Goal: Information Seeking & Learning: Check status

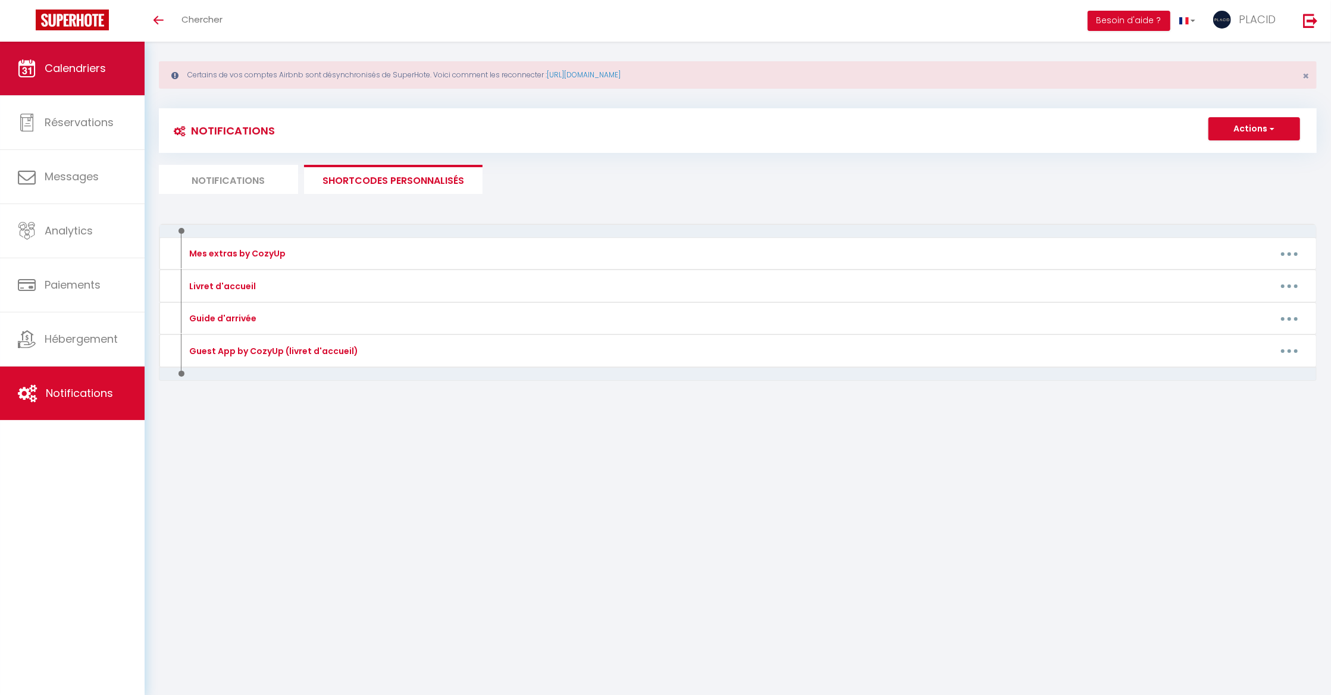
scroll to position [10, 0]
click at [120, 58] on link "Calendriers" at bounding box center [72, 69] width 145 height 54
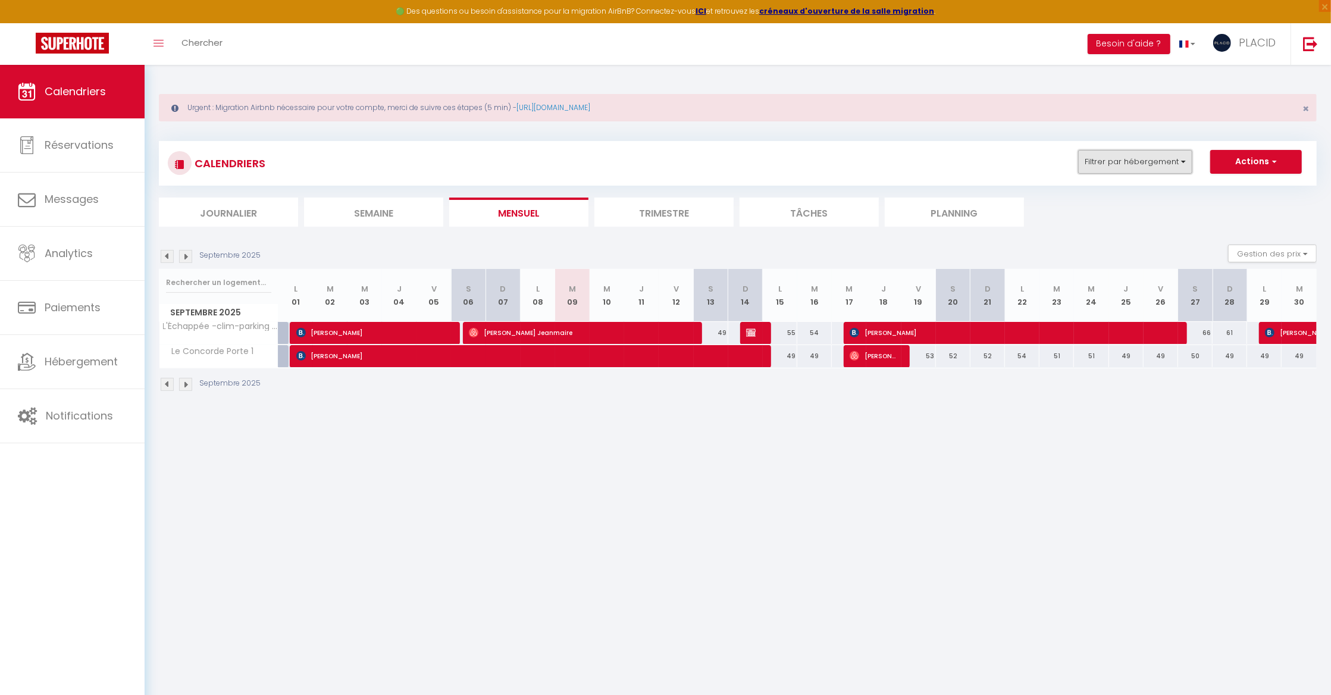
click at [1136, 162] on button "Filtrer par hébergement" at bounding box center [1135, 162] width 114 height 24
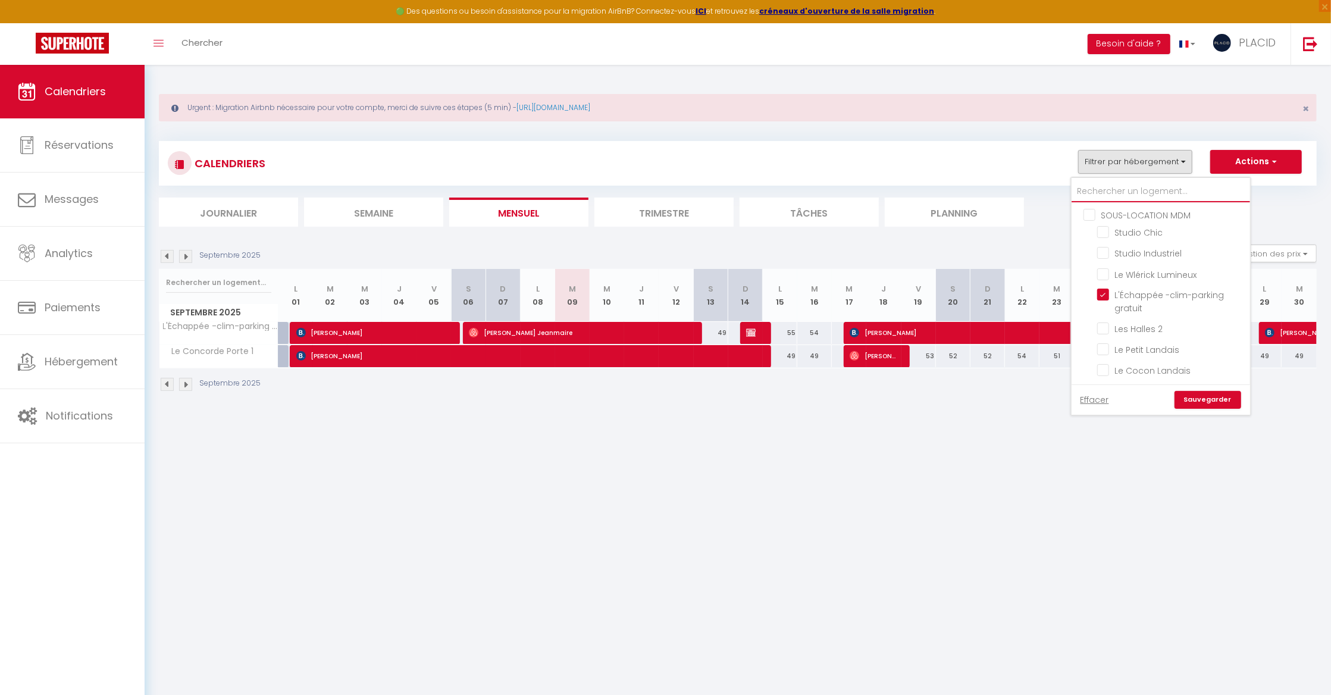
click at [1084, 192] on input "text" at bounding box center [1160, 191] width 178 height 21
type input "d"
checkbox input "false"
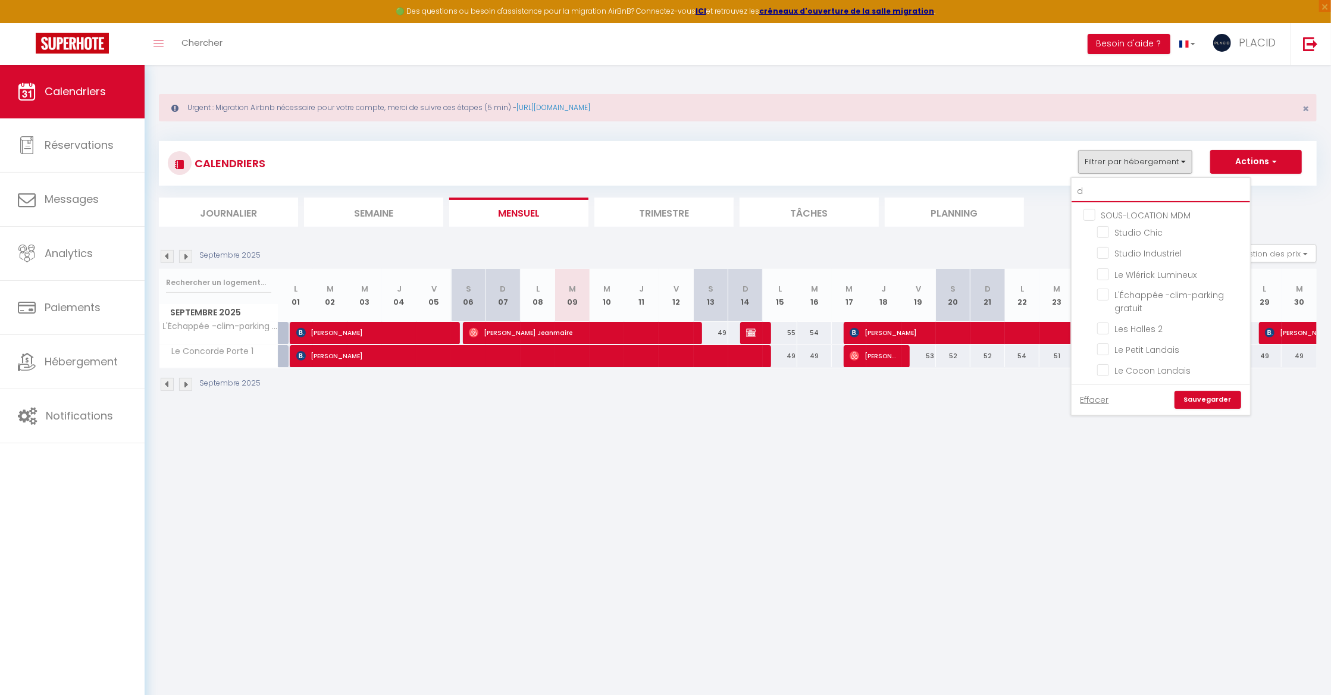
checkbox input "false"
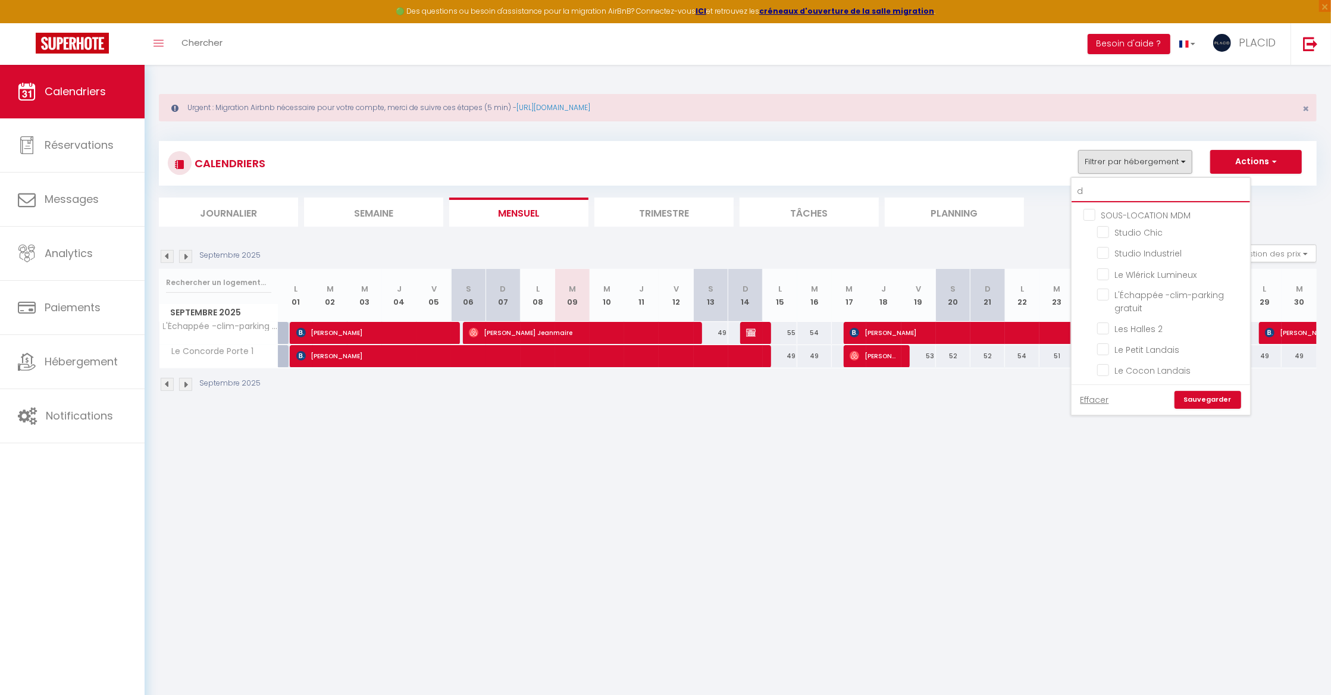
checkbox input "false"
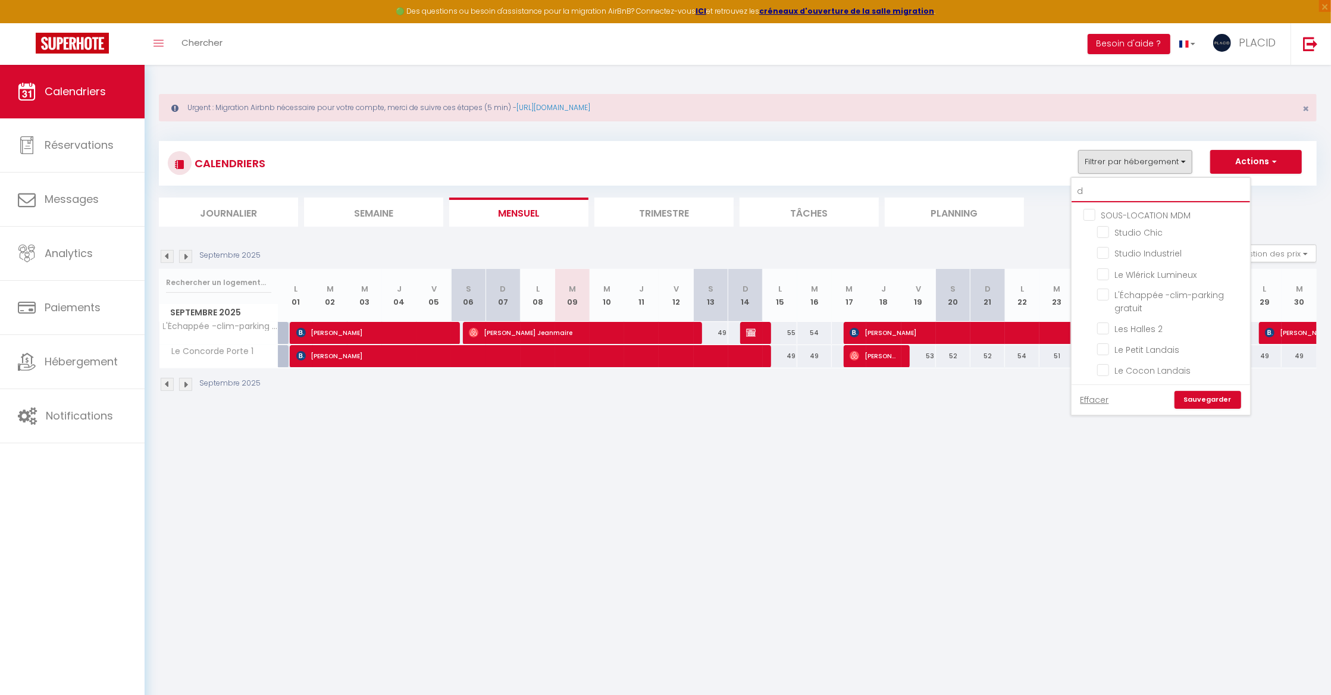
checkbox input "false"
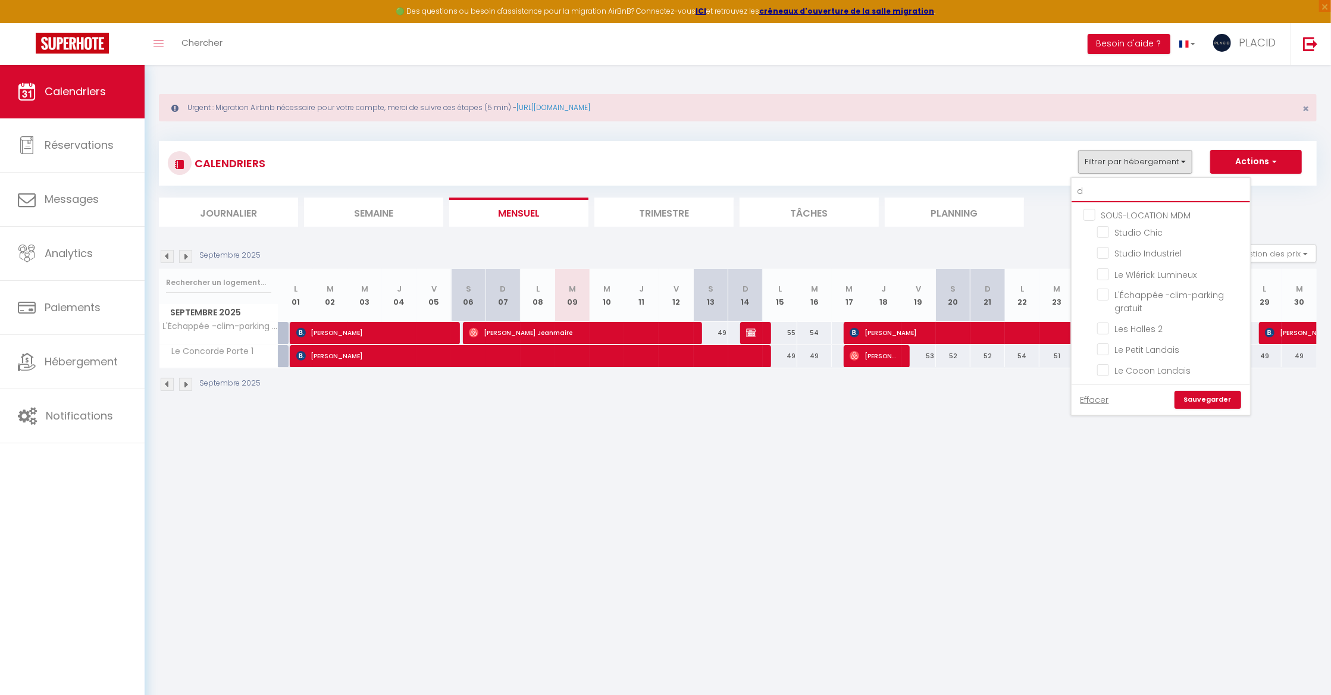
checkbox input "false"
checkbox input "true"
checkbox input "false"
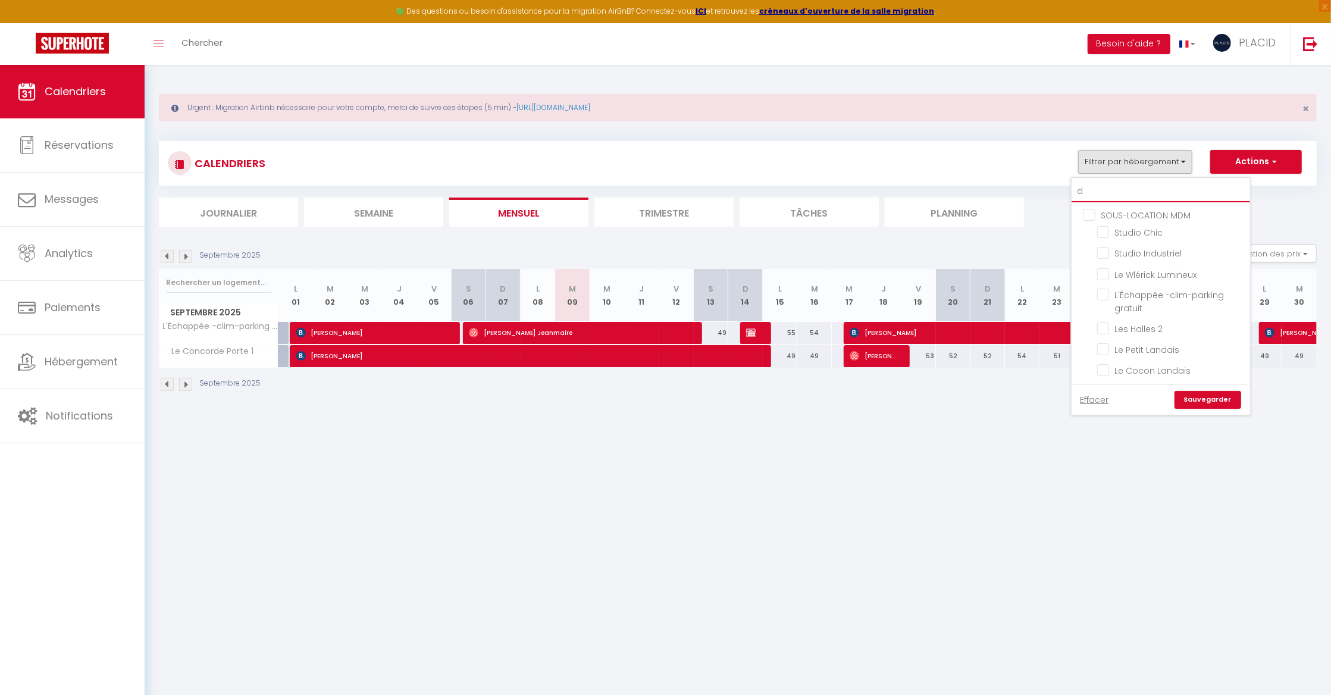
checkbox input "false"
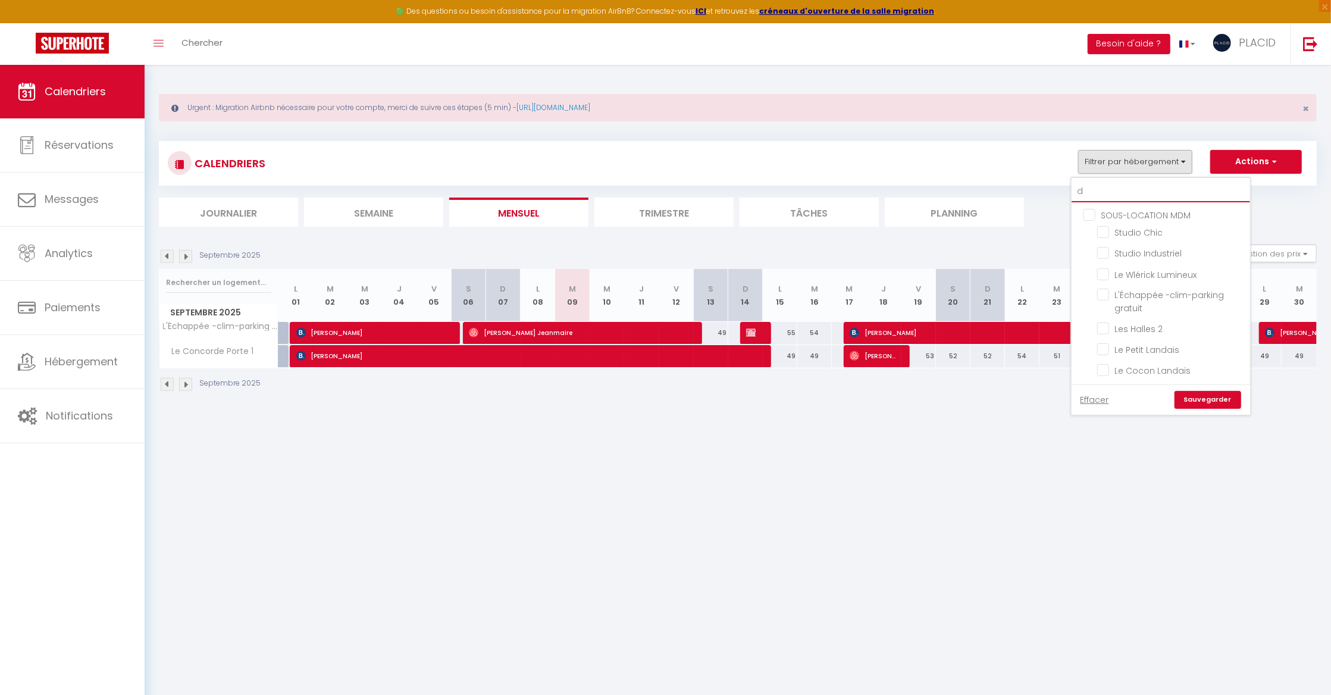
checkbox input "false"
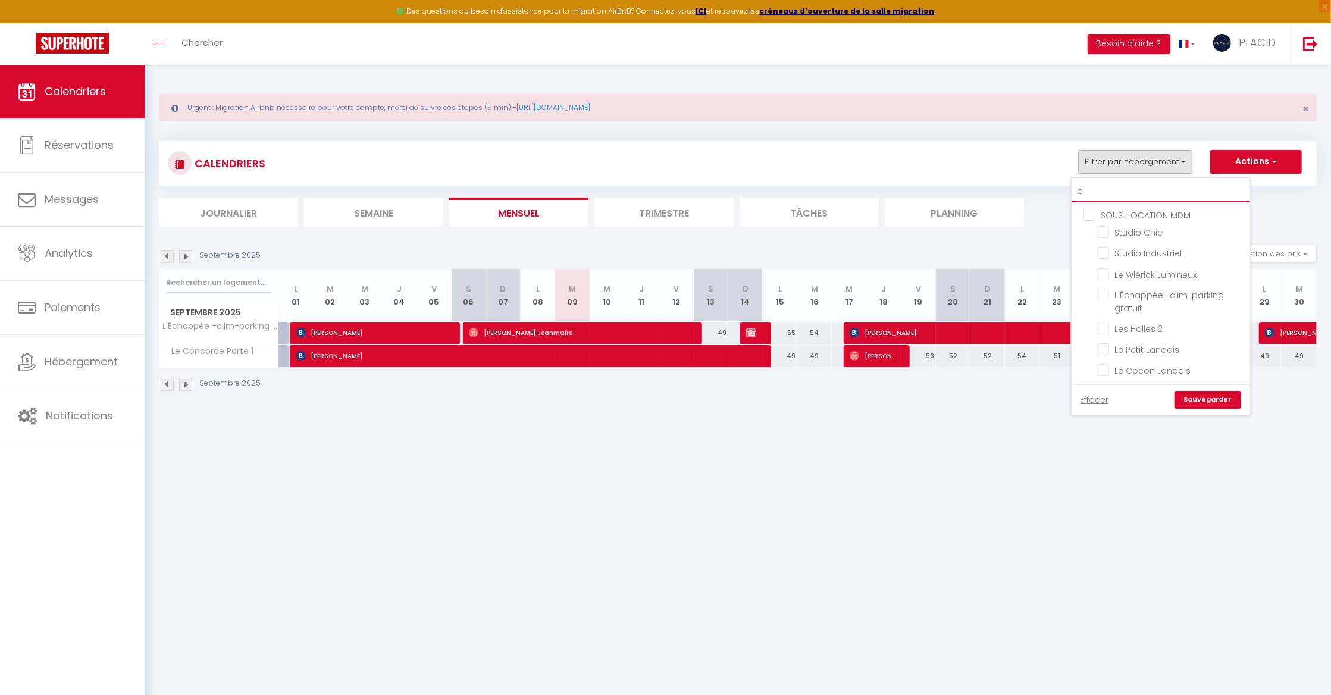
checkbox input "false"
type input "du"
checkbox input "false"
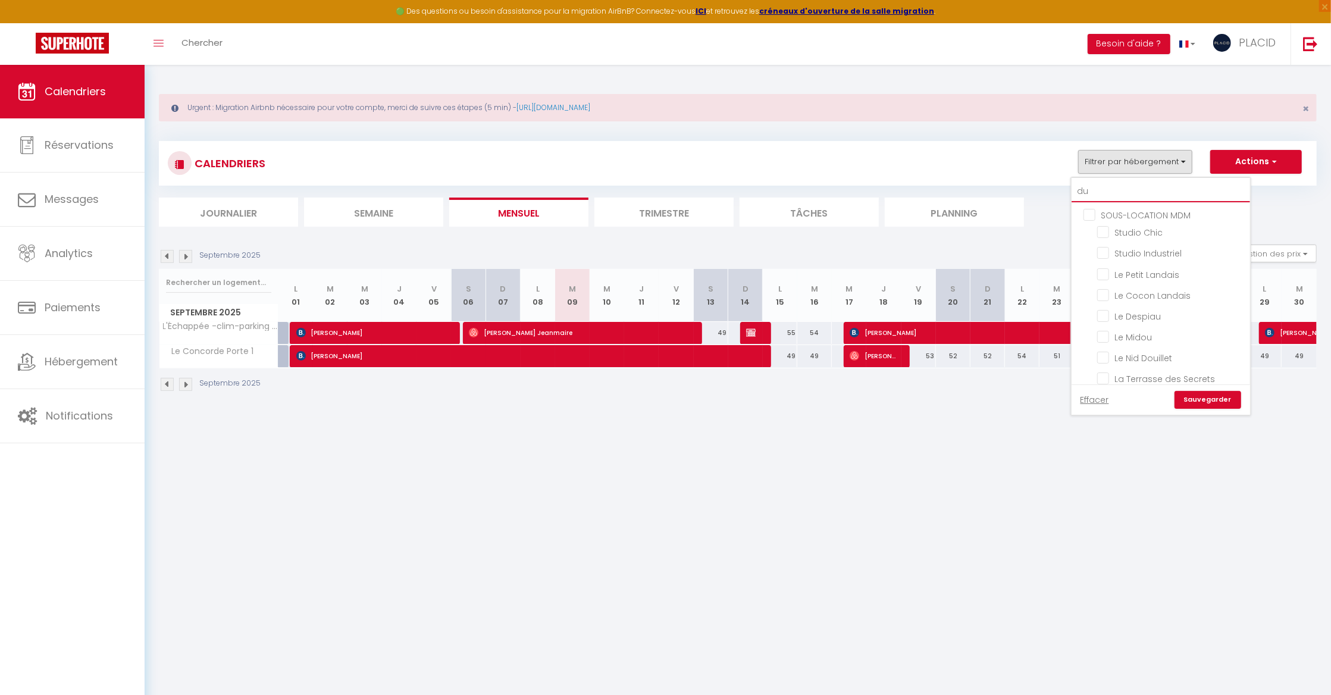
checkbox input "false"
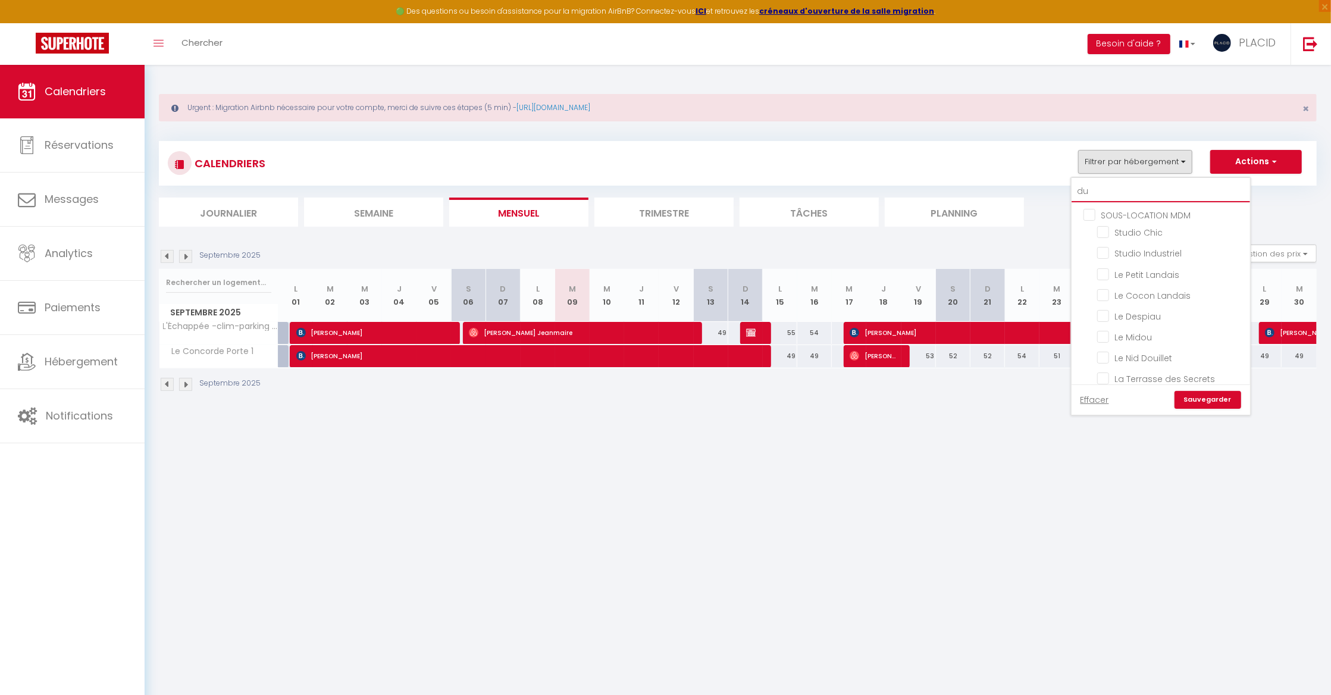
checkbox input "false"
type input "dup"
checkbox input "false"
type input "dupl"
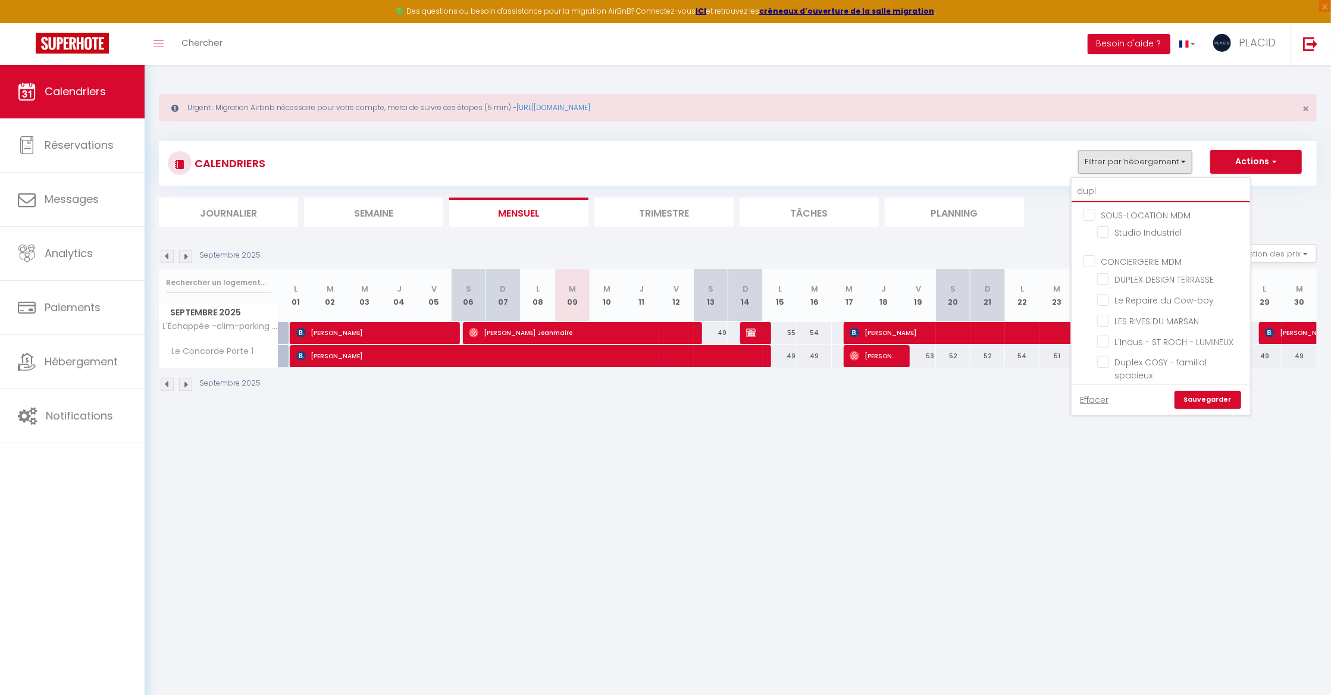
checkbox input "false"
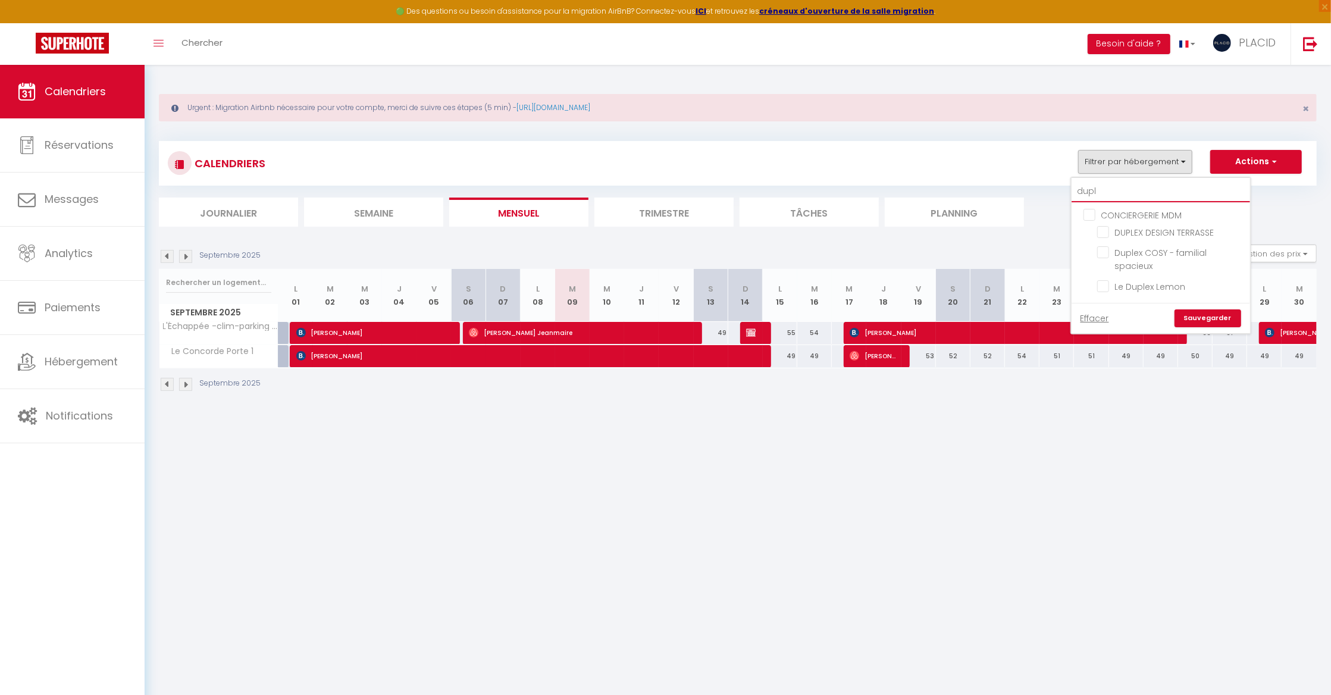
type input "duple"
checkbox input "false"
type input "duplex"
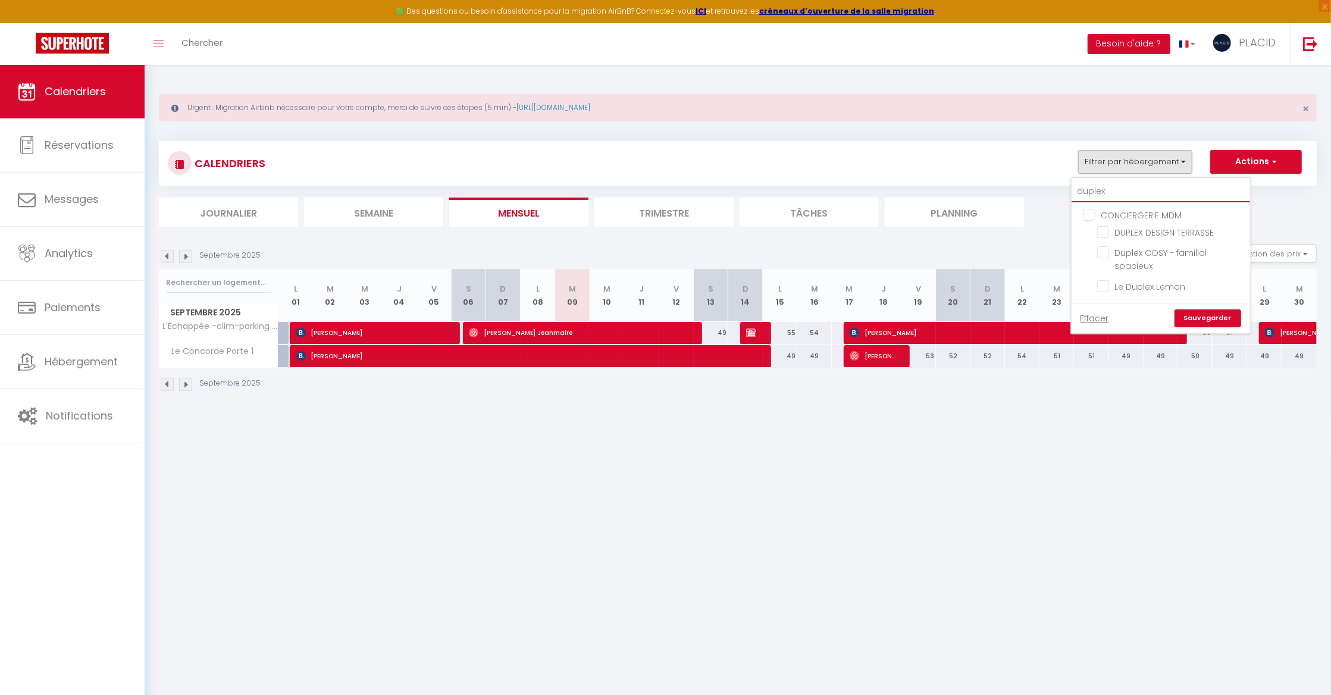
checkbox input "false"
type input "duplex"
click at [1100, 256] on input "Duplex COSY - familial spacieux" at bounding box center [1171, 252] width 149 height 12
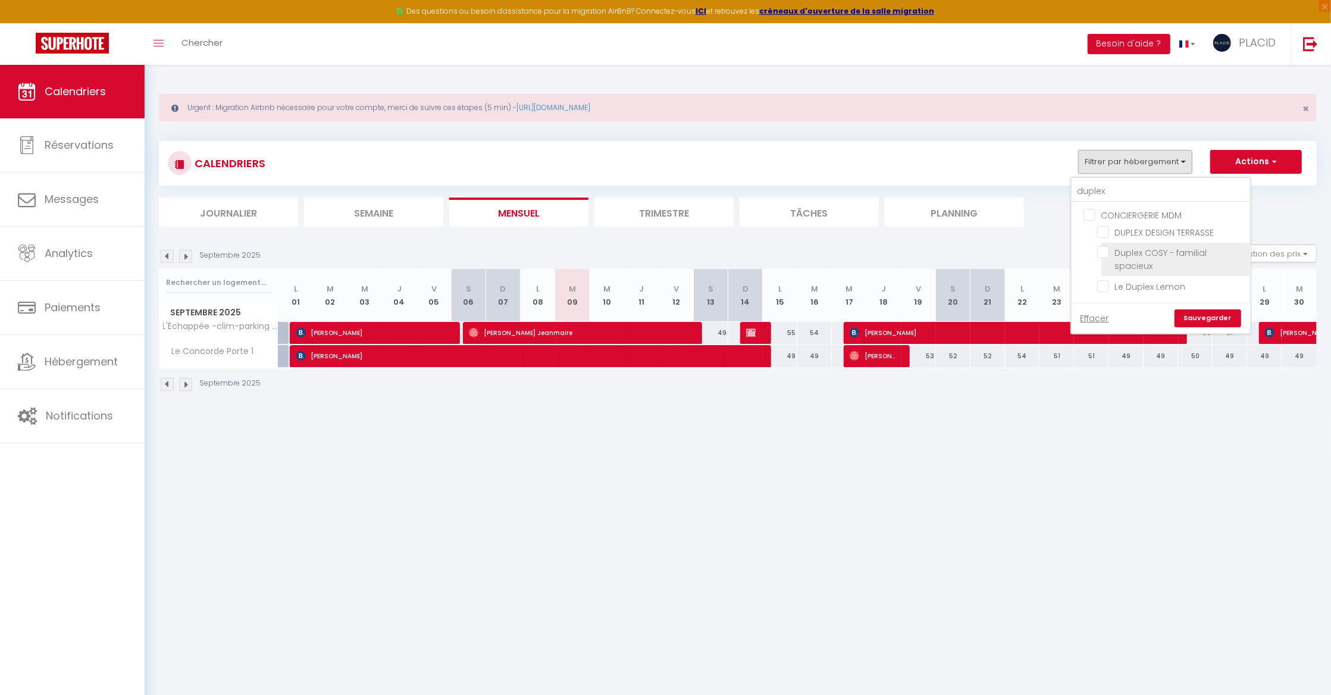
checkbox input "true"
checkbox input "false"
click at [1203, 318] on link "Sauvegarder" at bounding box center [1207, 318] width 67 height 18
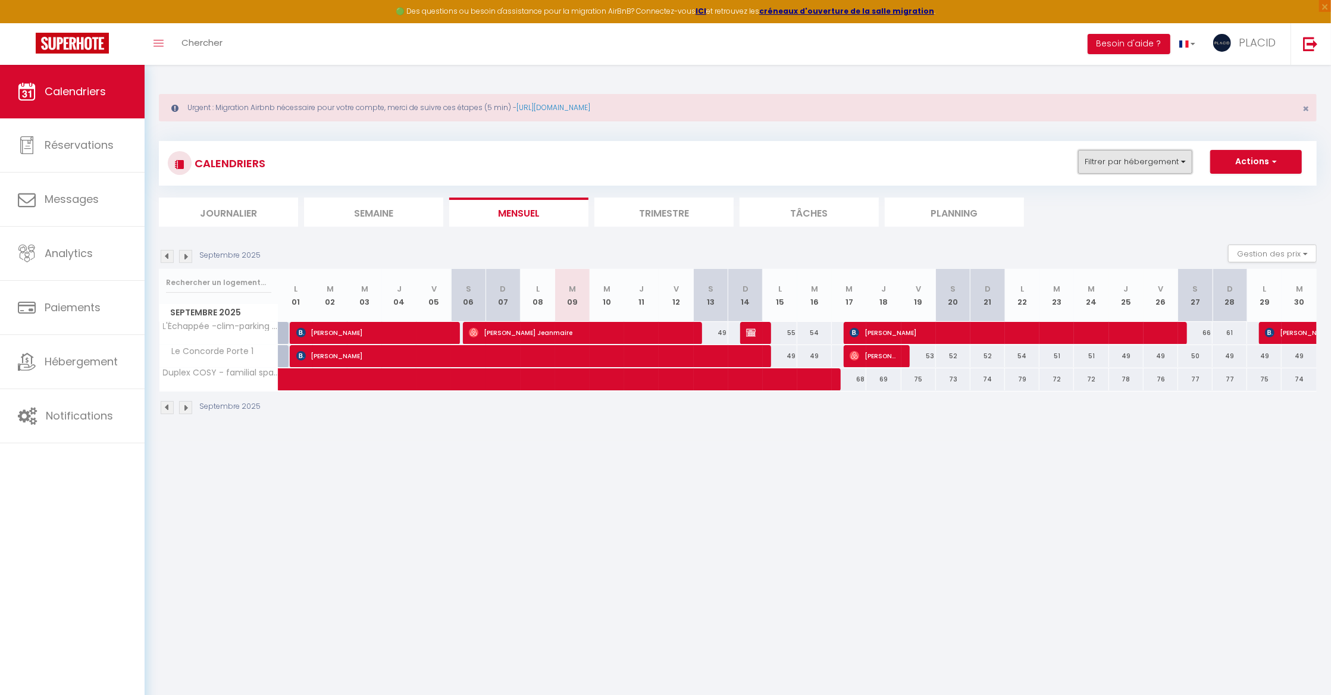
click at [1106, 165] on button "Filtrer par hébergement" at bounding box center [1135, 162] width 114 height 24
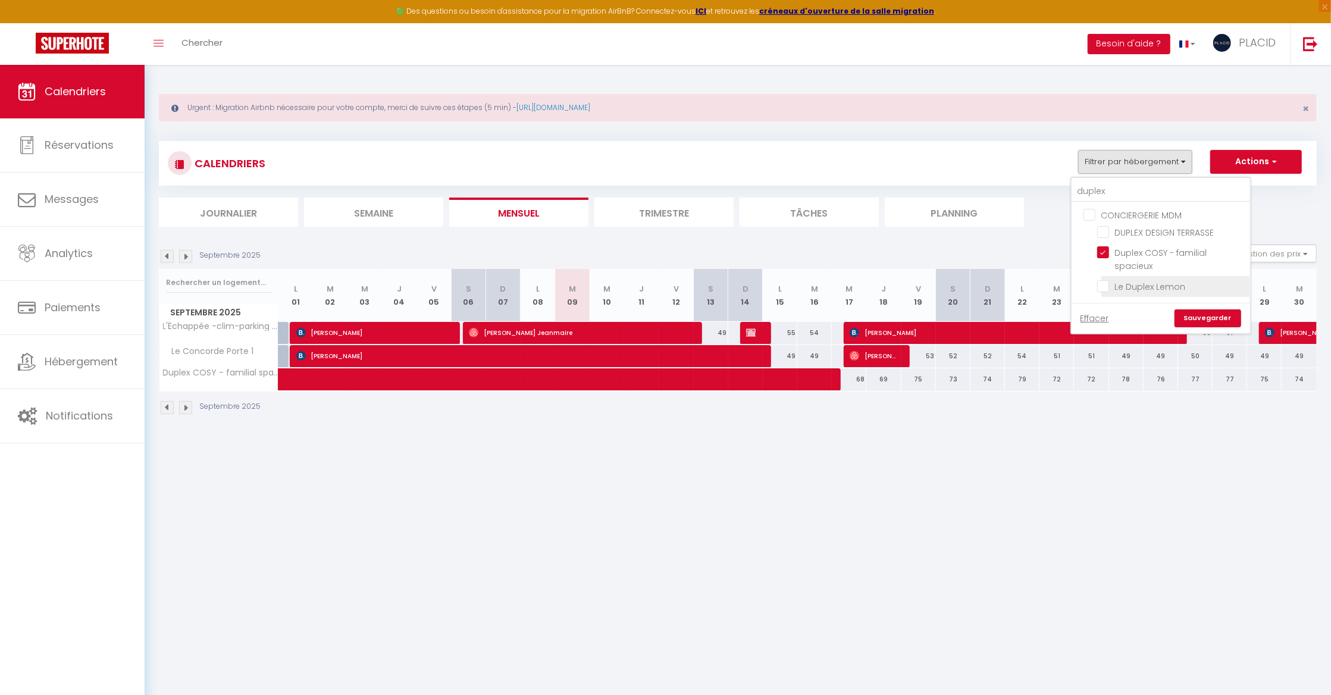
click at [1106, 287] on input "Le Duplex Lemon" at bounding box center [1171, 286] width 149 height 12
checkbox input "true"
checkbox input "false"
click at [1213, 312] on link "Sauvegarder" at bounding box center [1207, 318] width 67 height 18
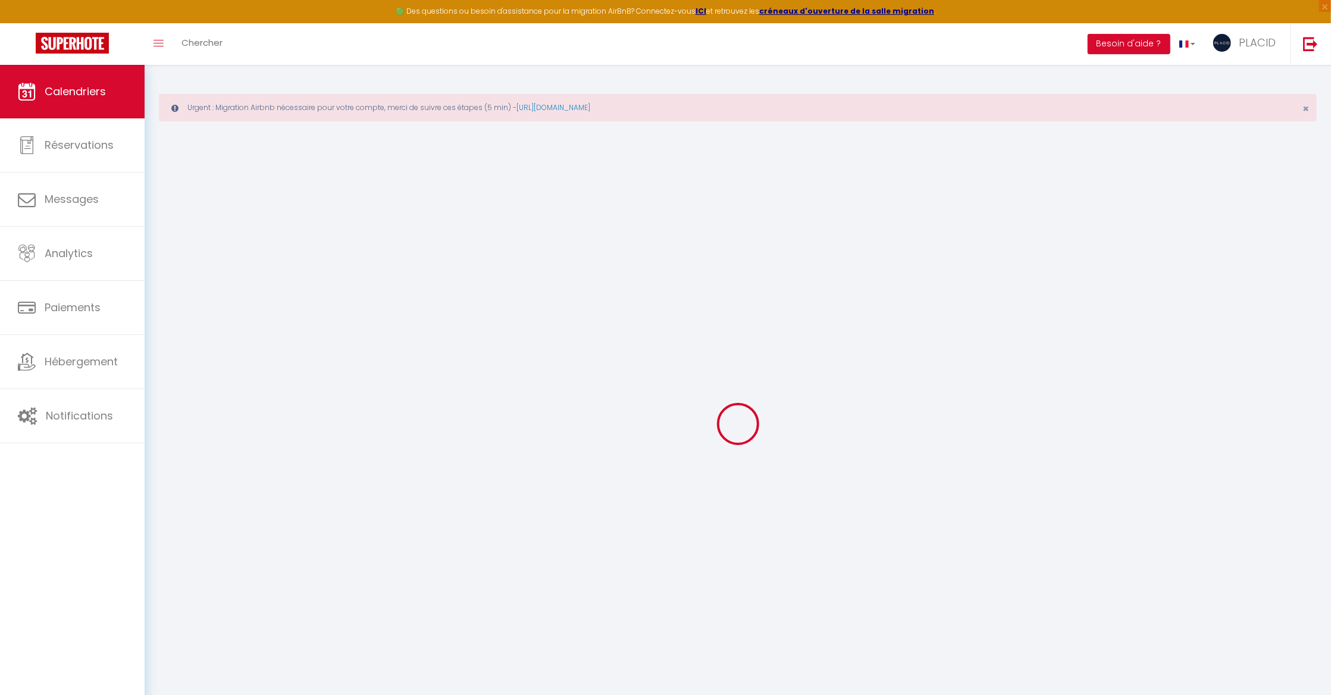
select select
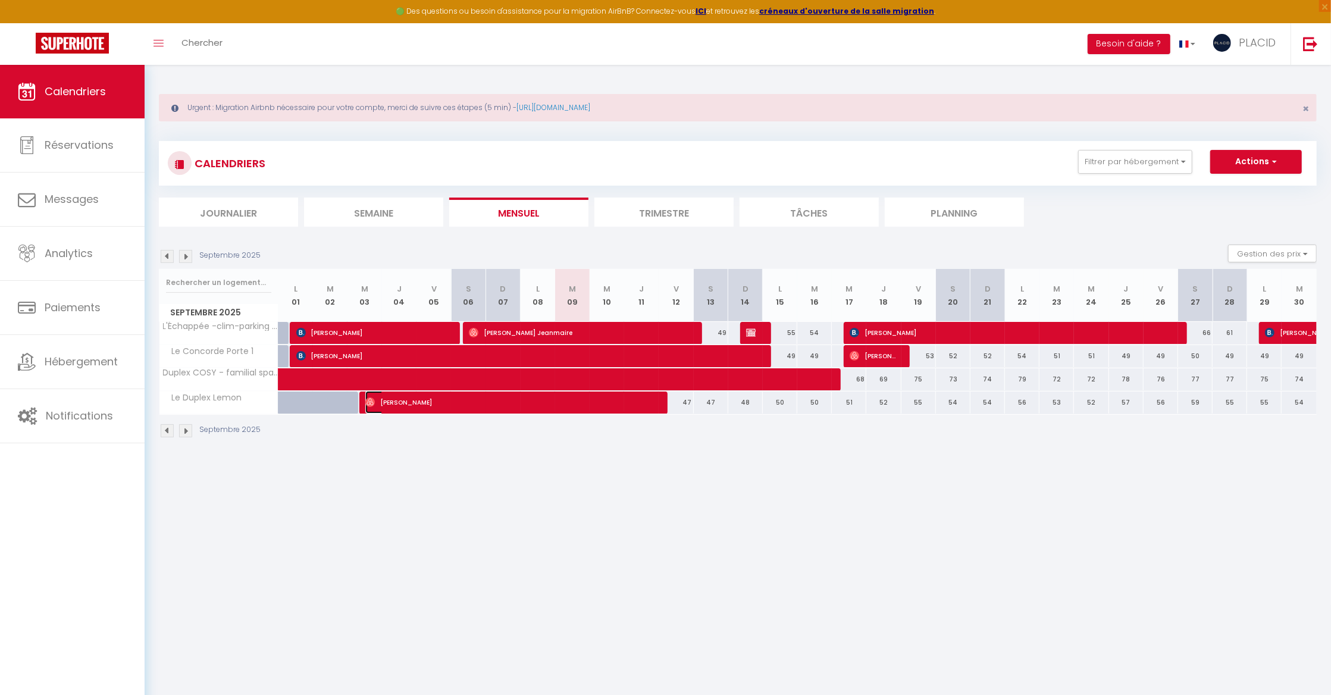
click at [553, 409] on span "[PERSON_NAME]" at bounding box center [508, 402] width 287 height 23
select select "OK"
select select "0"
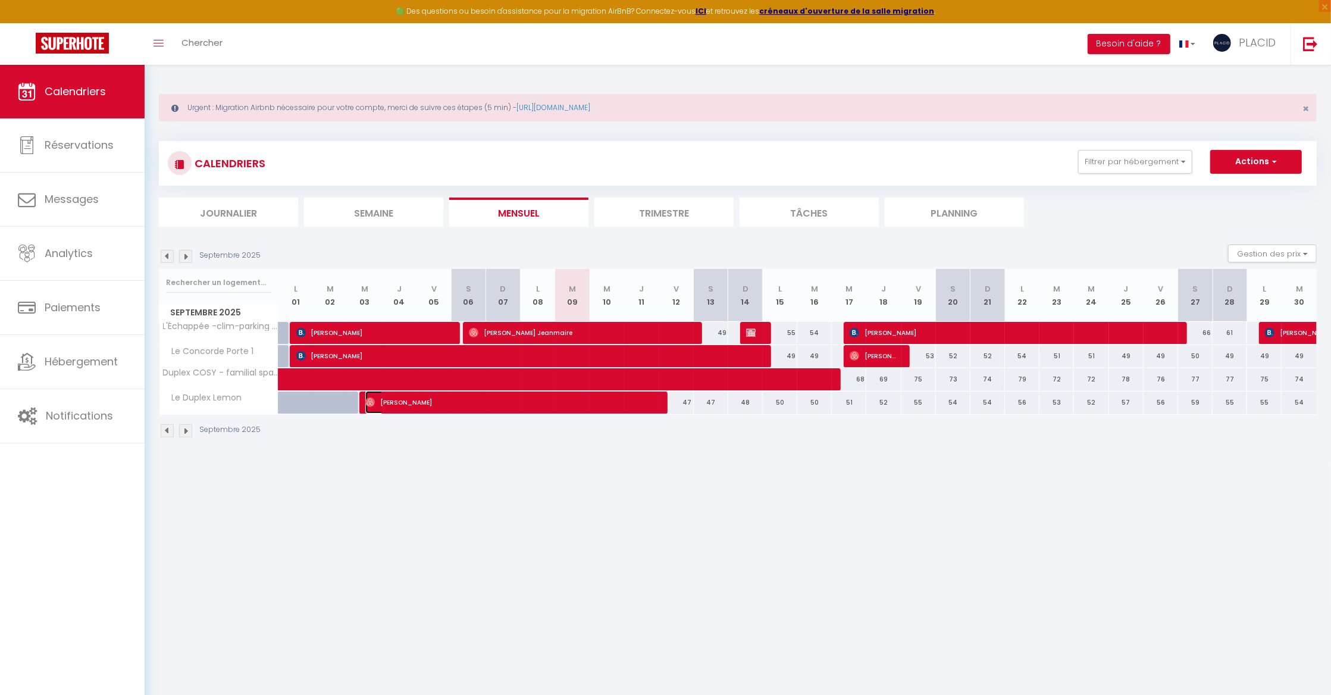
select select "1"
select select
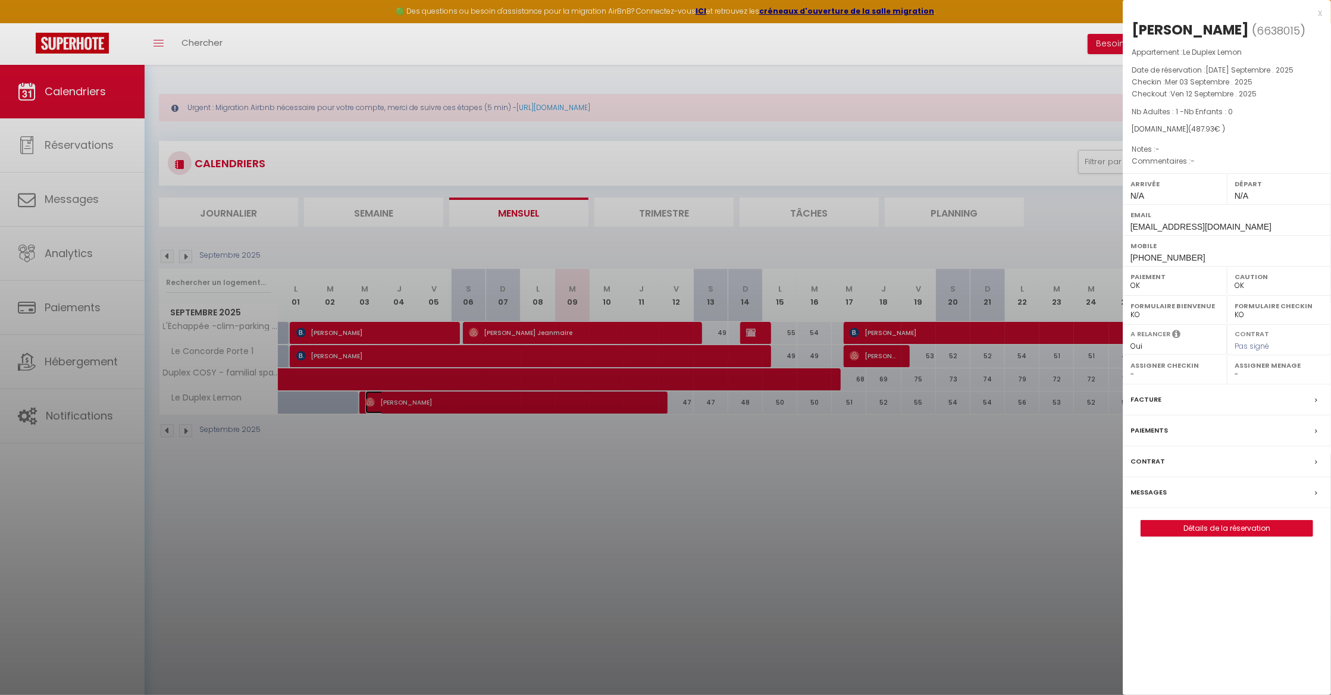
select select "40924"
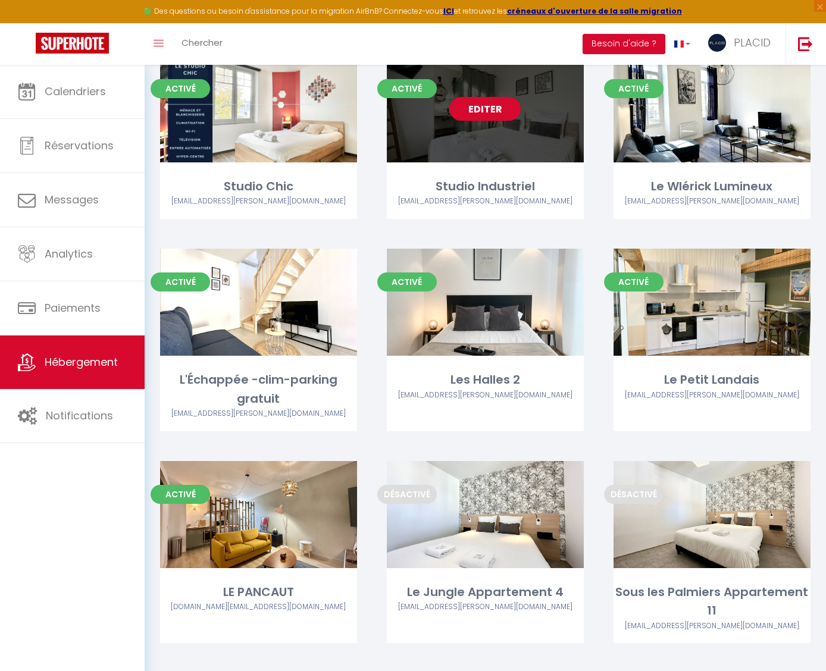
scroll to position [146, 0]
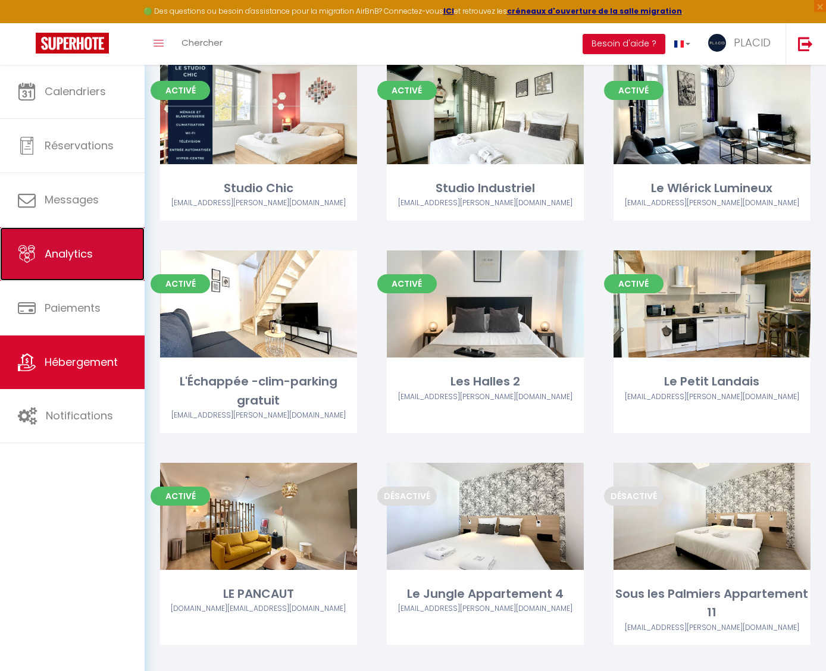
click at [100, 247] on link "Analytics" at bounding box center [72, 254] width 145 height 54
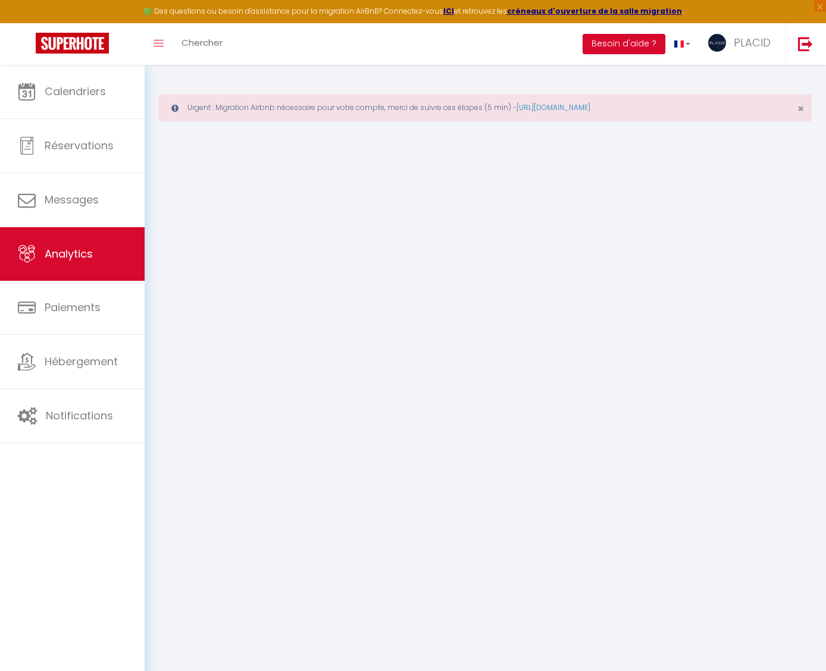
select select "2025"
select select "9"
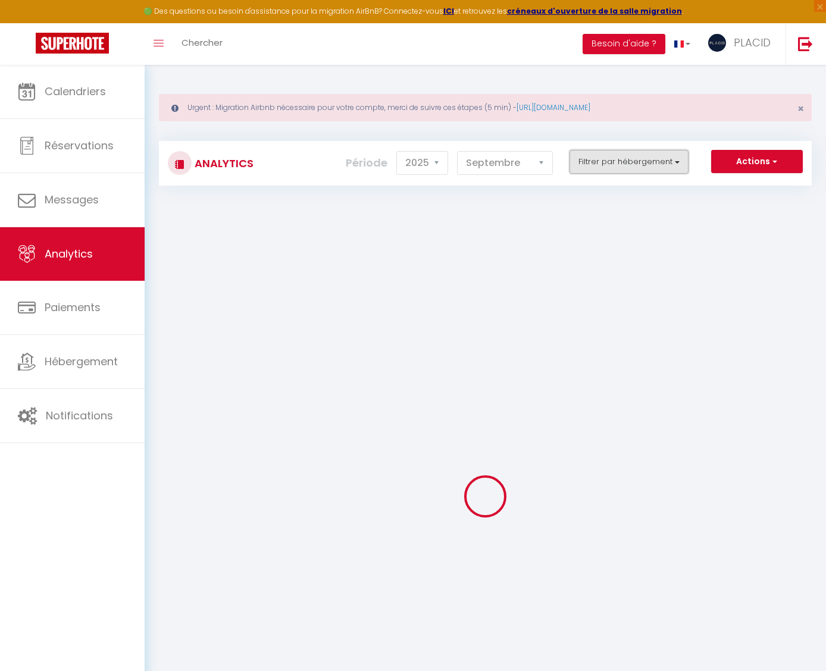
click at [639, 155] on button "Filtrer par hébergement" at bounding box center [628, 162] width 119 height 24
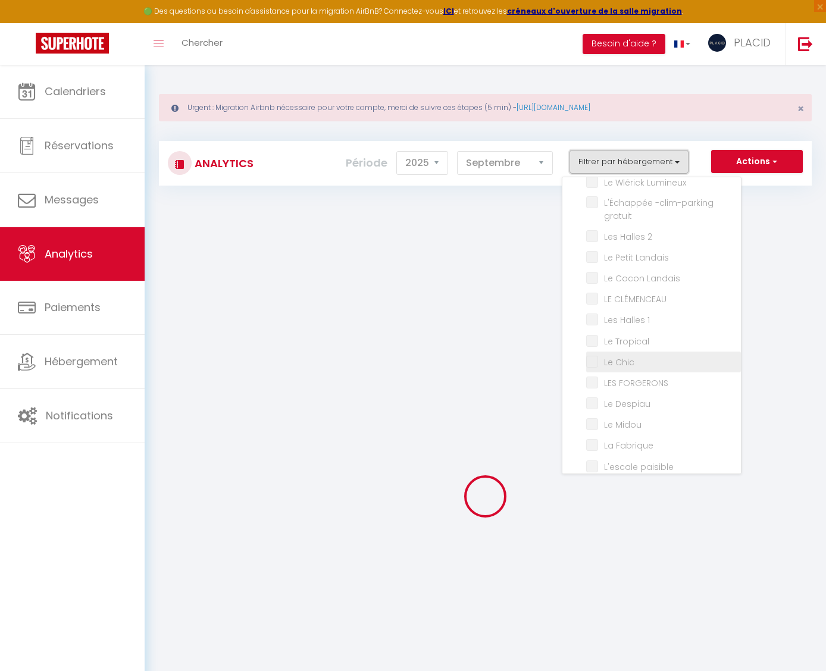
scroll to position [82, 0]
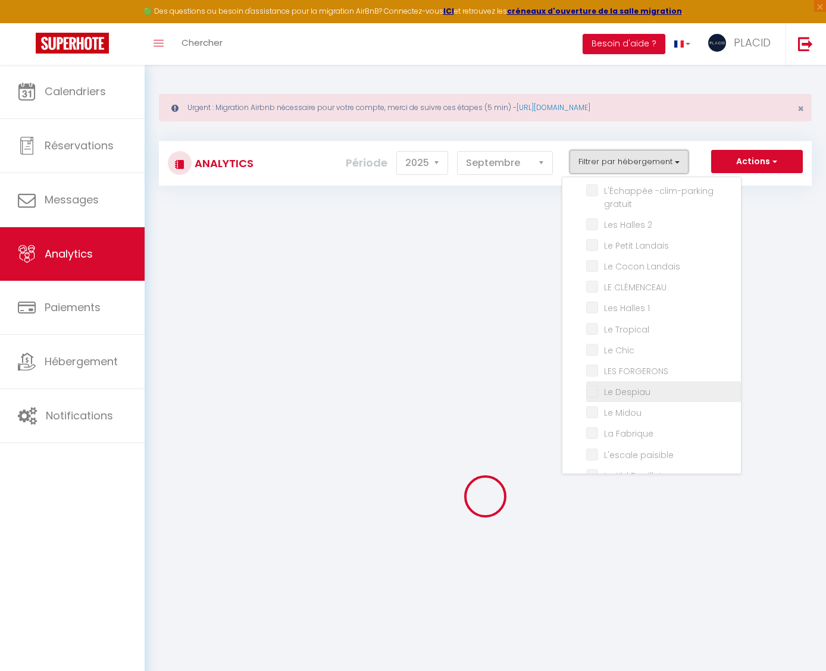
checkbox MDM "false"
checkbox Chic "false"
checkbox Industriel "false"
checkbox Lumineux "false"
checkbox gratuit "false"
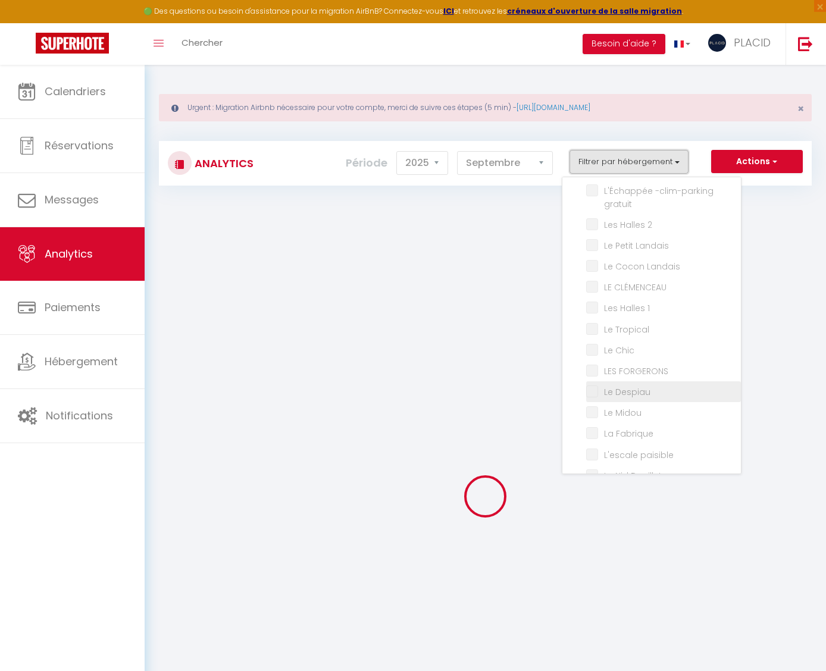
checkbox 2 "false"
checkbox Landais "false"
checkbox CLÉMENCEAU "false"
checkbox 1 "false"
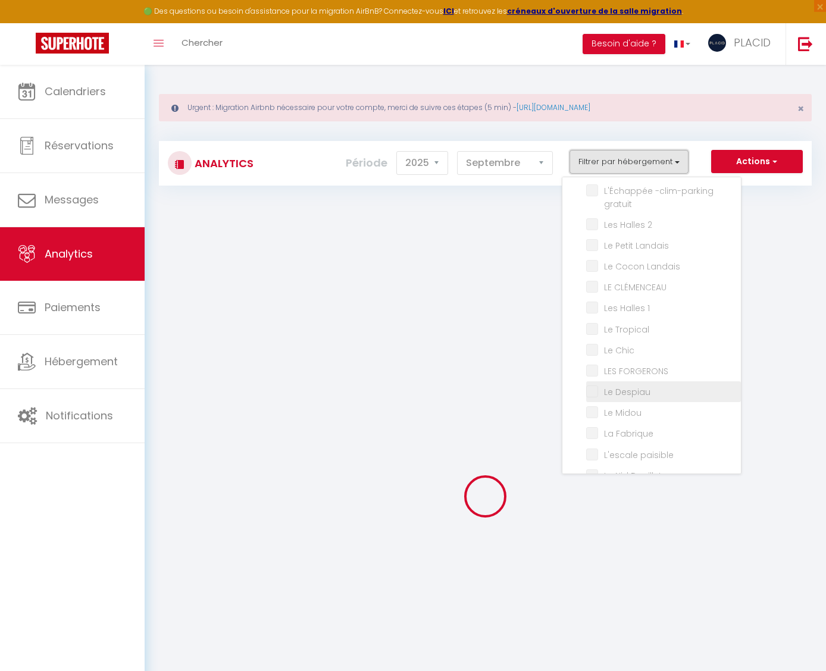
checkbox Tropical "false"
checkbox Chic "false"
checkbox FORGERONS "false"
checkbox Despiau "false"
checkbox Midou "false"
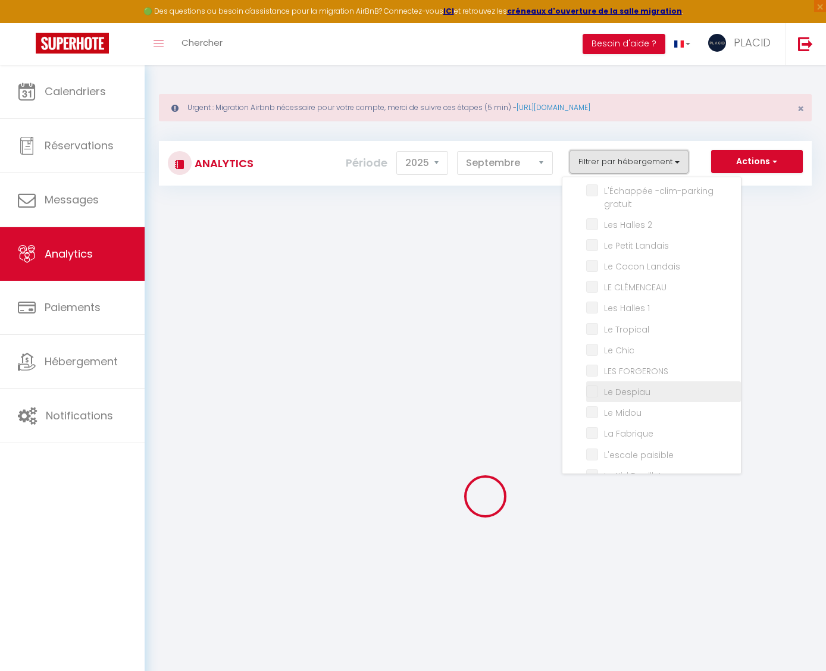
checkbox Fabrique "false"
checkbox paisible "false"
checkbox Douillet "false"
checkbox Secrets "false"
checkbox d’Or "false"
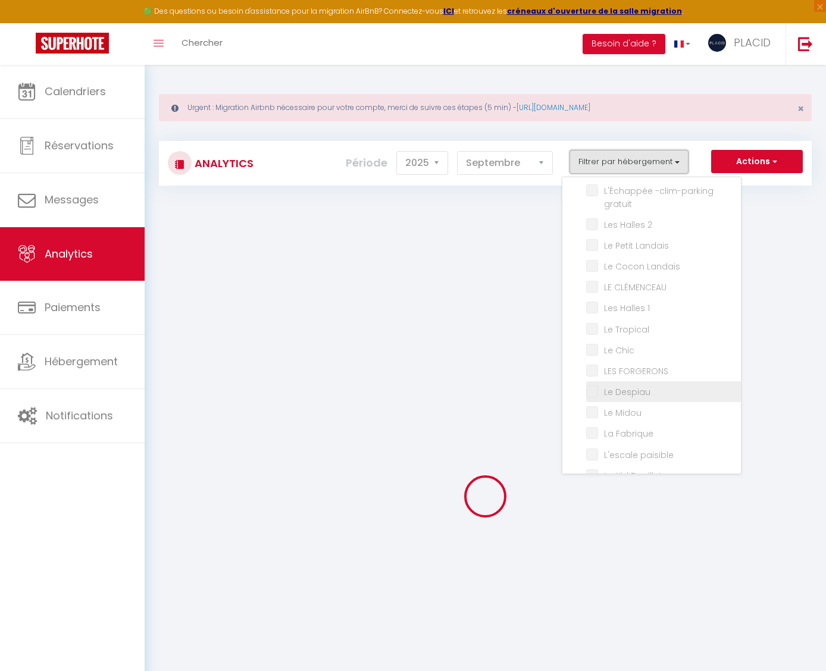
checkbox input "false"
checkbox Lumineux "false"
checkbox Molière "false"
checkbox MDM "false"
checkbox PANCAUT "false"
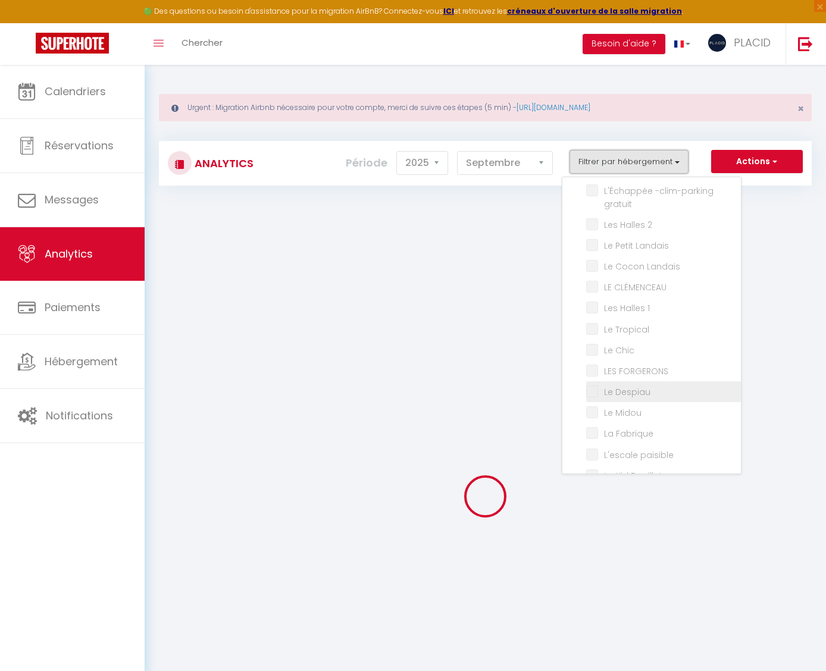
checkbox 4 "false"
checkbox 11 "false"
checkbox 12 "false"
checkbox PLUMAÇON "false"
checkbox input "false"
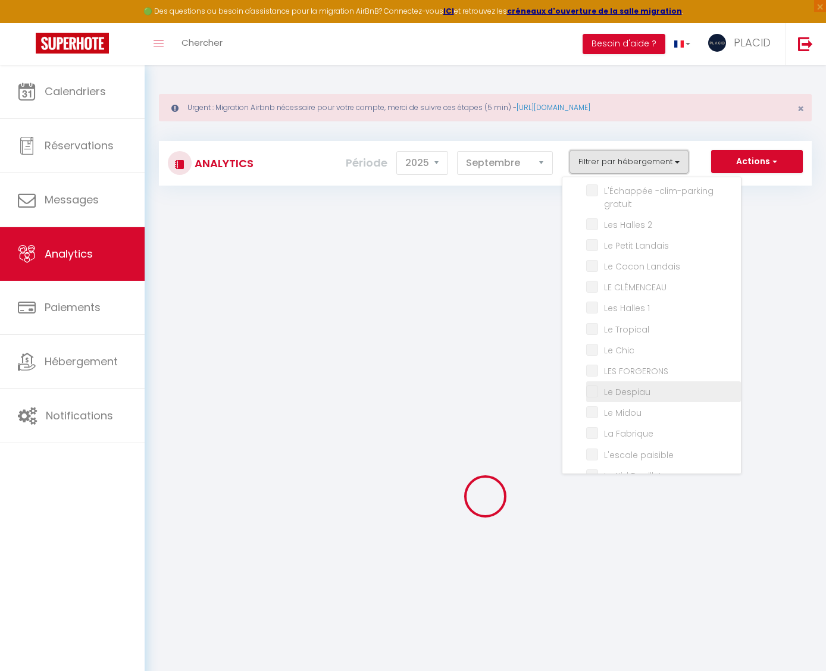
checkbox Étoilé "false"
checkbox PITRAC "false"
checkbox Montoise "false"
checkbox Gourgues "false"
checkbox 10 "false"
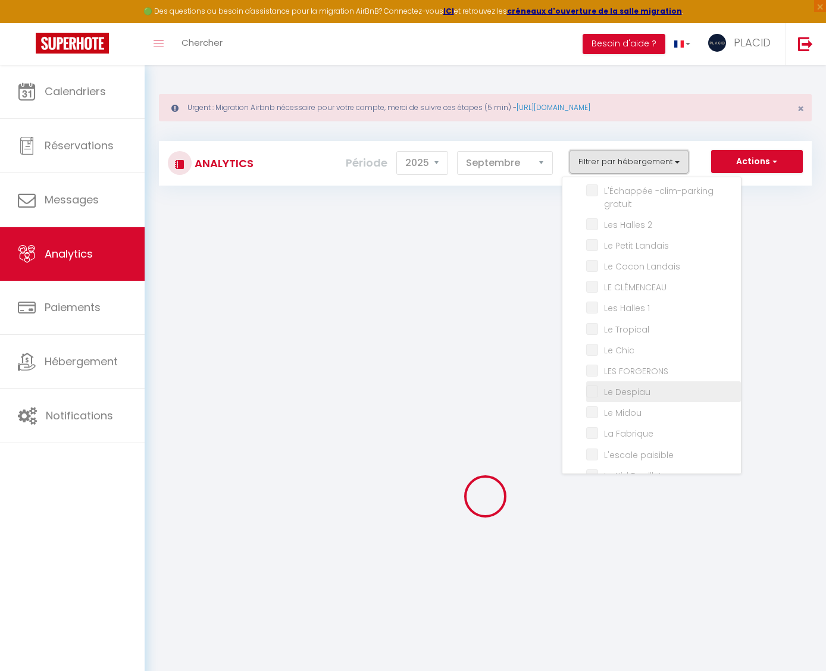
checkbox URBAIN "false"
checkbox AIR "false"
checkbox input "false"
checkbox TERRASSE "false"
checkbox SPACIEUX "false"
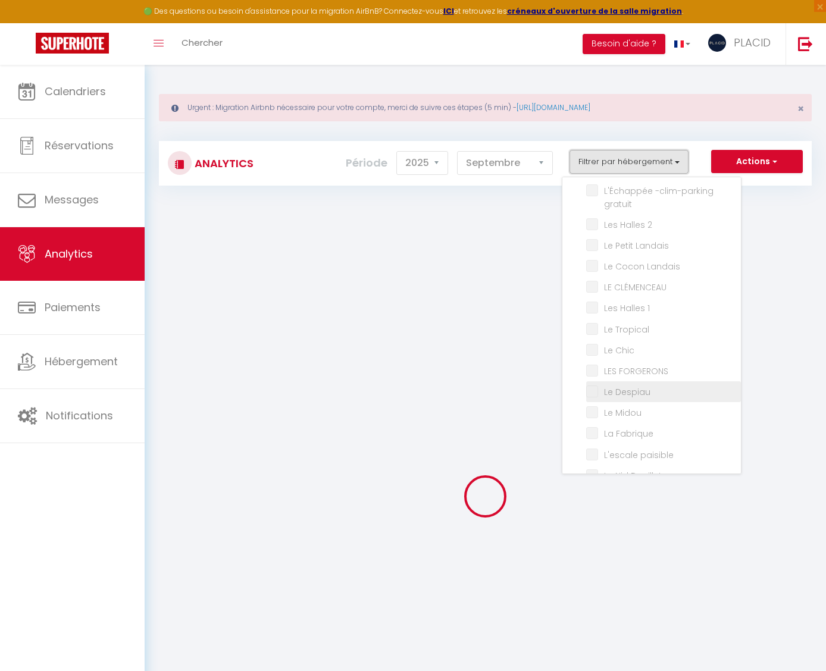
checkbox Cow-boy "false"
checkbox COSY "false"
checkbox input "false"
checkbox 6 "false"
checkbox 5 "false"
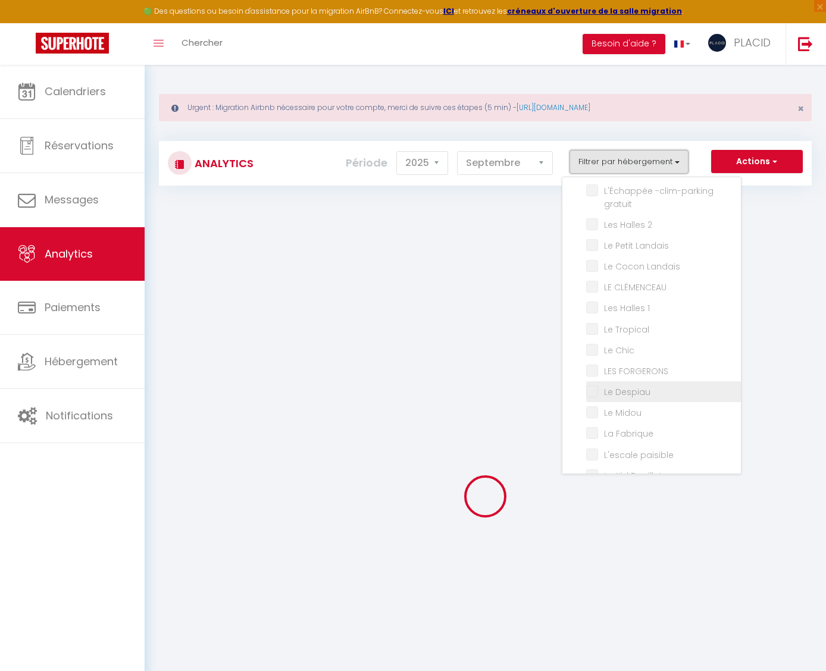
checkbox VILLE "false"
checkbox MARSAN "false"
checkbox 1 "false"
checkbox 2 "false"
checkbox 3 "false"
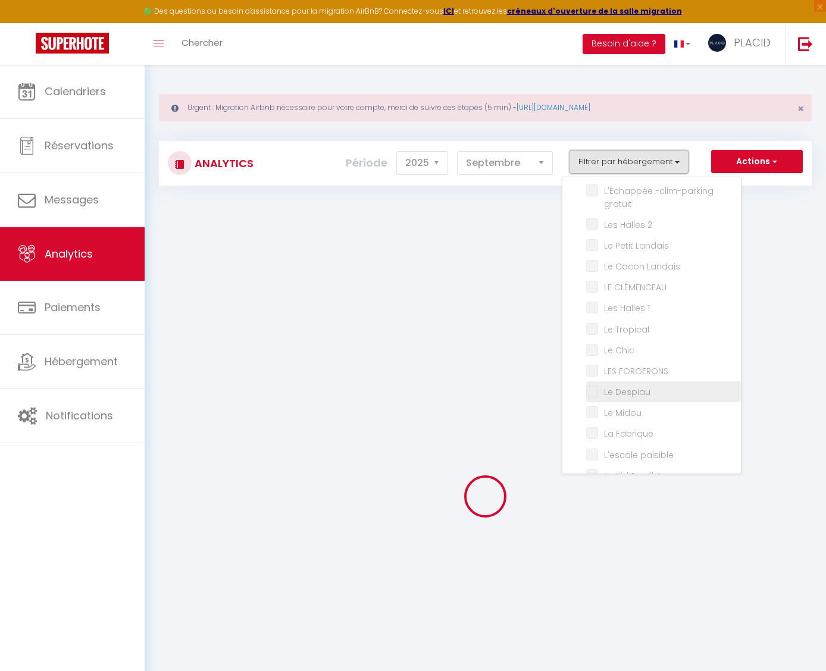
checkbox 4 "false"
checkbox Rives "false"
checkbox Beach "false"
checkbox LUMINEUX "false"
checkbox spacieux "false"
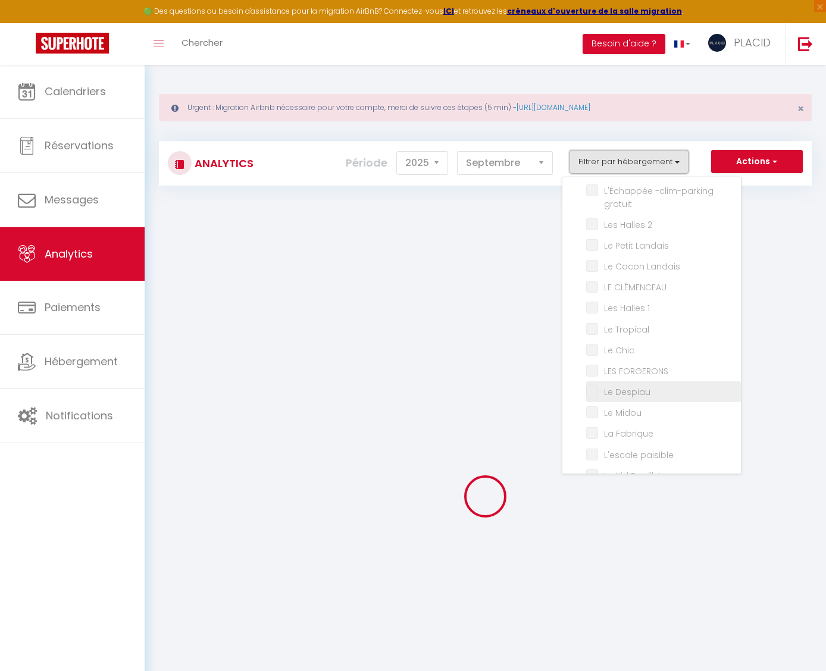
checkbox Doré "false"
checkbox 1 "false"
checkbox 2 "false"
checkbox 3 "false"
checkbox Gambetta "false"
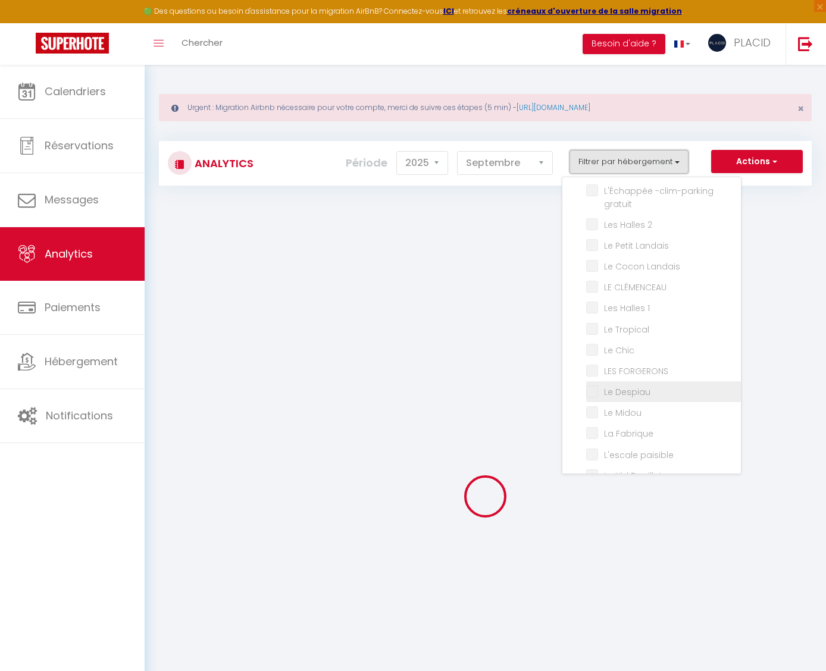
checkbox D\'eau "false"
checkbox 8 "false"
checkbox Terrazzo "false"
checkbox 9 "false"
checkbox 7 "false"
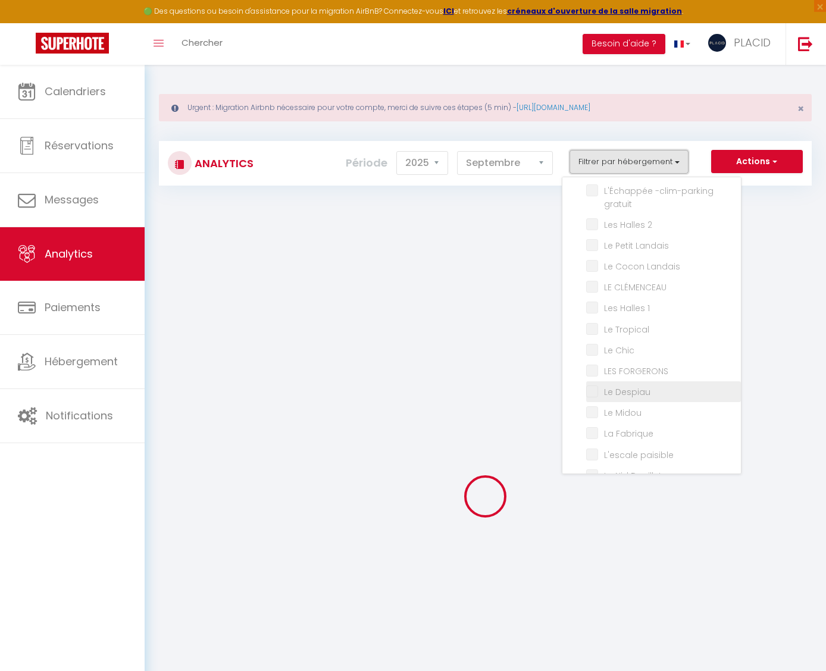
checkbox central "false"
checkbox Lemon "false"
checkbox Estienne "false"
checkbox Arènes "false"
checkbox 4 "false"
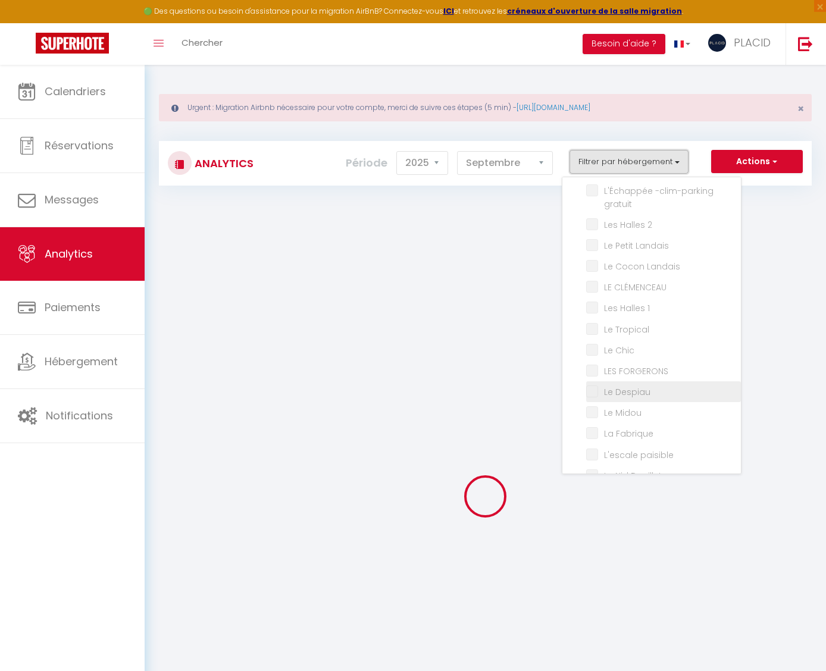
checkbox 11 "false"
checkbox 12 "false"
checkbox 10 "false"
checkbox 6 "false"
checkbox 5 "false"
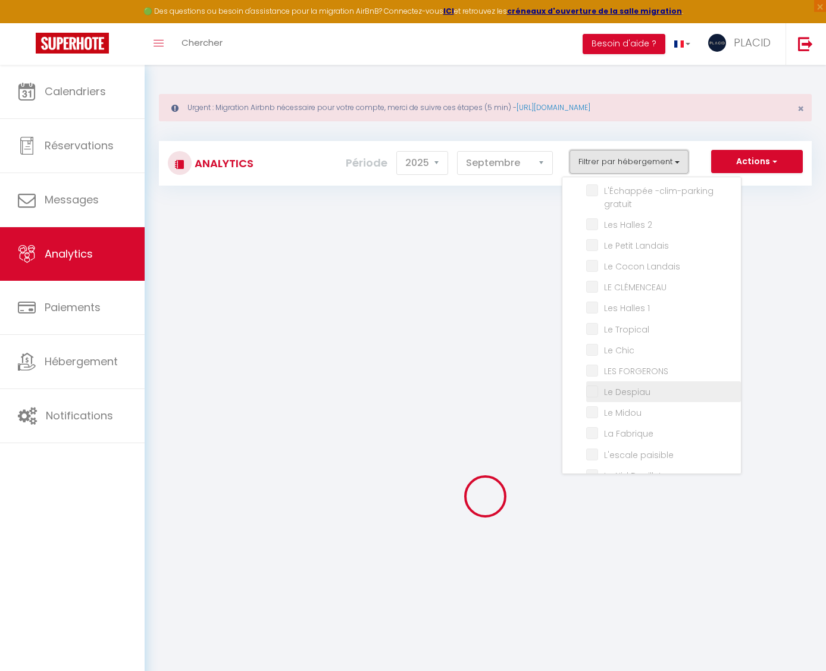
checkbox 1 "false"
checkbox 2 "false"
checkbox 3 "false"
checkbox 8 "false"
checkbox 9 "false"
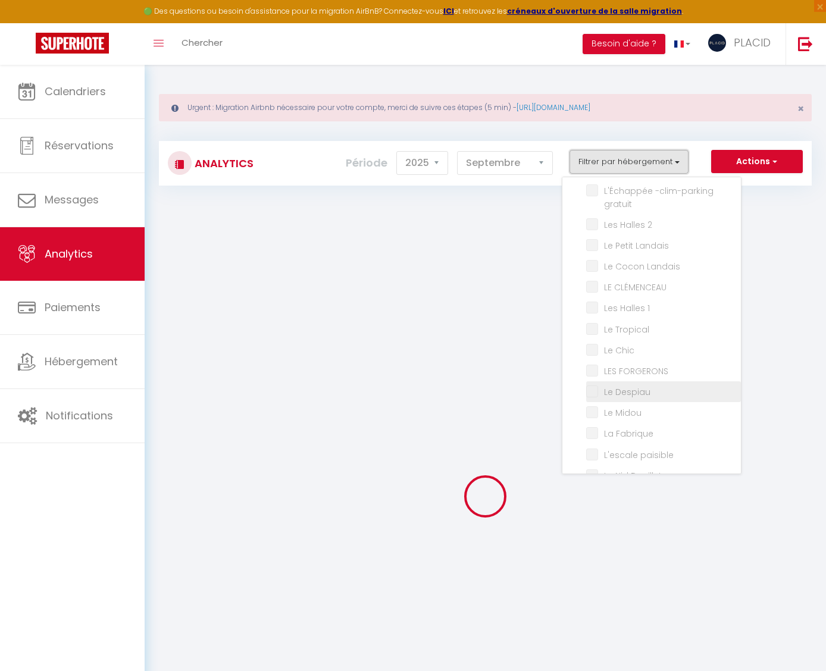
checkbox 7 "false"
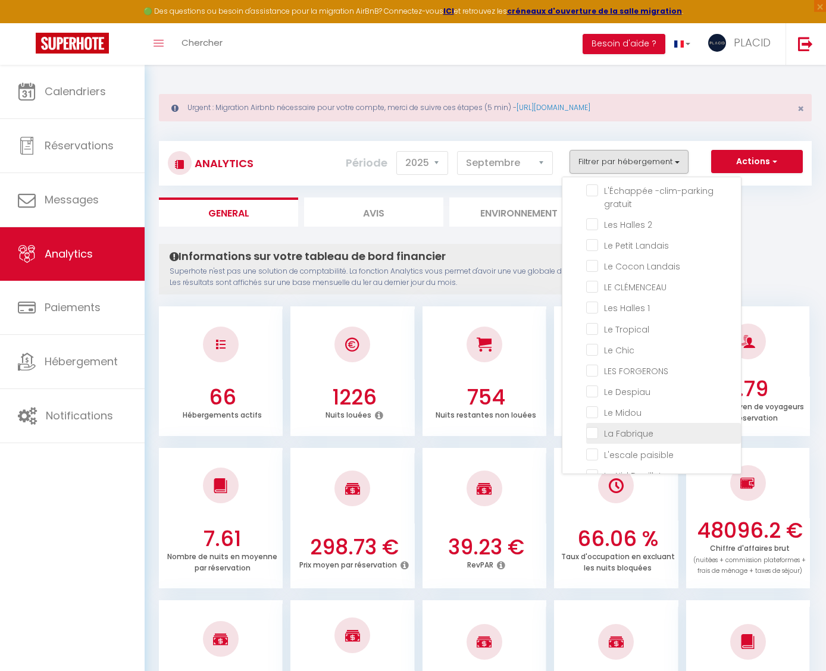
click at [595, 431] on Fabrique "checkbox" at bounding box center [663, 432] width 155 height 12
checkbox Fabrique "true"
checkbox Chic "false"
checkbox Industriel "false"
checkbox Lumineux "false"
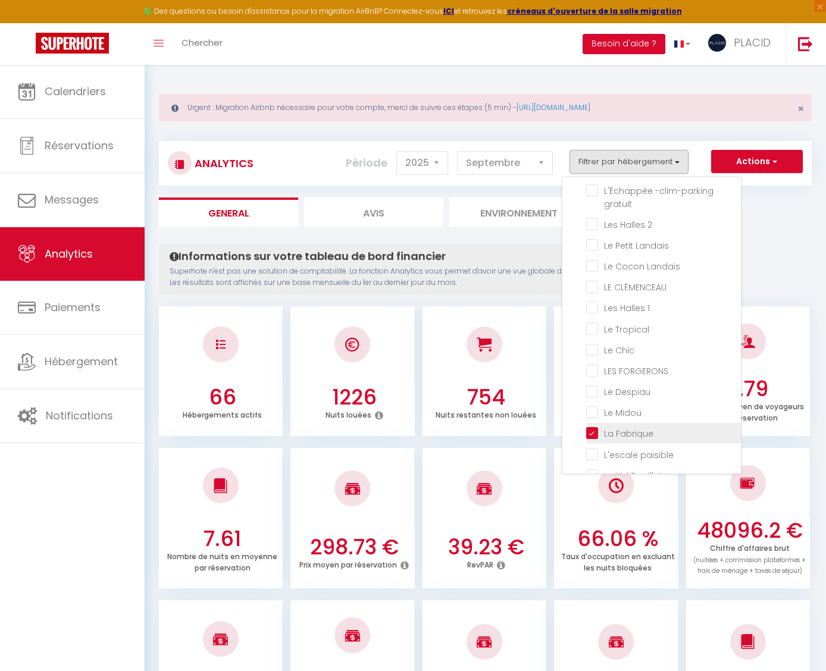
checkbox gratuit "false"
checkbox 2 "false"
checkbox Landais "false"
checkbox CLÉMENCEAU "false"
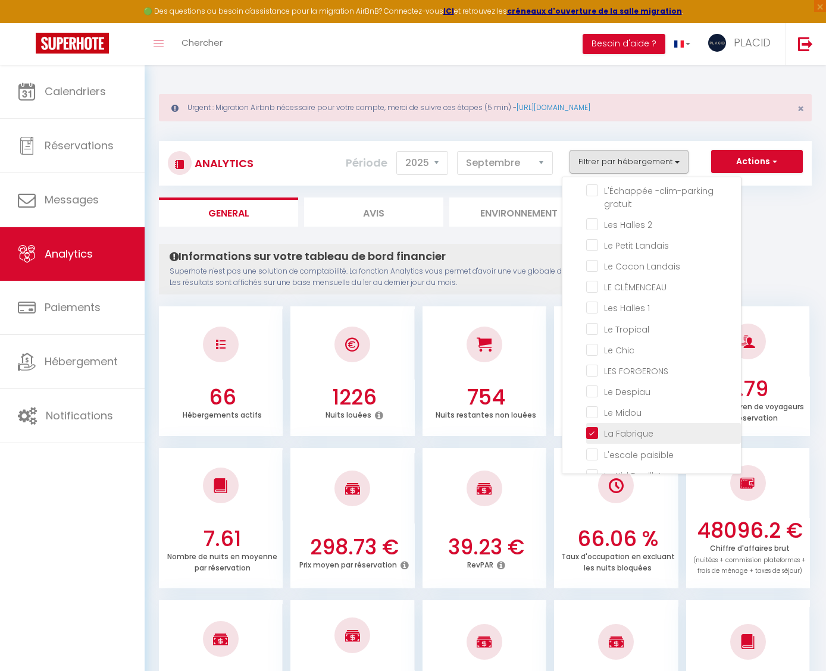
checkbox 1 "false"
checkbox Tropical "false"
checkbox Chic "false"
checkbox FORGERONS "false"
checkbox Despiau "false"
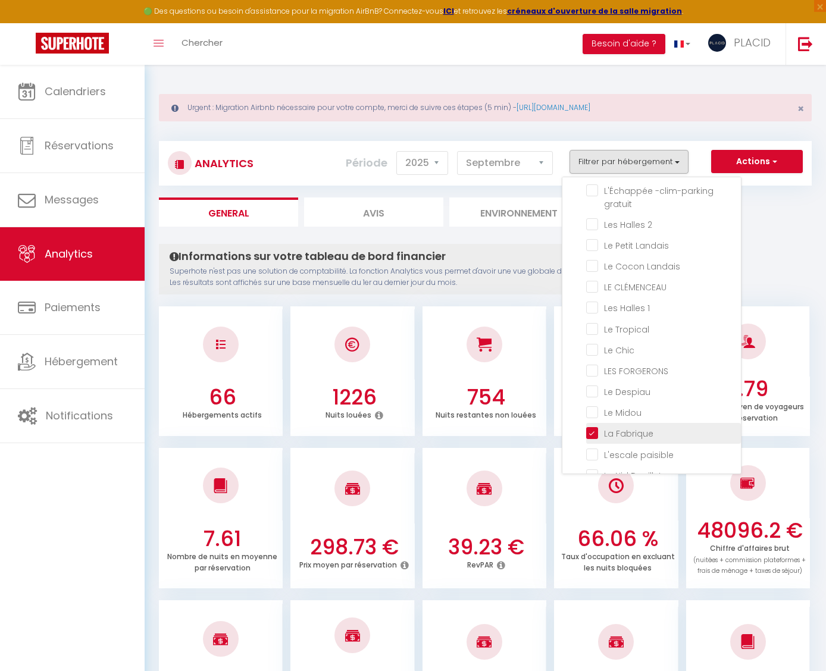
checkbox Midou "false"
checkbox paisible "false"
checkbox Douillet "false"
checkbox Secrets "false"
checkbox d’Or "false"
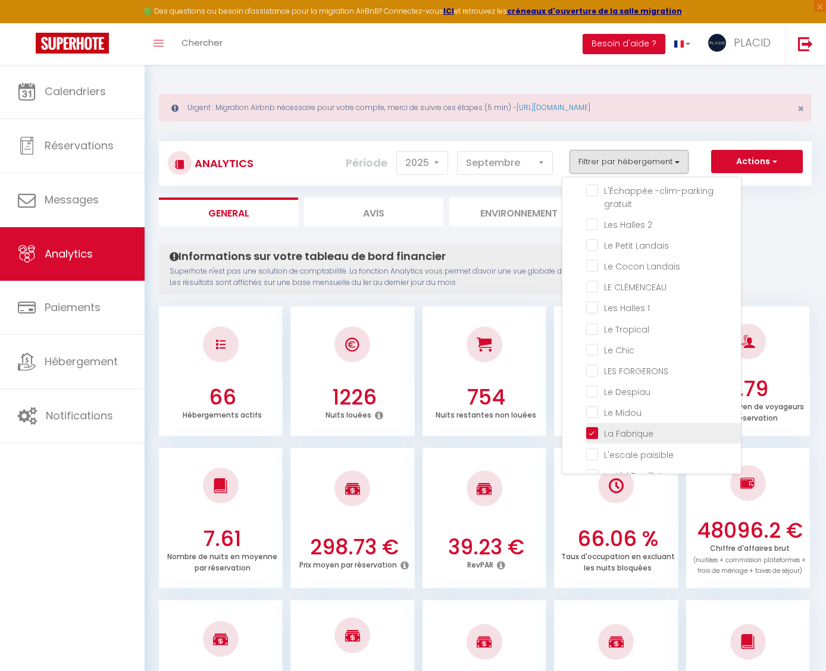
checkbox input "false"
checkbox Lumineux "false"
checkbox Molière "false"
checkbox PANCAUT "false"
checkbox 4 "false"
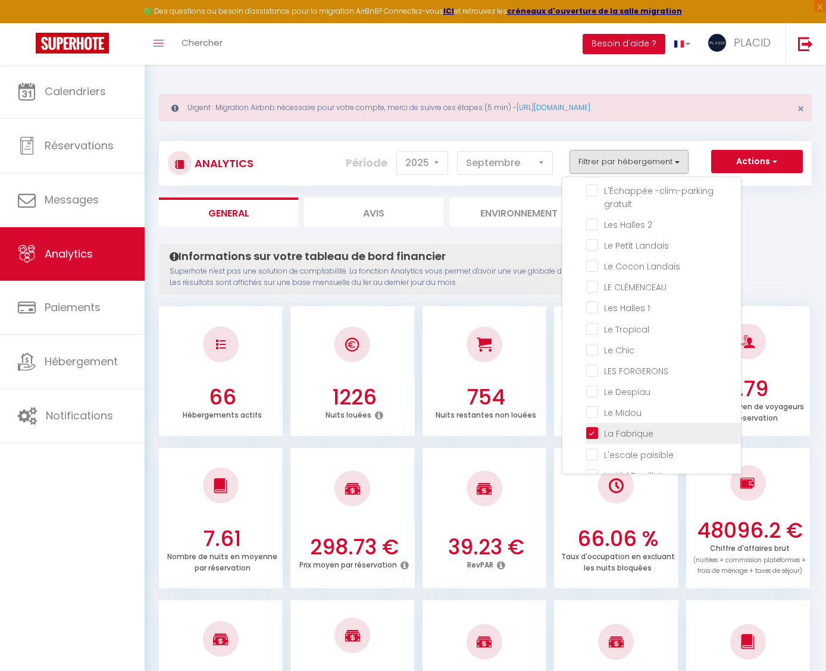
checkbox 11 "false"
checkbox 12 "false"
checkbox PLUMAÇON "false"
checkbox input "false"
checkbox Étoilé "false"
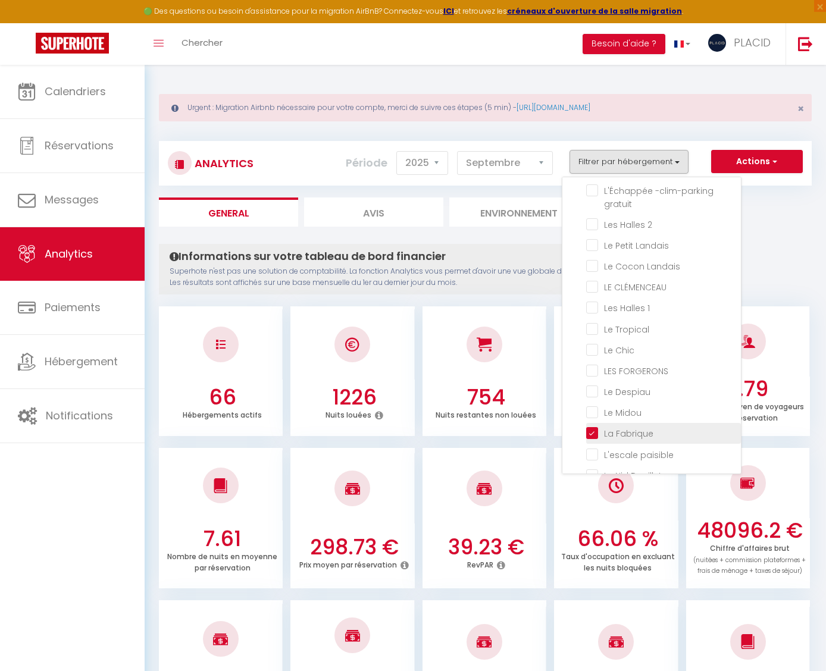
checkbox PITRAC "false"
checkbox Montoise "false"
checkbox Gourgues "false"
checkbox 10 "false"
checkbox URBAIN "false"
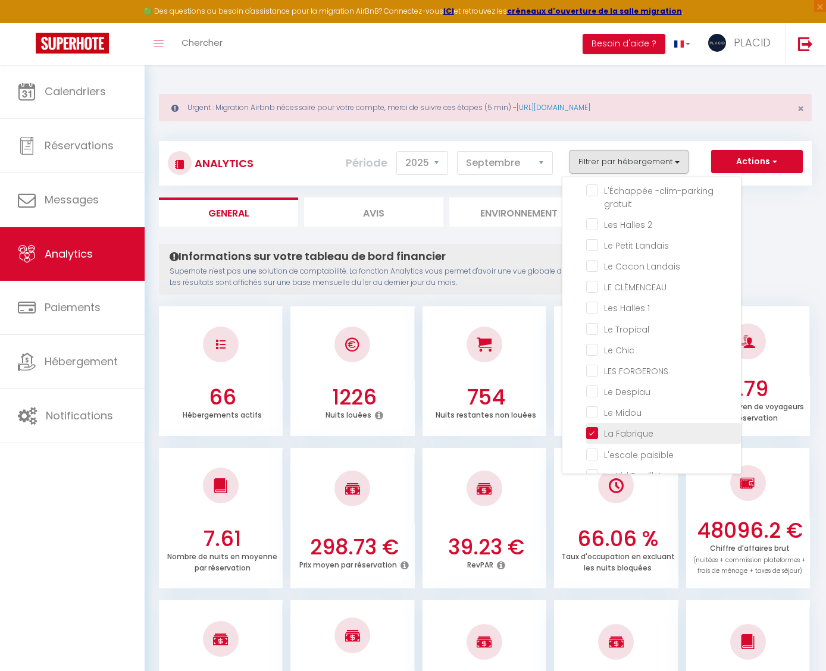
checkbox AIR "false"
checkbox input "false"
checkbox TERRASSE "false"
checkbox SPACIEUX "false"
checkbox Cow-boy "false"
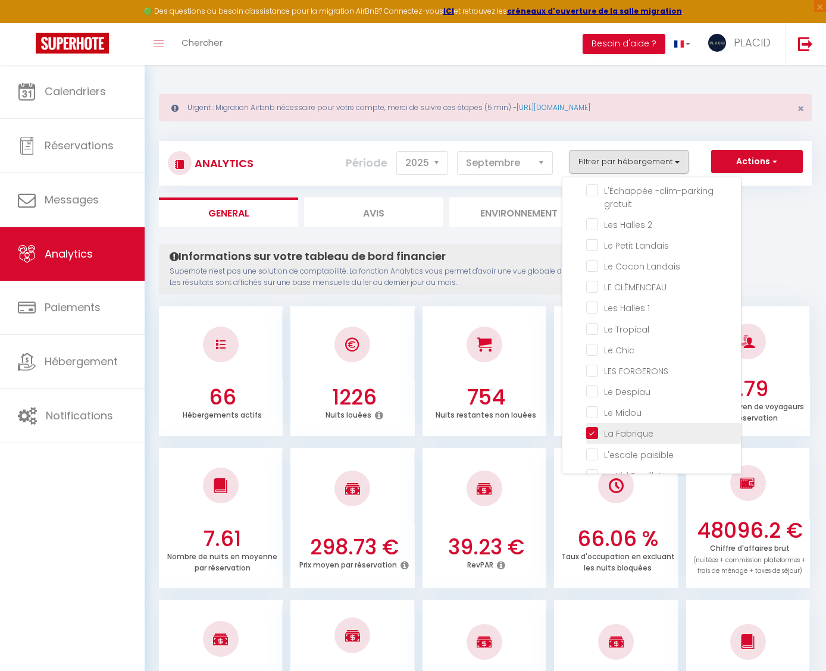
checkbox COSY "false"
checkbox input "false"
checkbox 6 "false"
checkbox 5 "false"
checkbox VILLE "false"
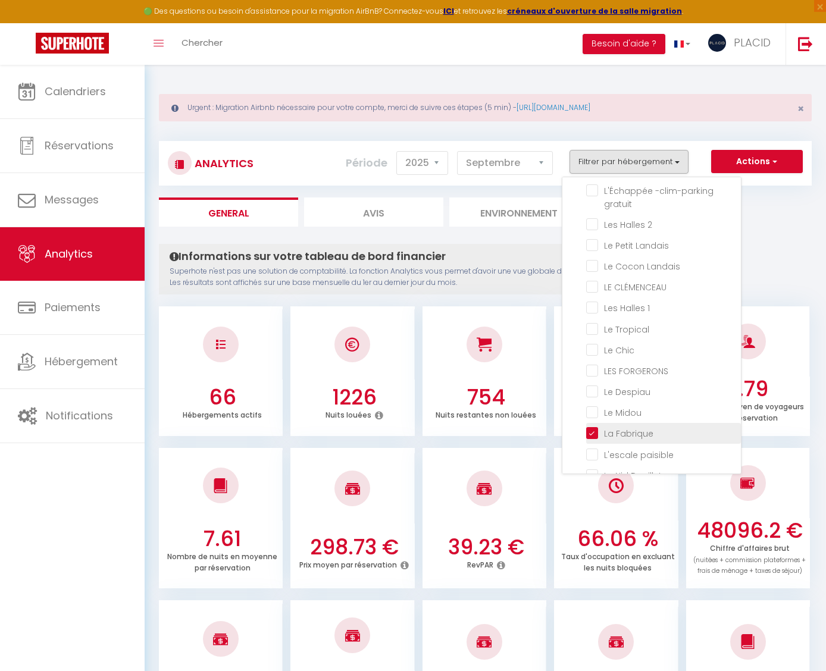
checkbox MARSAN "false"
checkbox 1 "false"
checkbox 2 "false"
checkbox 3 "false"
checkbox 4 "false"
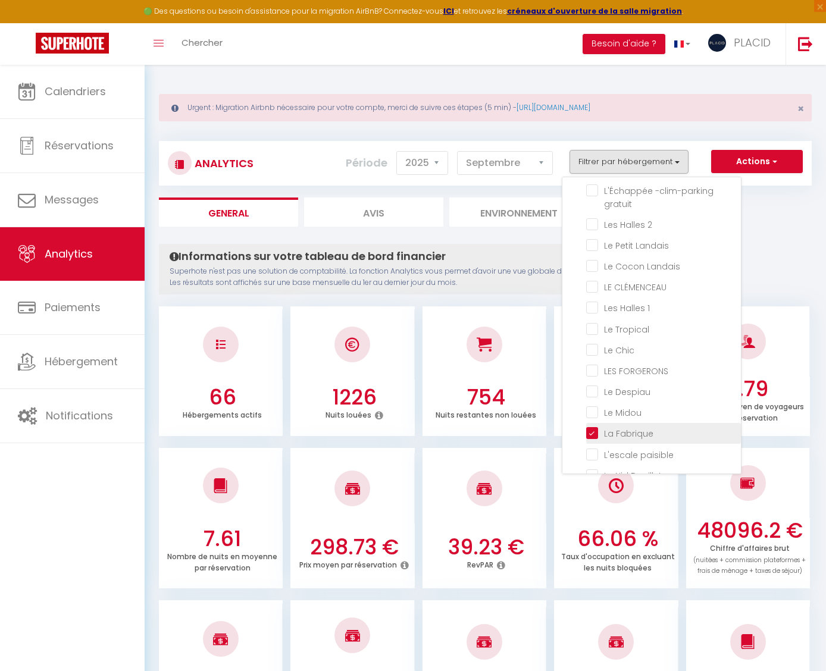
checkbox Rives "false"
checkbox Beach "false"
checkbox LUMINEUX "false"
checkbox spacieux "false"
checkbox Doré "false"
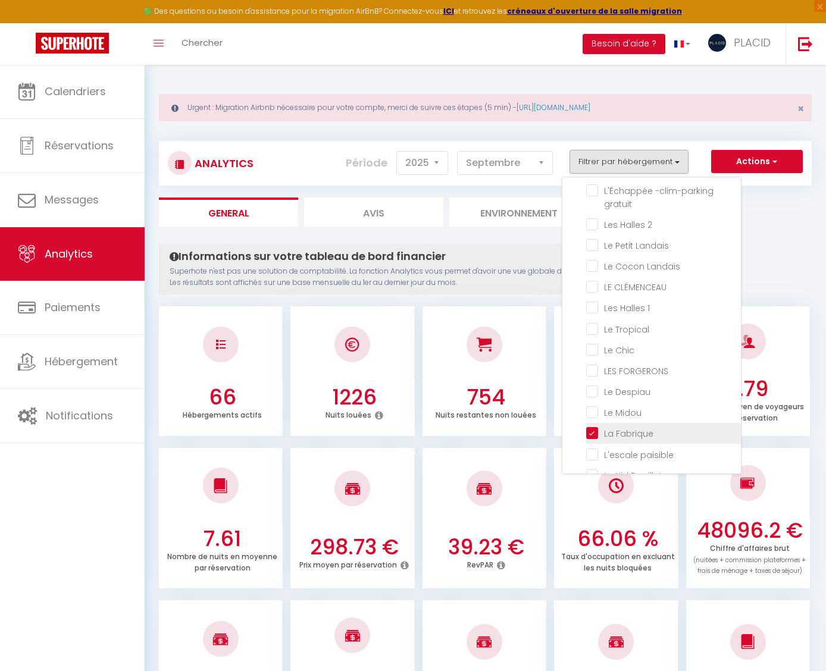
checkbox 1 "false"
checkbox 2 "false"
checkbox 3 "false"
checkbox Gambetta "false"
checkbox D\'eau "false"
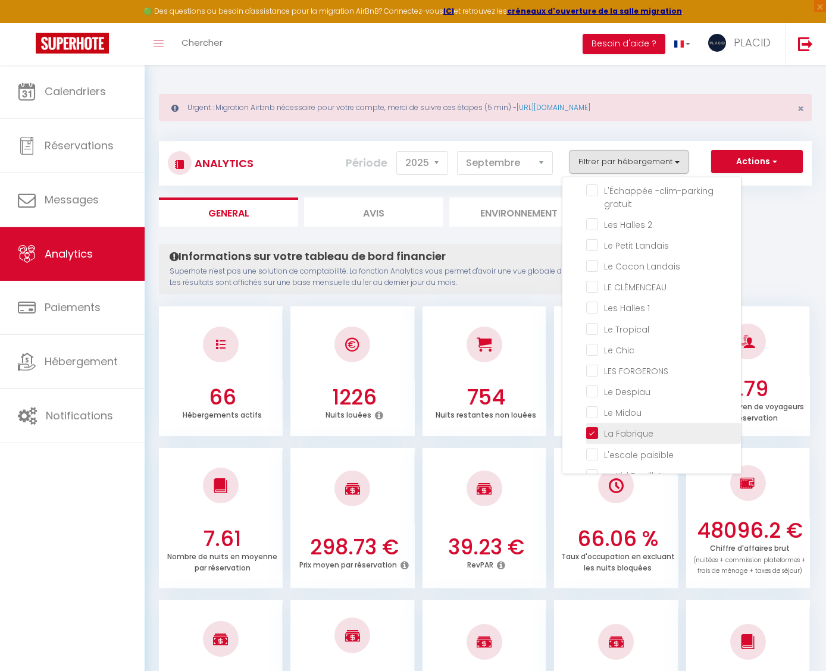
checkbox 8 "false"
checkbox Terrazzo "false"
checkbox 9 "false"
checkbox 7 "false"
checkbox central "false"
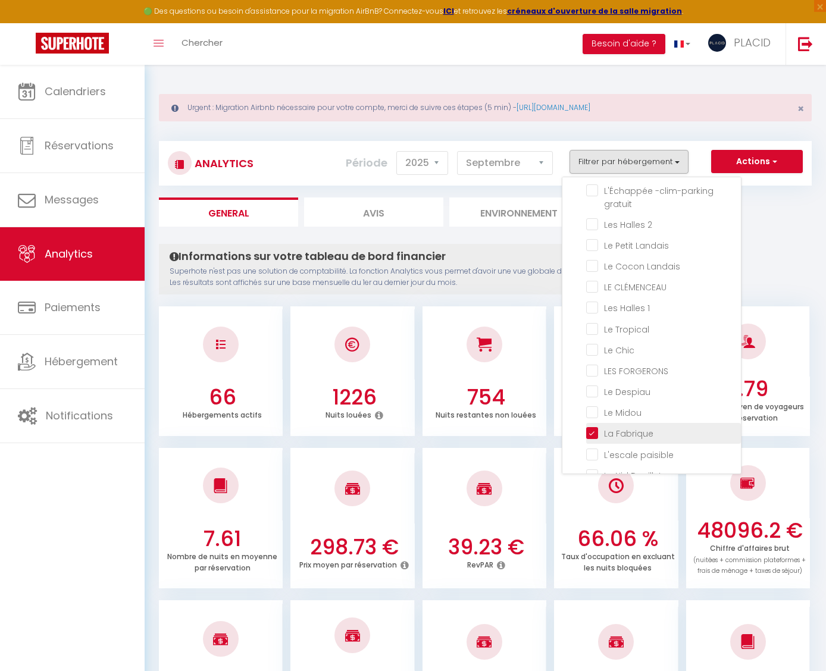
checkbox Lemon "false"
checkbox Estienne "false"
checkbox 4 "false"
checkbox 11 "false"
checkbox 12 "false"
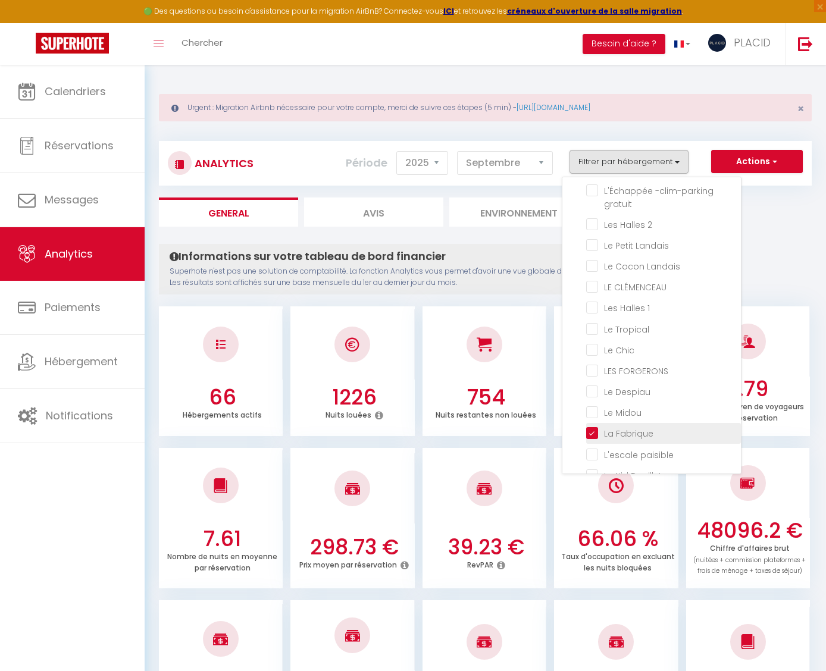
checkbox 10 "false"
checkbox 6 "false"
checkbox 5 "false"
checkbox 1 "false"
checkbox 2 "false"
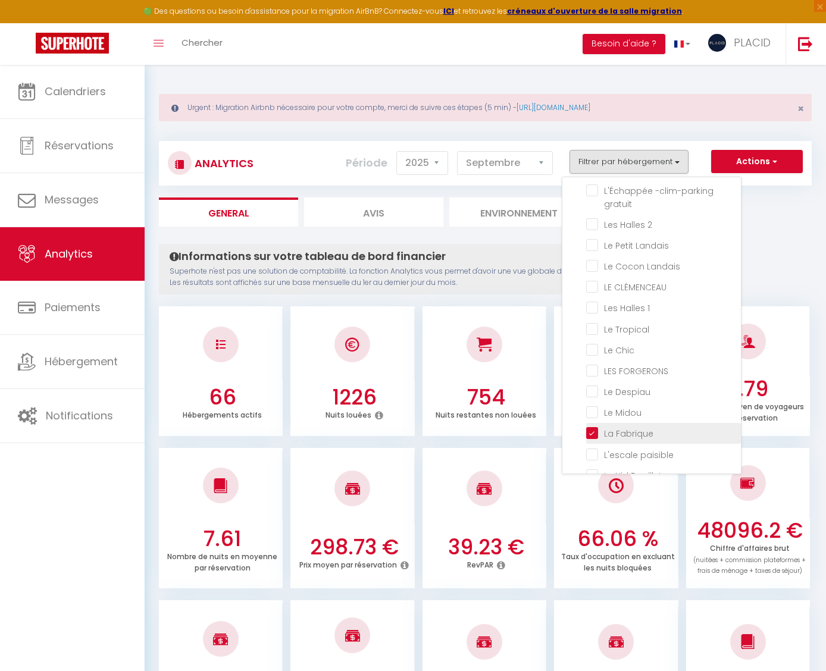
checkbox 3 "false"
checkbox 8 "false"
checkbox 9 "false"
checkbox 7 "false"
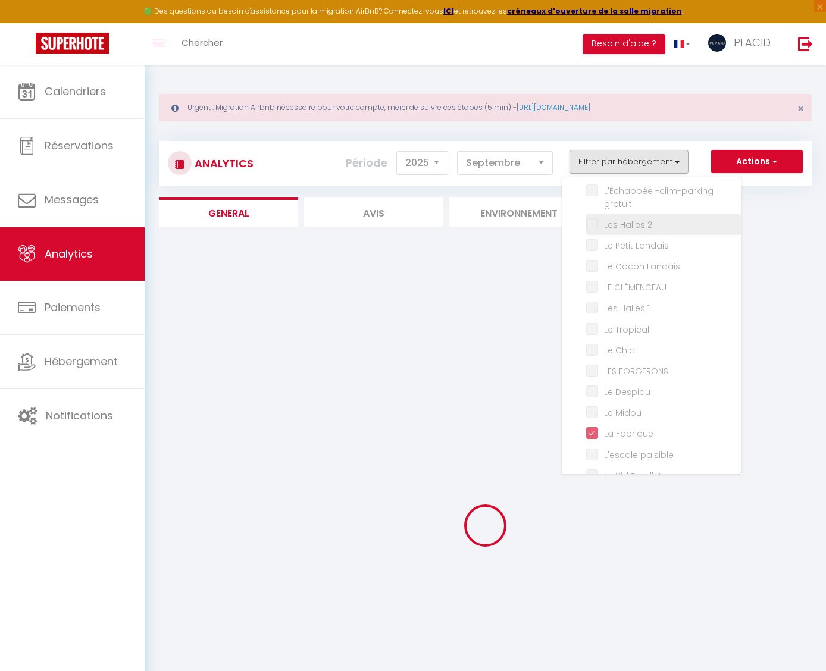
checkbox Chic "false"
checkbox Industriel "false"
checkbox Lumineux "false"
checkbox gratuit "false"
checkbox 2 "false"
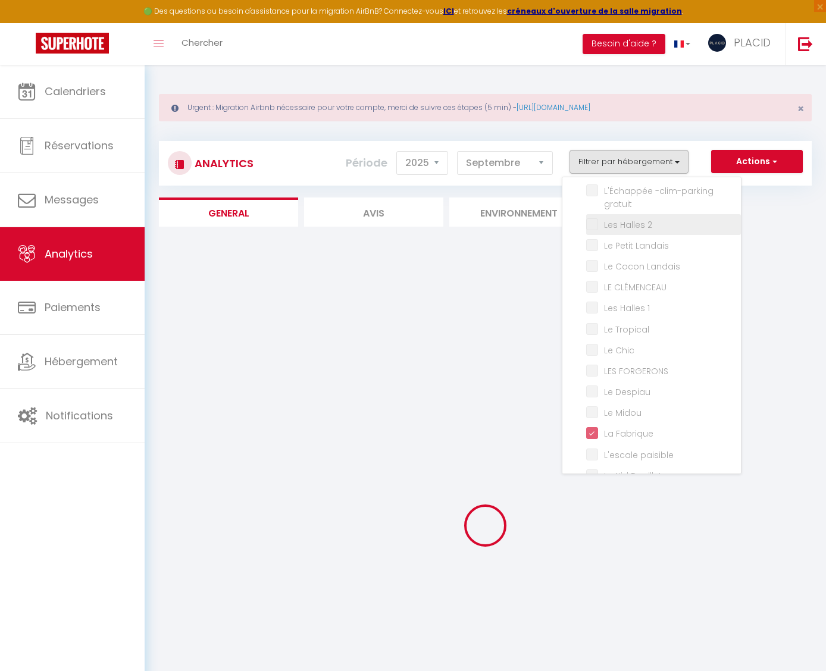
checkbox Landais "false"
checkbox CLÉMENCEAU "false"
checkbox 1 "false"
checkbox Tropical "false"
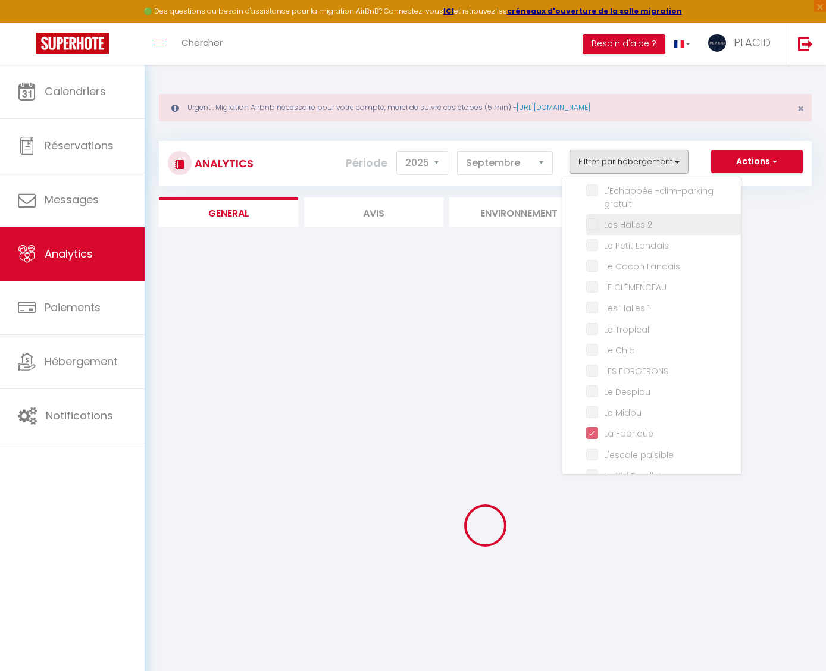
checkbox Chic "false"
checkbox FORGERONS "false"
checkbox Despiau "false"
checkbox Midou "false"
checkbox paisible "false"
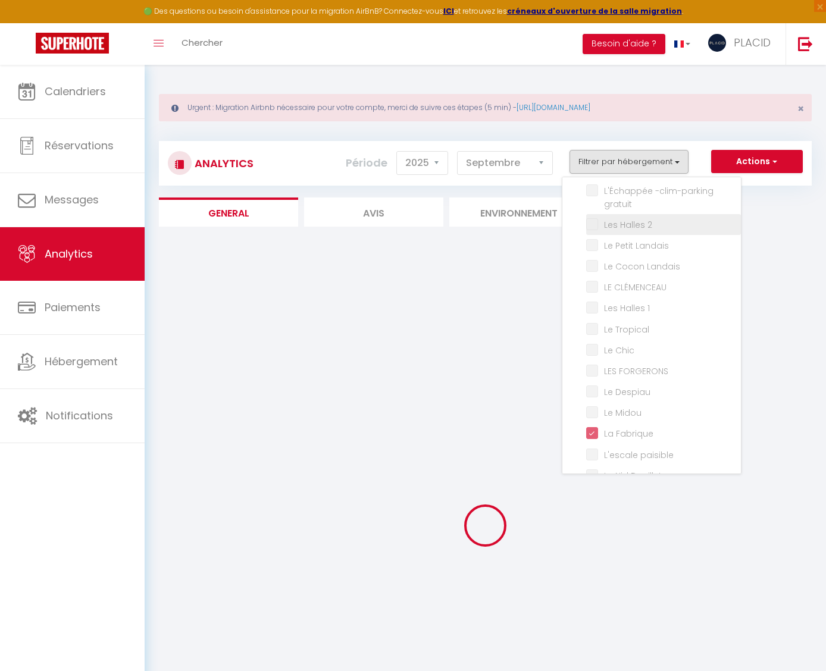
checkbox Douillet "false"
checkbox Secrets "false"
checkbox d’Or "false"
checkbox input "false"
checkbox Lumineux "false"
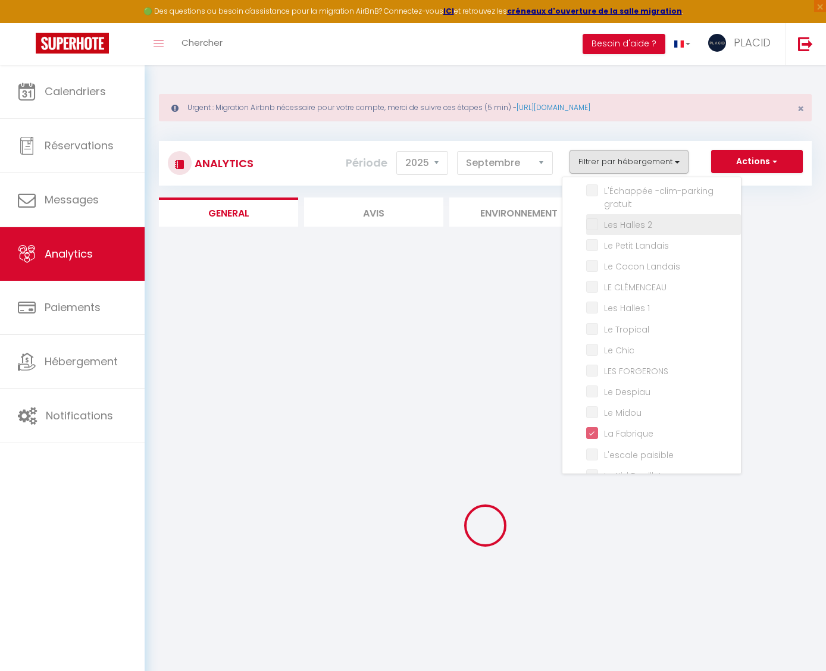
checkbox Molière "false"
checkbox PANCAUT "false"
checkbox 4 "false"
checkbox 11 "false"
checkbox 12 "false"
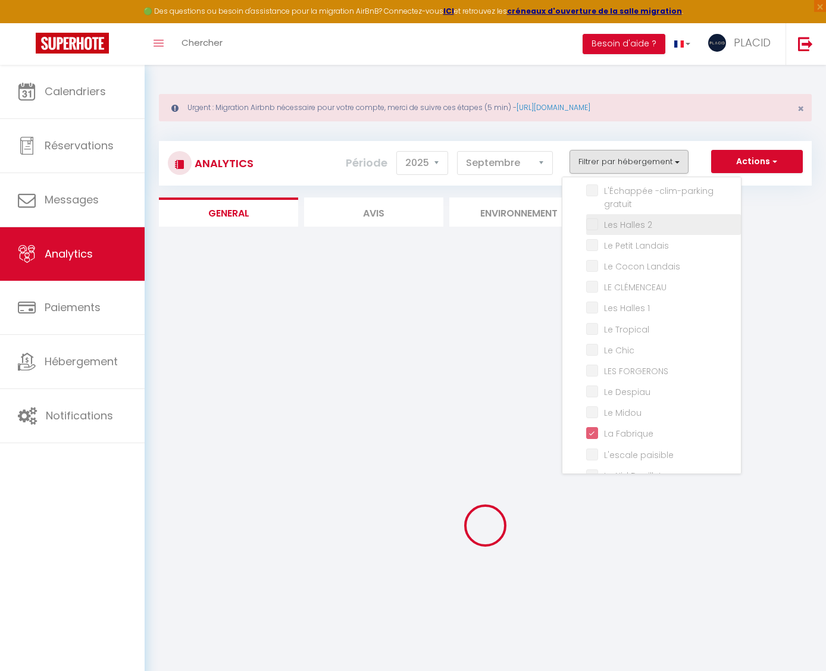
checkbox PLUMAÇON "false"
checkbox input "false"
checkbox Étoilé "false"
checkbox PITRAC "false"
checkbox Montoise "false"
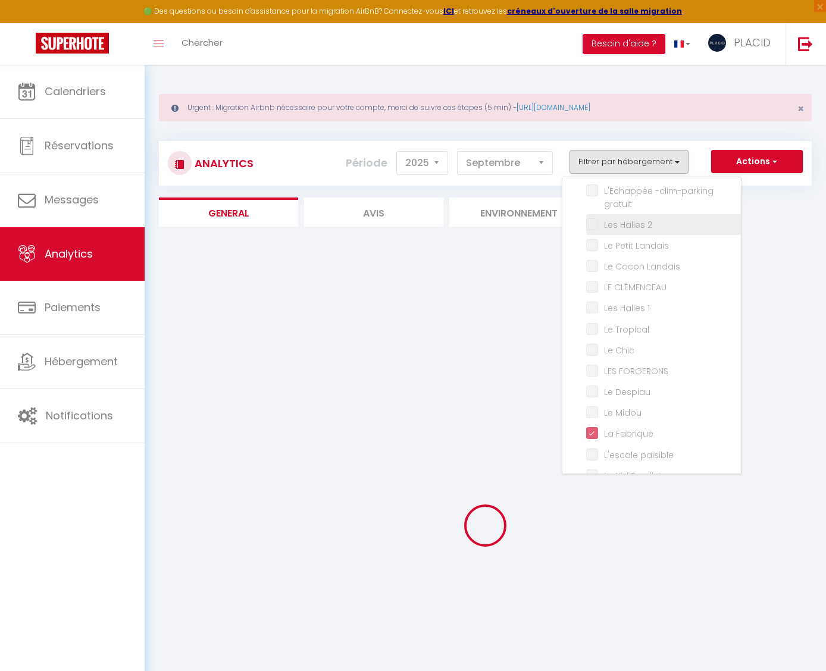
checkbox Gourgues "false"
checkbox 10 "false"
checkbox URBAIN "false"
checkbox AIR "false"
checkbox input "false"
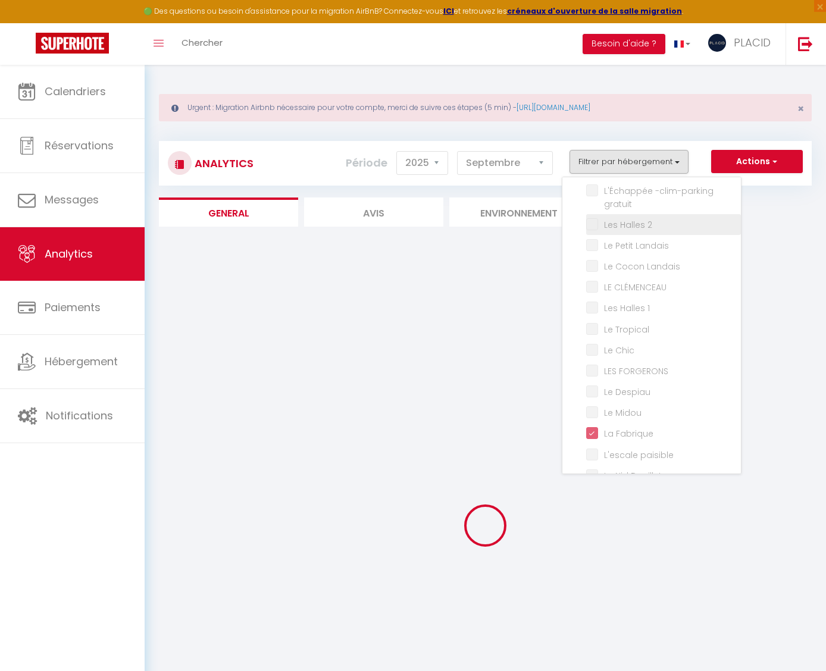
checkbox TERRASSE "false"
checkbox SPACIEUX "false"
checkbox Cow-boy "false"
checkbox COSY "false"
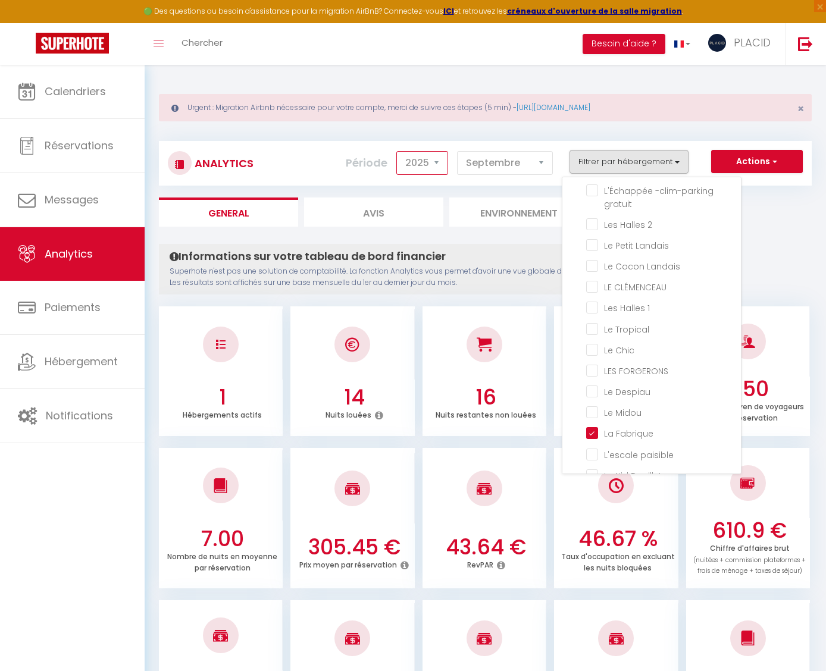
click at [424, 162] on select "2014 2015 2016 2017 2018 2019 2020 2021 2022 2023 2024 2025 2026 2027" at bounding box center [422, 163] width 52 height 24
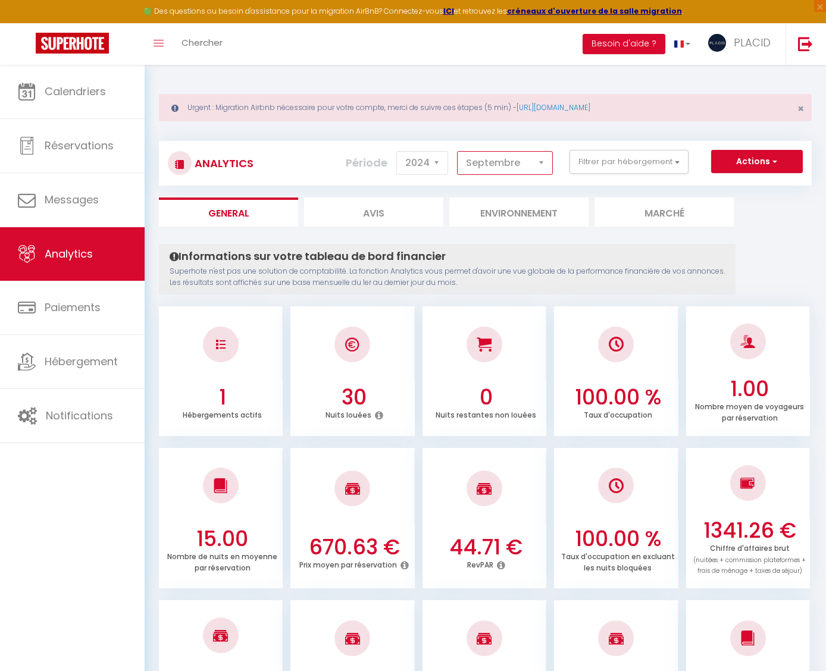
click at [493, 158] on select "Janvier Février Mars Avril Mai Juin Juillet Août Septembre Octobre Novembre Déc…" at bounding box center [505, 163] width 96 height 24
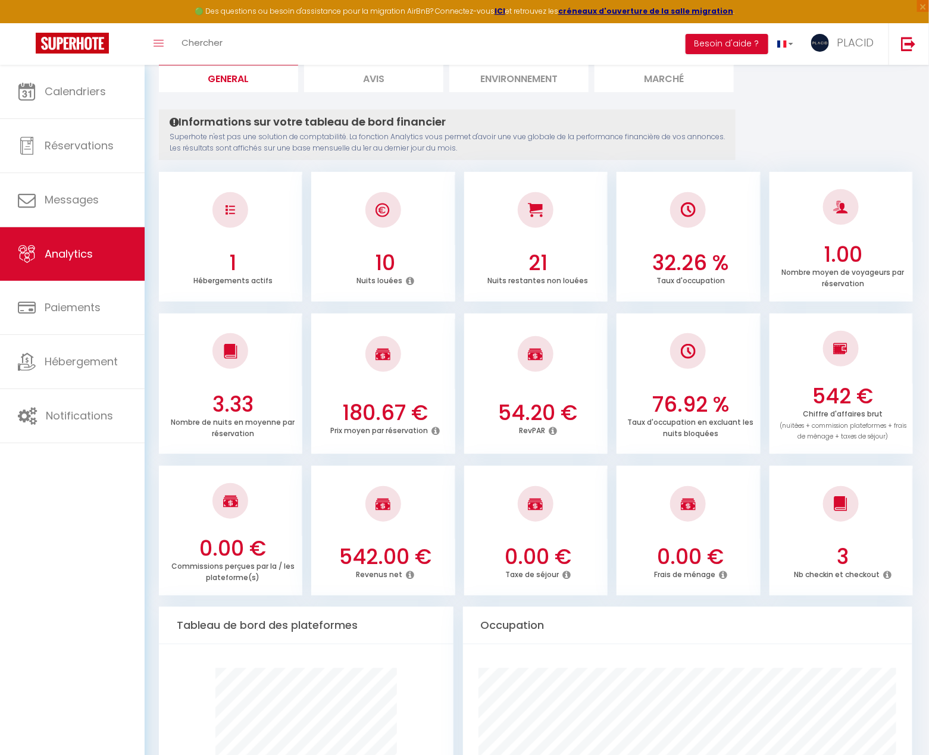
scroll to position [0, 0]
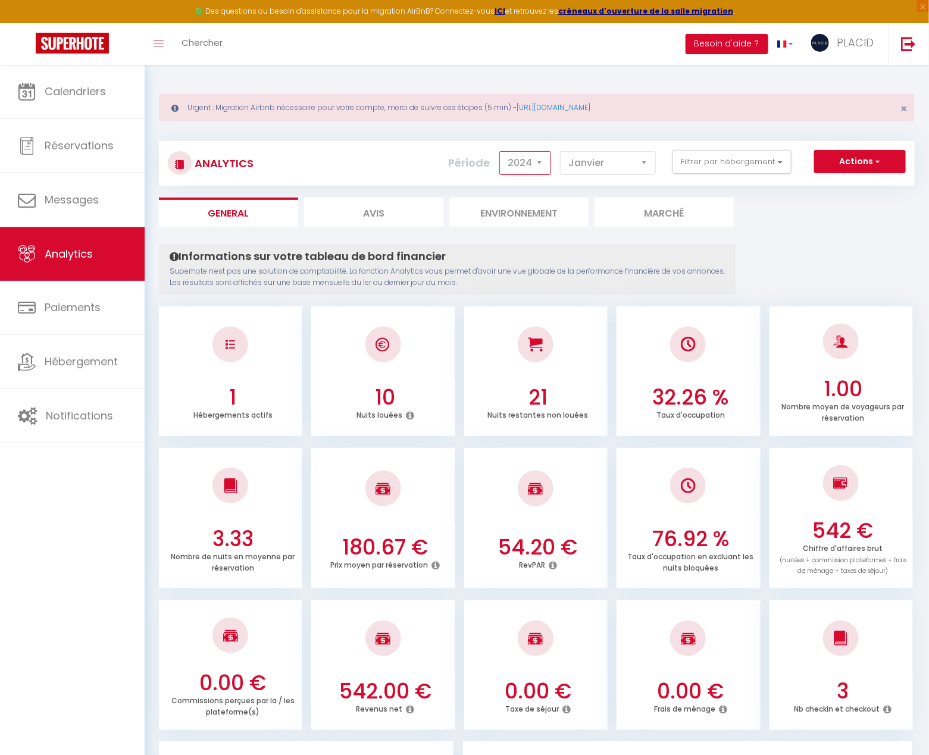
click at [530, 164] on select "2014 2015 2016 2017 2018 2019 2020 2021 2022 2023 2024 2025 2026 2027" at bounding box center [525, 163] width 52 height 24
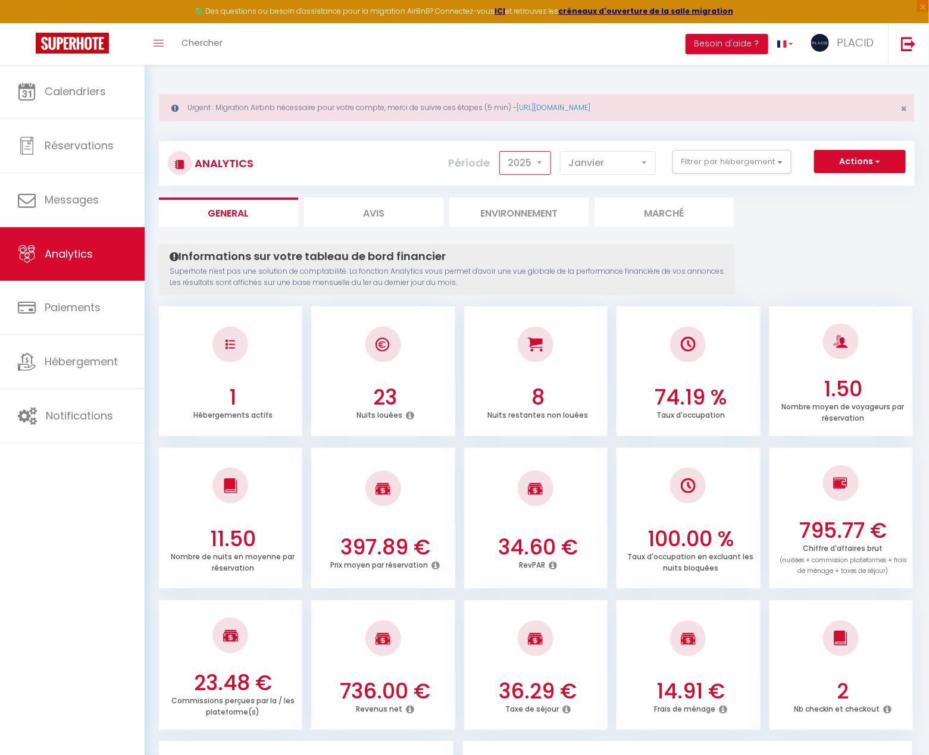
scroll to position [55, 0]
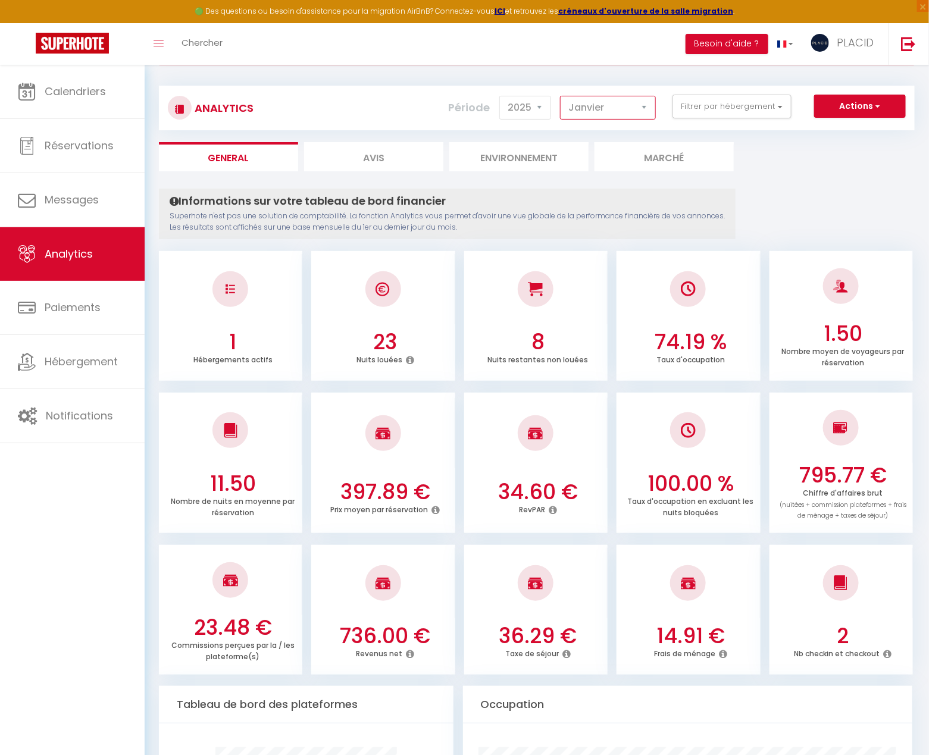
click at [609, 112] on select "Janvier Février Mars Avril Mai Juin Juillet Août Septembre Octobre Novembre Déc…" at bounding box center [608, 108] width 96 height 24
click at [614, 112] on select "Janvier Février Mars Avril Mai Juin Juillet Août Septembre Octobre Novembre Déc…" at bounding box center [608, 108] width 96 height 24
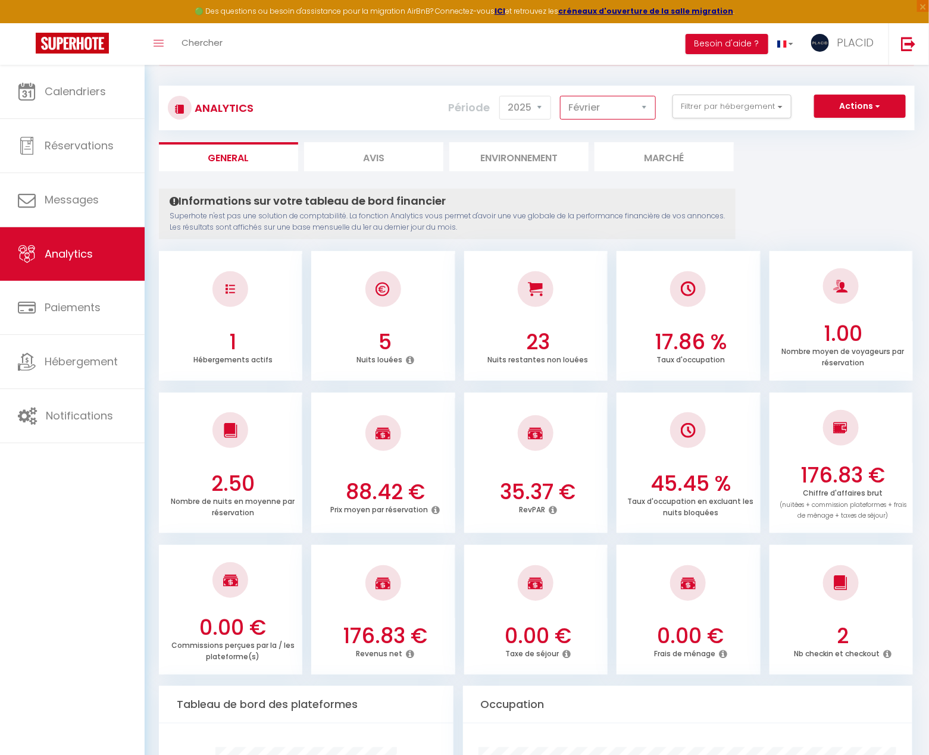
click at [606, 112] on select "Janvier Février Mars Avril Mai Juin Juillet Août Septembre Octobre Novembre Déc…" at bounding box center [608, 108] width 96 height 24
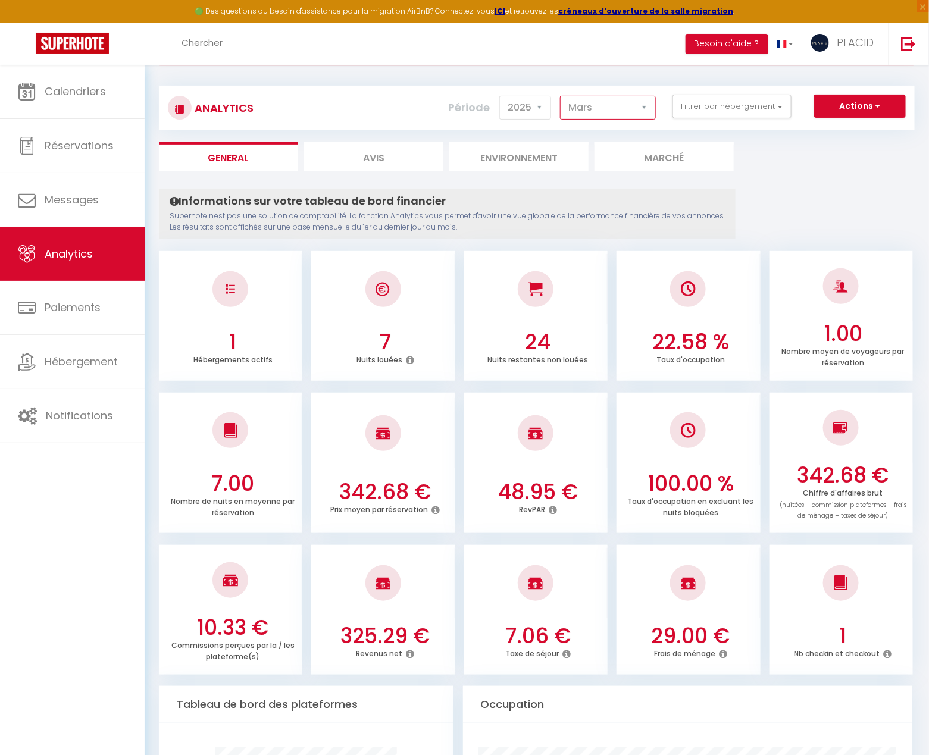
click at [594, 101] on select "Janvier Février Mars Avril Mai Juin Juillet Août Septembre Octobre Novembre Déc…" at bounding box center [608, 108] width 96 height 24
click at [590, 109] on select "Janvier Février Mars Avril Mai Juin Juillet Août Septembre Octobre Novembre Déc…" at bounding box center [608, 108] width 96 height 24
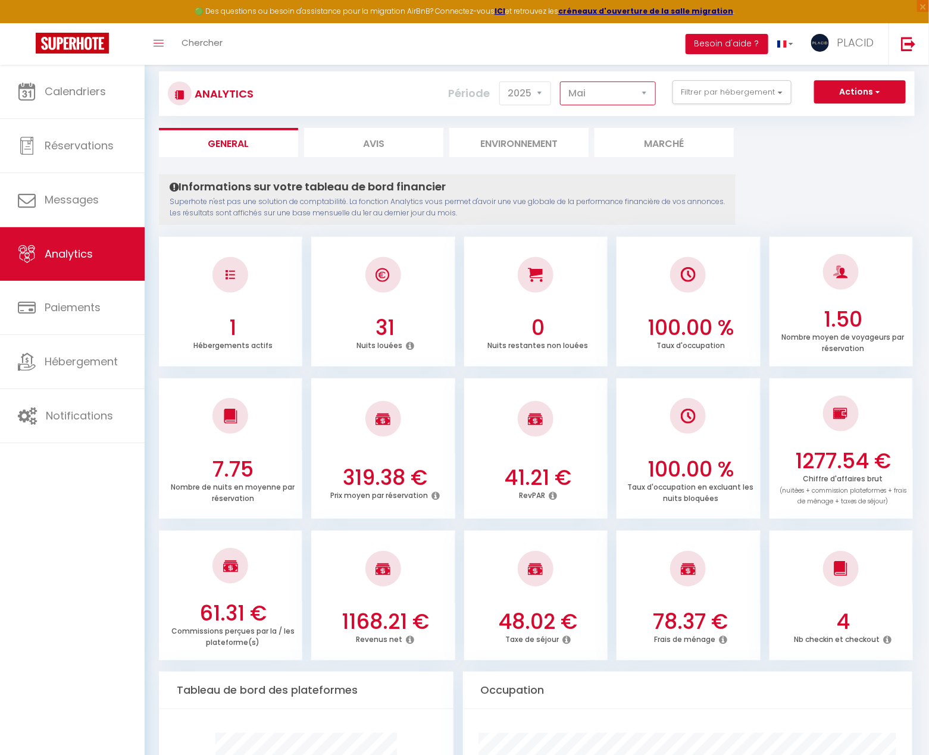
scroll to position [68, 0]
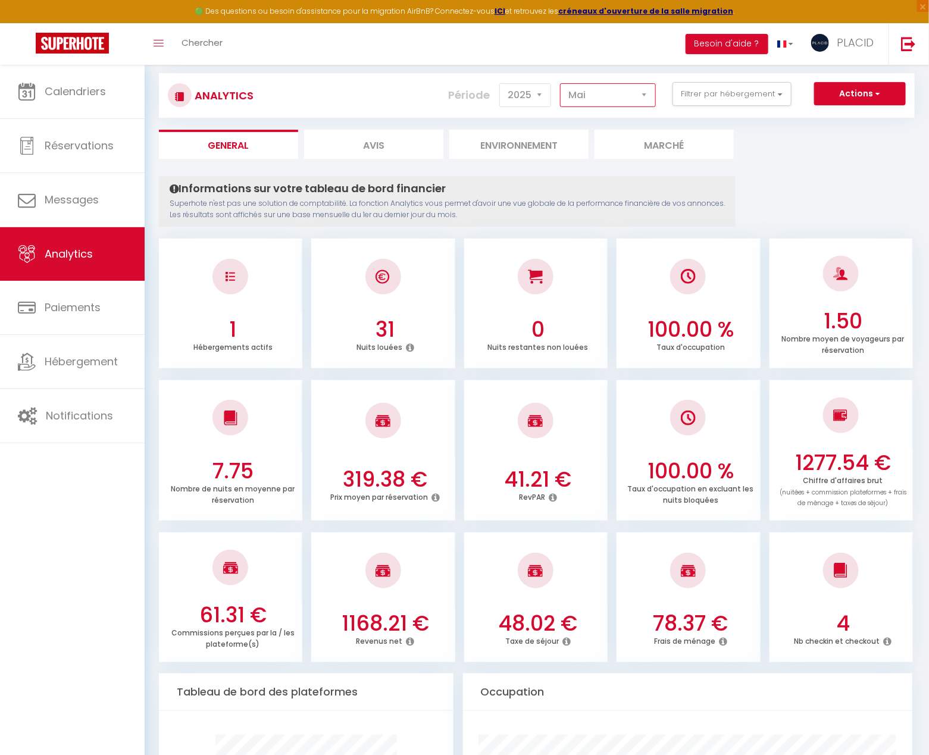
click at [596, 98] on select "Janvier Février Mars Avril Mai Juin Juillet Août Septembre Octobre Novembre Déc…" at bounding box center [608, 95] width 96 height 24
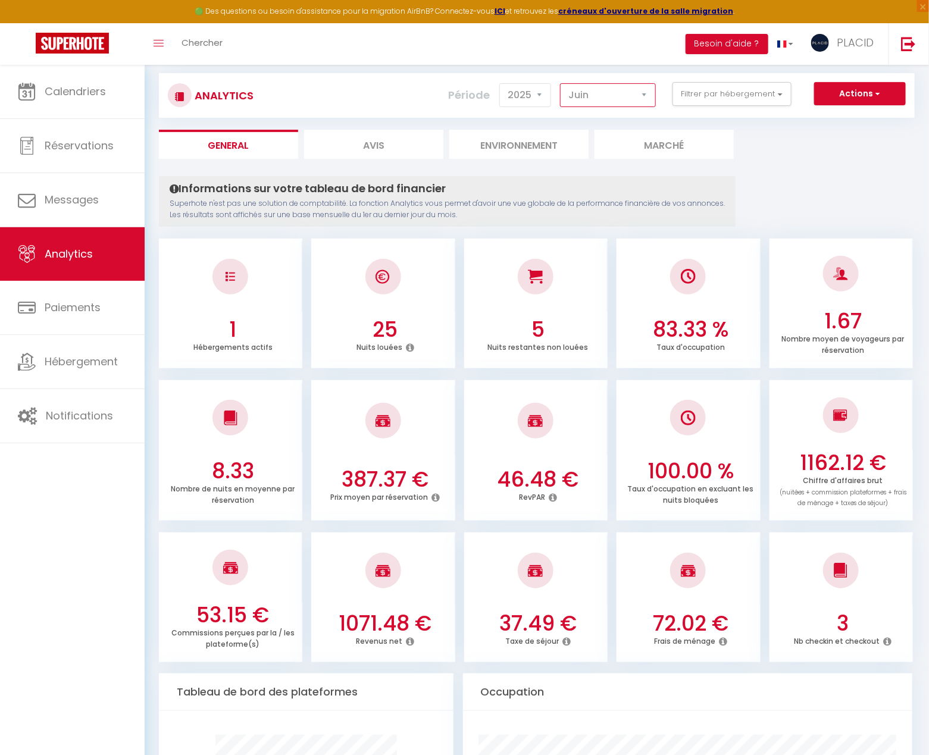
click at [595, 97] on select "Janvier Février Mars Avril Mai Juin Juillet Août Septembre Octobre Novembre Déc…" at bounding box center [608, 95] width 96 height 24
click at [629, 97] on select "Janvier Février Mars Avril Mai Juin Juillet Août Septembre Octobre Novembre Déc…" at bounding box center [608, 95] width 96 height 24
click at [628, 97] on select "Janvier Février Mars Avril Mai Juin Juillet Août Septembre Octobre Novembre Déc…" at bounding box center [608, 95] width 96 height 24
click at [603, 98] on select "Janvier Février Mars Avril Mai Juin Juillet Août Septembre Octobre Novembre Déc…" at bounding box center [608, 95] width 96 height 24
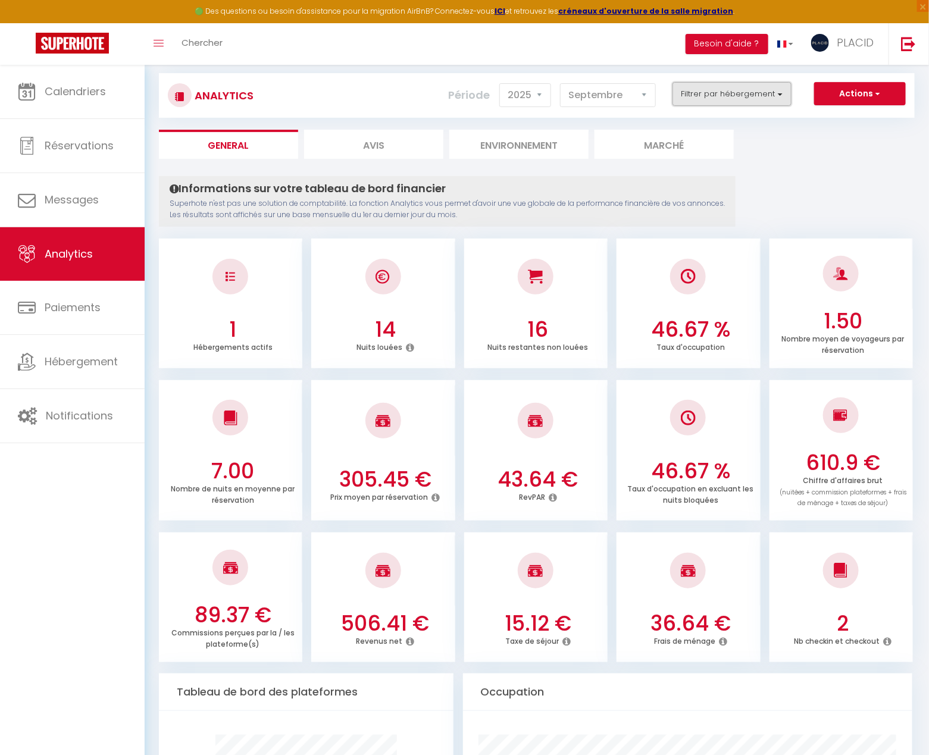
click at [716, 99] on button "Filtrer par hébergement" at bounding box center [731, 94] width 119 height 24
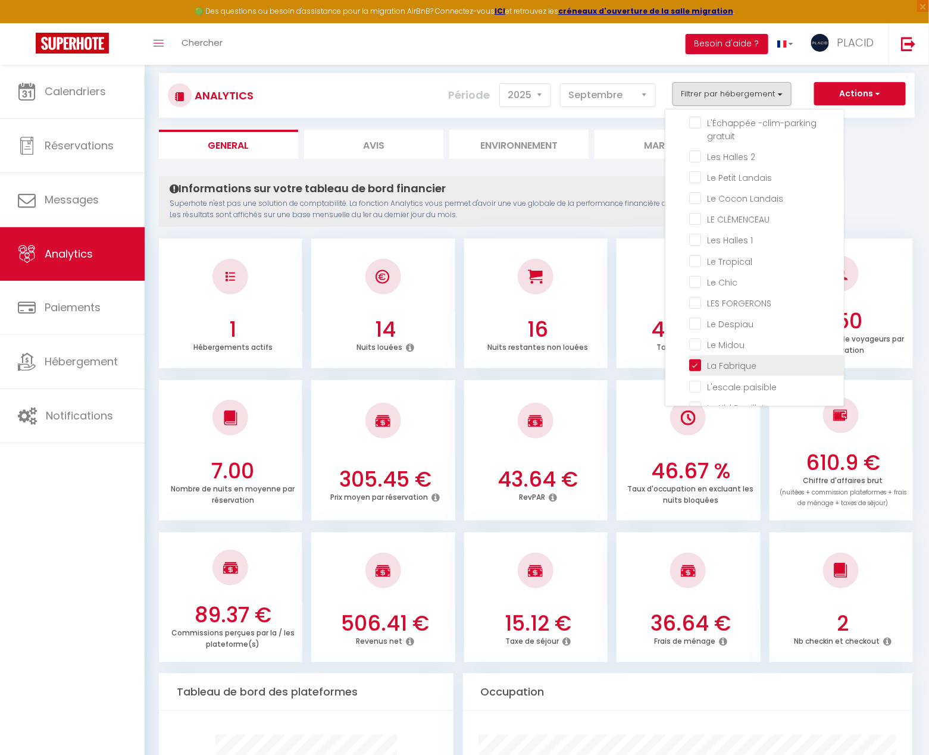
click at [697, 359] on Fabrique "checkbox" at bounding box center [766, 365] width 155 height 12
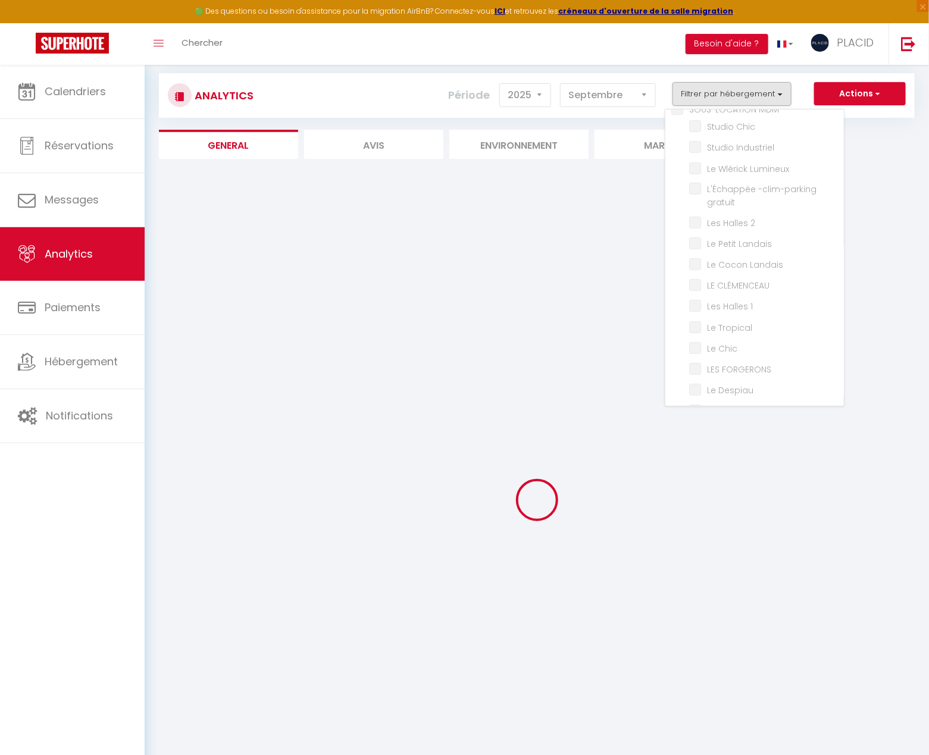
scroll to position [0, 0]
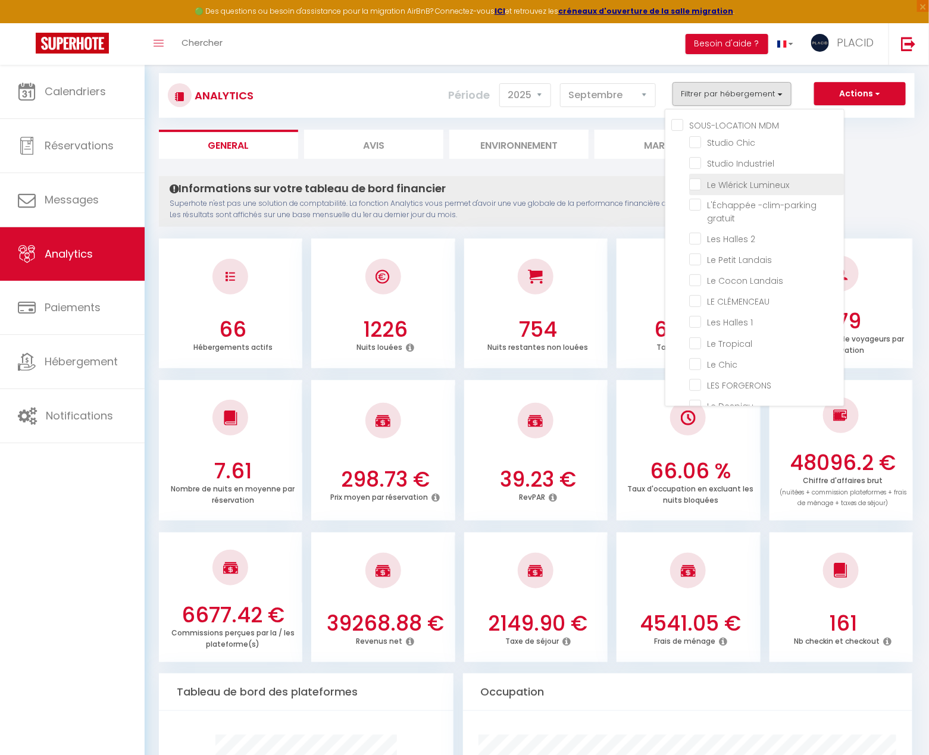
click at [698, 183] on Lumineux "checkbox" at bounding box center [766, 183] width 155 height 12
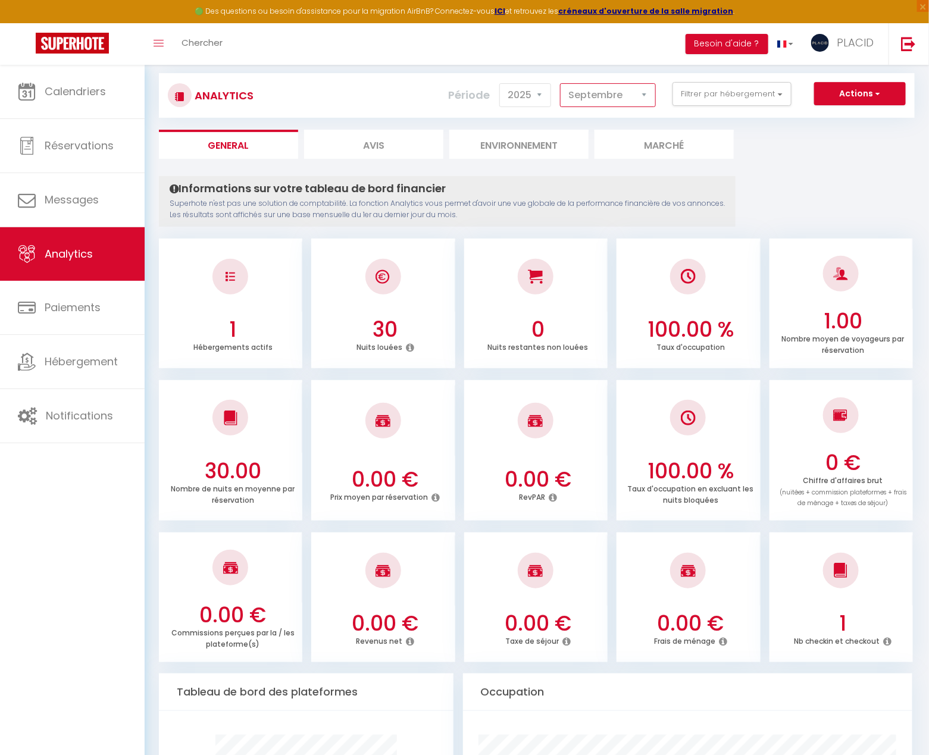
click at [614, 97] on select "Janvier Février Mars Avril Mai Juin Juillet Août Septembre Octobre Novembre Déc…" at bounding box center [608, 95] width 96 height 24
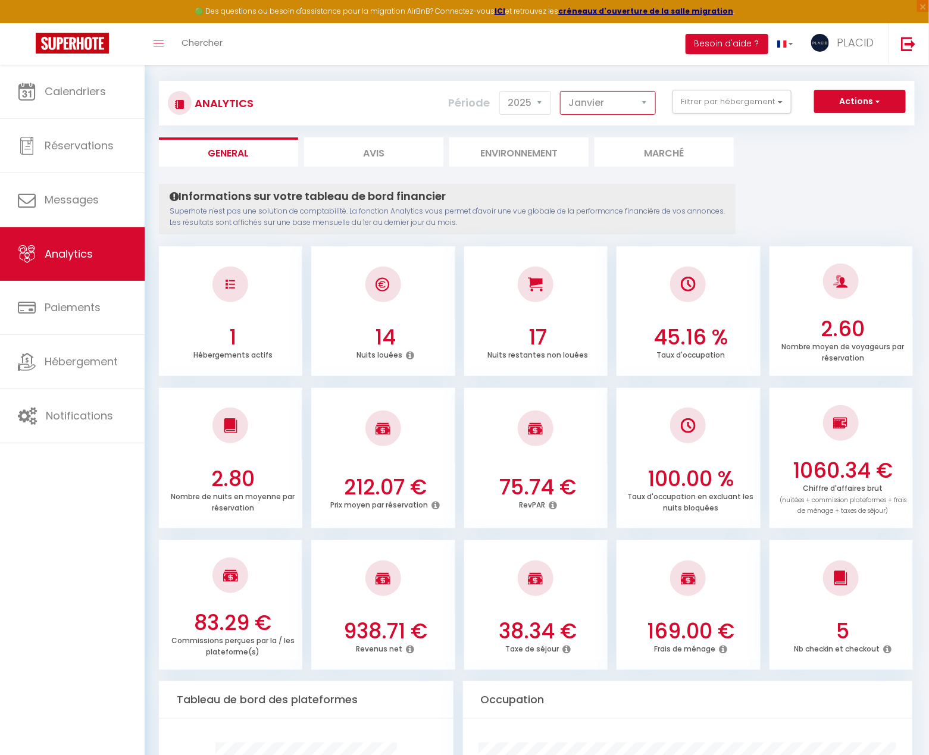
scroll to position [57, 0]
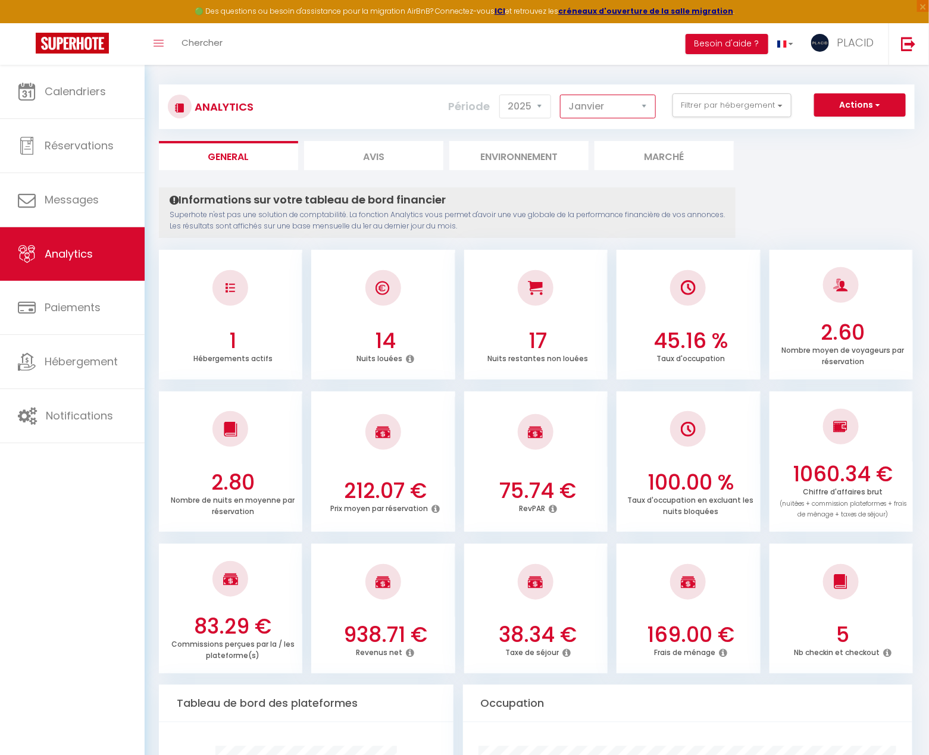
click at [632, 108] on select "Janvier Février Mars Avril Mai Juin Juillet Août Septembre Octobre Novembre Déc…" at bounding box center [608, 107] width 96 height 24
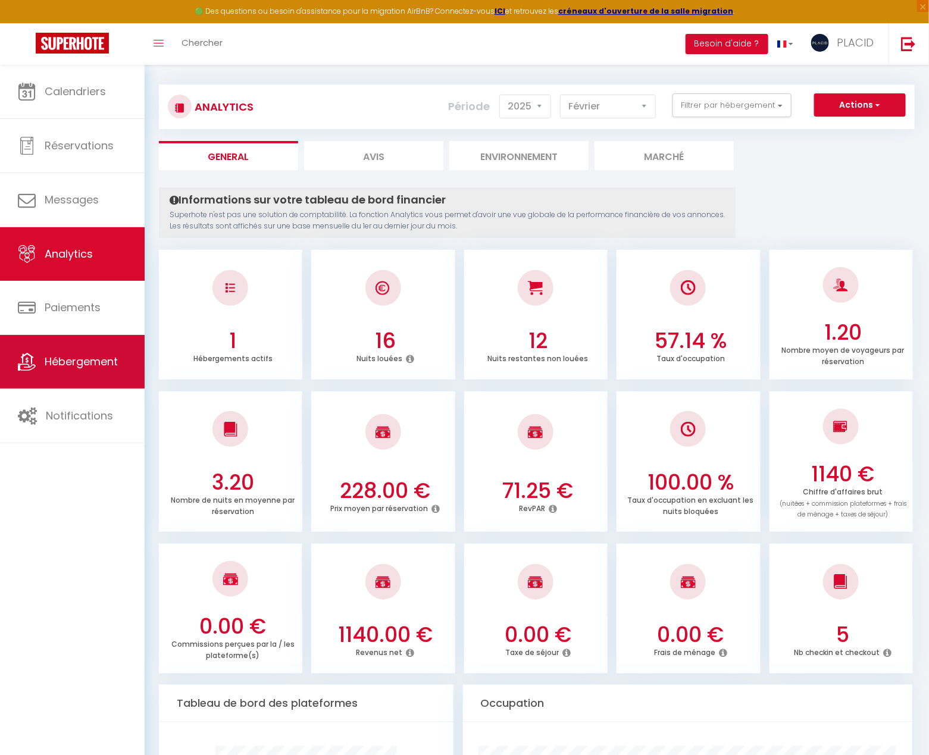
scroll to position [0, 0]
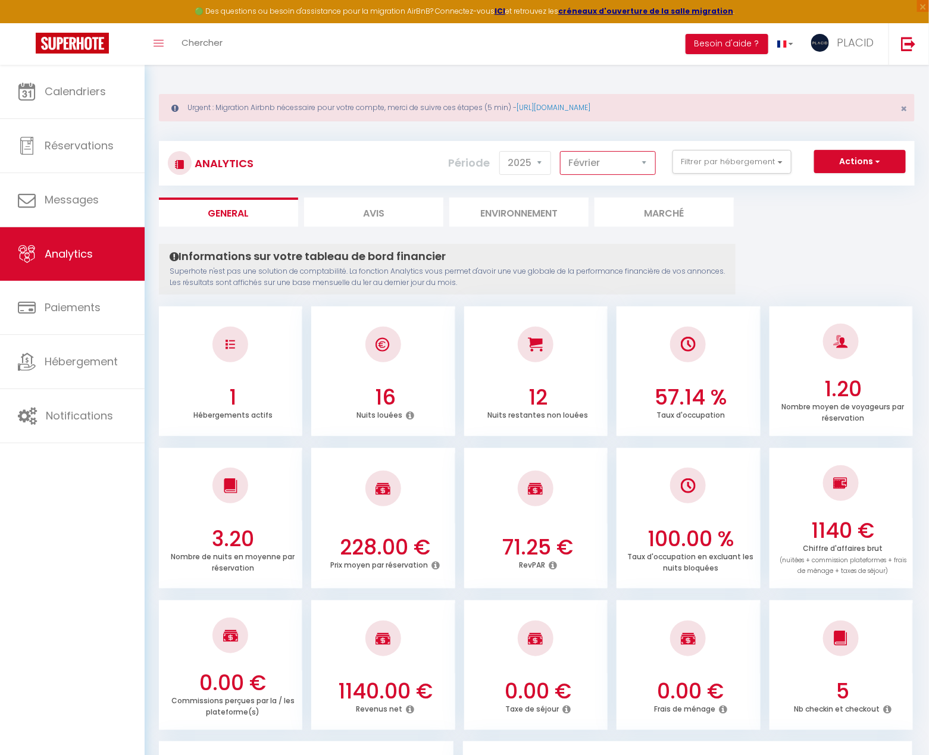
click at [603, 158] on select "Janvier Février Mars Avril Mai Juin Juillet Août Septembre Octobre Novembre Déc…" at bounding box center [608, 163] width 96 height 24
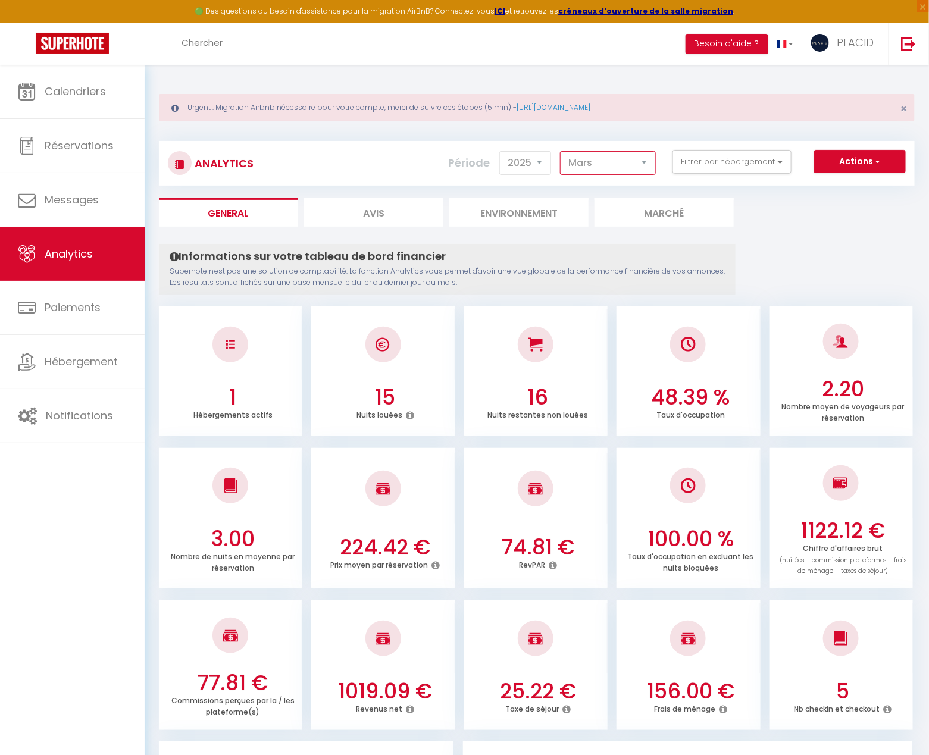
click at [610, 163] on select "Janvier Février Mars Avril Mai Juin Juillet Août Septembre Octobre Novembre Déc…" at bounding box center [608, 163] width 96 height 24
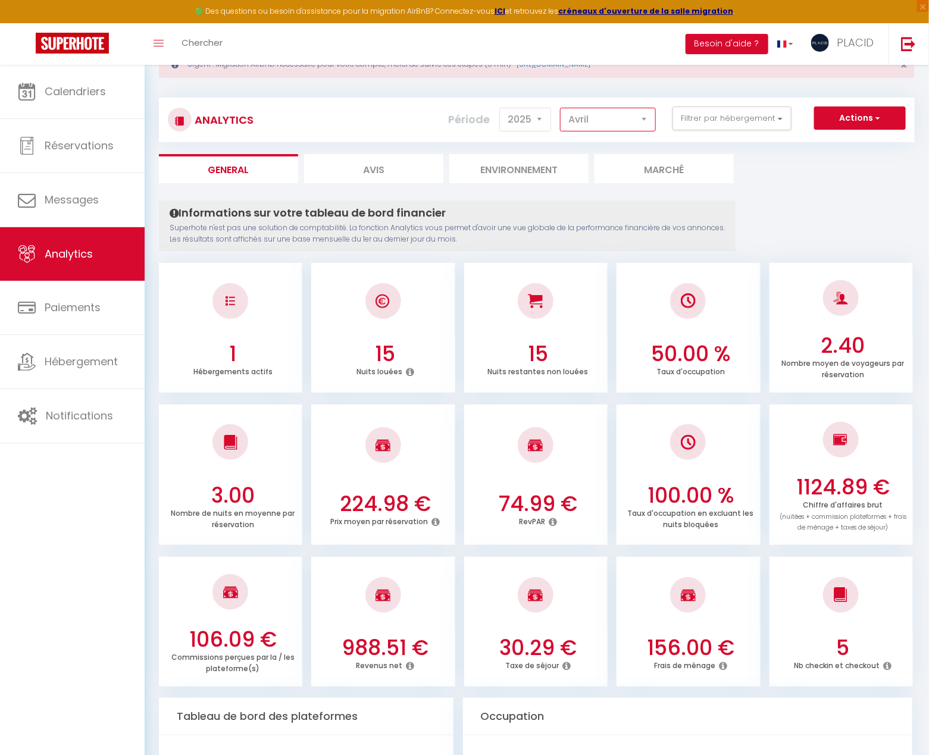
scroll to position [43, 0]
click at [626, 124] on select "Janvier Février Mars Avril Mai Juin Juillet Août Septembre Octobre Novembre Déc…" at bounding box center [608, 120] width 96 height 24
click at [614, 116] on select "Janvier Février Mars Avril Mai Juin Juillet Août Septembre Octobre Novembre Déc…" at bounding box center [608, 120] width 96 height 24
click at [620, 124] on select "Janvier Février Mars Avril Mai Juin Juillet Août Septembre Octobre Novembre Déc…" at bounding box center [608, 120] width 96 height 24
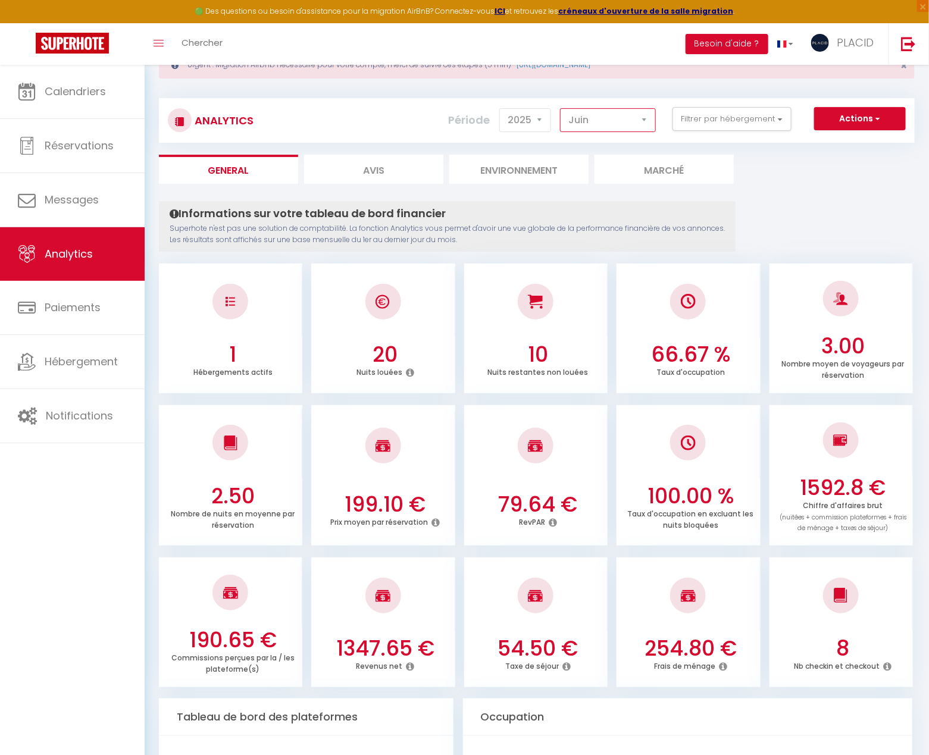
click at [618, 128] on select "Janvier Février Mars Avril Mai Juin Juillet Août Septembre Octobre Novembre Déc…" at bounding box center [608, 120] width 96 height 24
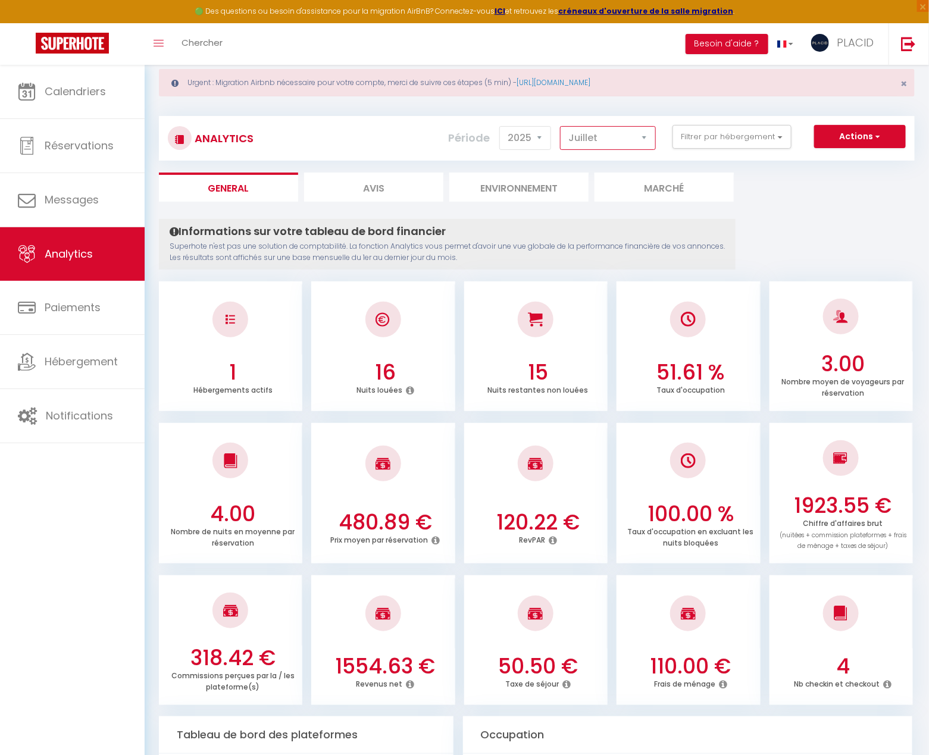
scroll to position [26, 0]
click at [611, 136] on select "Janvier Février Mars Avril Mai Juin Juillet Août Septembre Octobre Novembre Déc…" at bounding box center [608, 138] width 96 height 24
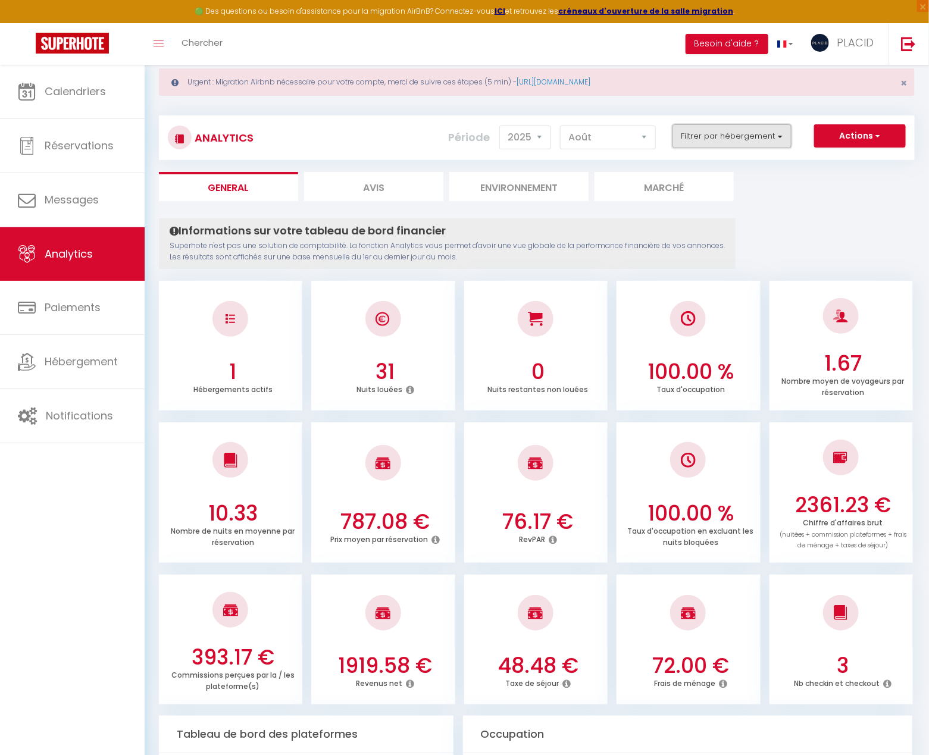
click at [727, 140] on button "Filtrer par hébergement" at bounding box center [731, 136] width 119 height 24
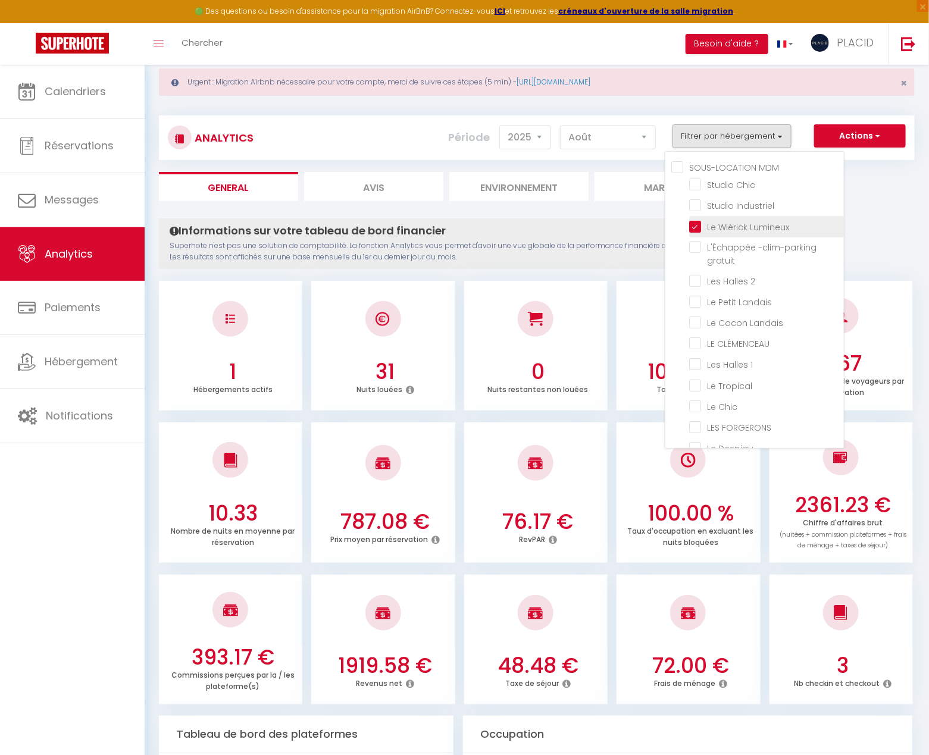
click at [695, 225] on Lumineux "checkbox" at bounding box center [766, 225] width 155 height 12
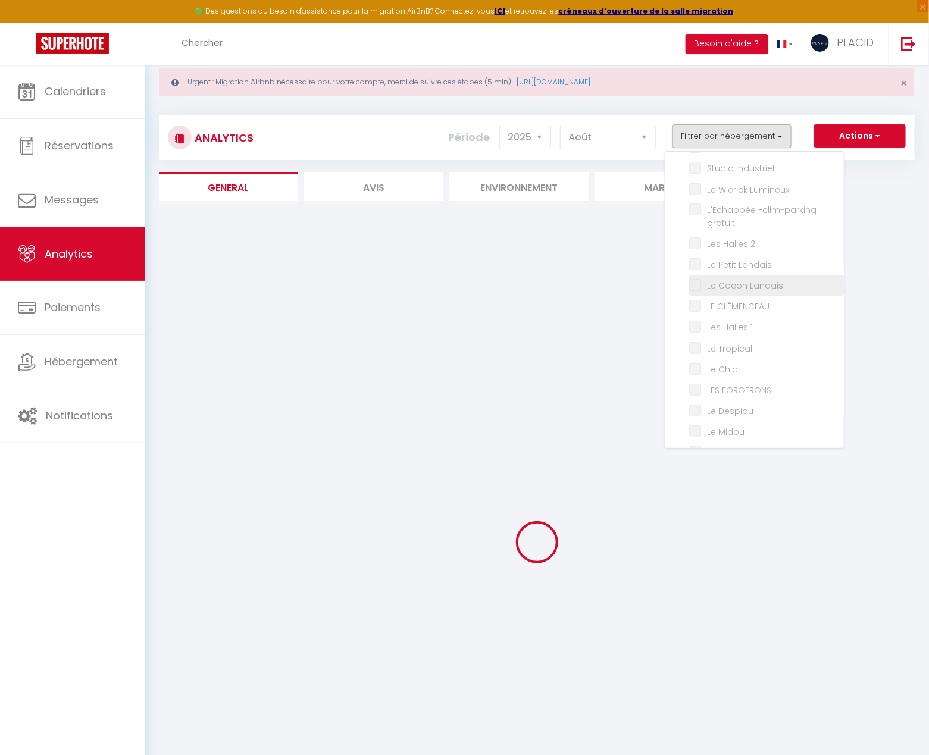
scroll to position [38, 0]
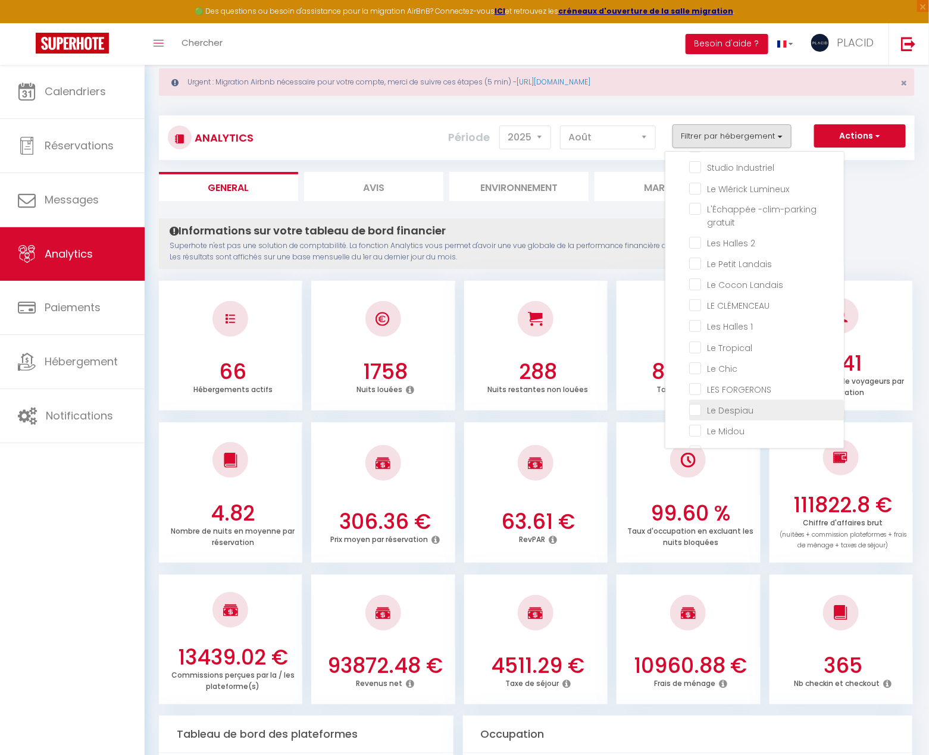
click at [698, 409] on Despiau "checkbox" at bounding box center [766, 409] width 155 height 12
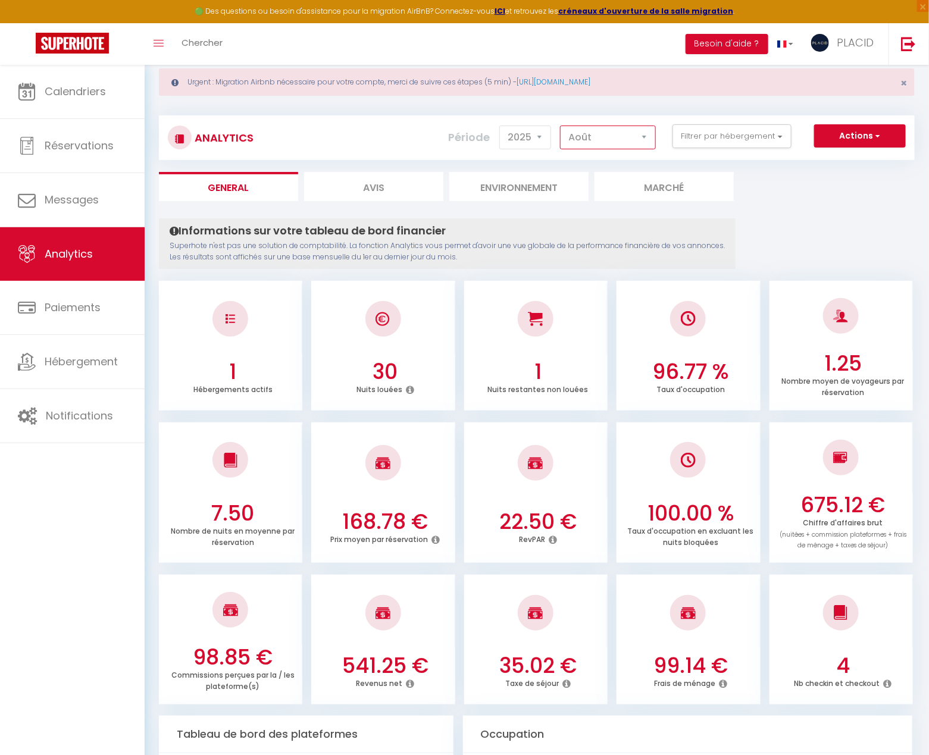
click at [606, 131] on select "Janvier Février Mars Avril Mai Juin Juillet Août Septembre Octobre Novembre Déc…" at bounding box center [608, 138] width 96 height 24
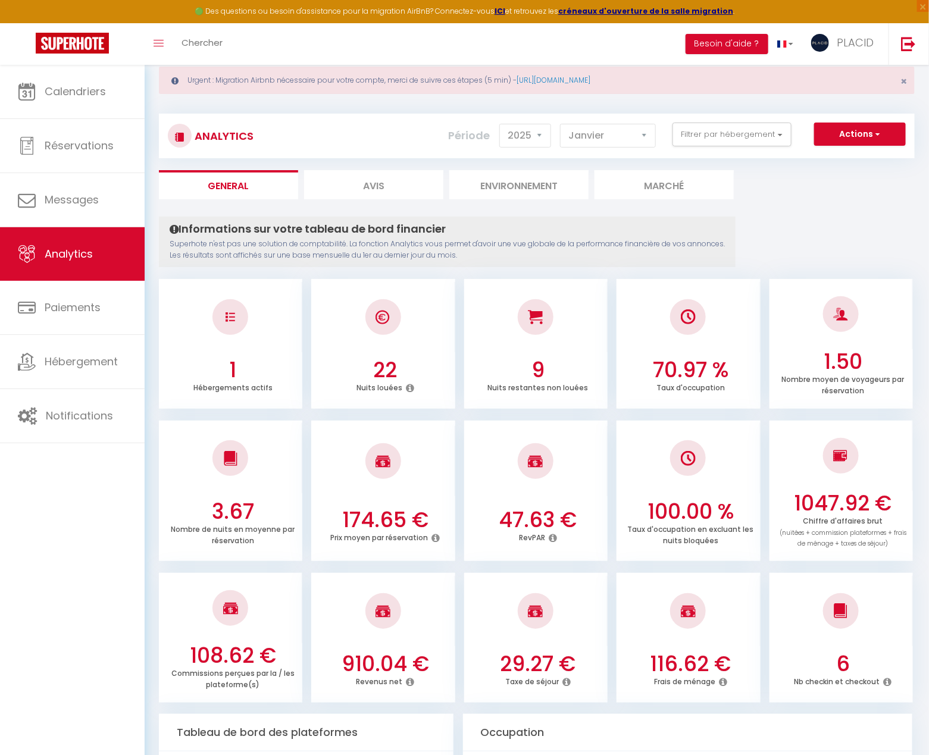
scroll to position [0, 0]
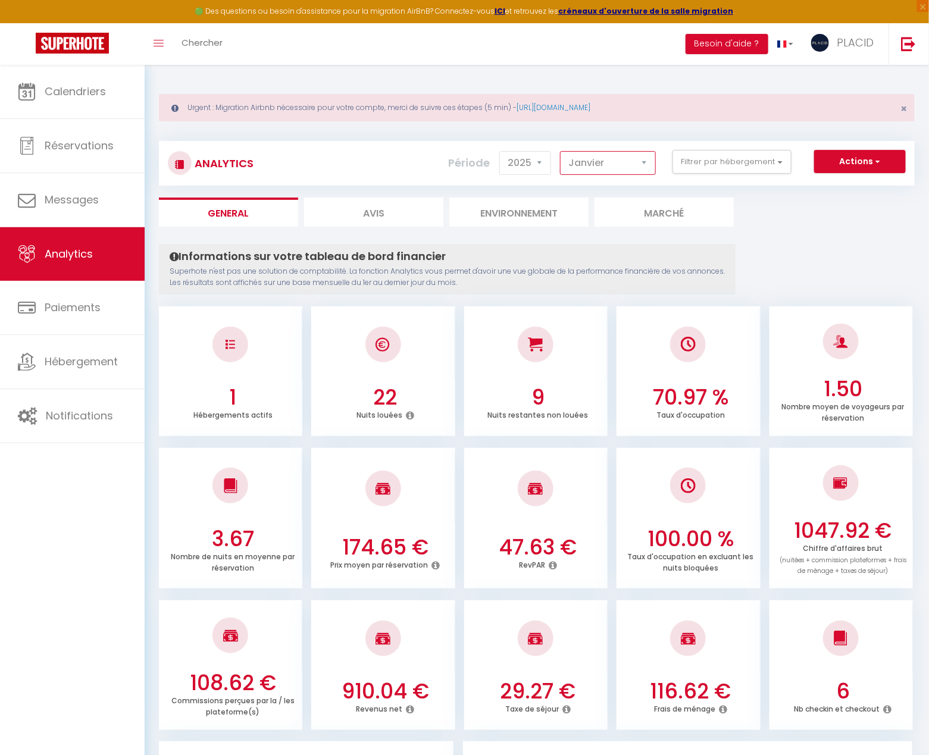
click at [614, 167] on select "Janvier Février Mars Avril Mai Juin Juillet Août Septembre Octobre Novembre Déc…" at bounding box center [608, 163] width 96 height 24
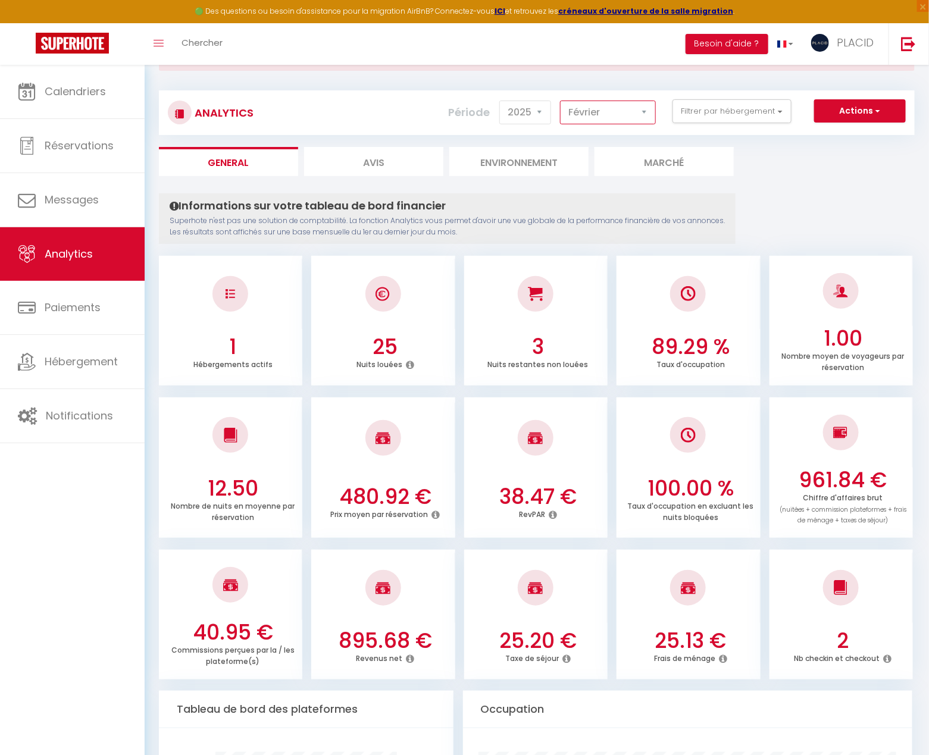
scroll to position [47, 0]
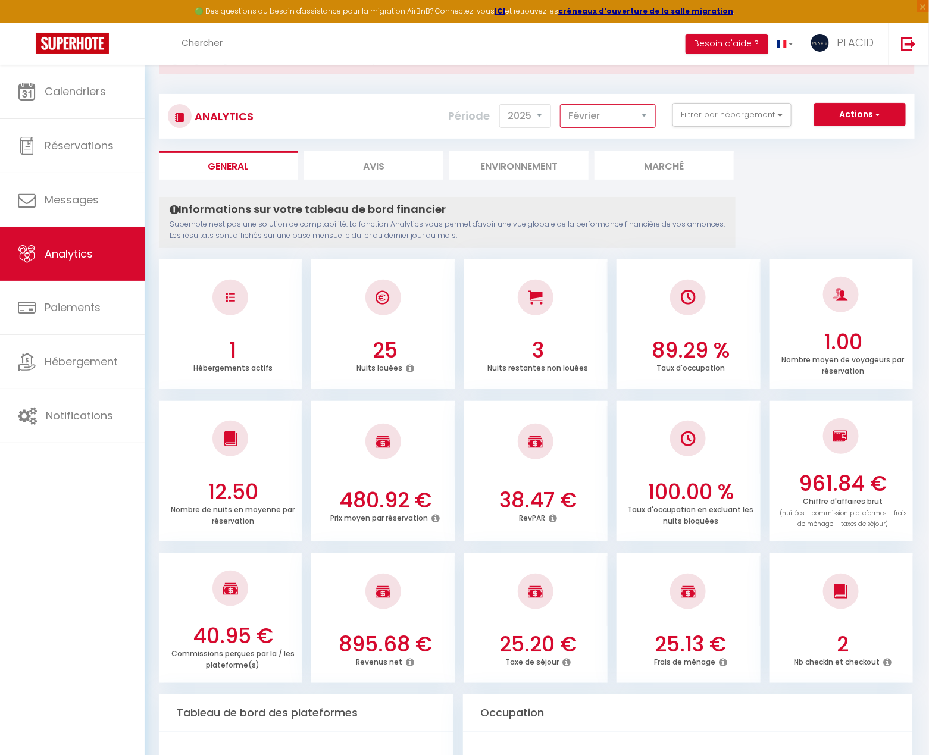
click at [612, 121] on select "Janvier Février Mars Avril Mai Juin Juillet Août Septembre Octobre Novembre Déc…" at bounding box center [608, 116] width 96 height 24
click at [616, 111] on select "Janvier Février Mars Avril Mai Juin Juillet Août Septembre Octobre Novembre Déc…" at bounding box center [608, 116] width 96 height 24
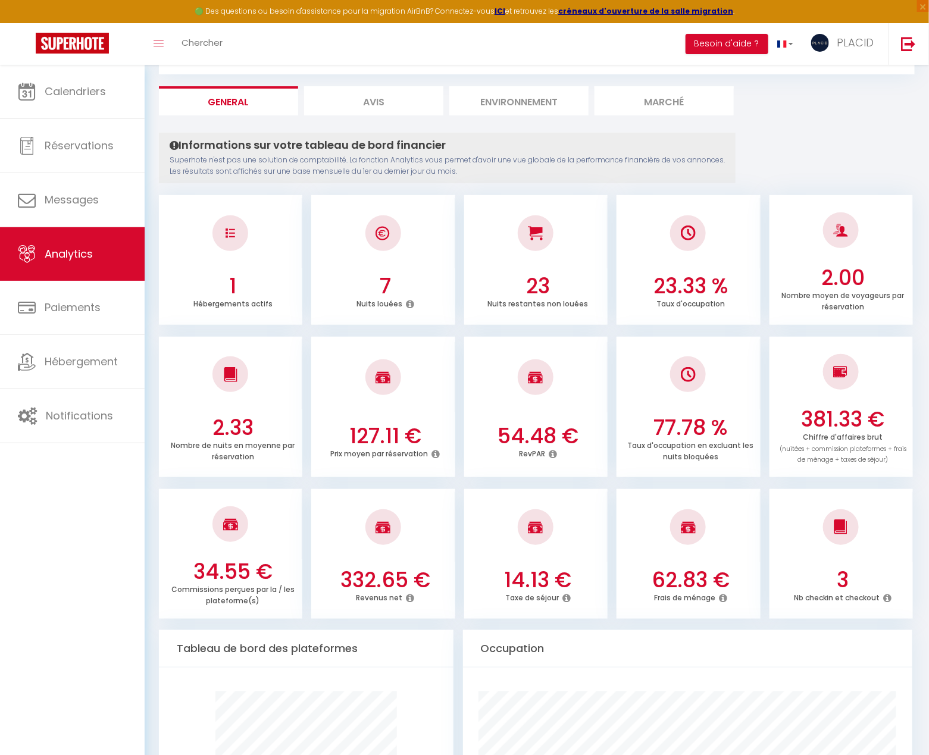
scroll to position [68, 0]
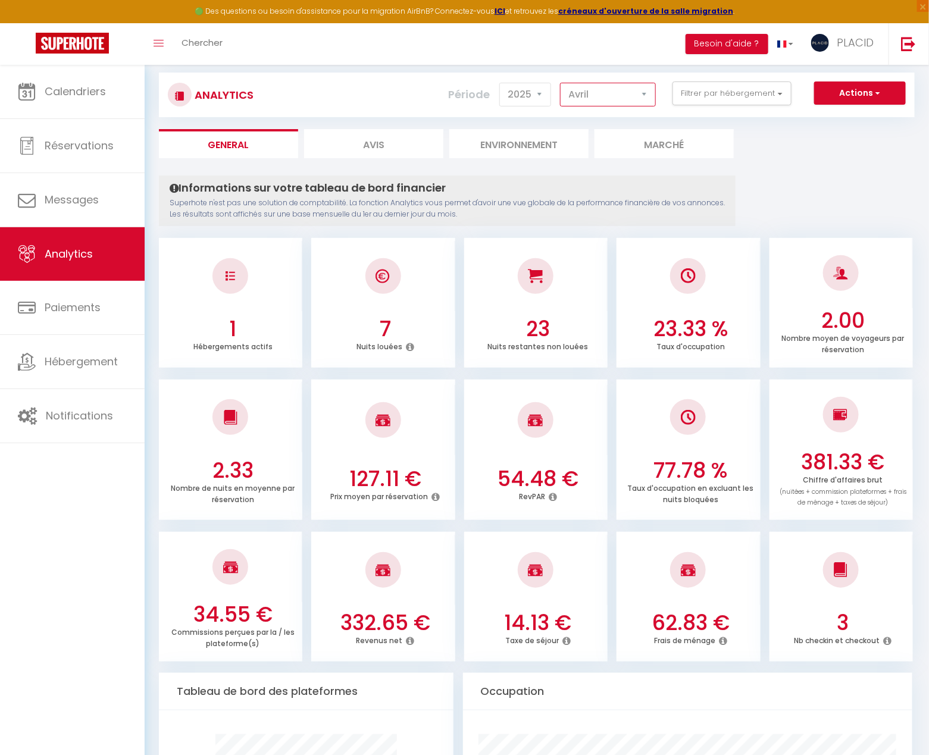
click at [595, 95] on select "Janvier Février Mars Avril Mai Juin Juillet Août Septembre Octobre Novembre Déc…" at bounding box center [608, 95] width 96 height 24
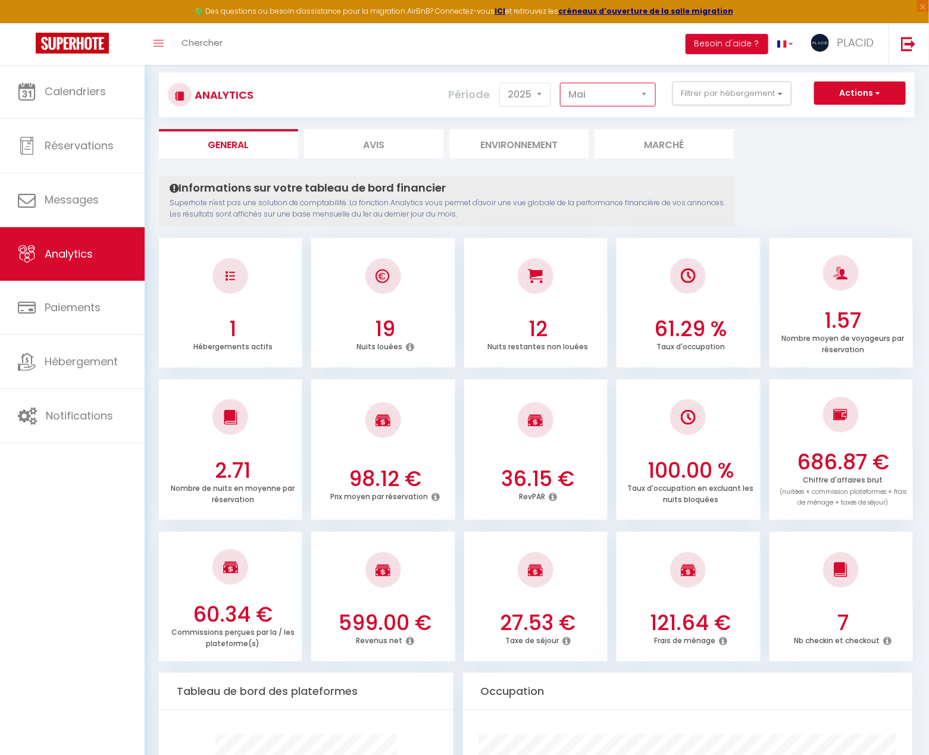
click at [605, 87] on select "Janvier Février Mars Avril Mai Juin Juillet Août Septembre Octobre Novembre Déc…" at bounding box center [608, 95] width 96 height 24
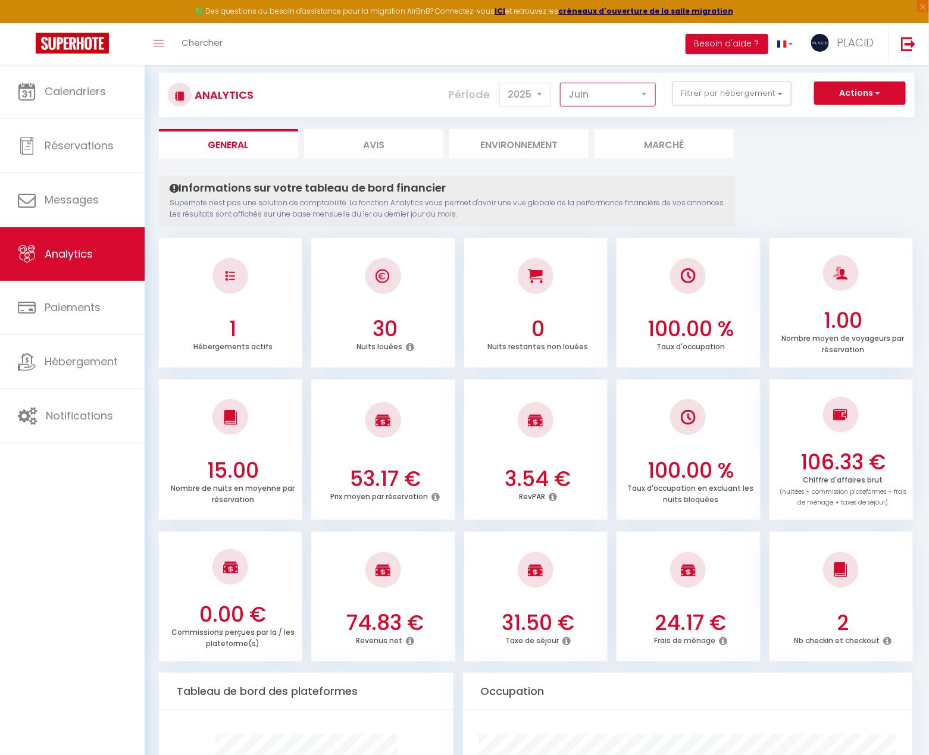
click at [623, 98] on select "Janvier Février Mars Avril Mai Juin Juillet Août Septembre Octobre Novembre Déc…" at bounding box center [608, 95] width 96 height 24
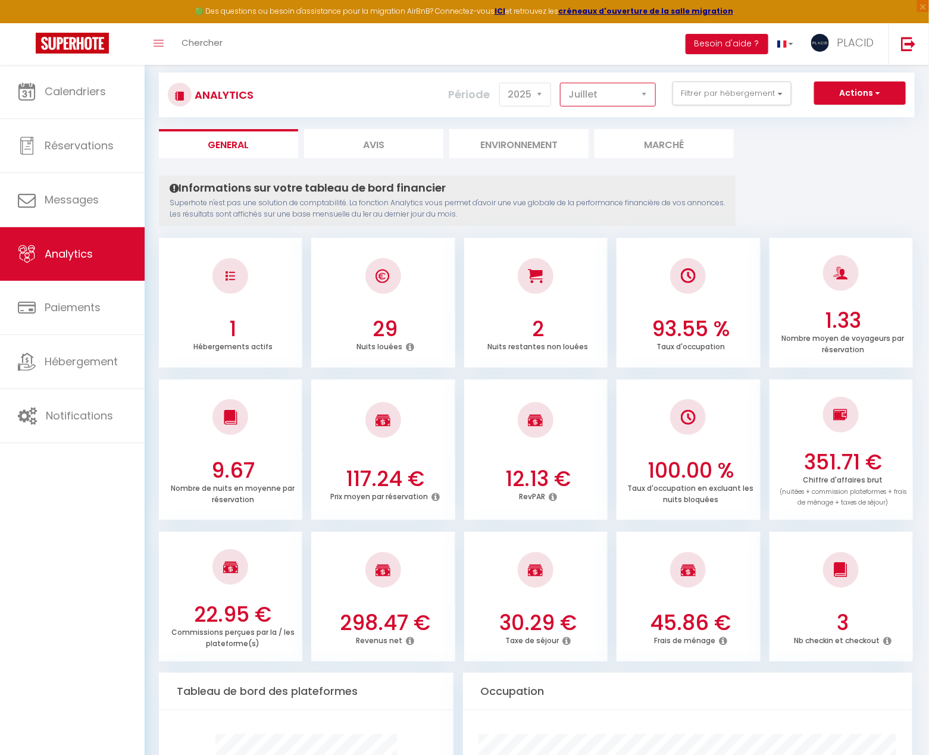
click at [600, 95] on select "Janvier Février Mars Avril Mai Juin Juillet Août Septembre Octobre Novembre Déc…" at bounding box center [608, 95] width 96 height 24
click at [600, 93] on select "Janvier Février Mars Avril Mai Juin Juillet Août Septembre Octobre Novembre Déc…" at bounding box center [608, 95] width 96 height 24
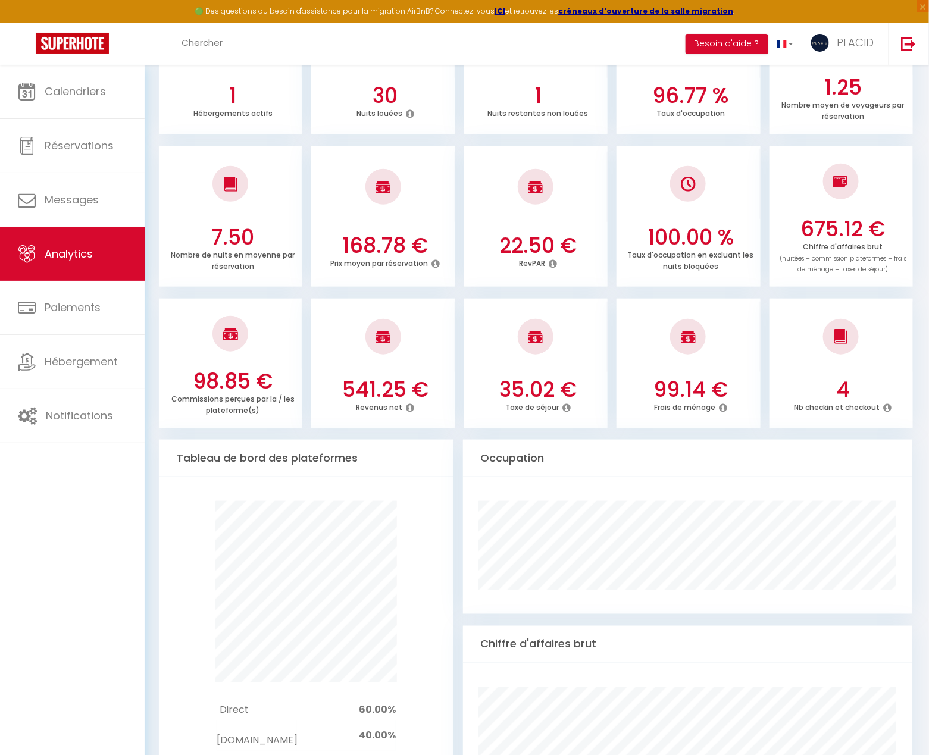
scroll to position [0, 0]
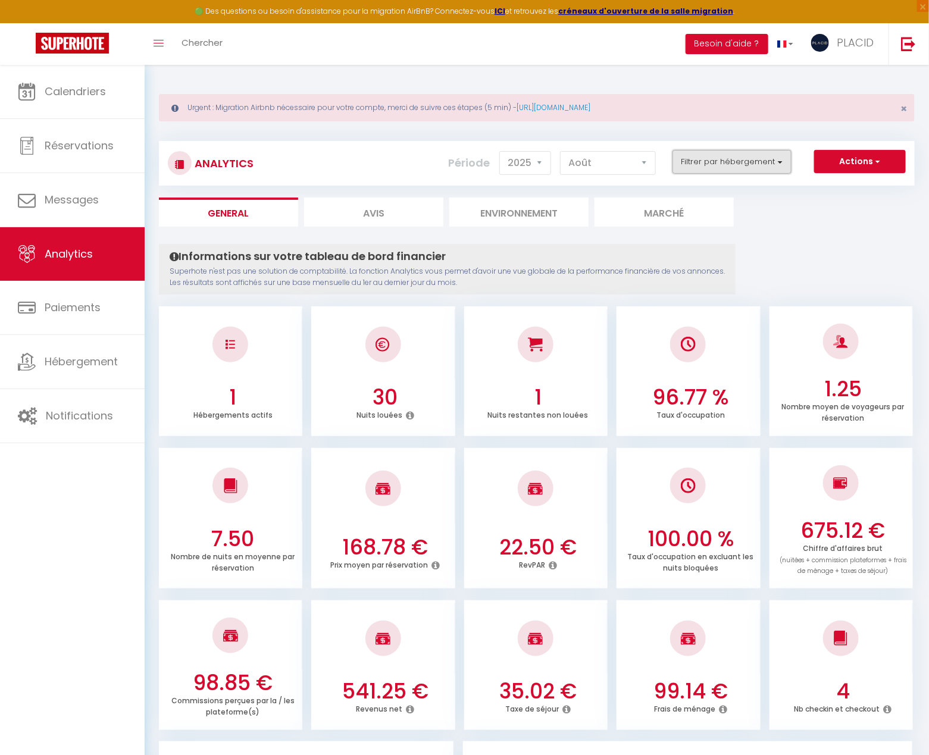
click at [719, 162] on button "Filtrer par hébergement" at bounding box center [731, 162] width 119 height 24
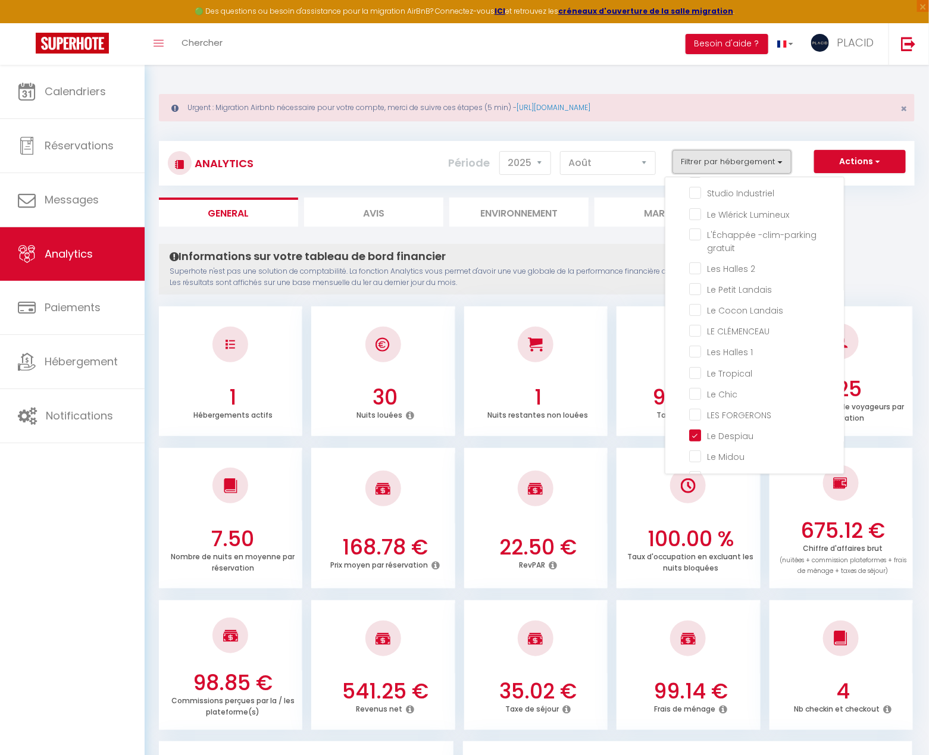
click at [719, 162] on button "Filtrer par hébergement" at bounding box center [731, 162] width 119 height 24
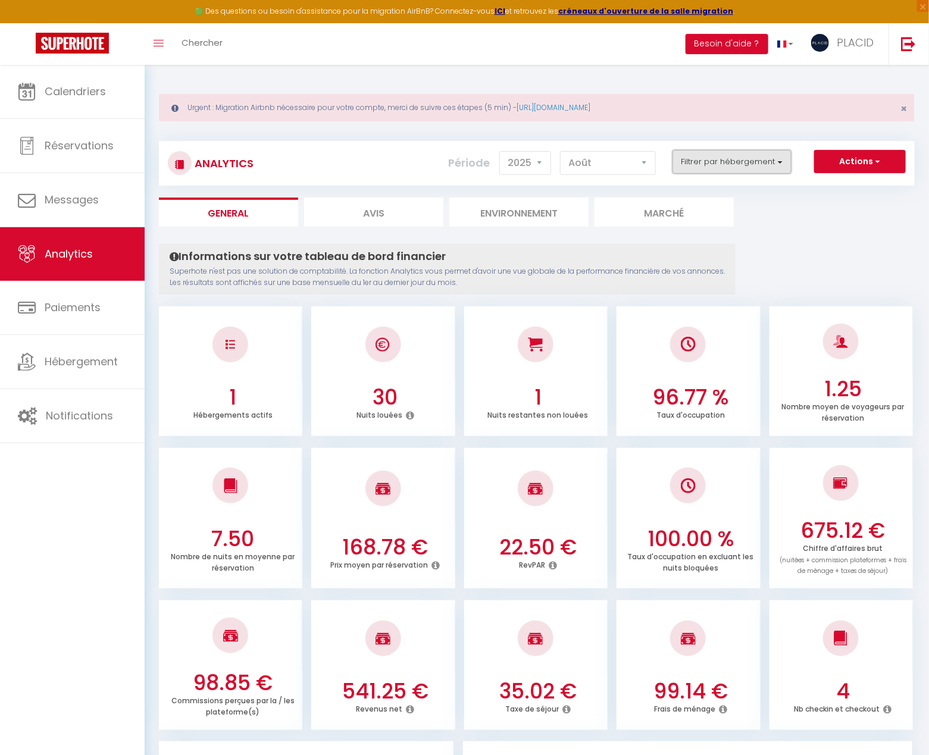
click at [718, 162] on button "Filtrer par hébergement" at bounding box center [731, 162] width 119 height 24
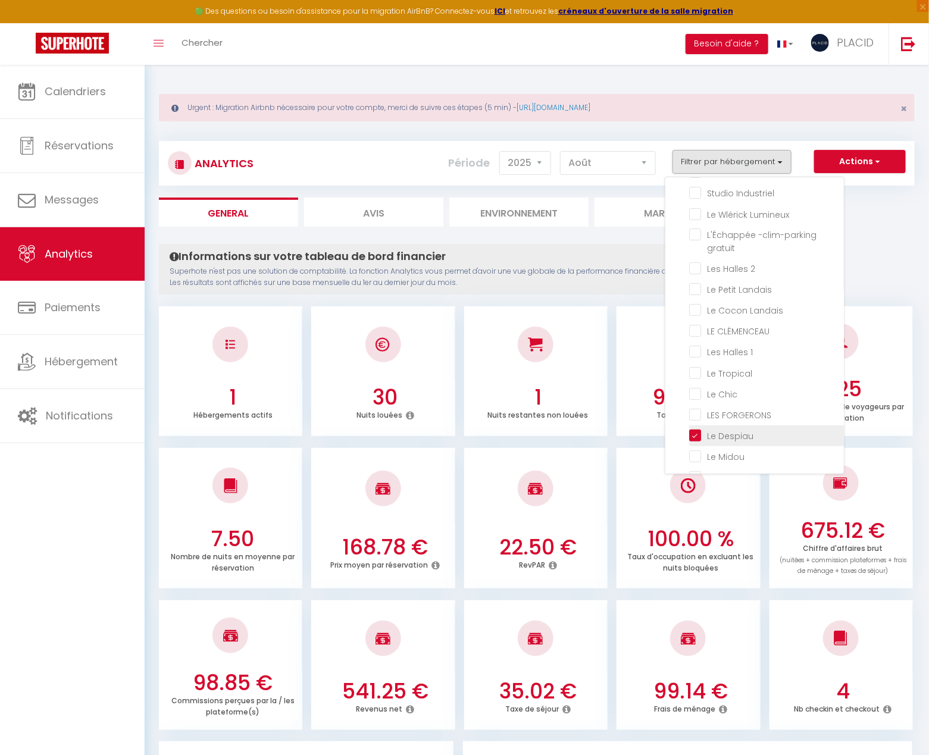
click at [698, 433] on Despiau "checkbox" at bounding box center [766, 435] width 155 height 12
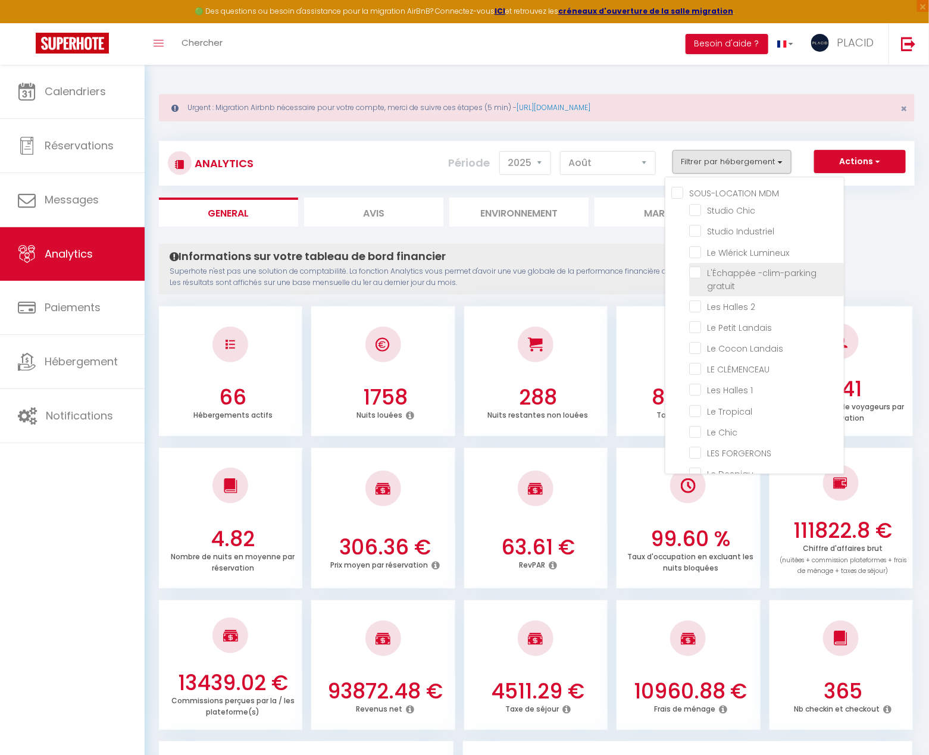
click at [695, 272] on gratuit "checkbox" at bounding box center [766, 272] width 155 height 12
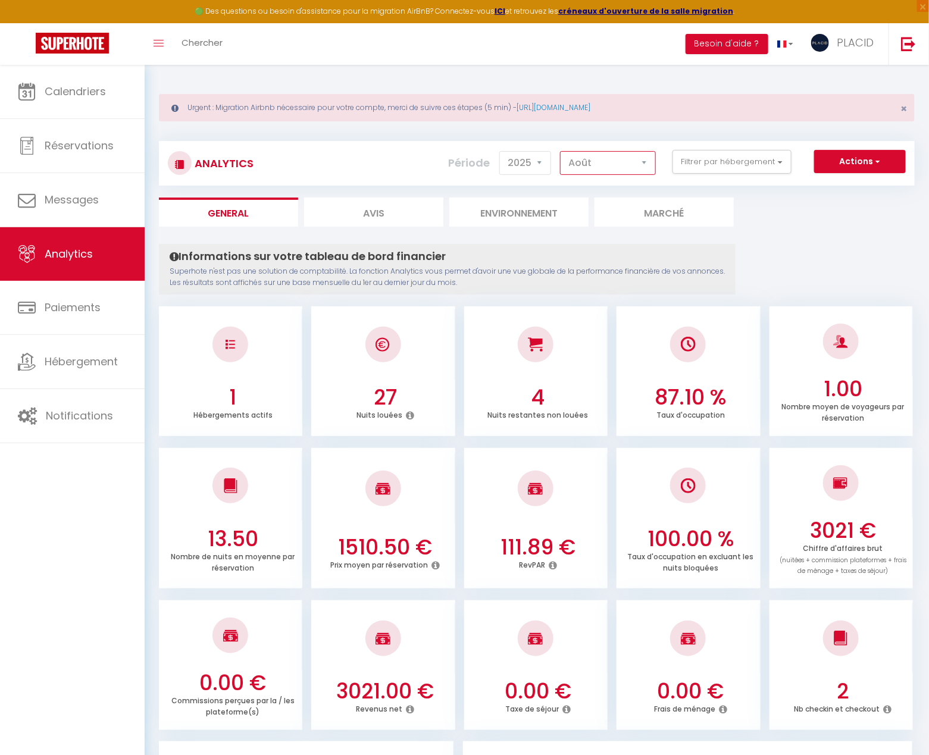
click at [609, 167] on select "Janvier Février Mars Avril Mai Juin Juillet Août Septembre Octobre Novembre Déc…" at bounding box center [608, 163] width 96 height 24
click at [596, 167] on select "Janvier Février Mars Avril Mai Juin Juillet Août Septembre Octobre Novembre Déc…" at bounding box center [608, 163] width 96 height 24
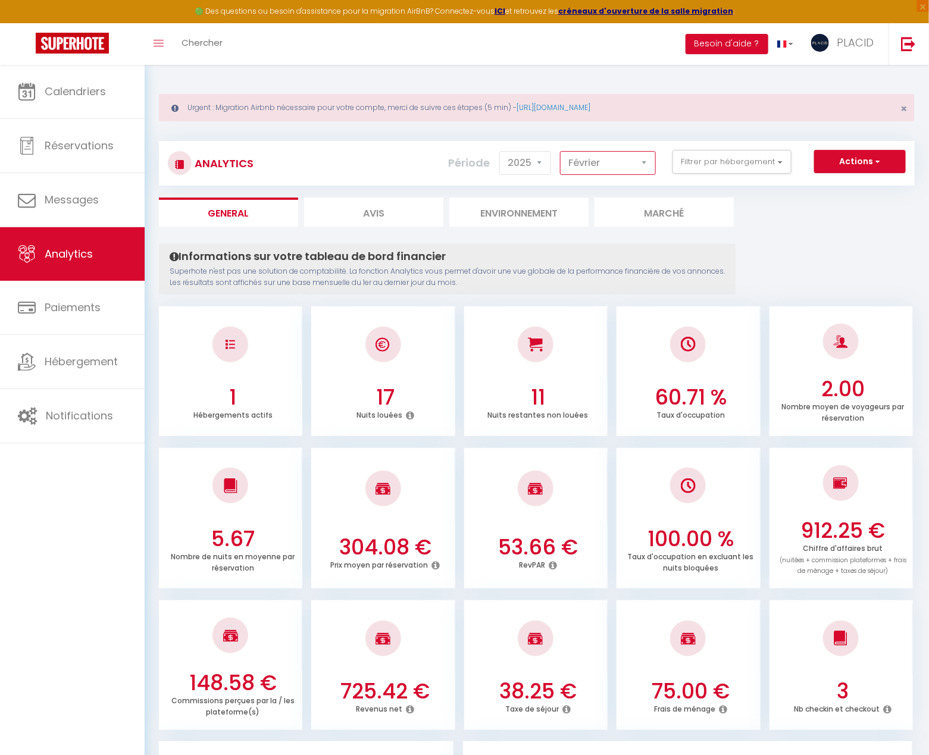
click at [595, 165] on select "Janvier Février Mars Avril Mai Juin Juillet Août Septembre Octobre Novembre Déc…" at bounding box center [608, 163] width 96 height 24
click at [606, 156] on select "Janvier Février Mars Avril Mai Juin Juillet Août Septembre Octobre Novembre Déc…" at bounding box center [608, 163] width 96 height 24
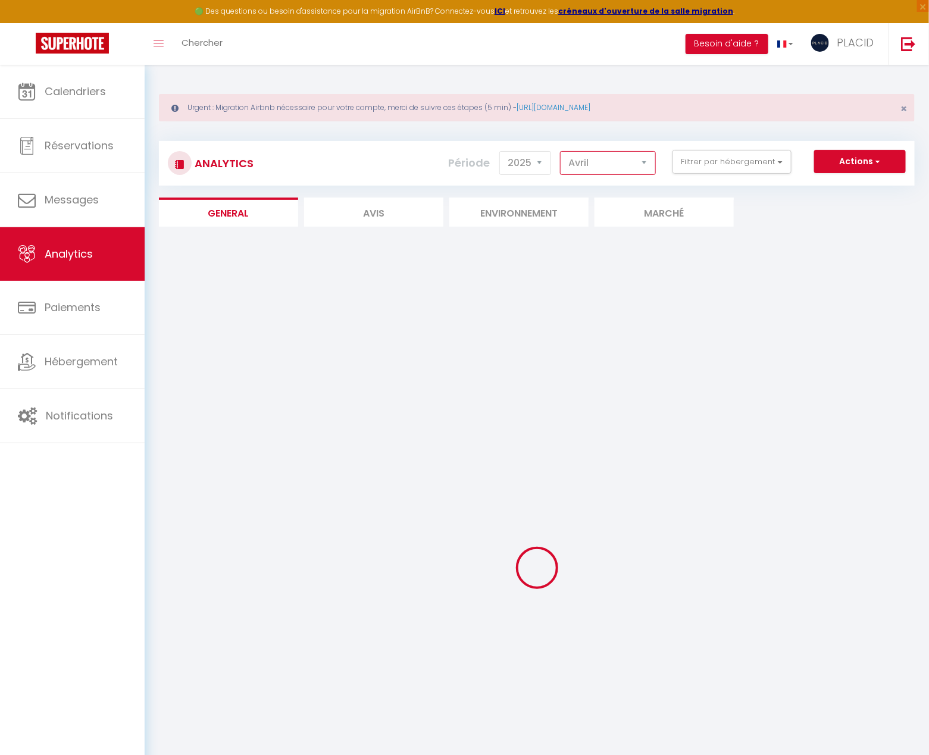
click at [612, 164] on select "Janvier Février Mars Avril Mai Juin Juillet Août Septembre Octobre Novembre Déc…" at bounding box center [608, 163] width 96 height 24
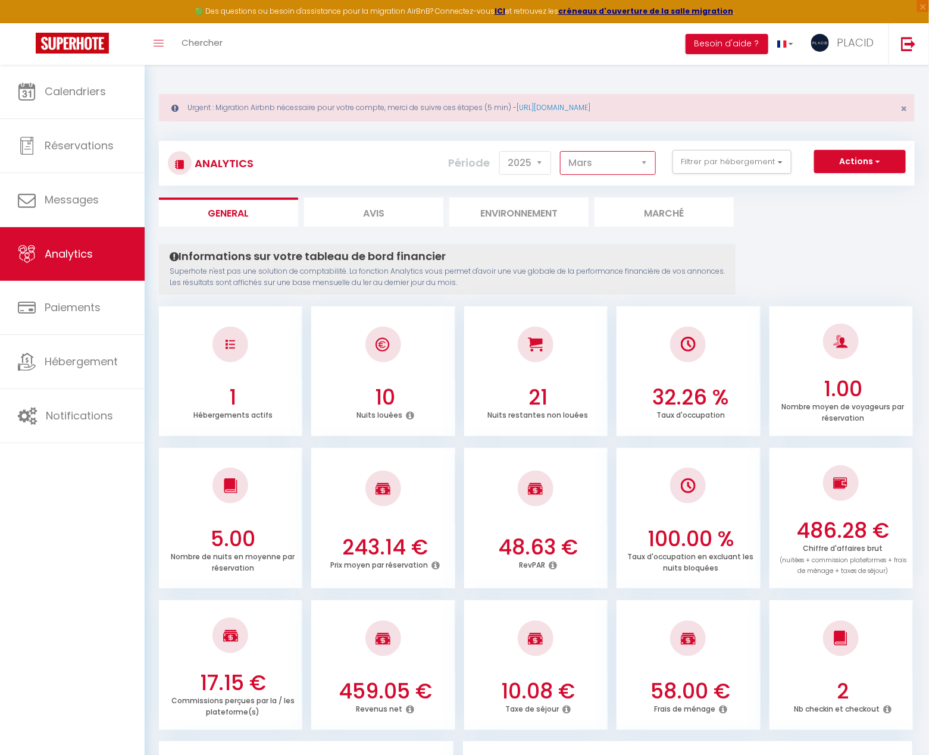
click at [610, 170] on select "Janvier Février Mars Avril Mai Juin Juillet Août Septembre Octobre Novembre Déc…" at bounding box center [608, 163] width 96 height 24
click at [595, 170] on select "Janvier Février Mars Avril Mai Juin Juillet Août Septembre Octobre Novembre Déc…" at bounding box center [608, 163] width 96 height 24
click at [588, 159] on select "Janvier Février Mars Avril Mai Juin Juillet Août Septembre Octobre Novembre Déc…" at bounding box center [608, 163] width 96 height 24
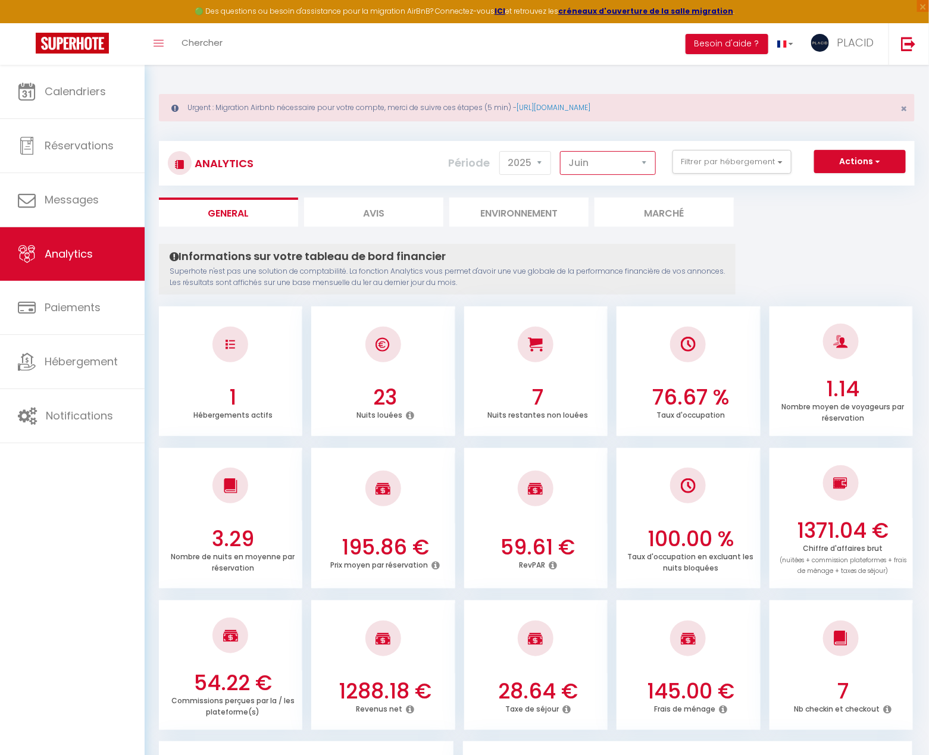
click at [616, 165] on select "Janvier Février Mars Avril Mai Juin Juillet Août Septembre Octobre Novembre Déc…" at bounding box center [608, 163] width 96 height 24
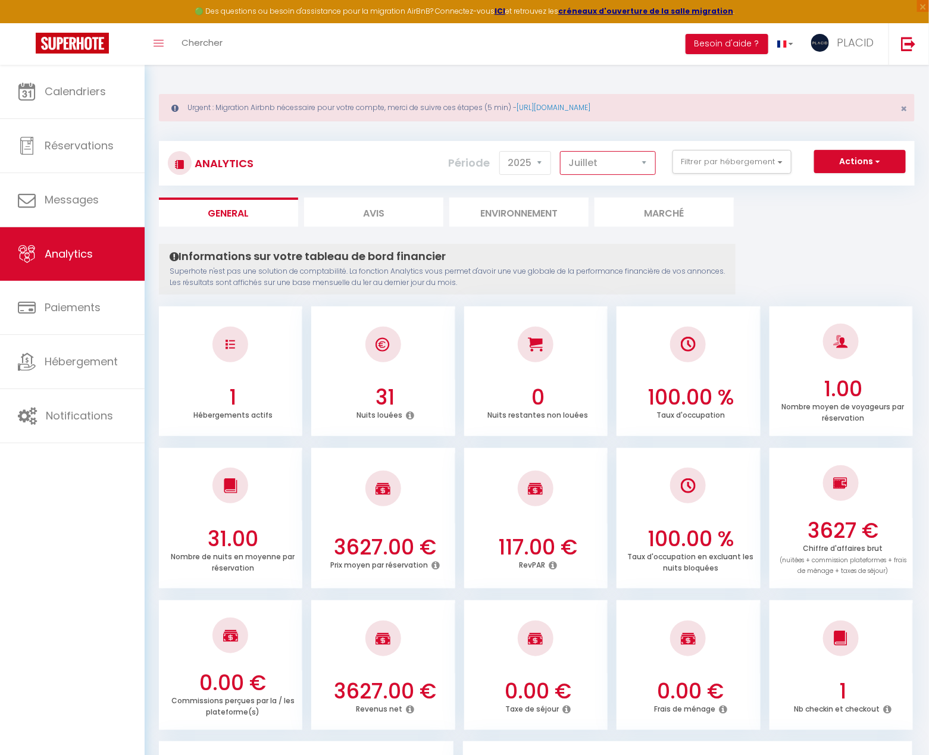
click at [596, 165] on select "Janvier Février Mars Avril Mai Juin Juillet Août Septembre Octobre Novembre Déc…" at bounding box center [608, 163] width 96 height 24
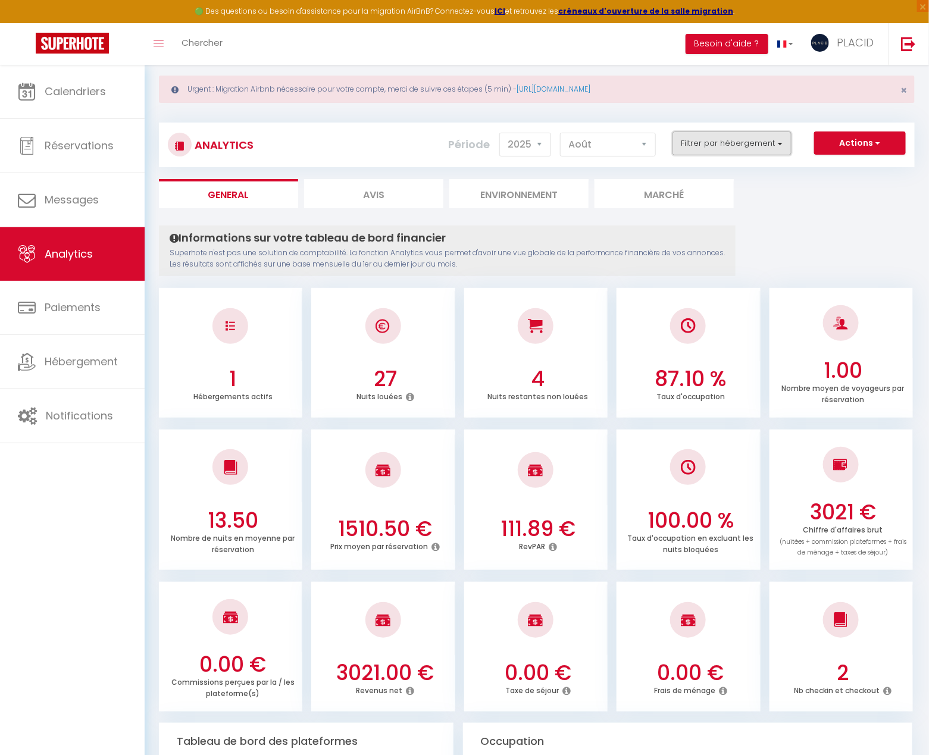
click at [732, 148] on button "Filtrer par hébergement" at bounding box center [731, 143] width 119 height 24
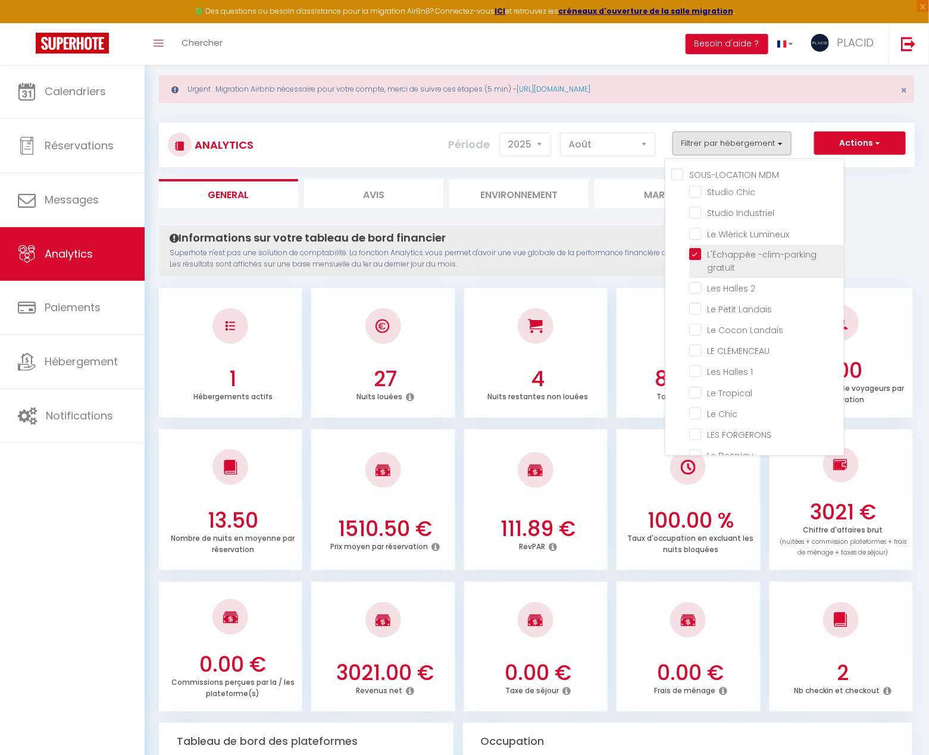
click at [696, 255] on gratuit "checkbox" at bounding box center [766, 254] width 155 height 12
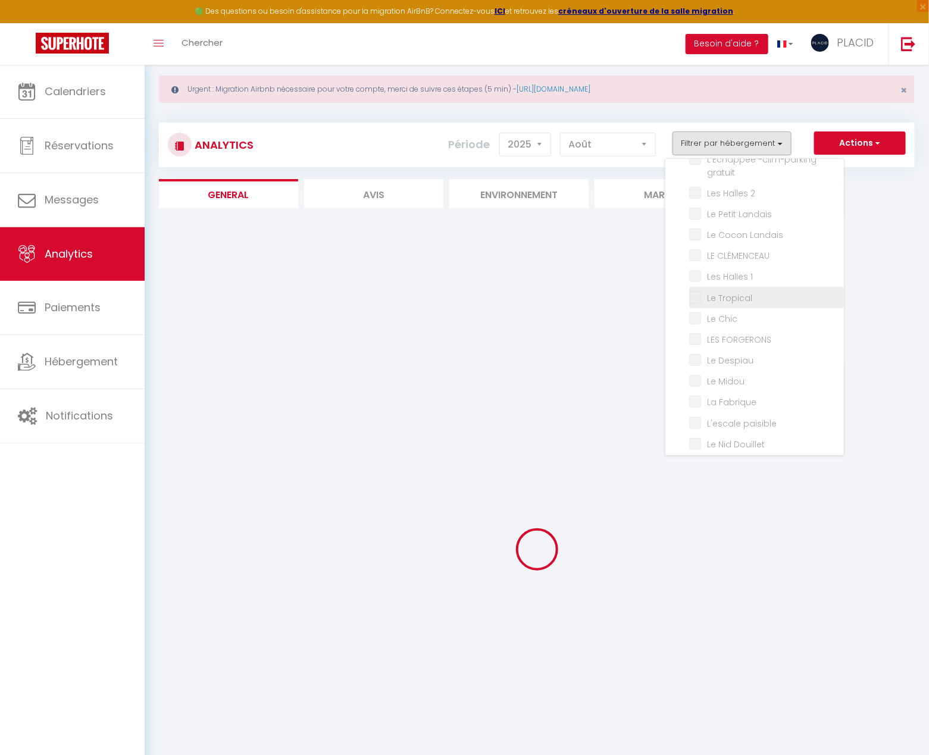
scroll to position [204, 0]
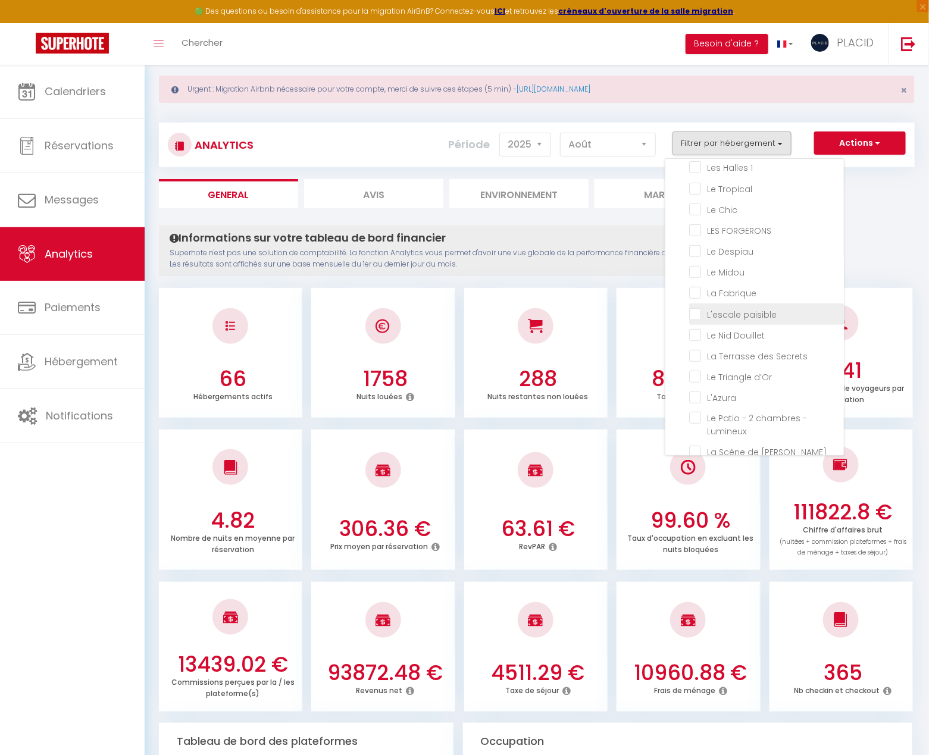
click at [696, 310] on paisible "checkbox" at bounding box center [766, 313] width 155 height 12
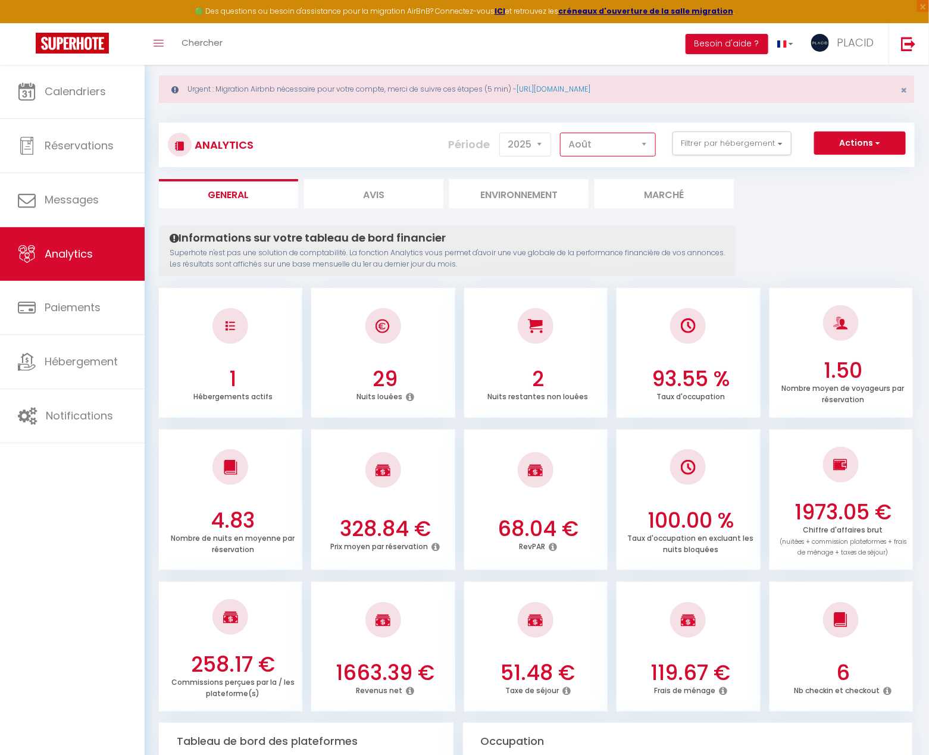
click at [607, 151] on select "Janvier Février Mars Avril Mai Juin Juillet Août Septembre Octobre Novembre Déc…" at bounding box center [608, 145] width 96 height 24
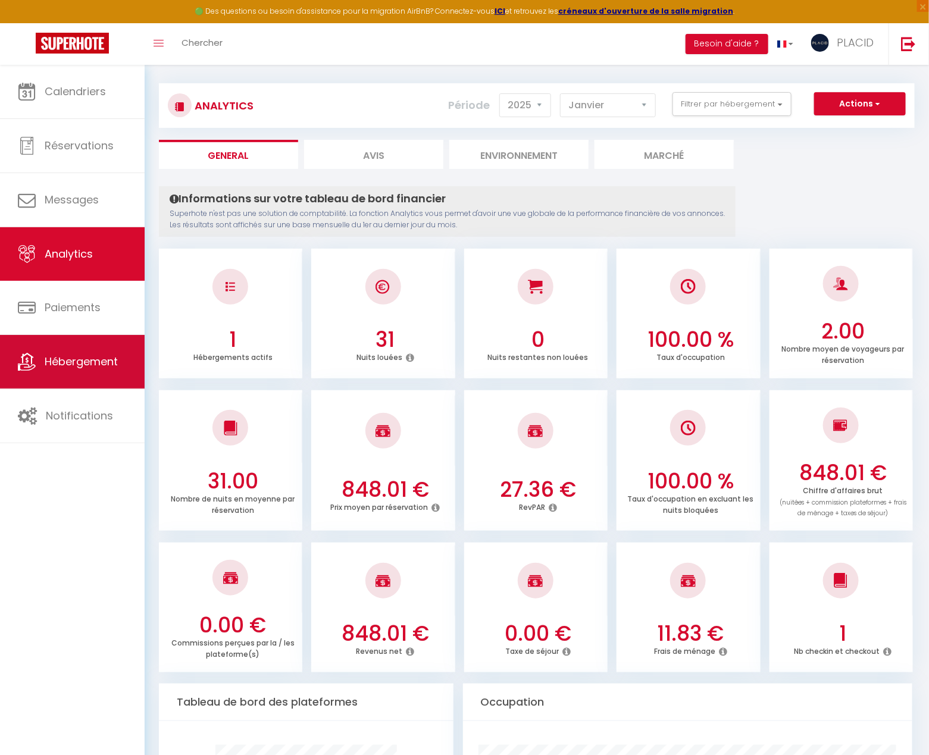
scroll to position [15, 0]
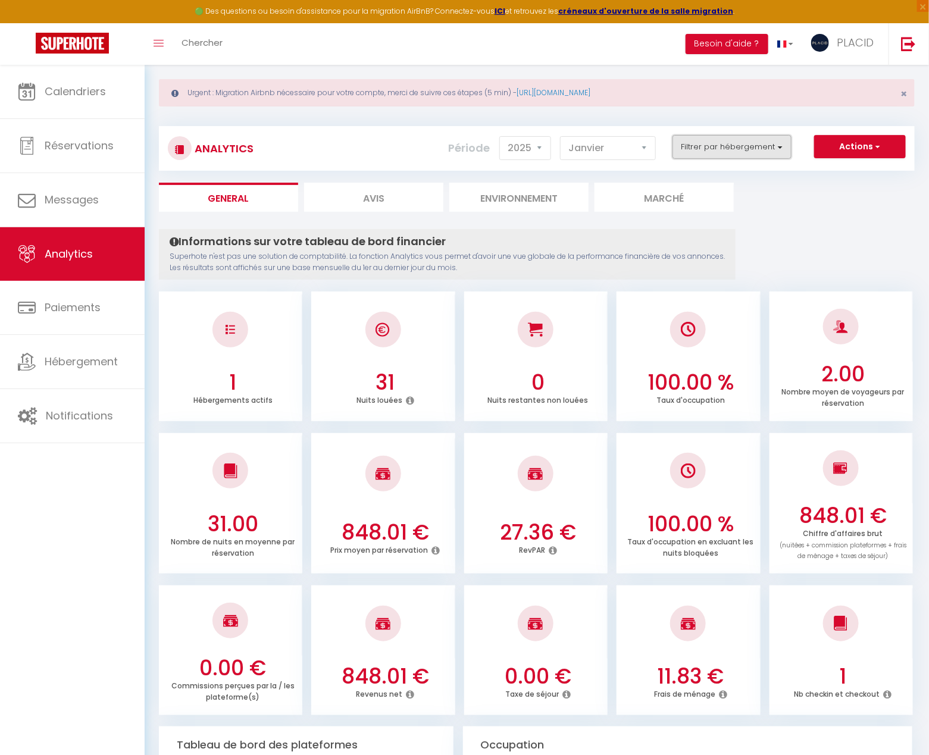
click at [762, 152] on button "Filtrer par hébergement" at bounding box center [731, 147] width 119 height 24
click at [752, 153] on button "Filtrer par hébergement" at bounding box center [731, 147] width 119 height 24
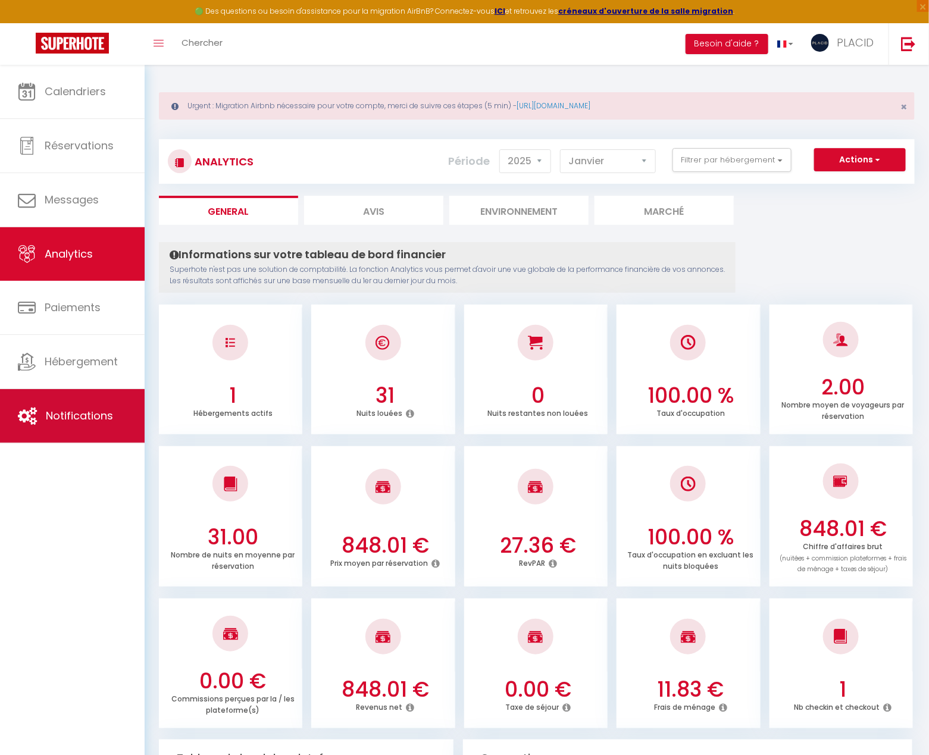
scroll to position [14, 0]
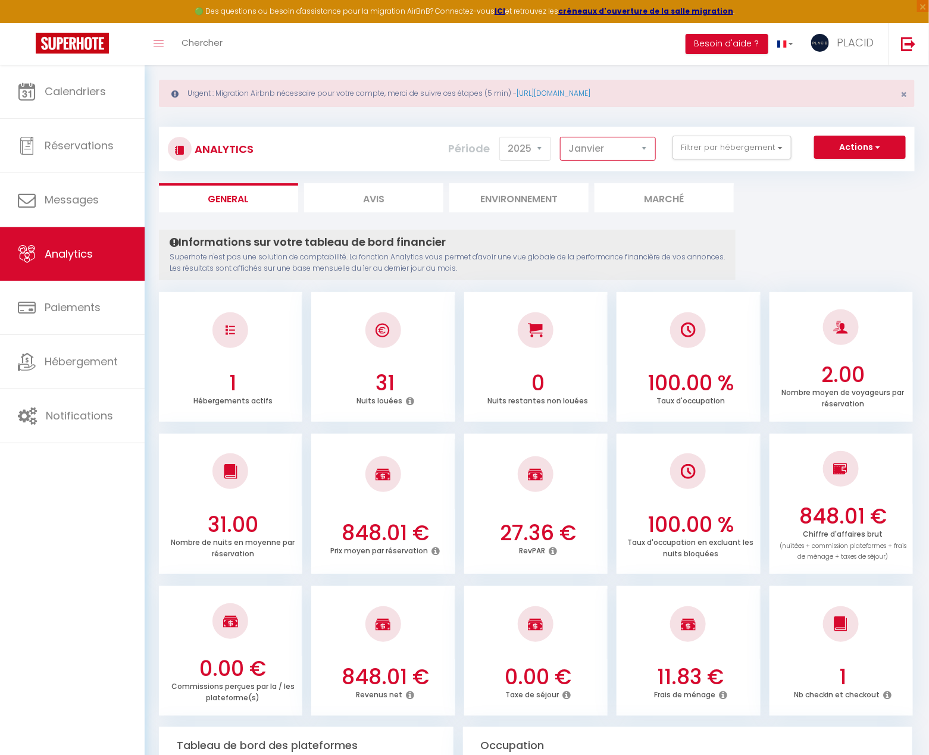
click at [592, 143] on select "Janvier Février Mars Avril Mai Juin Juillet Août Septembre Octobre Novembre Déc…" at bounding box center [608, 149] width 96 height 24
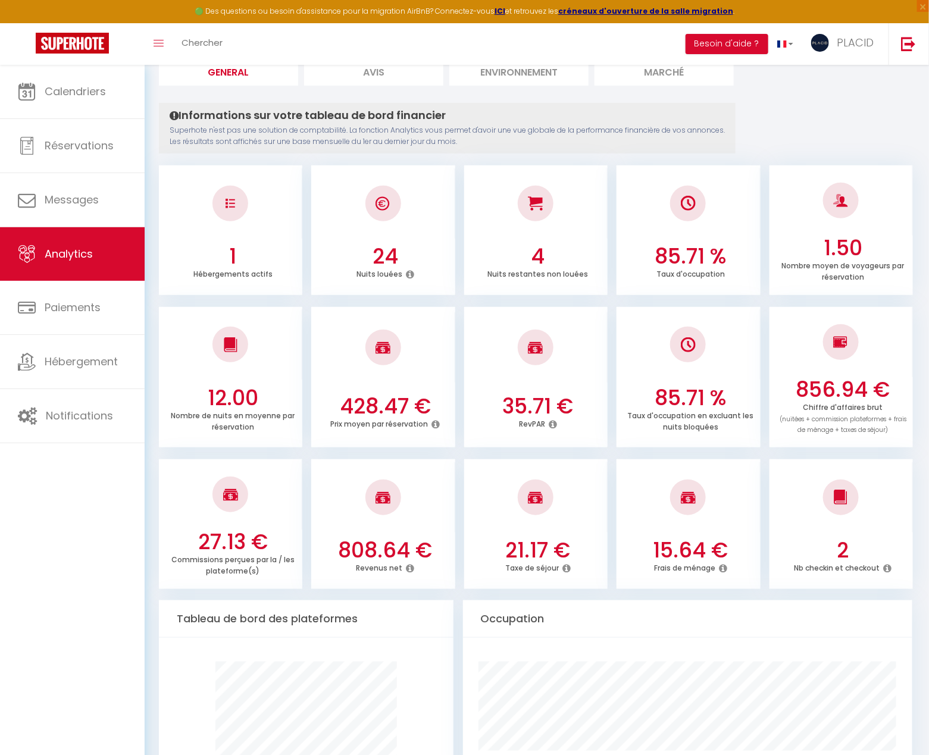
scroll to position [0, 0]
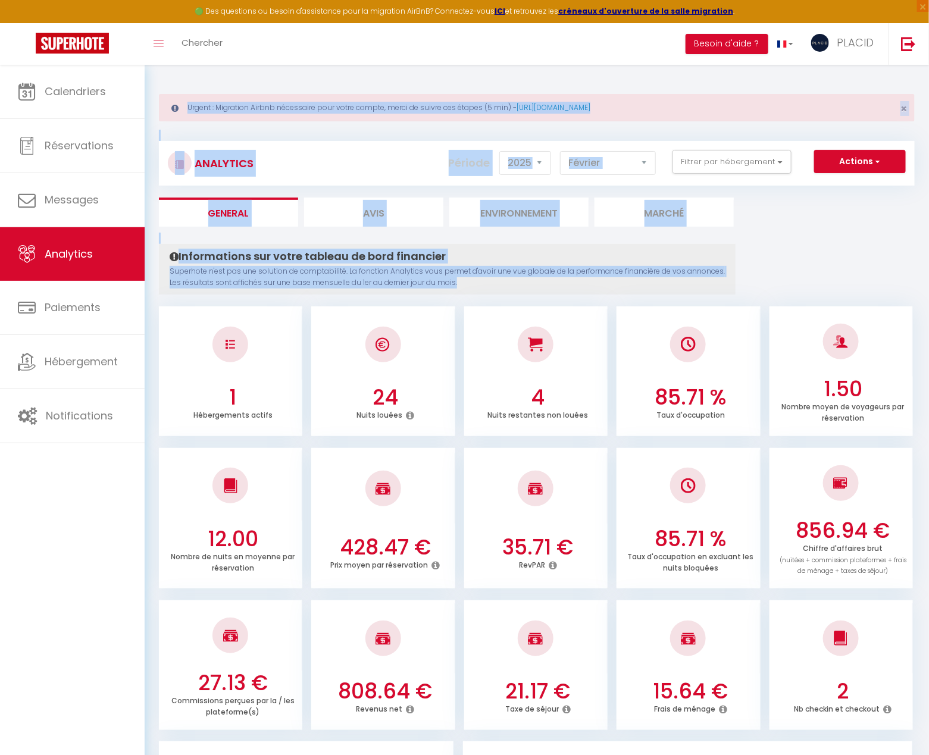
drag, startPoint x: 870, startPoint y: 271, endPoint x: 161, endPoint y: 80, distance: 734.5
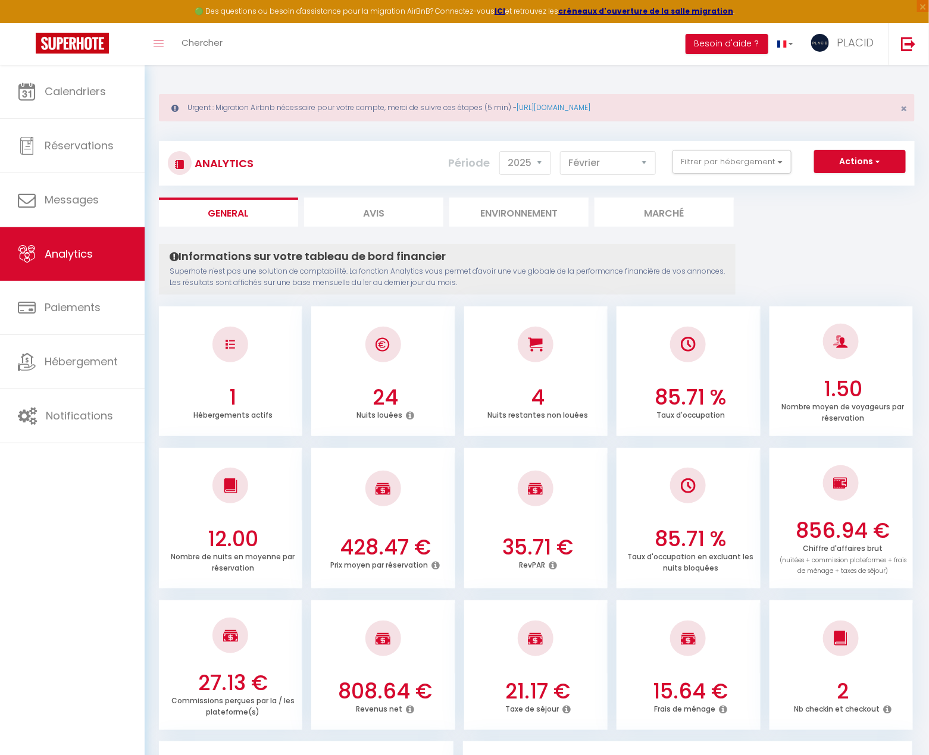
click at [598, 159] on select "Janvier Février Mars Avril Mai Juin Juillet Août Septembre Octobre Novembre Déc…" at bounding box center [608, 163] width 96 height 24
click at [600, 166] on select "Janvier Février Mars Avril Mai Juin Juillet Août Septembre Octobre Novembre Déc…" at bounding box center [608, 163] width 96 height 24
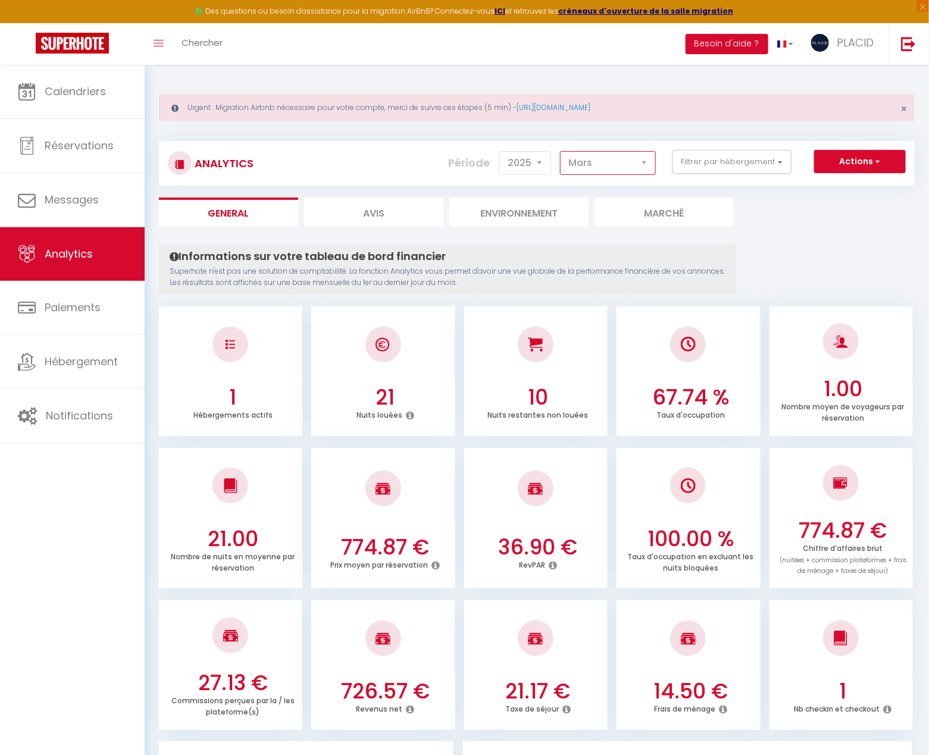
click at [619, 159] on select "Janvier Février Mars Avril Mai Juin Juillet Août Septembre Octobre Novembre Déc…" at bounding box center [608, 163] width 96 height 24
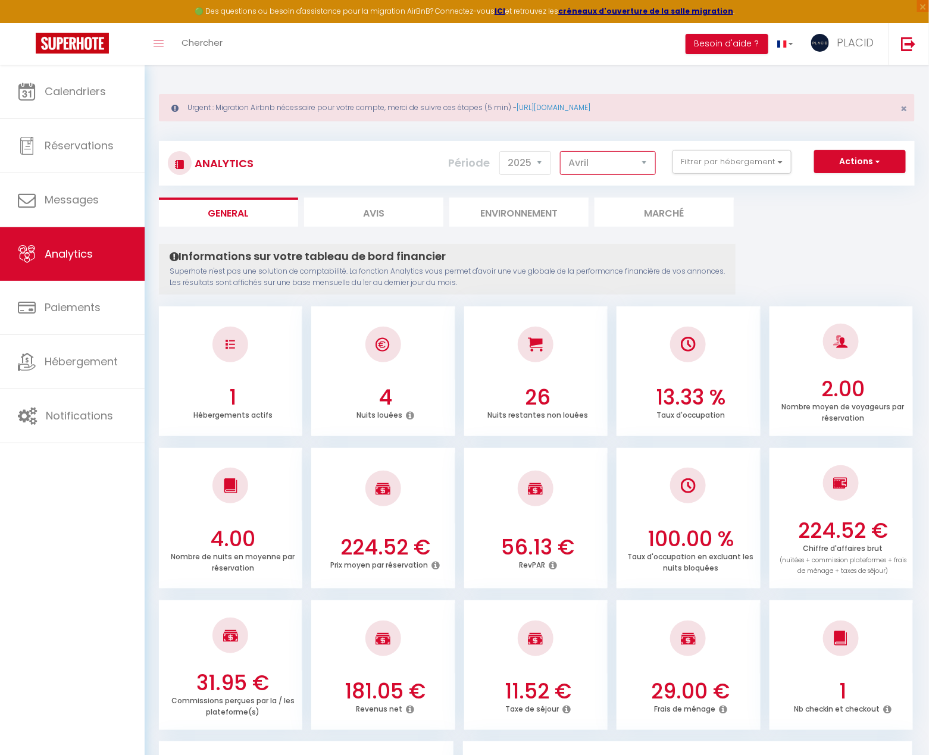
click at [627, 165] on select "Janvier Février Mars Avril Mai Juin Juillet Août Septembre Octobre Novembre Déc…" at bounding box center [608, 163] width 96 height 24
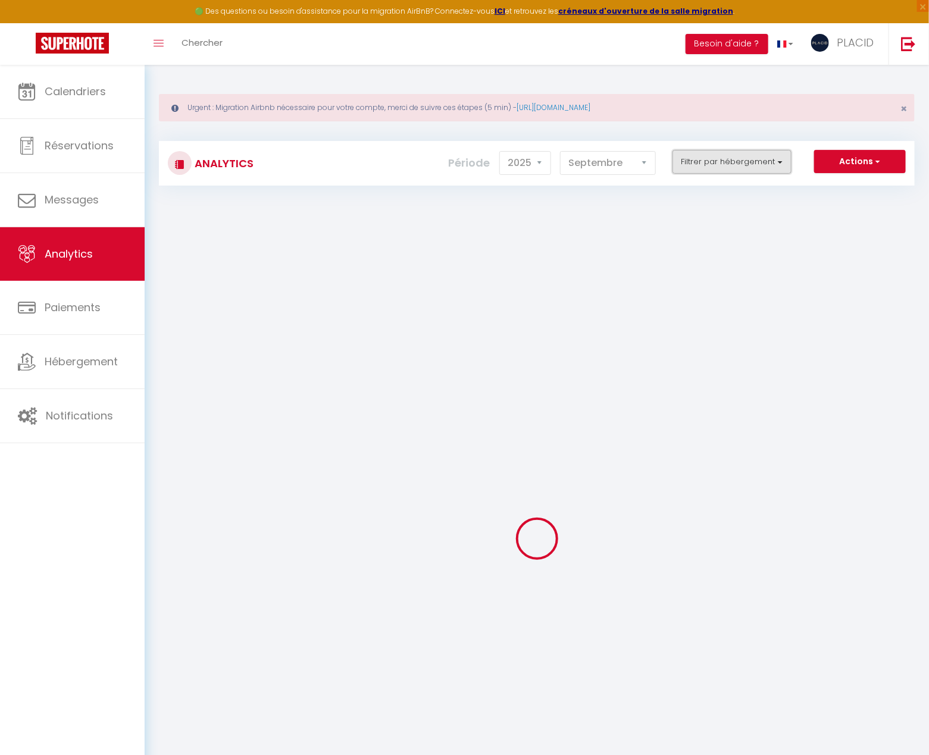
click at [730, 170] on button "Filtrer par hébergement" at bounding box center [731, 162] width 119 height 24
click at [745, 165] on button "Filtrer par hébergement" at bounding box center [731, 162] width 119 height 24
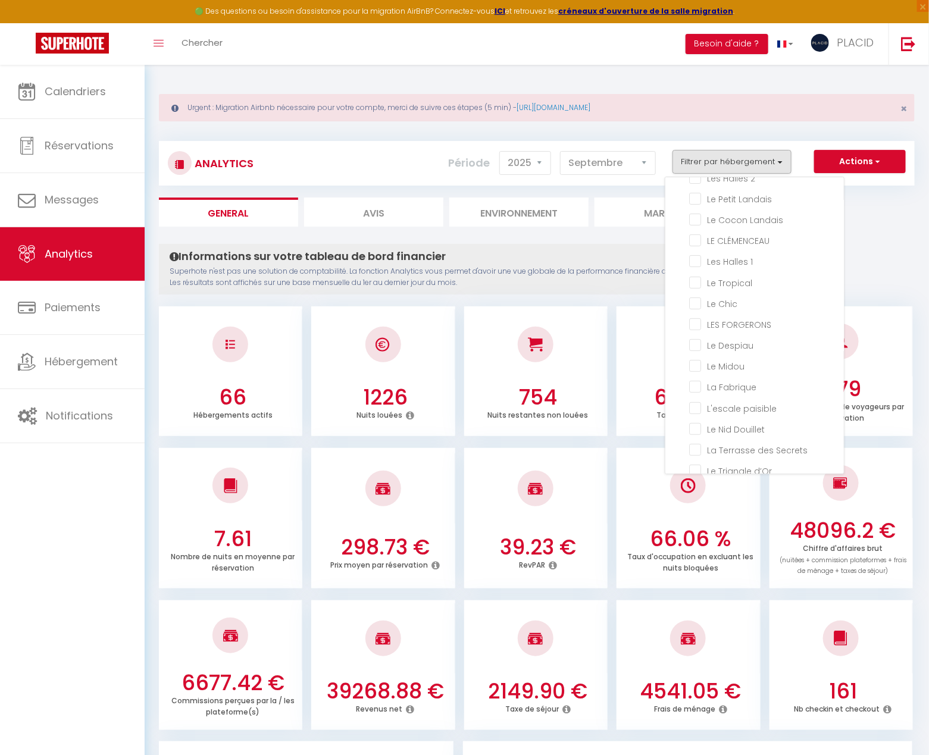
scroll to position [130, 0]
click at [699, 403] on paisible "checkbox" at bounding box center [766, 405] width 155 height 12
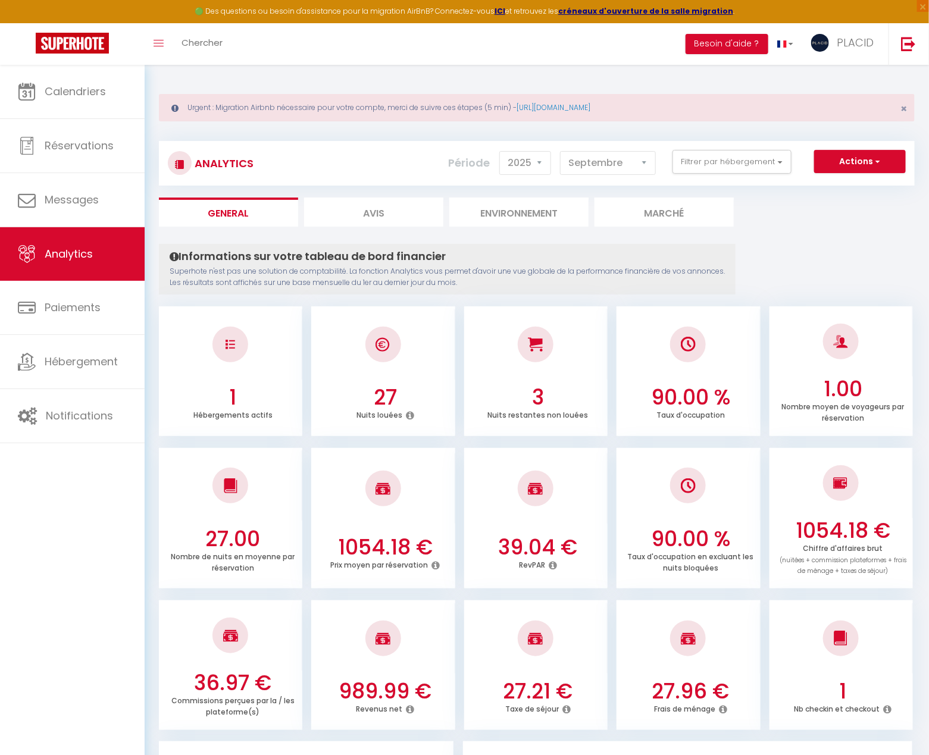
scroll to position [1, 0]
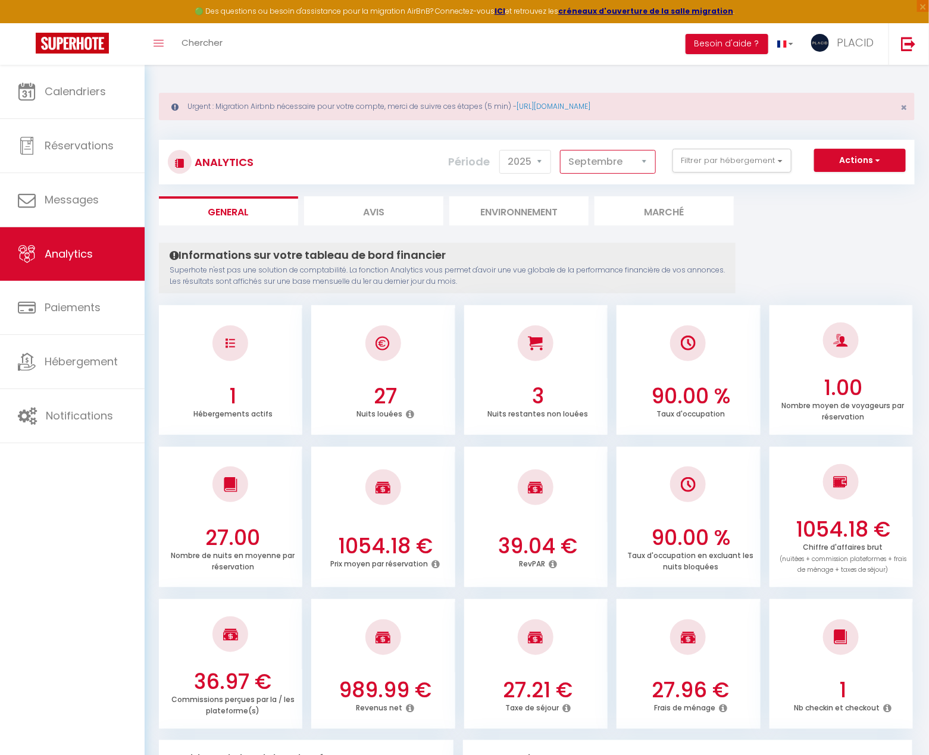
click at [596, 170] on select "Janvier Février Mars Avril Mai Juin Juillet Août Septembre Octobre Novembre Déc…" at bounding box center [608, 162] width 96 height 24
click at [614, 158] on select "Janvier Février Mars Avril Mai Juin Juillet Août Septembre Octobre Novembre Déc…" at bounding box center [608, 162] width 96 height 24
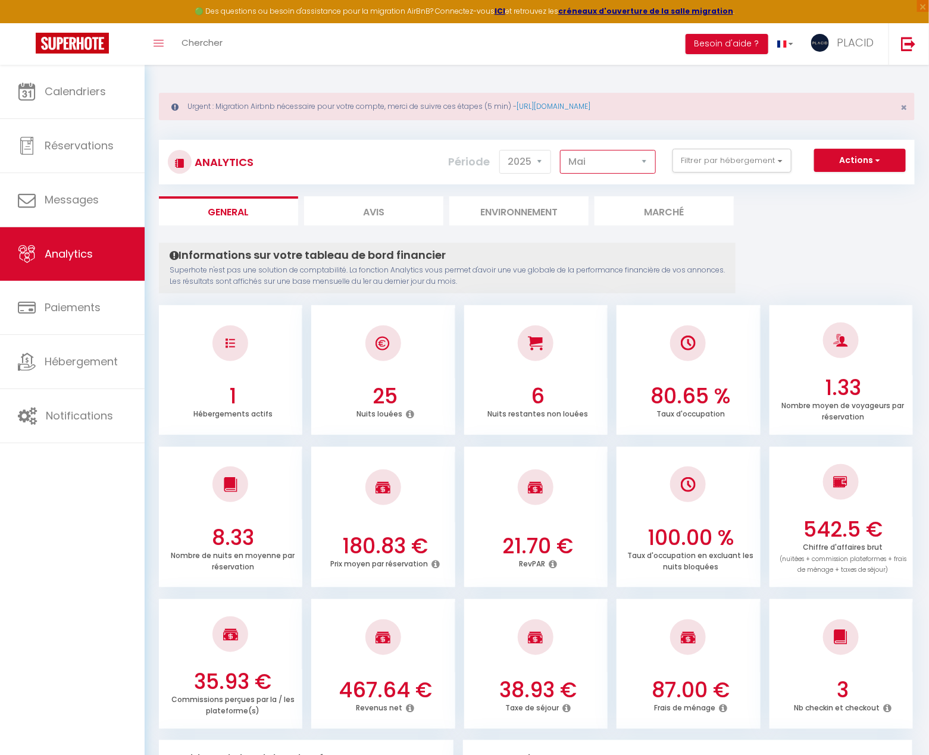
click at [583, 152] on select "Janvier Février Mars Avril Mai Juin Juillet Août Septembre Octobre Novembre Déc…" at bounding box center [608, 162] width 96 height 24
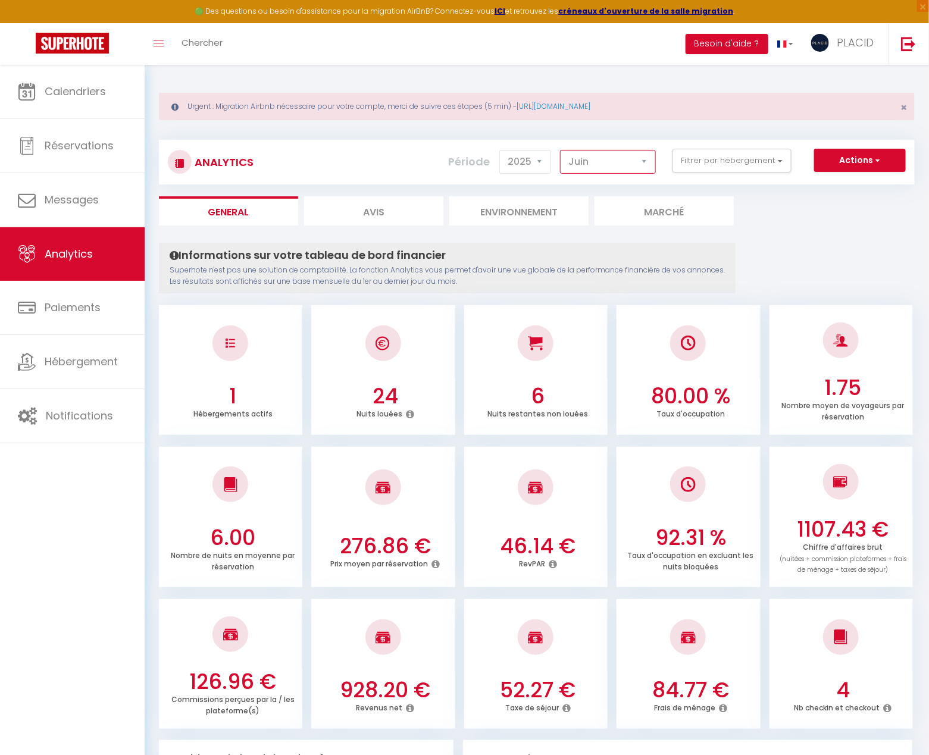
click at [611, 165] on select "Janvier Février Mars Avril Mai Juin Juillet Août Septembre Octobre Novembre Déc…" at bounding box center [608, 162] width 96 height 24
click at [612, 166] on select "Janvier Février Mars Avril Mai Juin Juillet Août Septembre Octobre Novembre Déc…" at bounding box center [608, 162] width 96 height 24
click at [632, 167] on select "Janvier Février Mars Avril Mai Juin Juillet Août Septembre Octobre Novembre Déc…" at bounding box center [608, 162] width 96 height 24
click at [603, 164] on select "Janvier Février Mars Avril Mai Juin Juillet Août Septembre Octobre Novembre Déc…" at bounding box center [608, 162] width 96 height 24
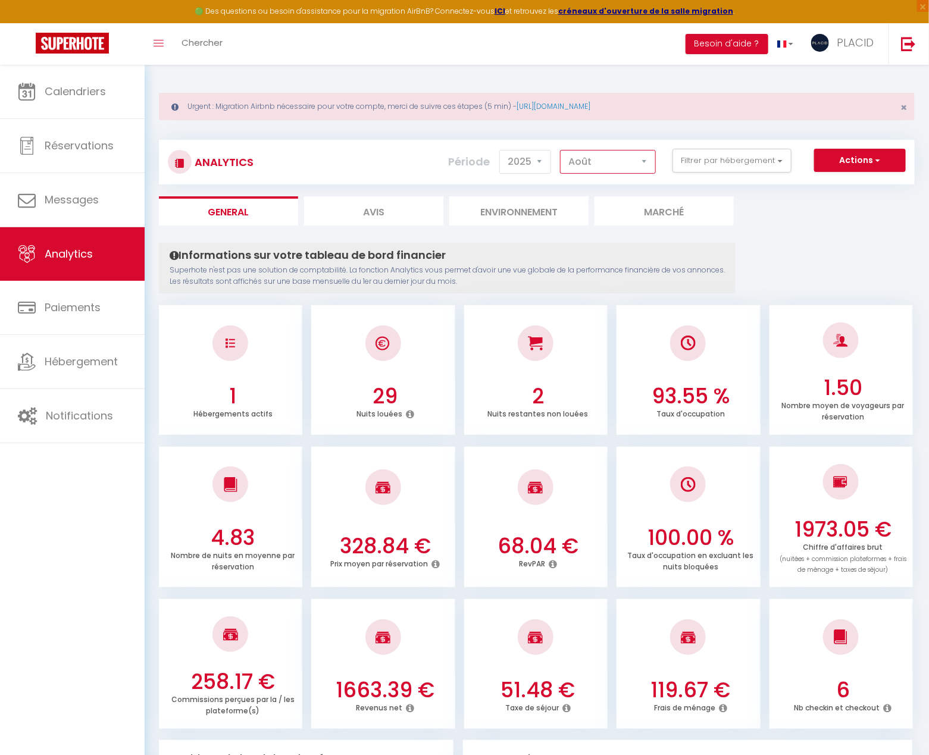
click at [603, 164] on select "Janvier Février Mars Avril Mai Juin Juillet Août Septembre Octobre Novembre Déc…" at bounding box center [608, 162] width 96 height 24
click at [602, 166] on select "Janvier Février Mars Avril Mai Juin Juillet Août Septembre Octobre Novembre Déc…" at bounding box center [608, 162] width 96 height 24
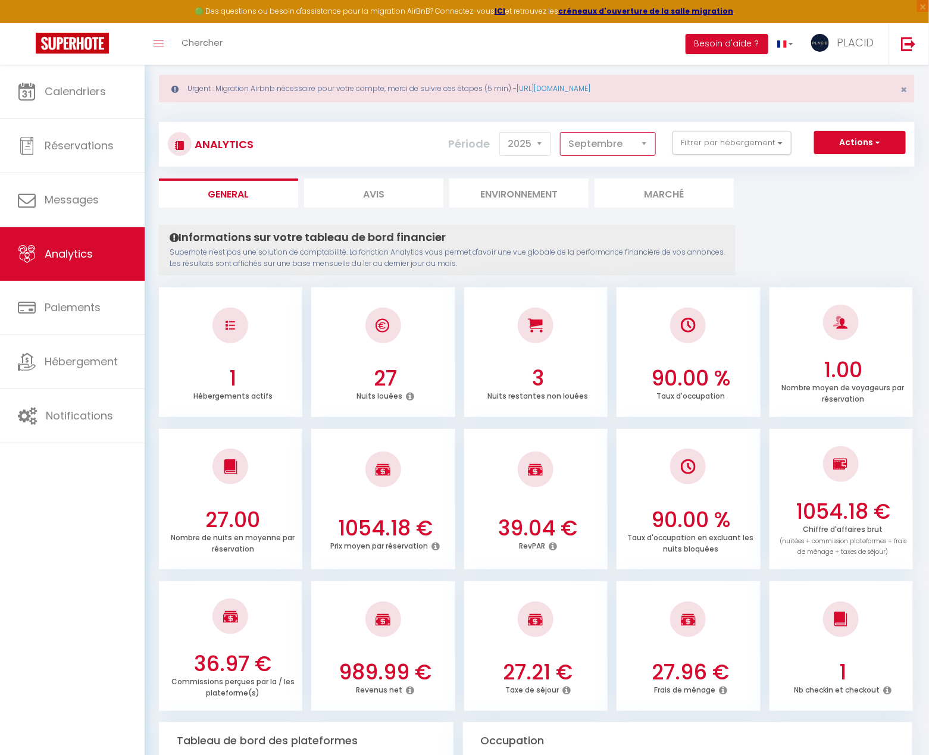
scroll to position [20, 0]
click at [592, 145] on select "Janvier Février Mars Avril Mai Juin Juillet Août Septembre Octobre Novembre Déc…" at bounding box center [608, 143] width 96 height 24
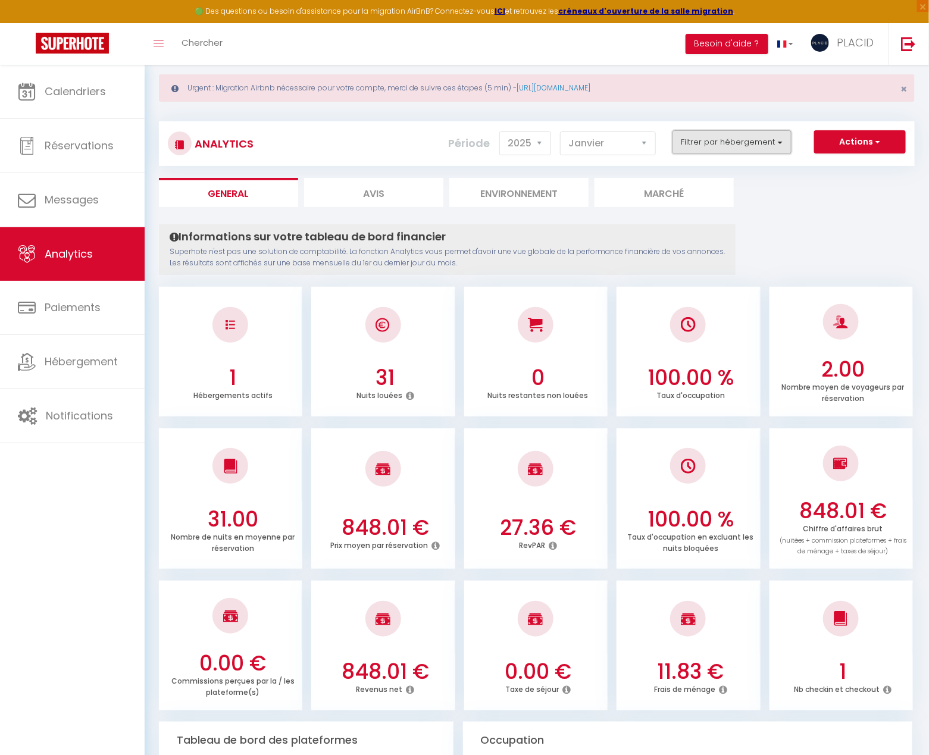
click at [746, 148] on button "Filtrer par hébergement" at bounding box center [731, 142] width 119 height 24
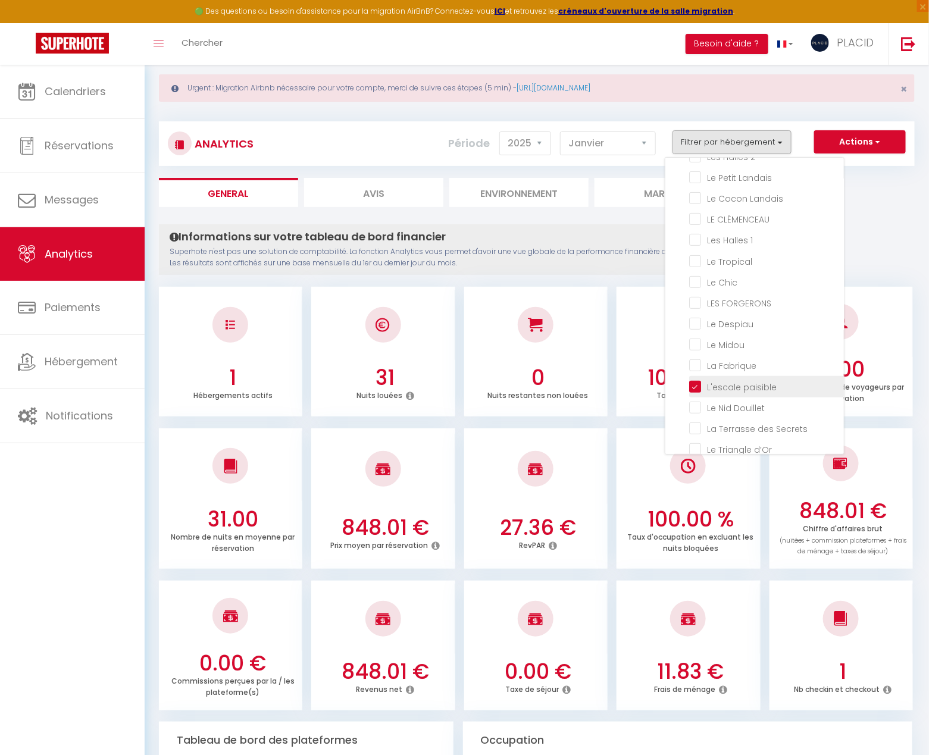
click at [698, 385] on paisible "checkbox" at bounding box center [766, 386] width 155 height 12
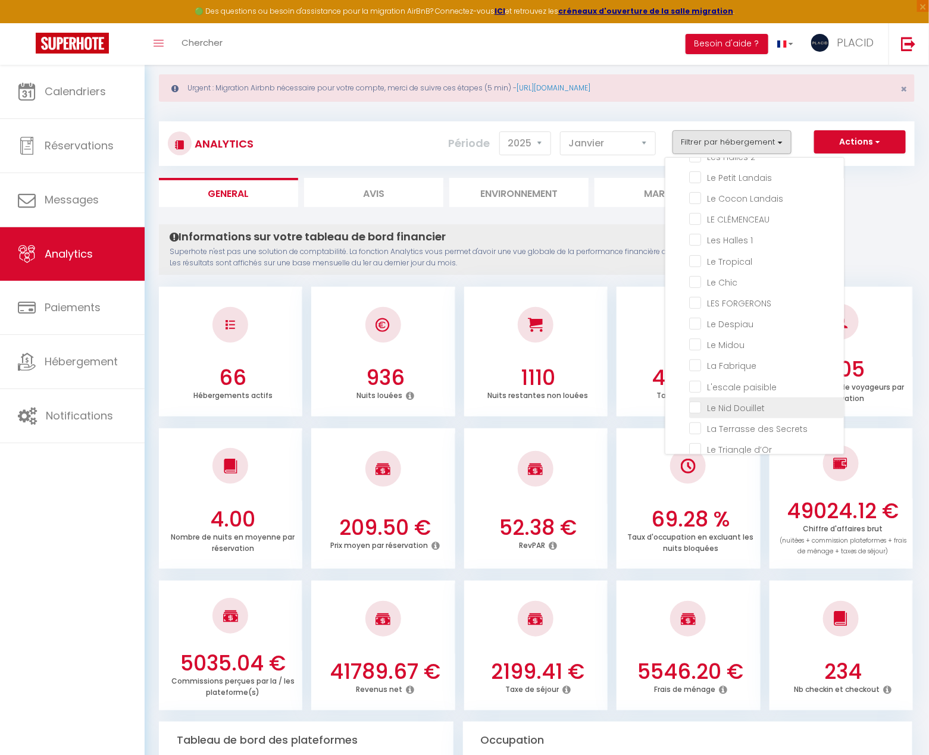
click at [698, 407] on Douillet "checkbox" at bounding box center [766, 407] width 155 height 12
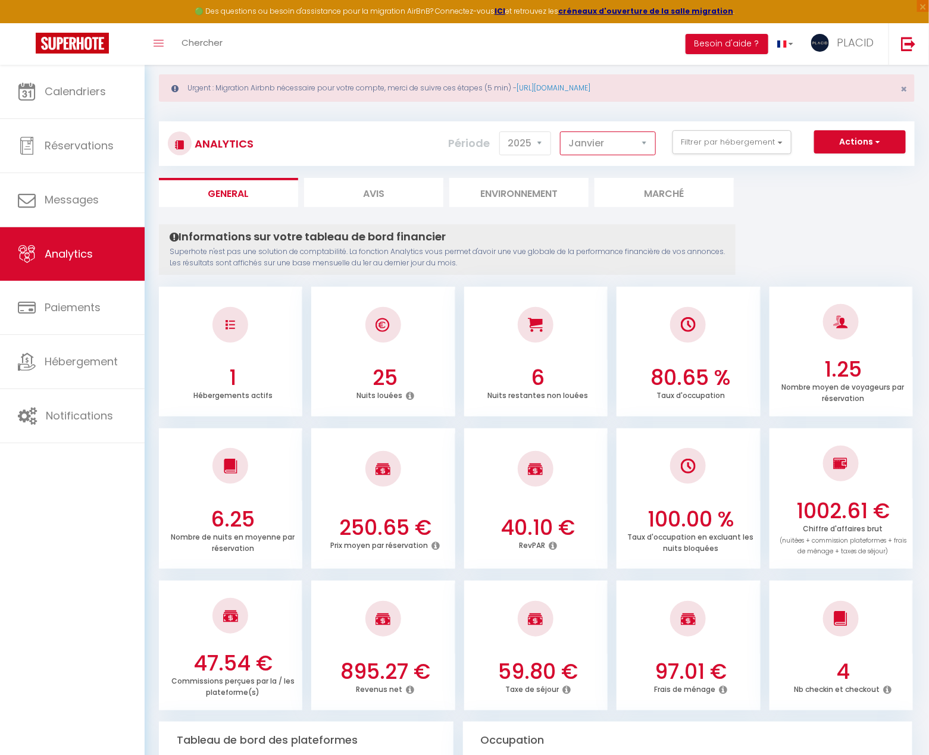
click at [607, 139] on select "Janvier Février Mars Avril Mai Juin Juillet Août Septembre Octobre Novembre Déc…" at bounding box center [608, 143] width 96 height 24
click at [601, 152] on select "Janvier Février Mars Avril Mai Juin Juillet Août Septembre Octobre Novembre Déc…" at bounding box center [608, 143] width 96 height 24
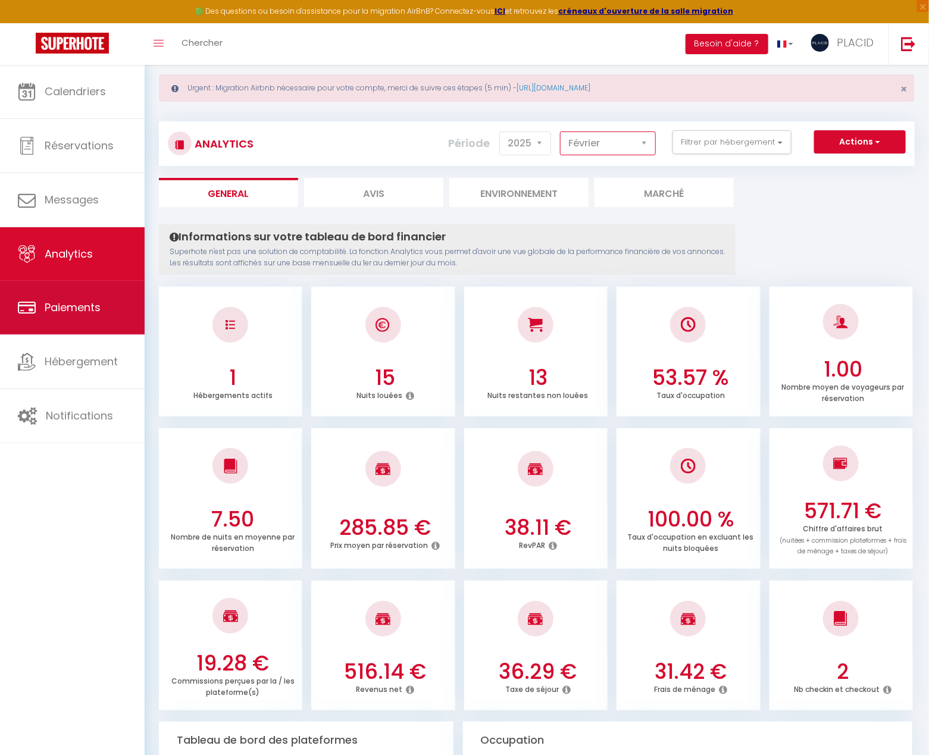
scroll to position [0, 0]
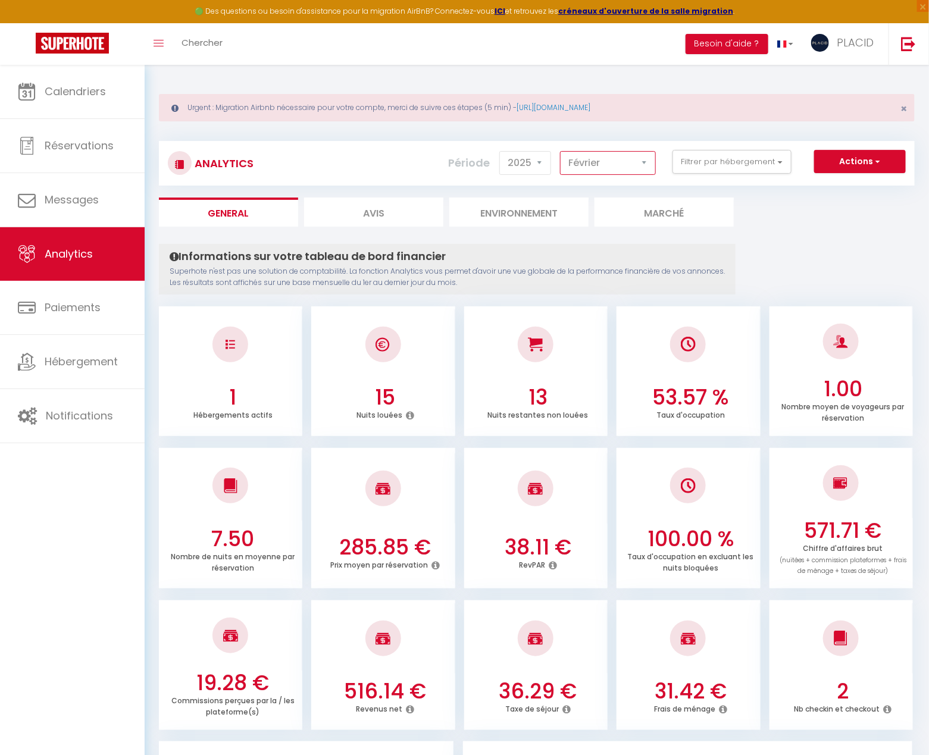
click at [626, 154] on select "Janvier Février Mars Avril Mai Juin Juillet Août Septembre Octobre Novembre Déc…" at bounding box center [608, 163] width 96 height 24
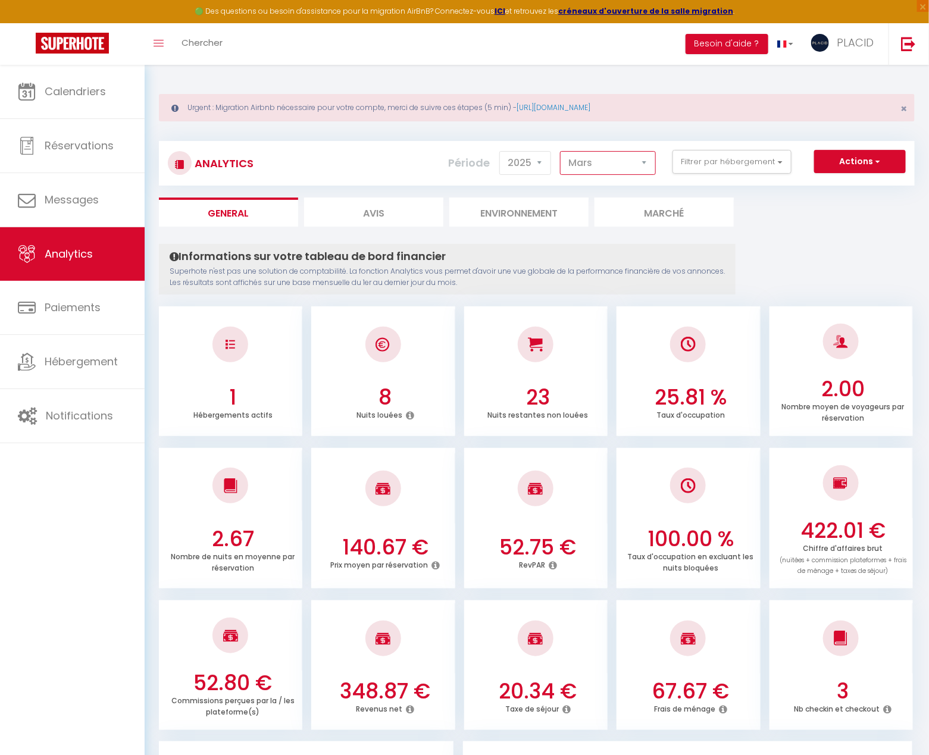
click at [623, 165] on select "Janvier Février Mars Avril Mai Juin Juillet Août Septembre Octobre Novembre Déc…" at bounding box center [608, 163] width 96 height 24
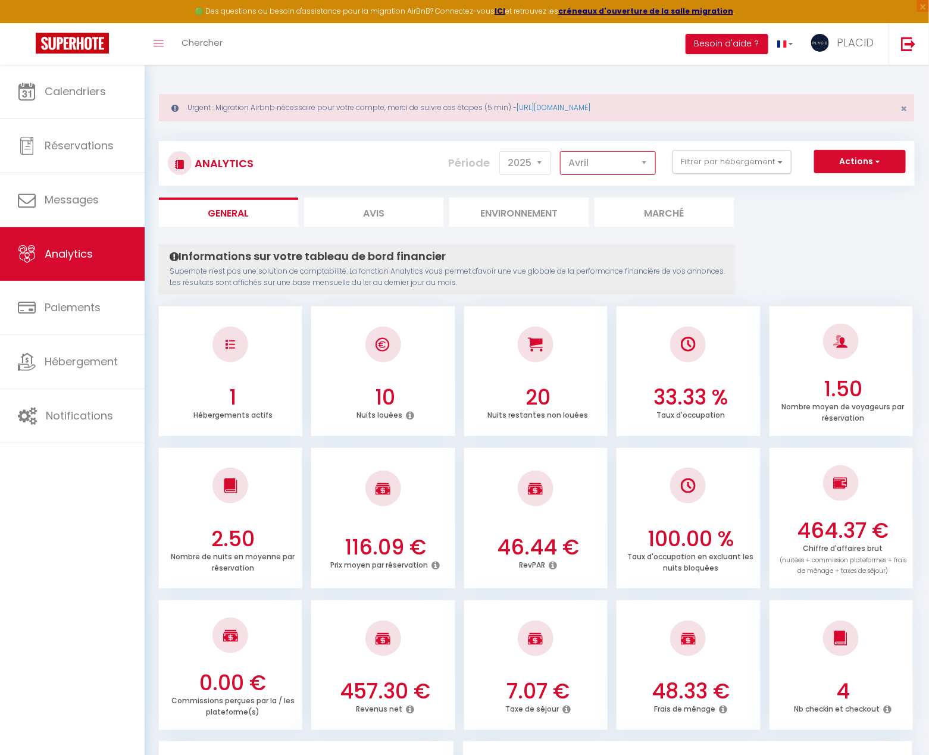
click at [611, 167] on select "Janvier Février Mars Avril Mai Juin Juillet Août Septembre Octobre Novembre Déc…" at bounding box center [608, 163] width 96 height 24
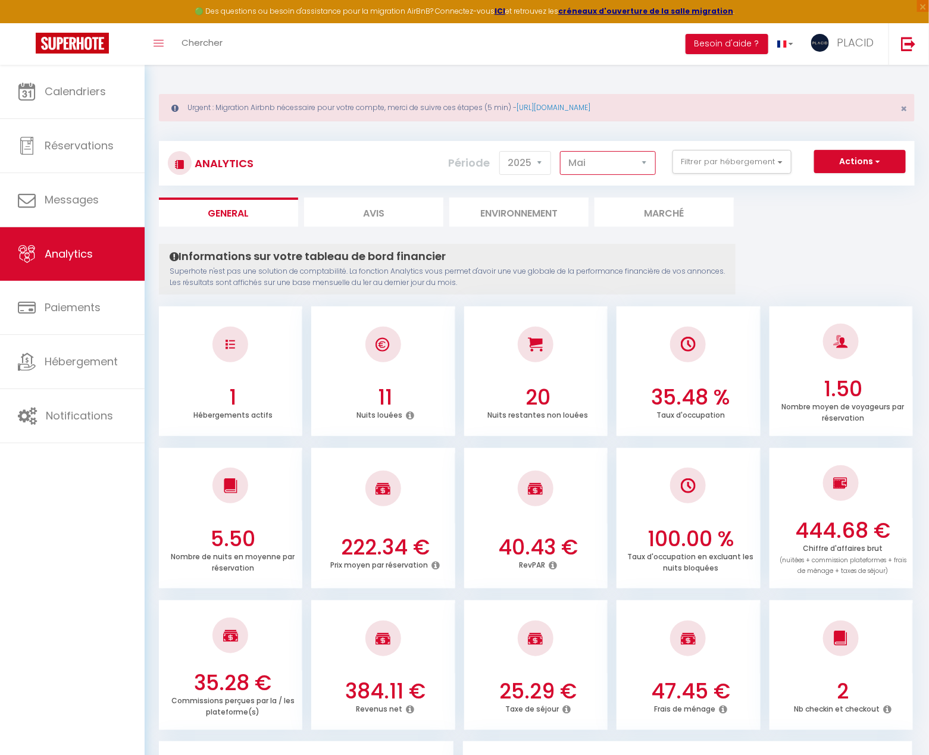
click at [626, 164] on select "Janvier Février Mars Avril Mai Juin Juillet Août Septembre Octobre Novembre Déc…" at bounding box center [608, 163] width 96 height 24
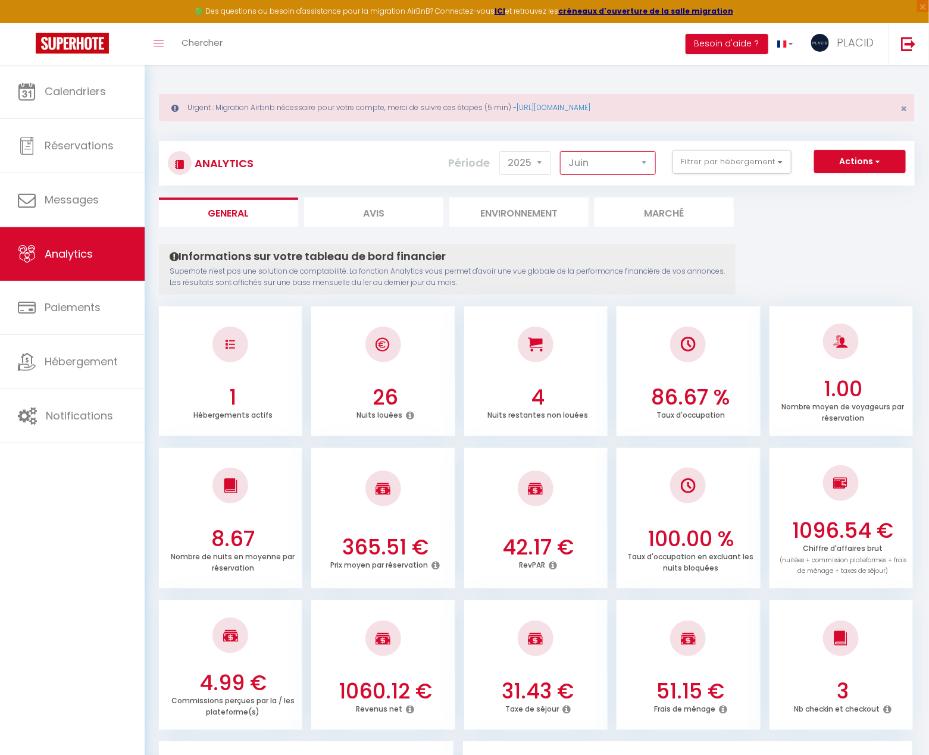
click at [609, 164] on select "Janvier Février Mars Avril Mai Juin Juillet Août Septembre Octobre Novembre Déc…" at bounding box center [608, 163] width 96 height 24
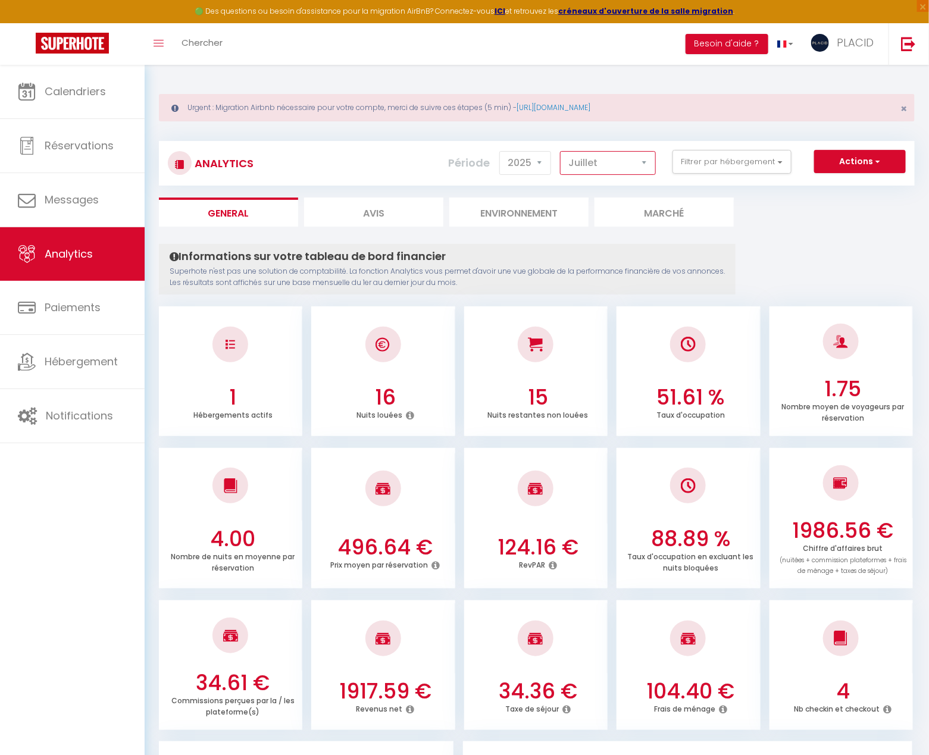
click at [617, 170] on select "Janvier Février Mars Avril Mai Juin Juillet Août Septembre Octobre Novembre Déc…" at bounding box center [608, 163] width 96 height 24
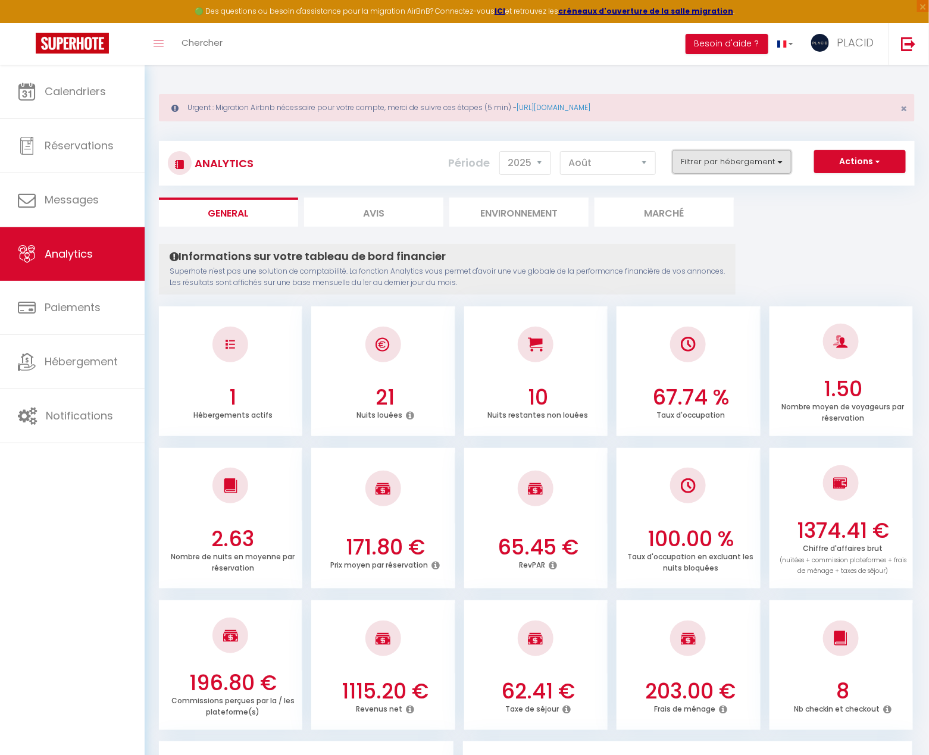
click at [733, 160] on button "Filtrer par hébergement" at bounding box center [731, 162] width 119 height 24
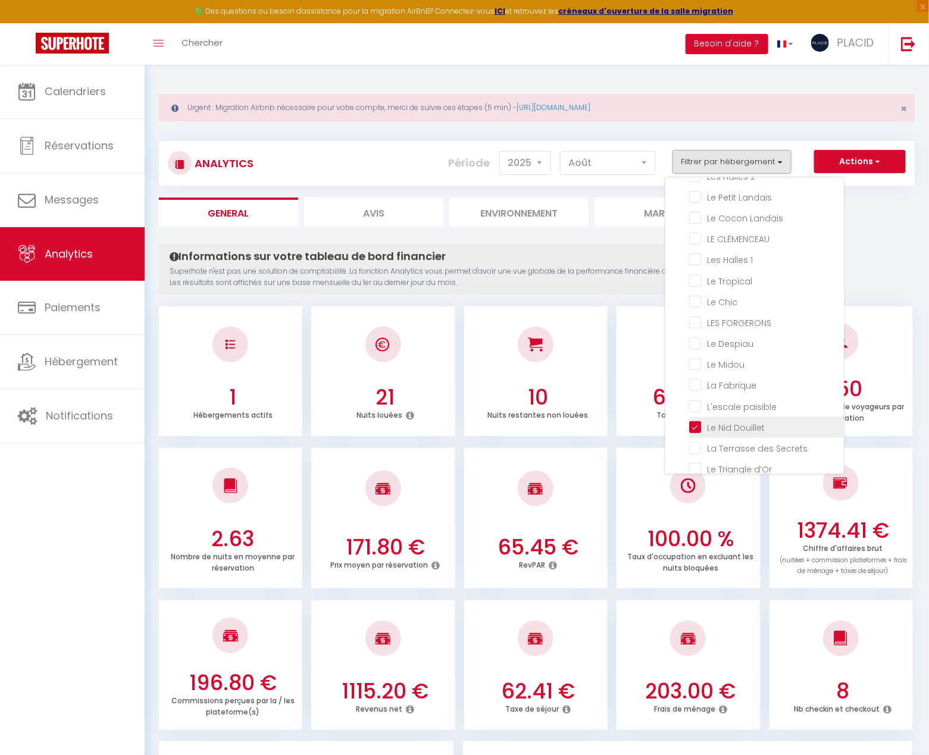
click at [698, 426] on Douillet "checkbox" at bounding box center [766, 427] width 155 height 12
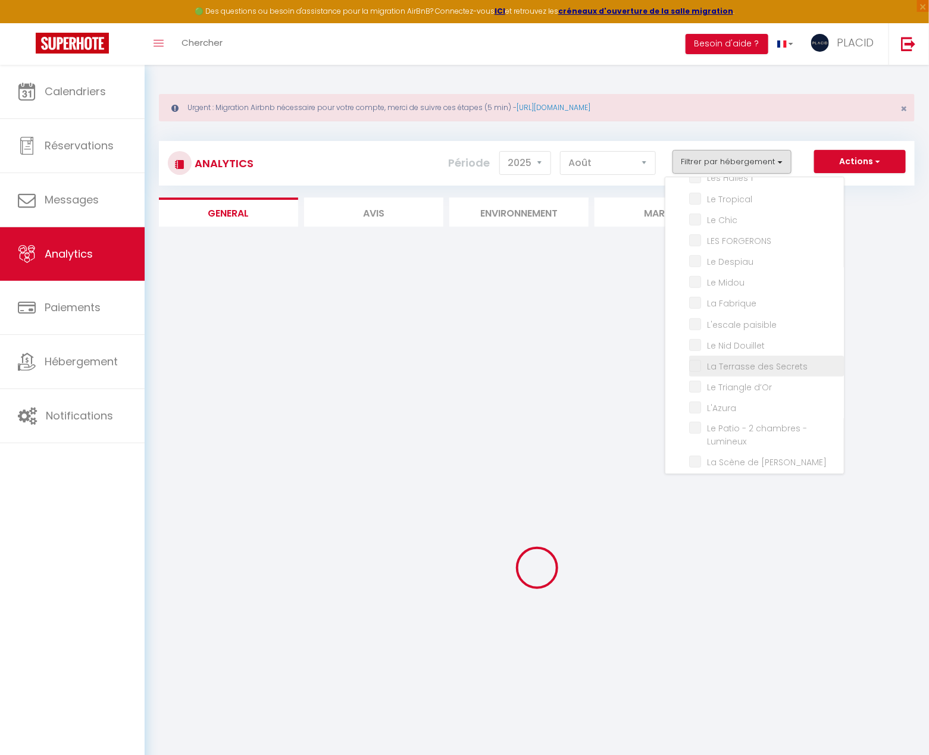
scroll to position [209, 0]
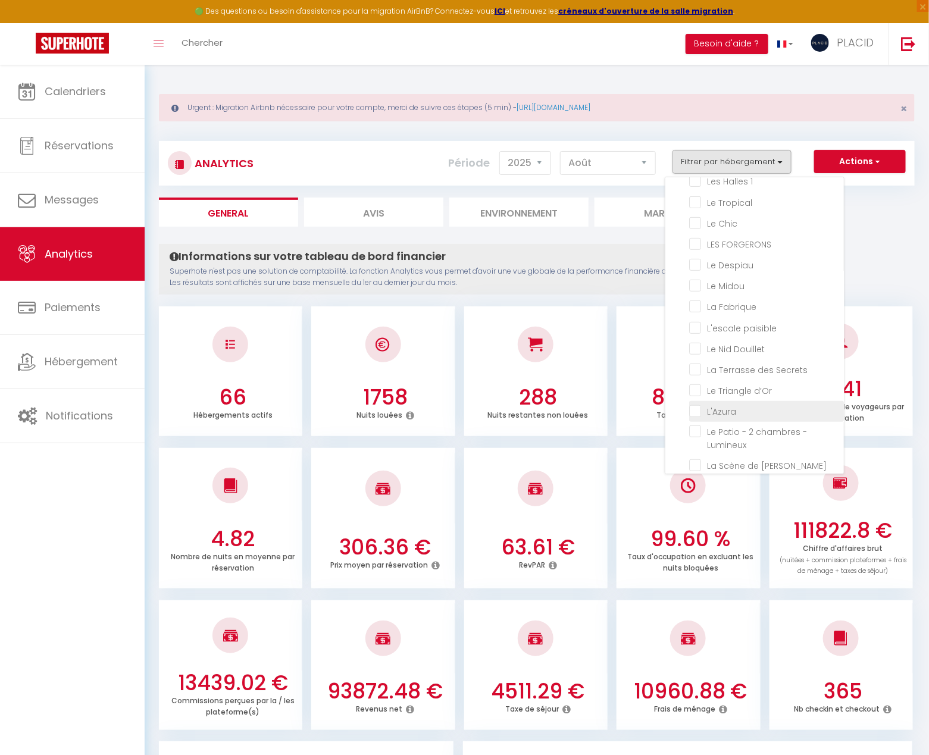
click at [697, 409] on input "checkbox" at bounding box center [766, 410] width 155 height 12
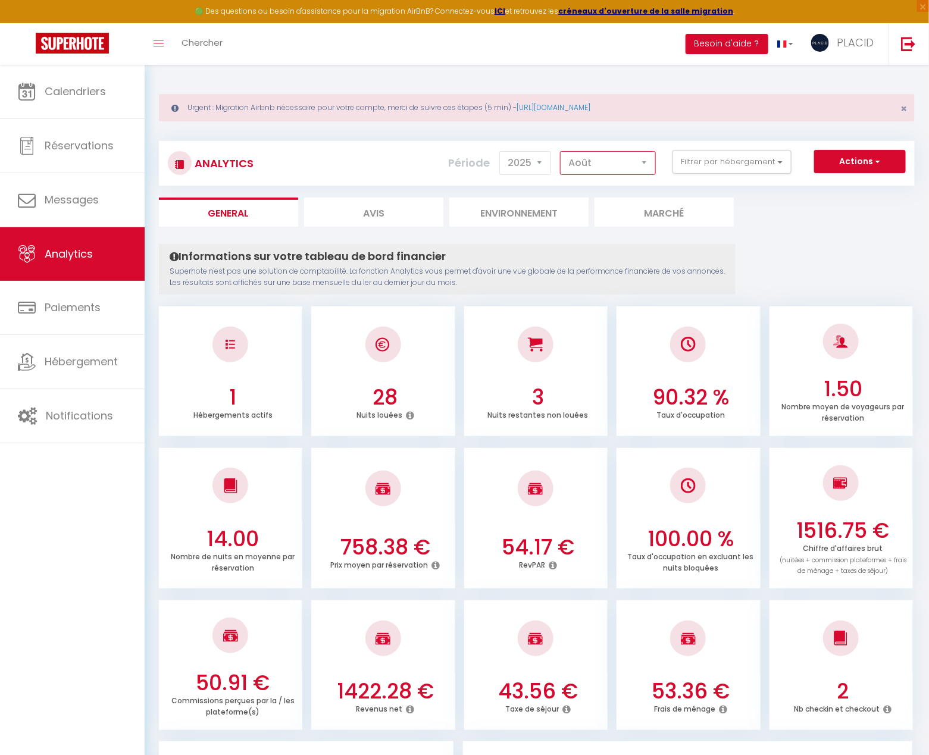
click at [587, 162] on select "Janvier Février Mars Avril Mai Juin Juillet Août Septembre Octobre Novembre Déc…" at bounding box center [608, 163] width 96 height 24
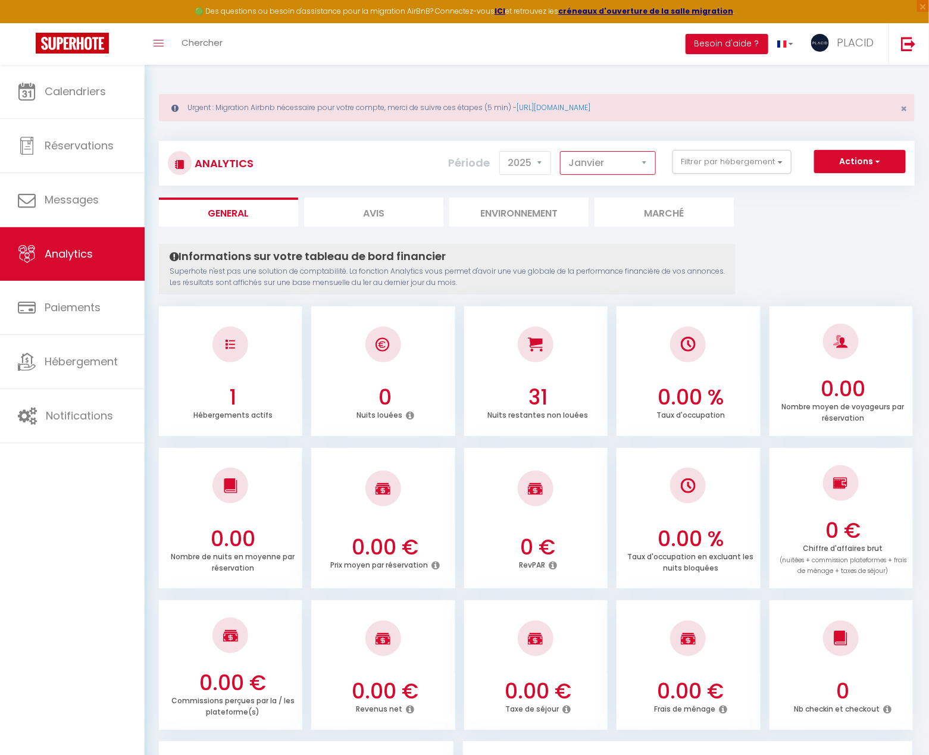
click at [629, 170] on select "Janvier Février Mars Avril Mai Juin Juillet Août Septembre Octobre Novembre Déc…" at bounding box center [608, 163] width 96 height 24
click at [719, 163] on button "Filtrer par hébergement" at bounding box center [731, 162] width 119 height 24
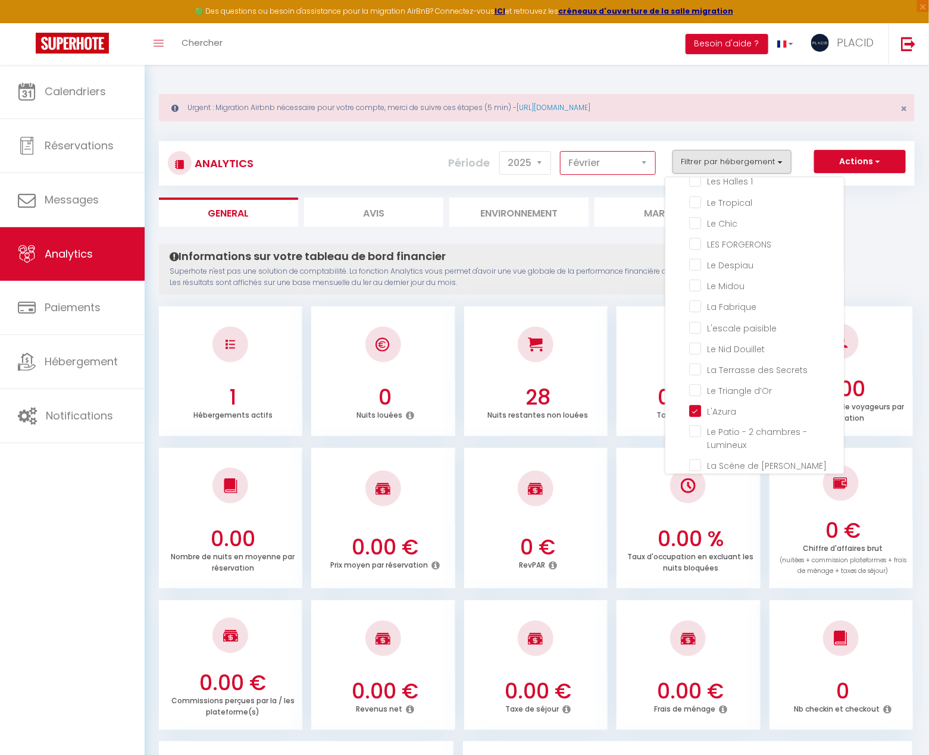
click at [616, 161] on select "Janvier Février Mars Avril Mai Juin Juillet Août Septembre Octobre Novembre Déc…" at bounding box center [608, 163] width 96 height 24
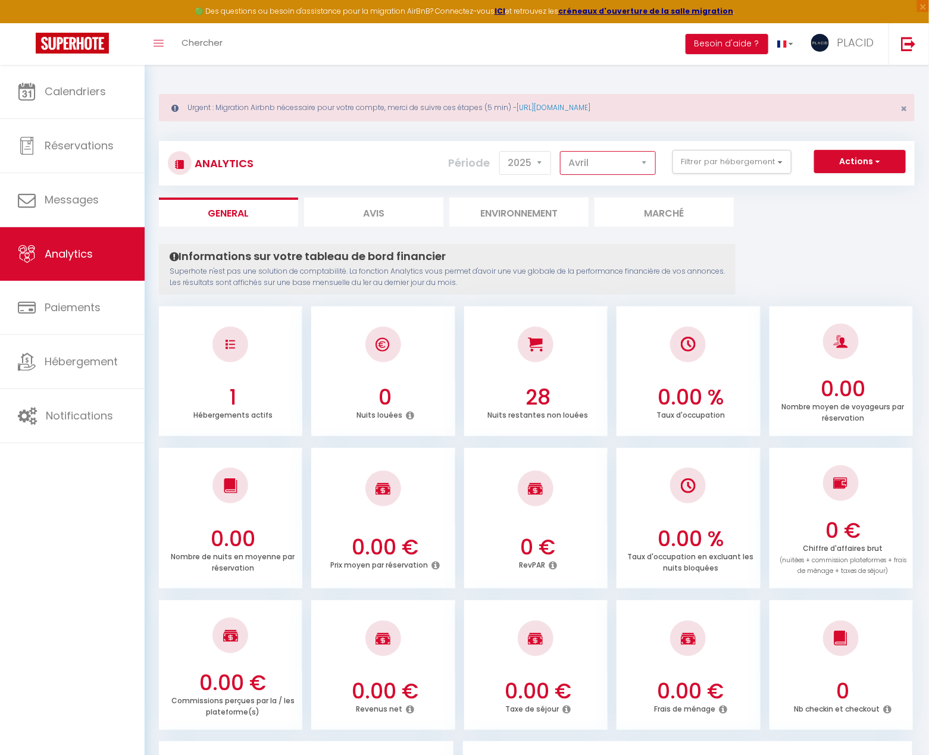
click at [624, 162] on select "Janvier Février Mars Avril Mai Juin Juillet Août Septembre Octobre Novembre Déc…" at bounding box center [608, 163] width 96 height 24
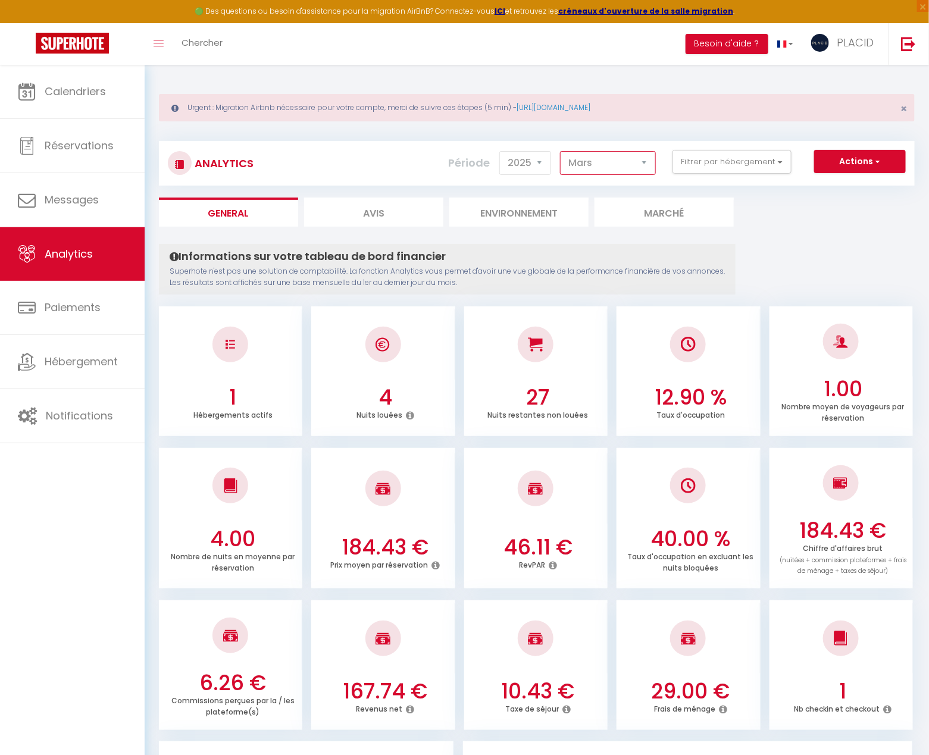
click at [600, 170] on select "Janvier Février Mars Avril Mai Juin Juillet Août Septembre Octobre Novembre Déc…" at bounding box center [608, 163] width 96 height 24
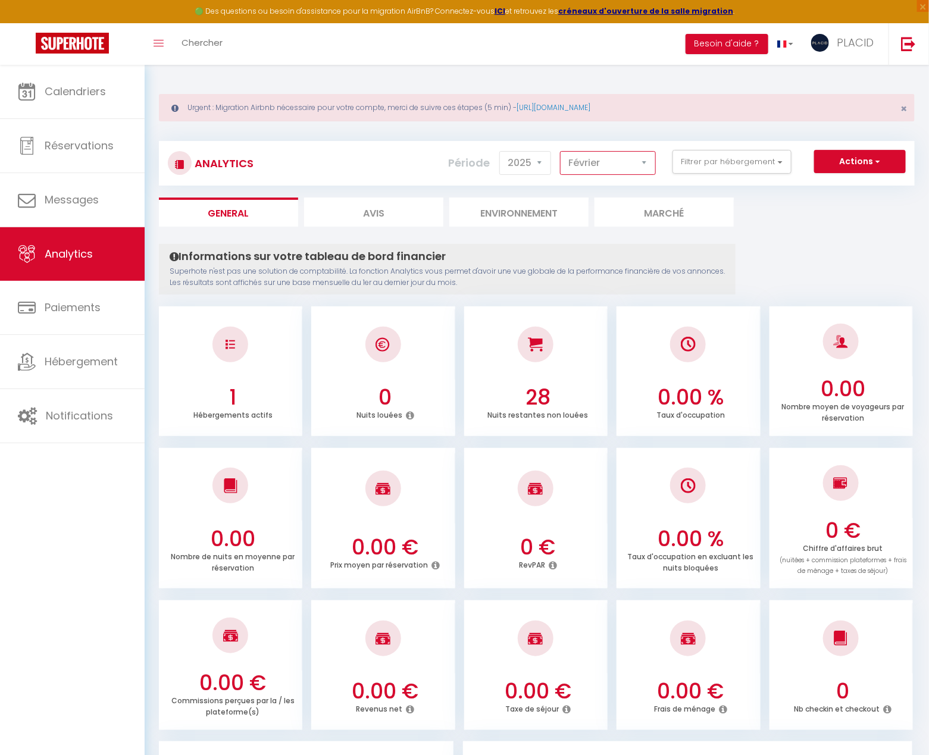
click at [611, 152] on select "Janvier Février Mars Avril Mai Juin Juillet Août Septembre Octobre Novembre Déc…" at bounding box center [608, 163] width 96 height 24
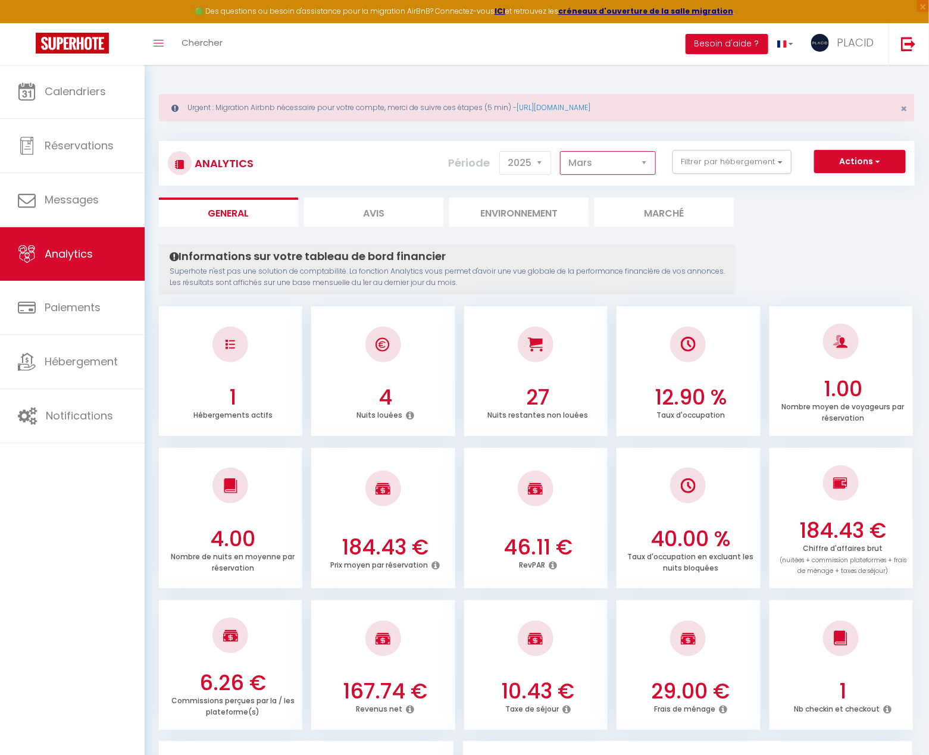
click at [589, 164] on select "Janvier Février Mars Avril Mai Juin Juillet Août Septembre Octobre Novembre Déc…" at bounding box center [608, 163] width 96 height 24
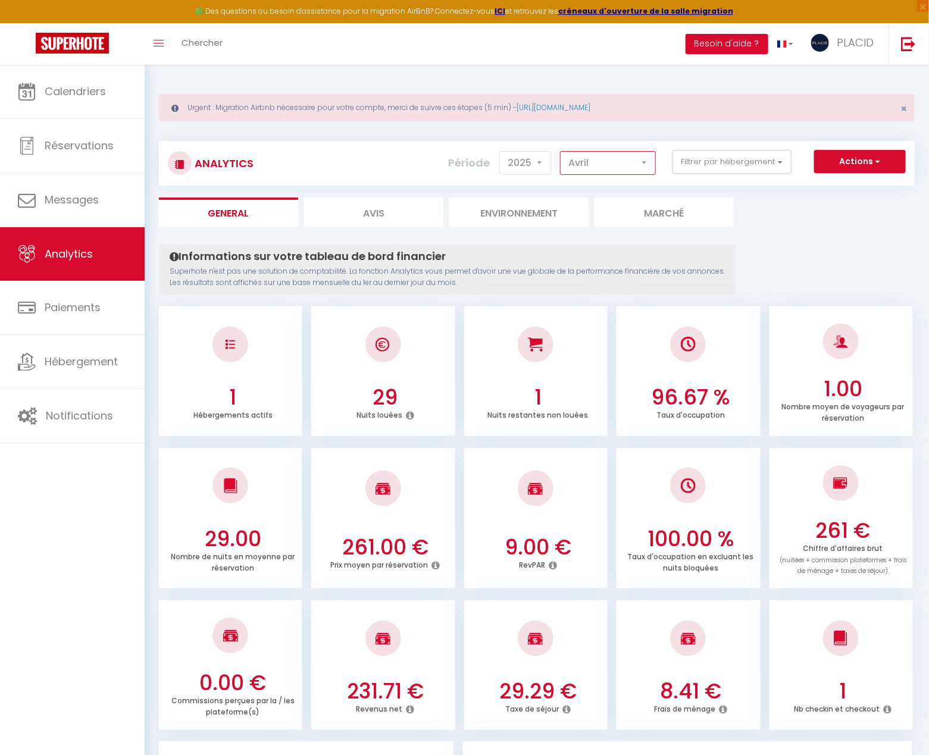
click at [594, 161] on select "Janvier Février Mars Avril Mai Juin Juillet Août Septembre Octobre Novembre Déc…" at bounding box center [608, 163] width 96 height 24
click at [600, 168] on select "Janvier Février Mars Avril Mai Juin Juillet Août Septembre Octobre Novembre Déc…" at bounding box center [608, 163] width 96 height 24
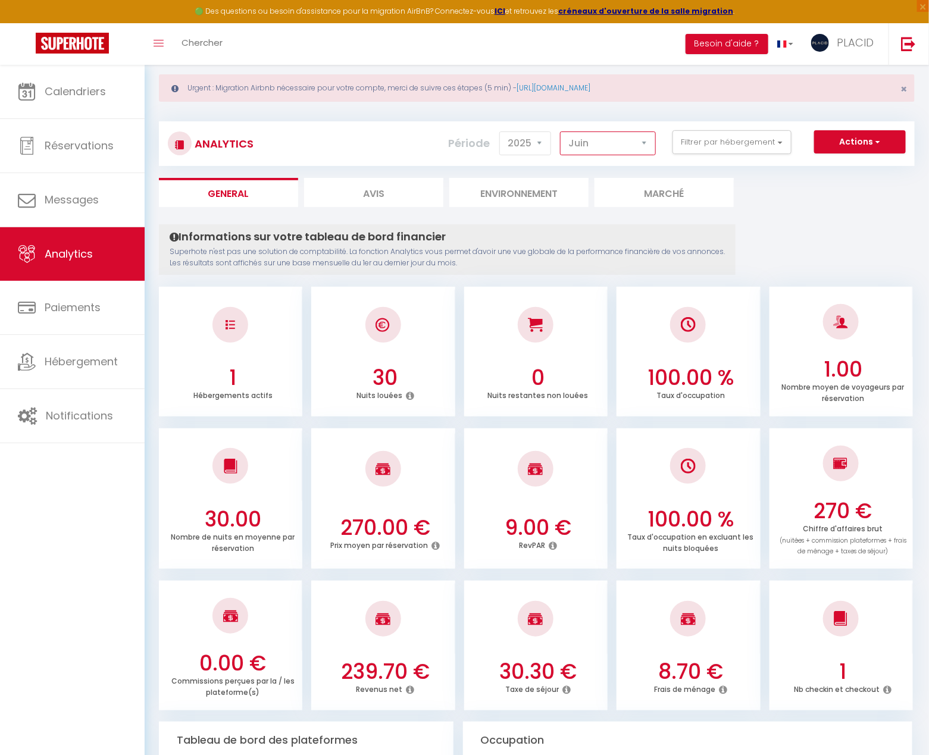
scroll to position [21, 0]
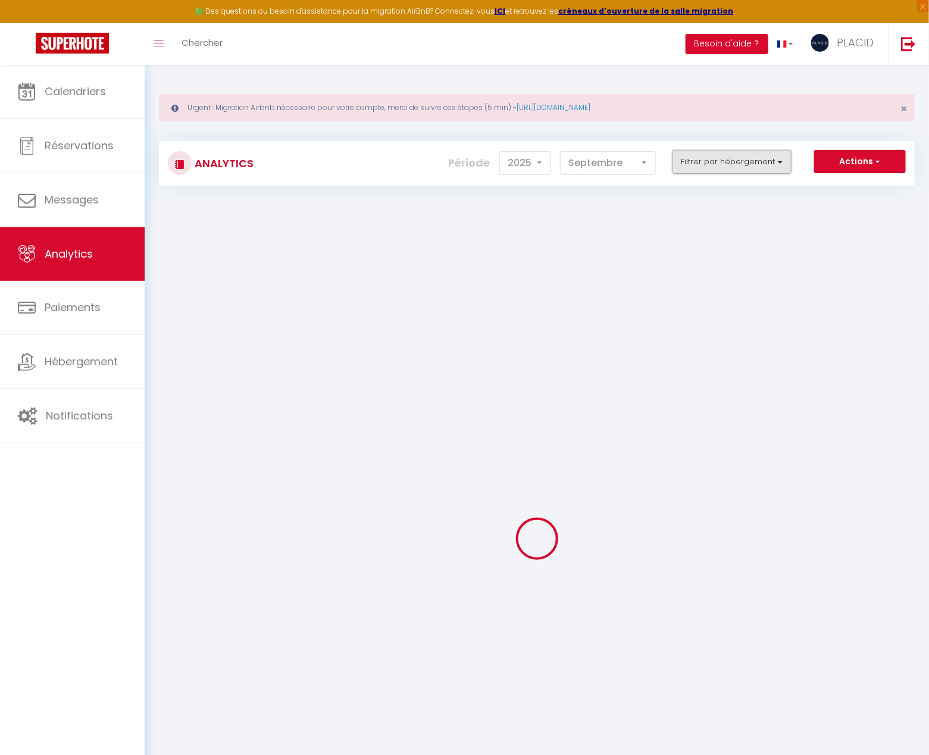
click at [700, 166] on button "Filtrer par hébergement" at bounding box center [731, 162] width 119 height 24
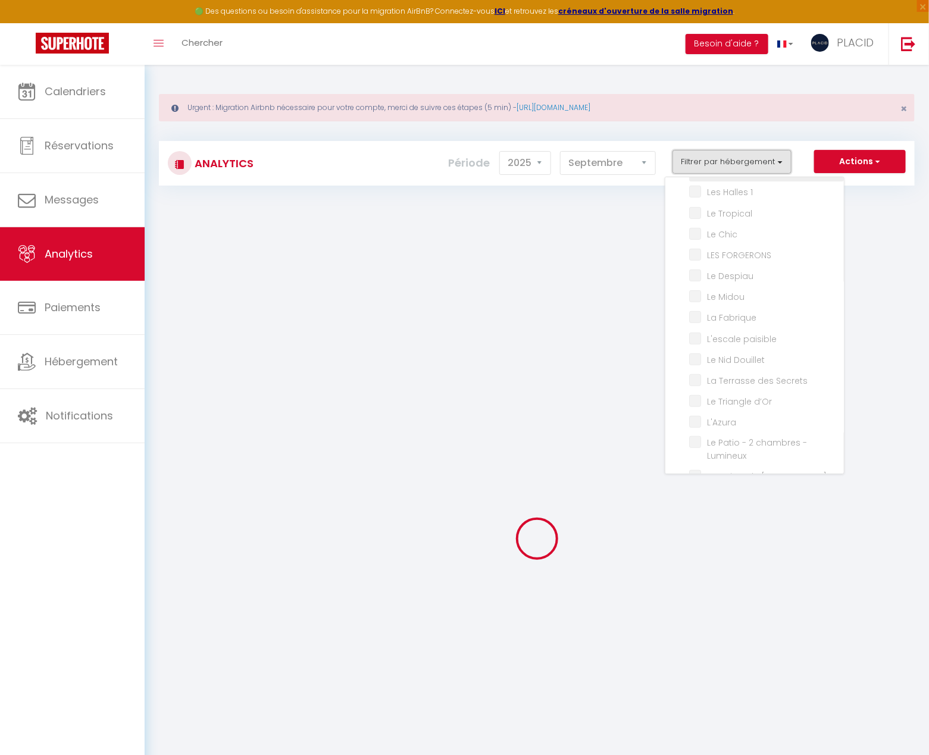
scroll to position [202, 0]
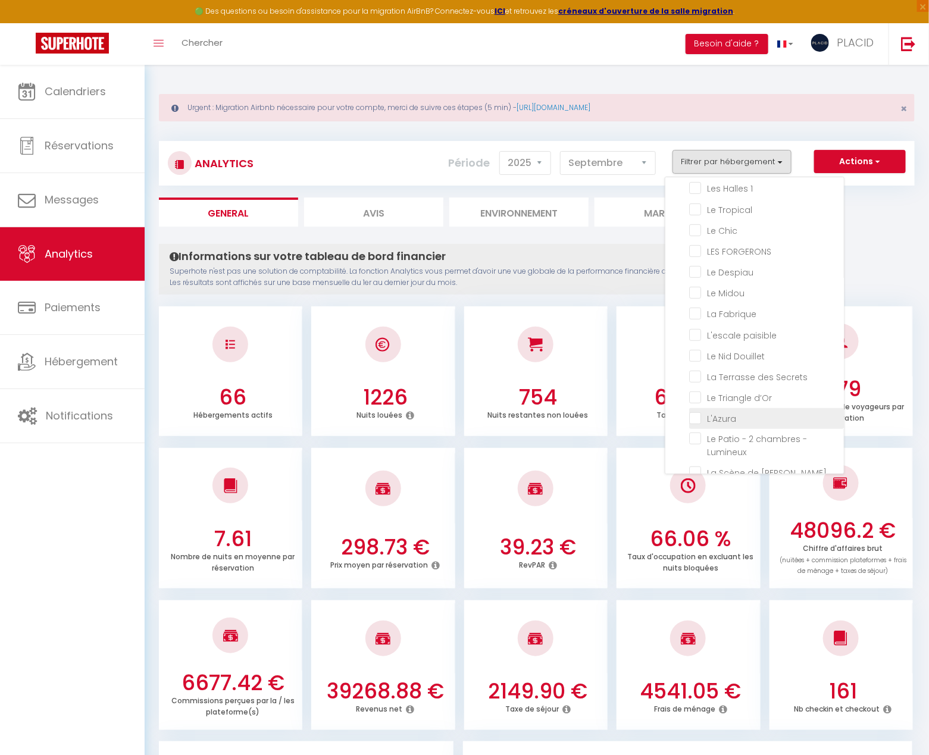
click at [695, 412] on input "checkbox" at bounding box center [766, 418] width 155 height 12
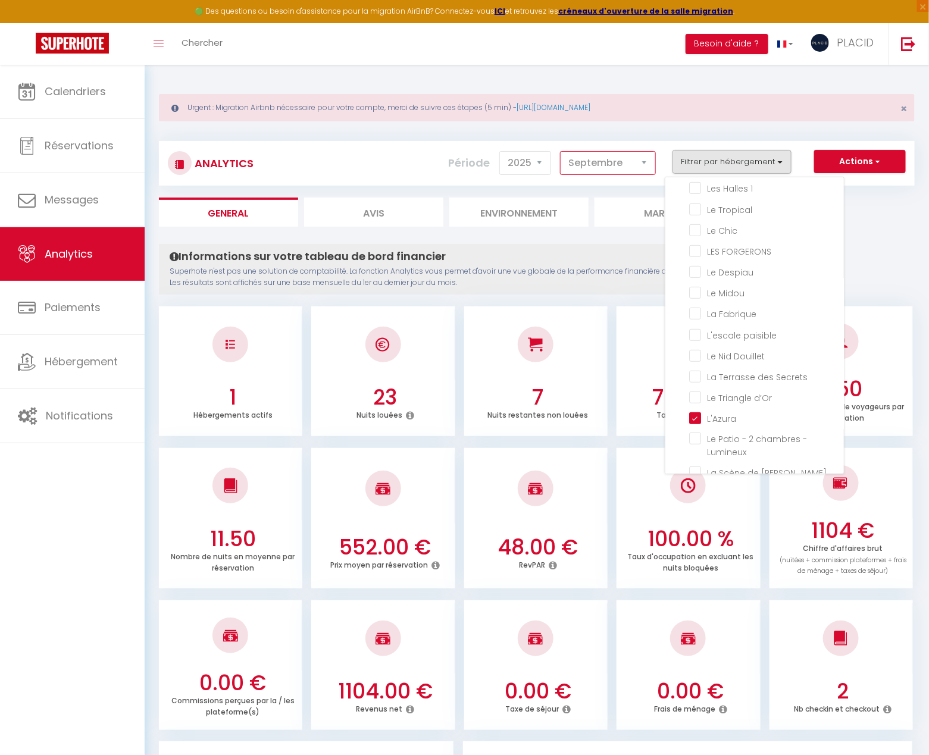
click at [585, 162] on select "Janvier Février Mars Avril Mai Juin Juillet Août Septembre Octobre Novembre Déc…" at bounding box center [608, 163] width 96 height 24
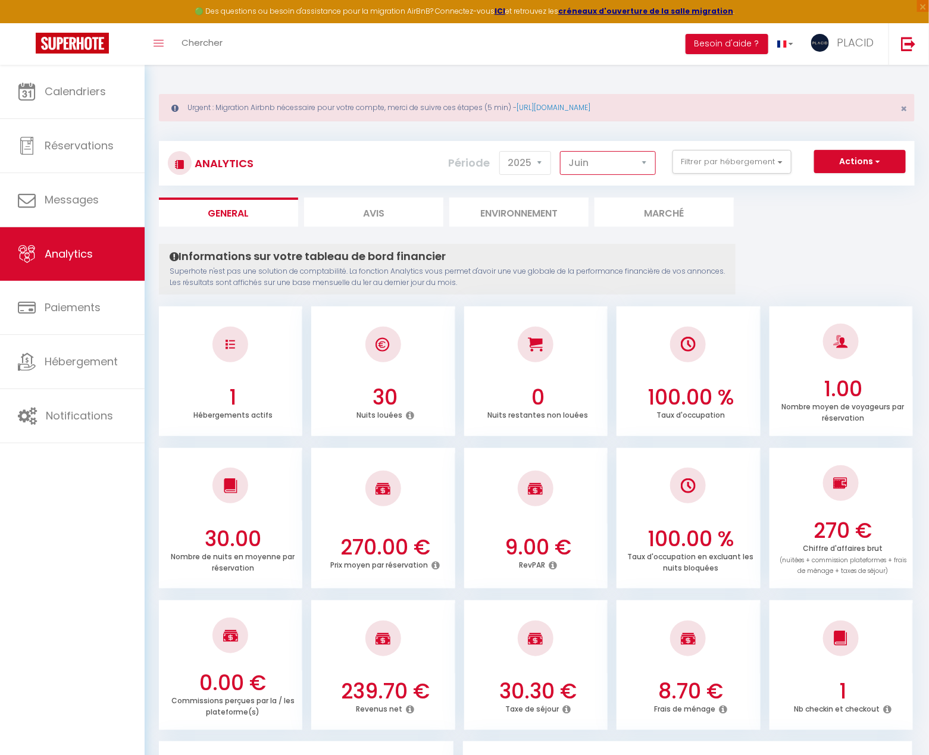
click at [634, 162] on select "Janvier Février Mars Avril Mai Juin Juillet Août Septembre Octobre Novembre Déc…" at bounding box center [608, 163] width 96 height 24
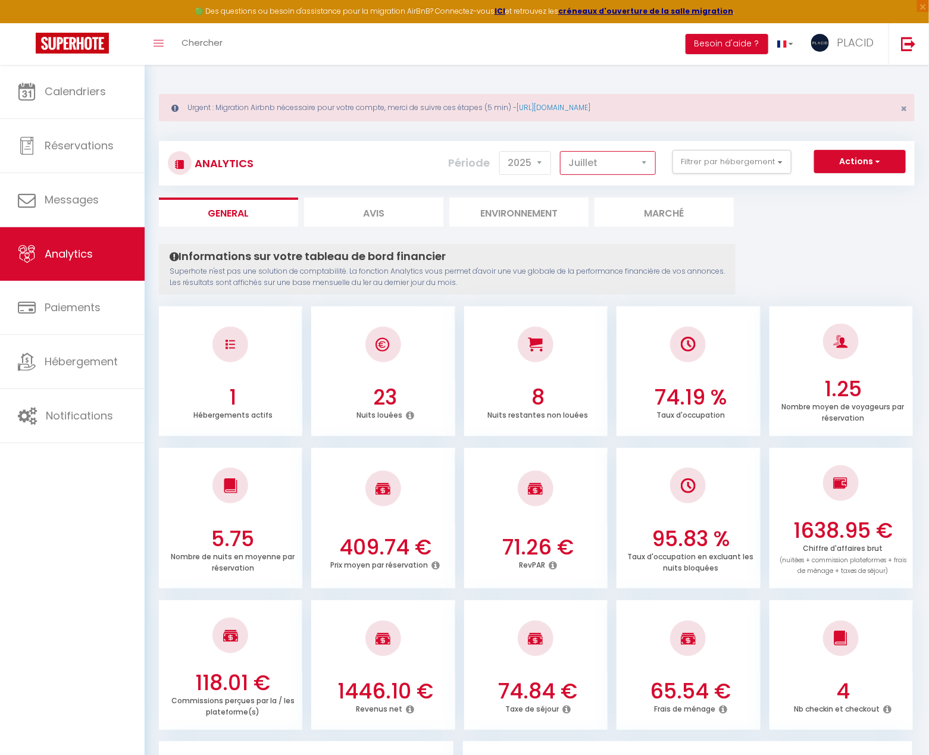
click at [597, 166] on select "Janvier Février Mars Avril Mai Juin Juillet Août Septembre Octobre Novembre Déc…" at bounding box center [608, 163] width 96 height 24
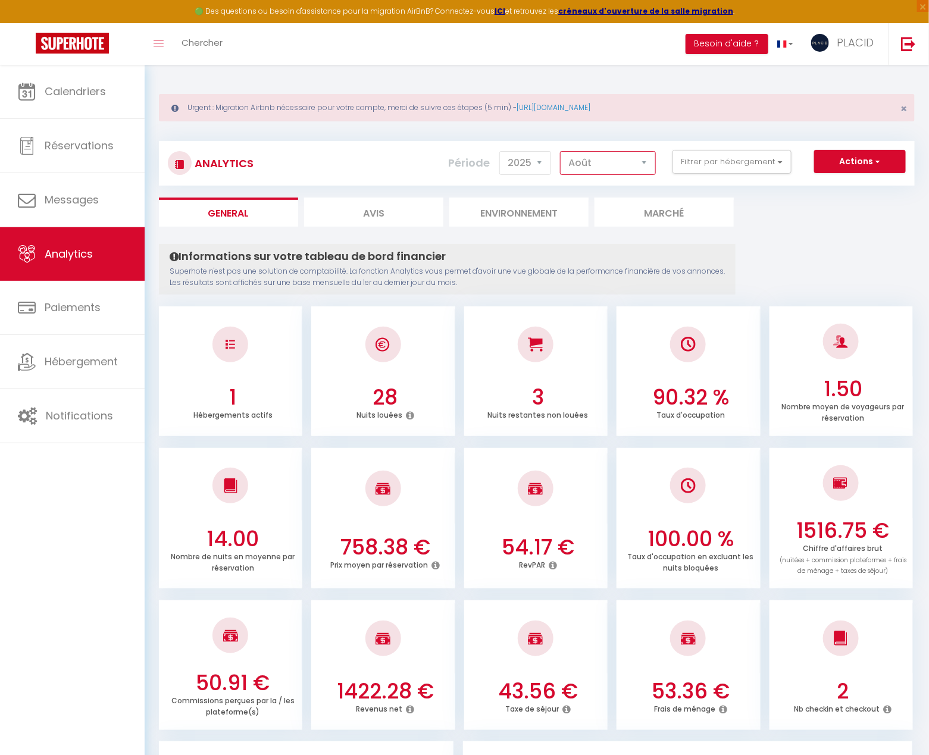
click at [610, 158] on select "Janvier Février Mars Avril Mai Juin Juillet Août Septembre Octobre Novembre Déc…" at bounding box center [608, 163] width 96 height 24
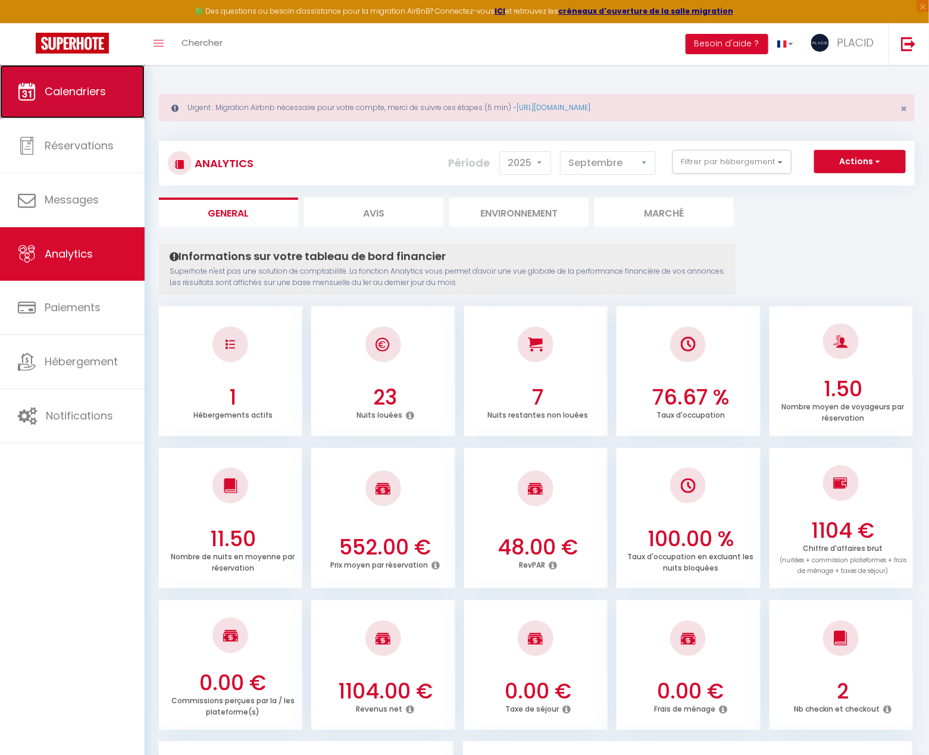
click at [68, 90] on span "Calendriers" at bounding box center [75, 91] width 61 height 15
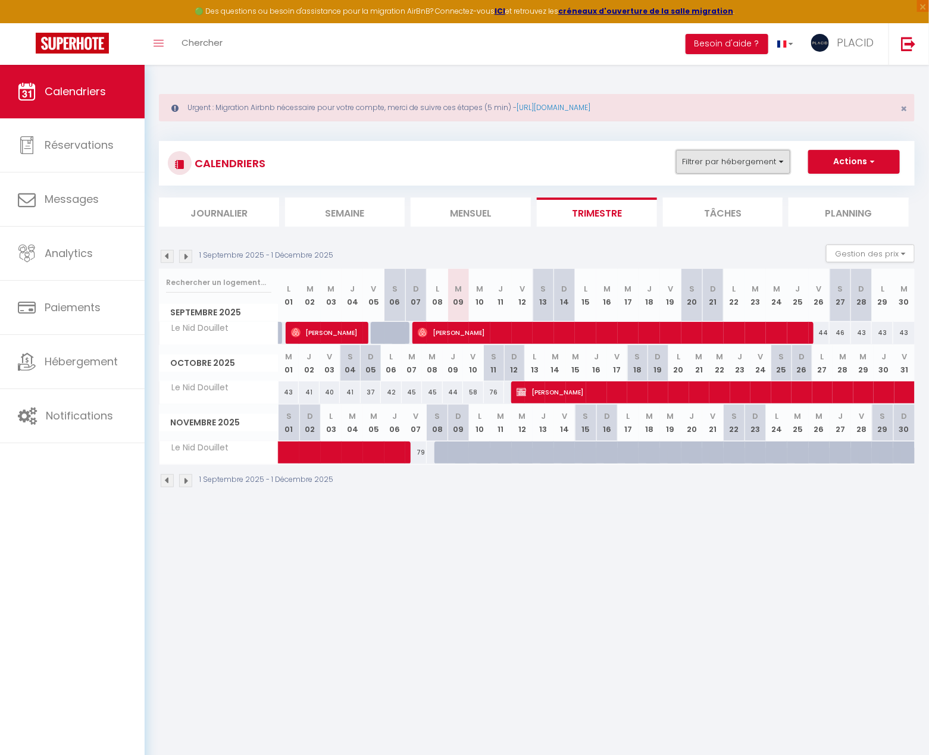
click at [721, 156] on button "Filtrer par hébergement" at bounding box center [733, 162] width 114 height 24
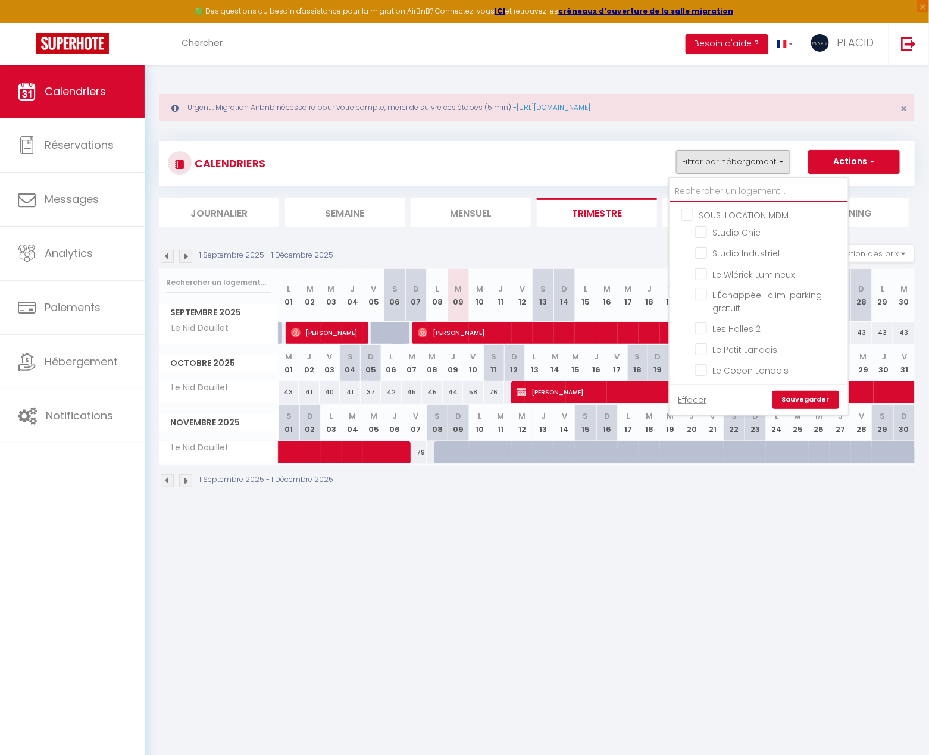
click at [722, 195] on input "text" at bounding box center [758, 191] width 178 height 21
click at [709, 341] on input "Le Nid Douillet" at bounding box center [769, 341] width 149 height 12
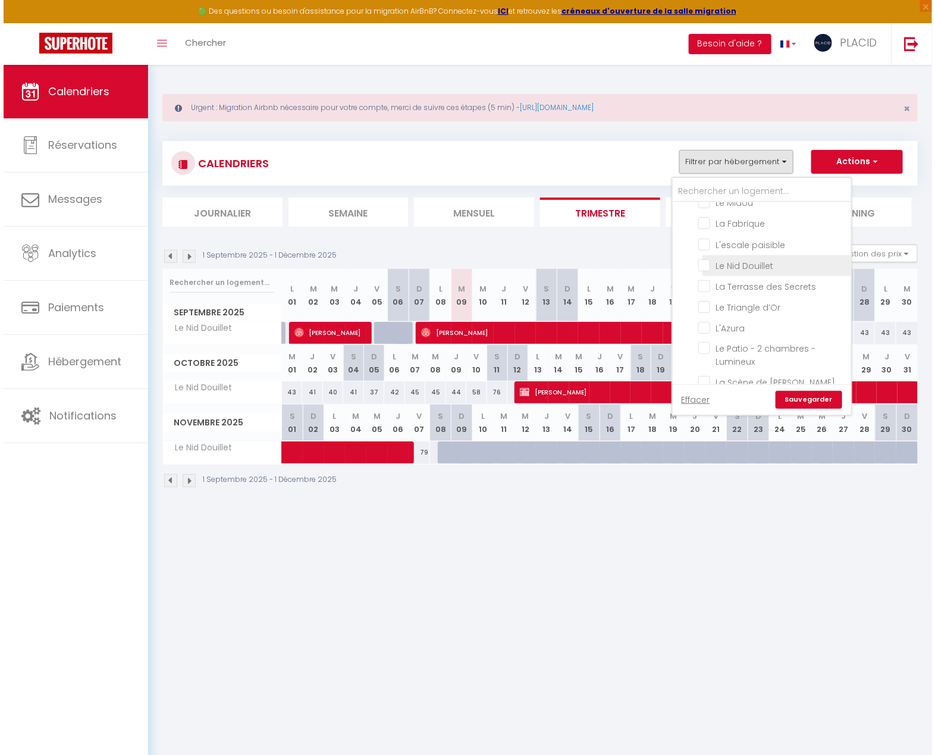
scroll to position [315, 0]
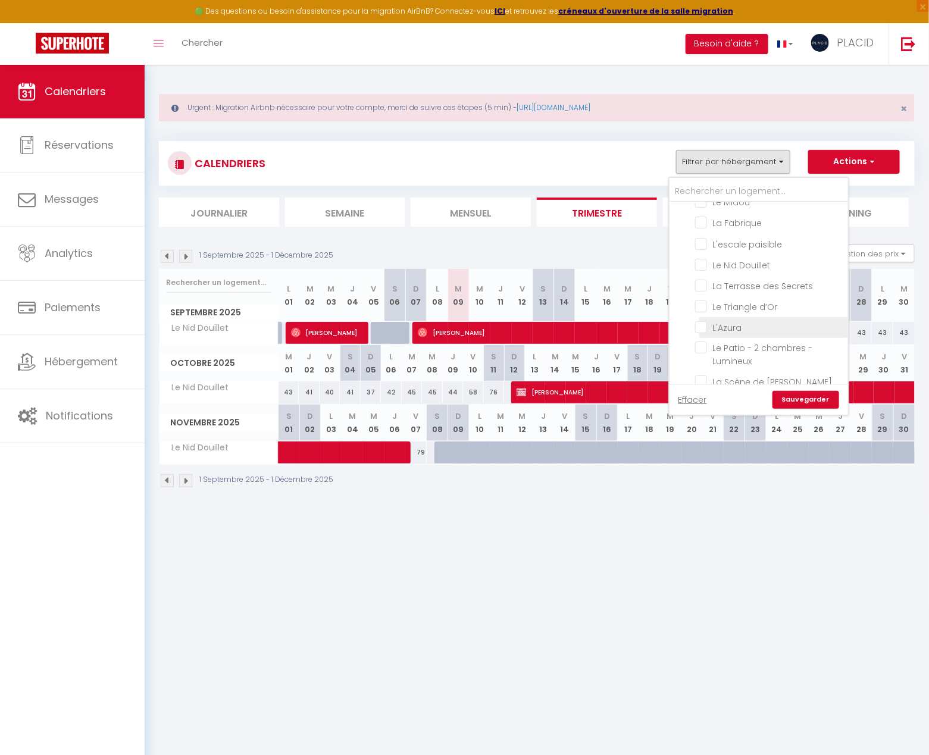
click at [702, 324] on input "L'Azura" at bounding box center [769, 327] width 149 height 12
click at [773, 403] on link "Sauvegarder" at bounding box center [805, 400] width 67 height 18
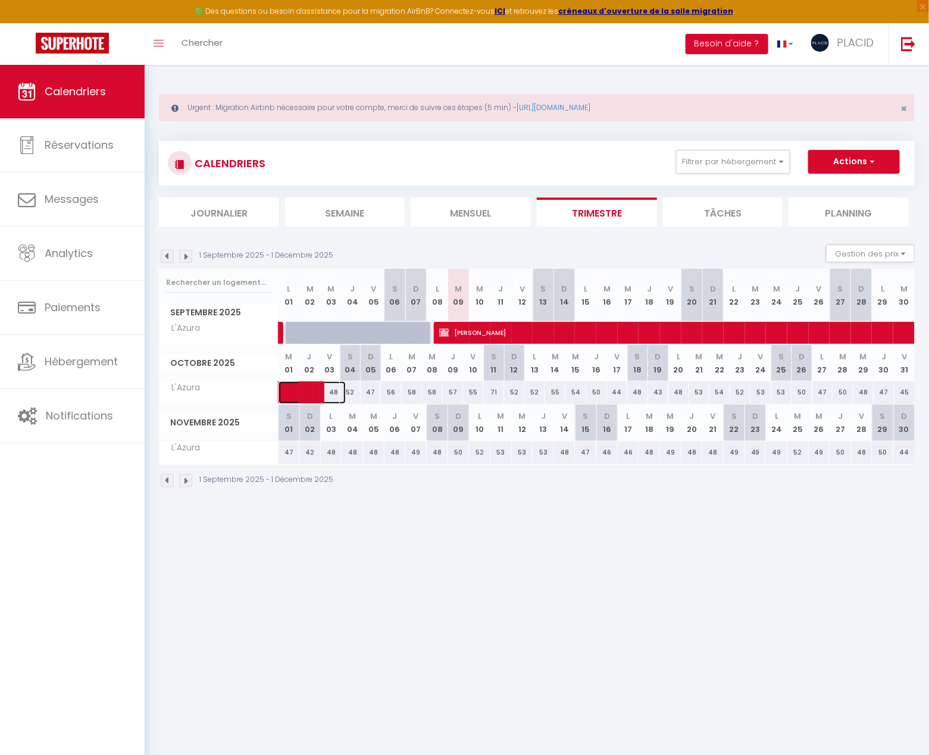
click at [308, 388] on span at bounding box center [318, 392] width 55 height 23
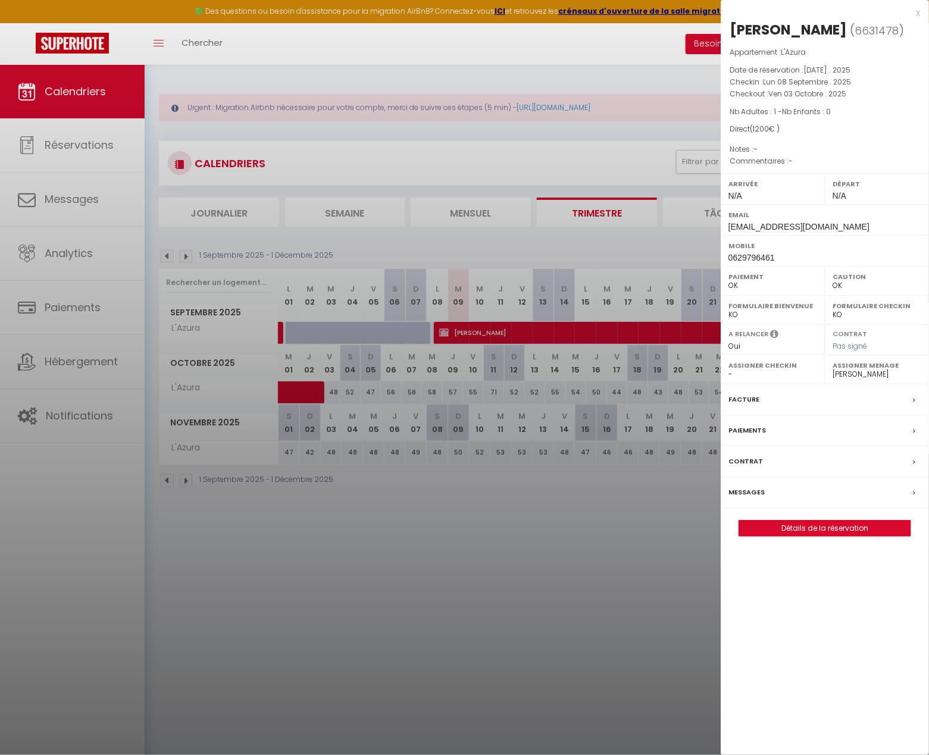
click at [415, 578] on div at bounding box center [464, 377] width 929 height 755
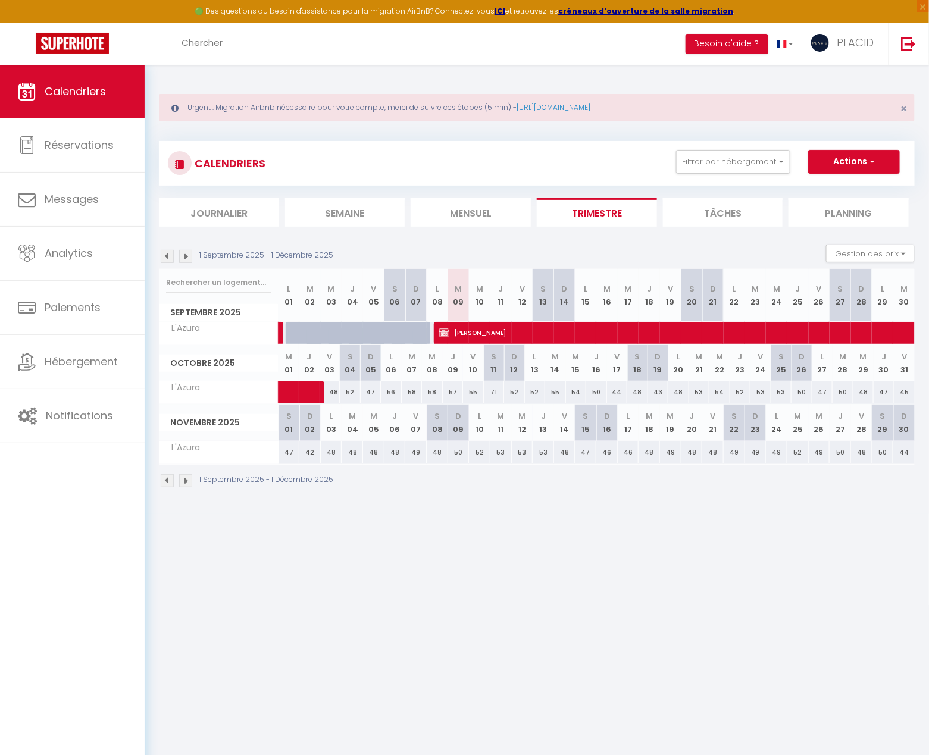
click at [170, 255] on img at bounding box center [167, 256] width 13 height 13
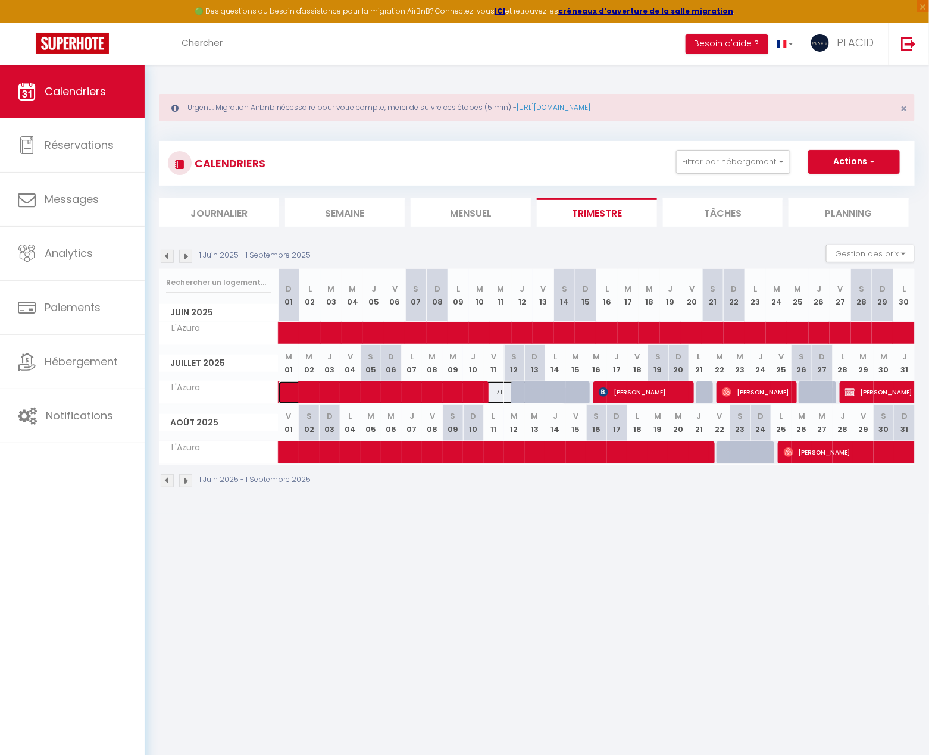
click at [368, 394] on span at bounding box center [428, 392] width 274 height 23
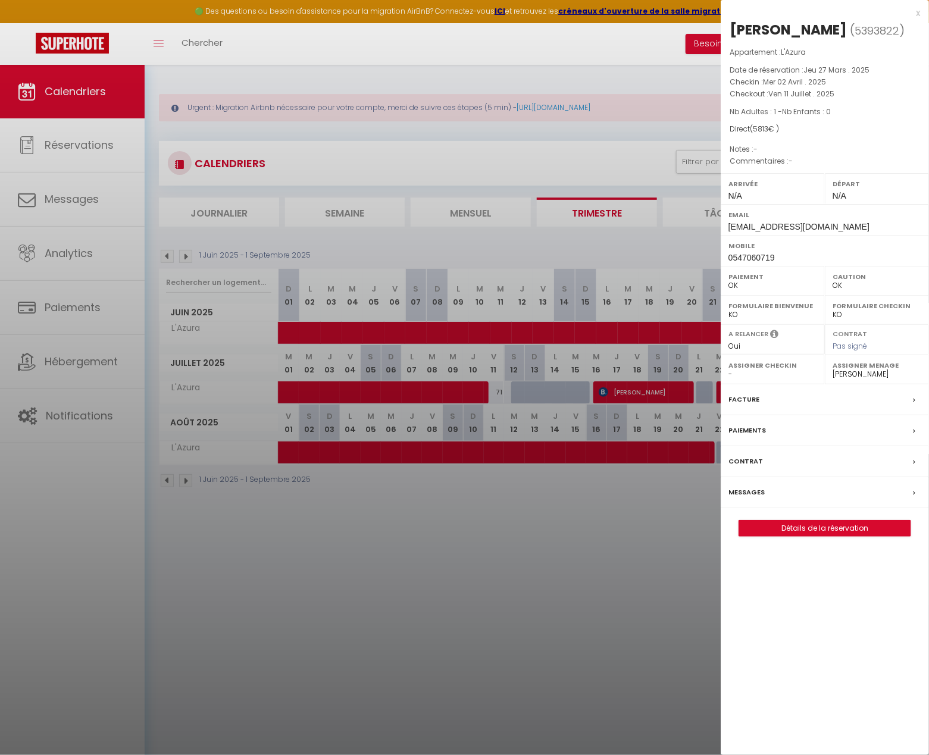
click at [471, 632] on div at bounding box center [464, 377] width 929 height 755
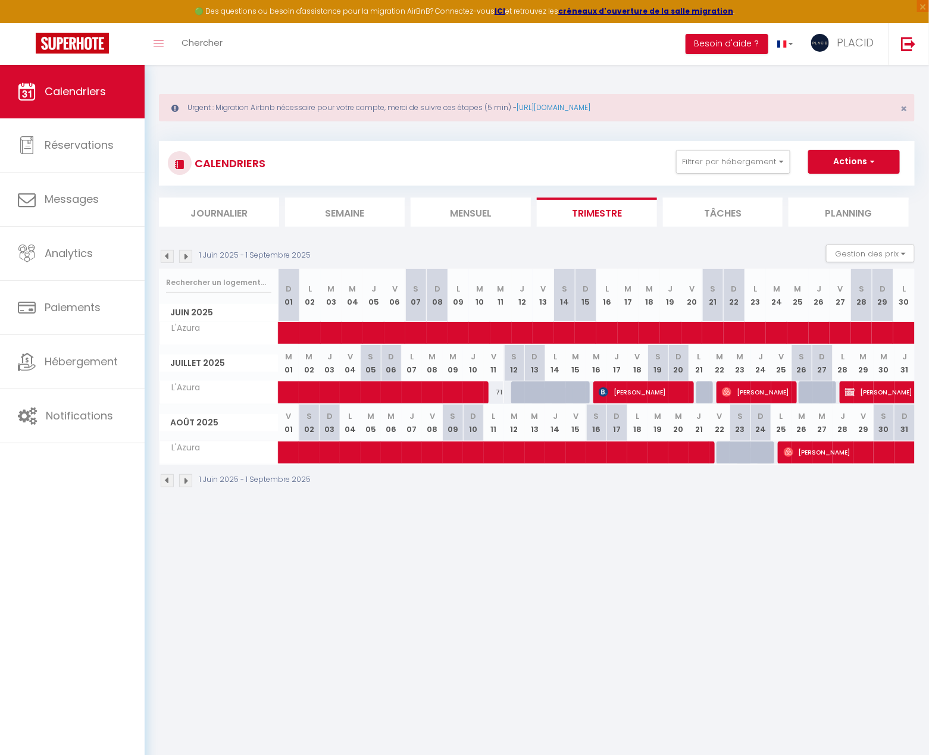
click at [166, 258] on img at bounding box center [167, 256] width 13 height 13
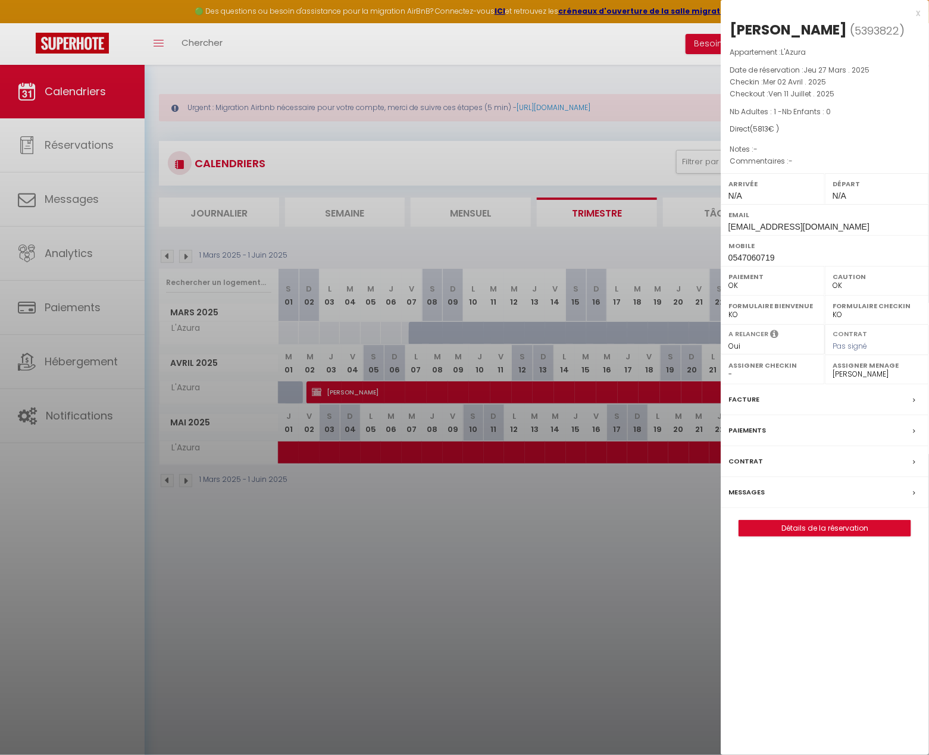
click at [773, 14] on div "x" at bounding box center [819, 13] width 199 height 14
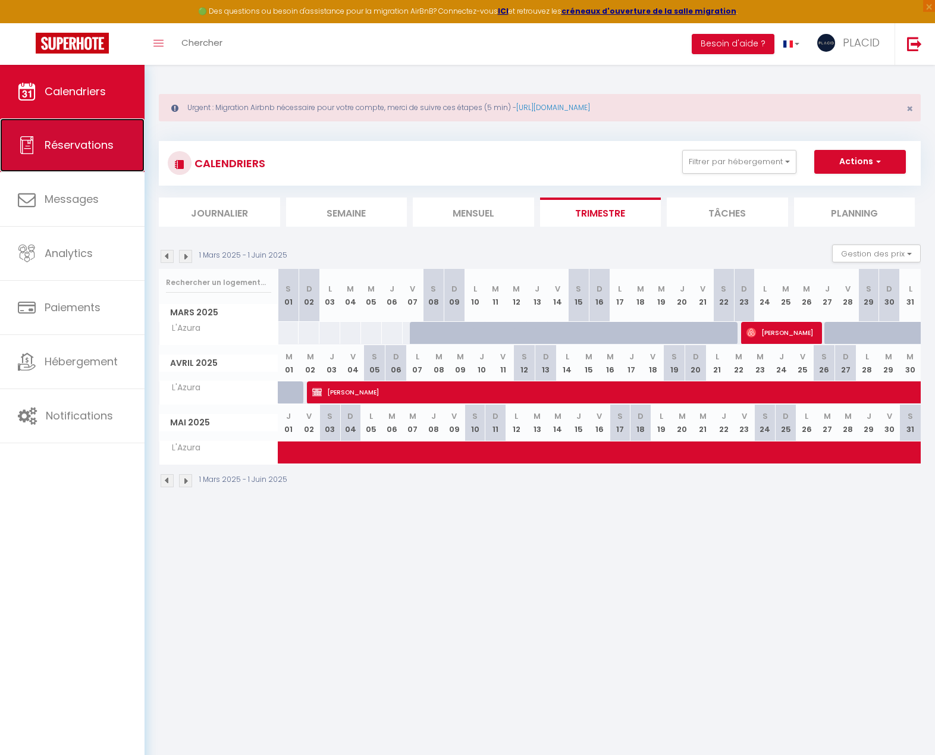
click at [54, 145] on span "Réservations" at bounding box center [79, 144] width 69 height 15
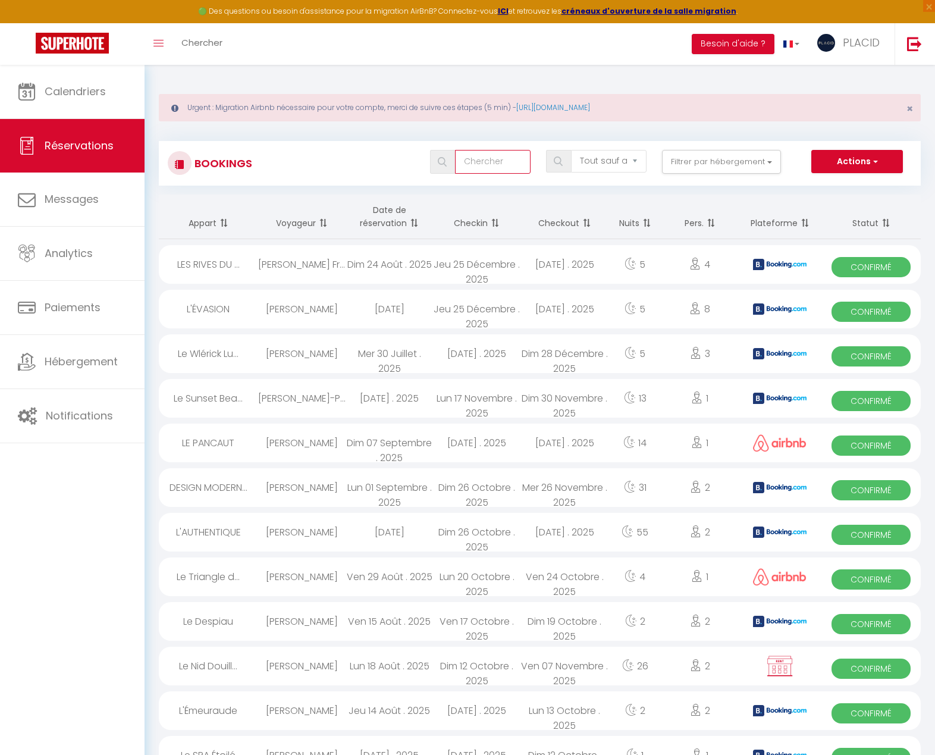
click at [500, 168] on input "text" at bounding box center [493, 162] width 76 height 24
click at [445, 161] on img at bounding box center [442, 162] width 9 height 10
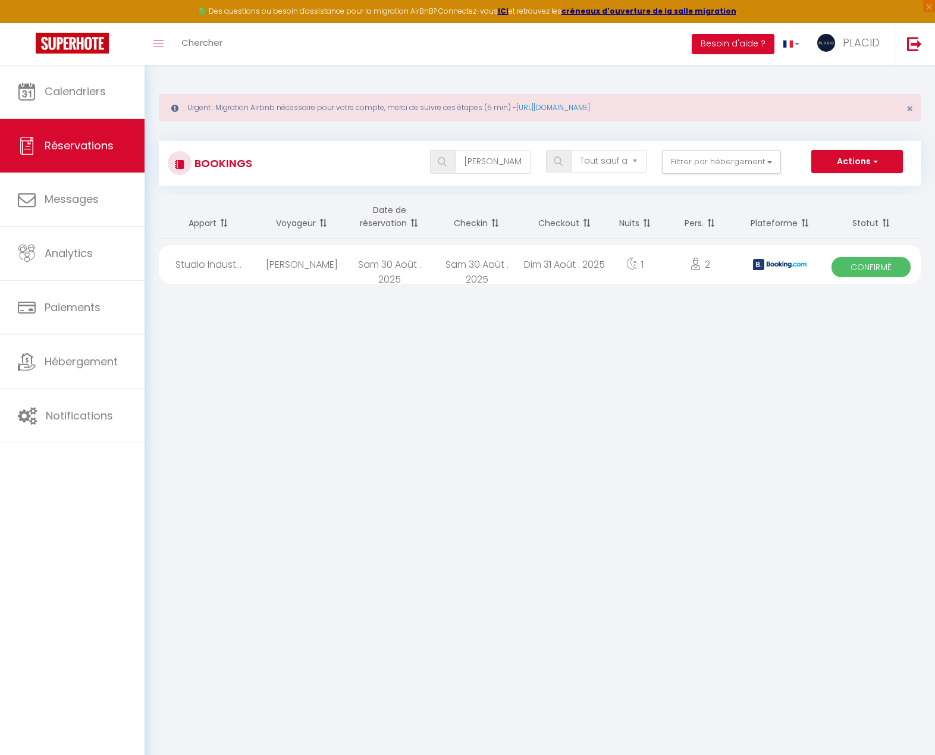
click at [392, 262] on div "Sam 30 Août . 2025" at bounding box center [389, 264] width 87 height 39
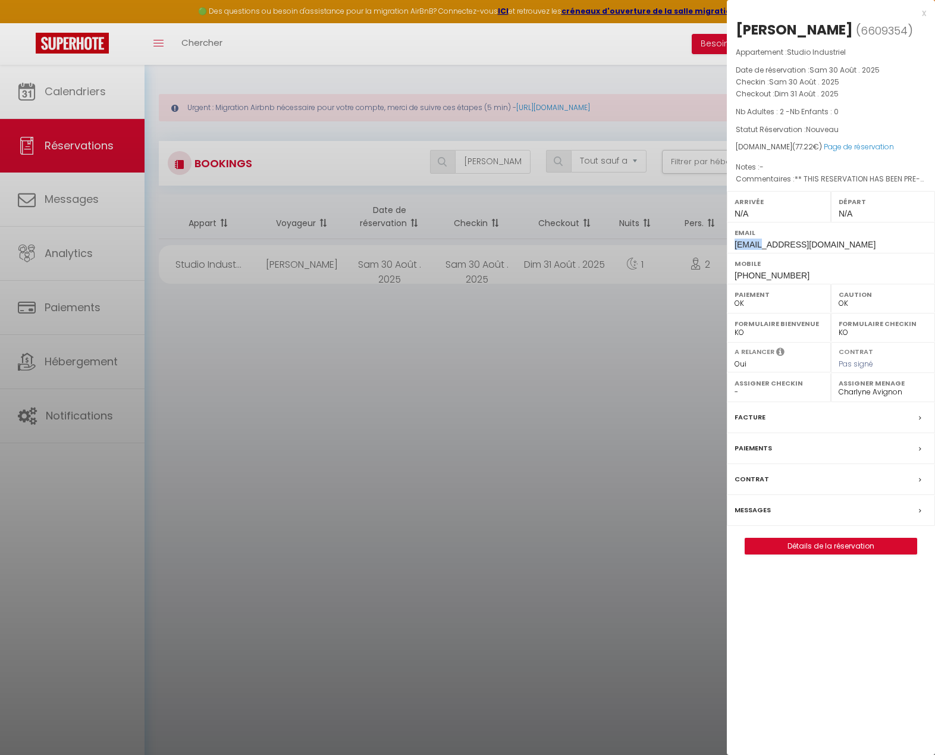
drag, startPoint x: 761, startPoint y: 243, endPoint x: 735, endPoint y: 244, distance: 25.6
click at [735, 244] on span "mberse.395956@guest.booking.com" at bounding box center [805, 245] width 141 height 10
copy span "mberse"
click at [635, 391] on div at bounding box center [467, 377] width 935 height 755
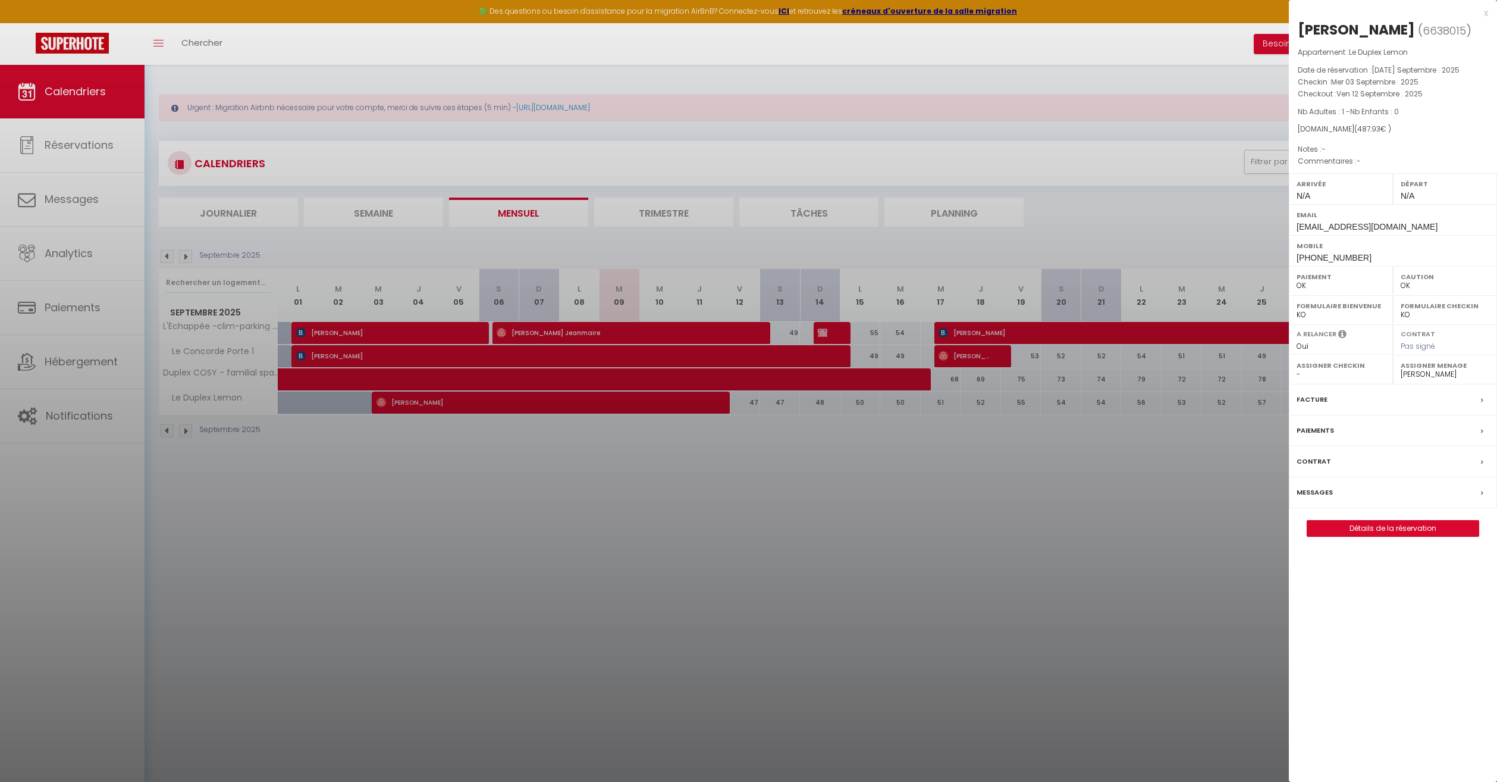
click at [571, 570] on div at bounding box center [748, 391] width 1497 height 782
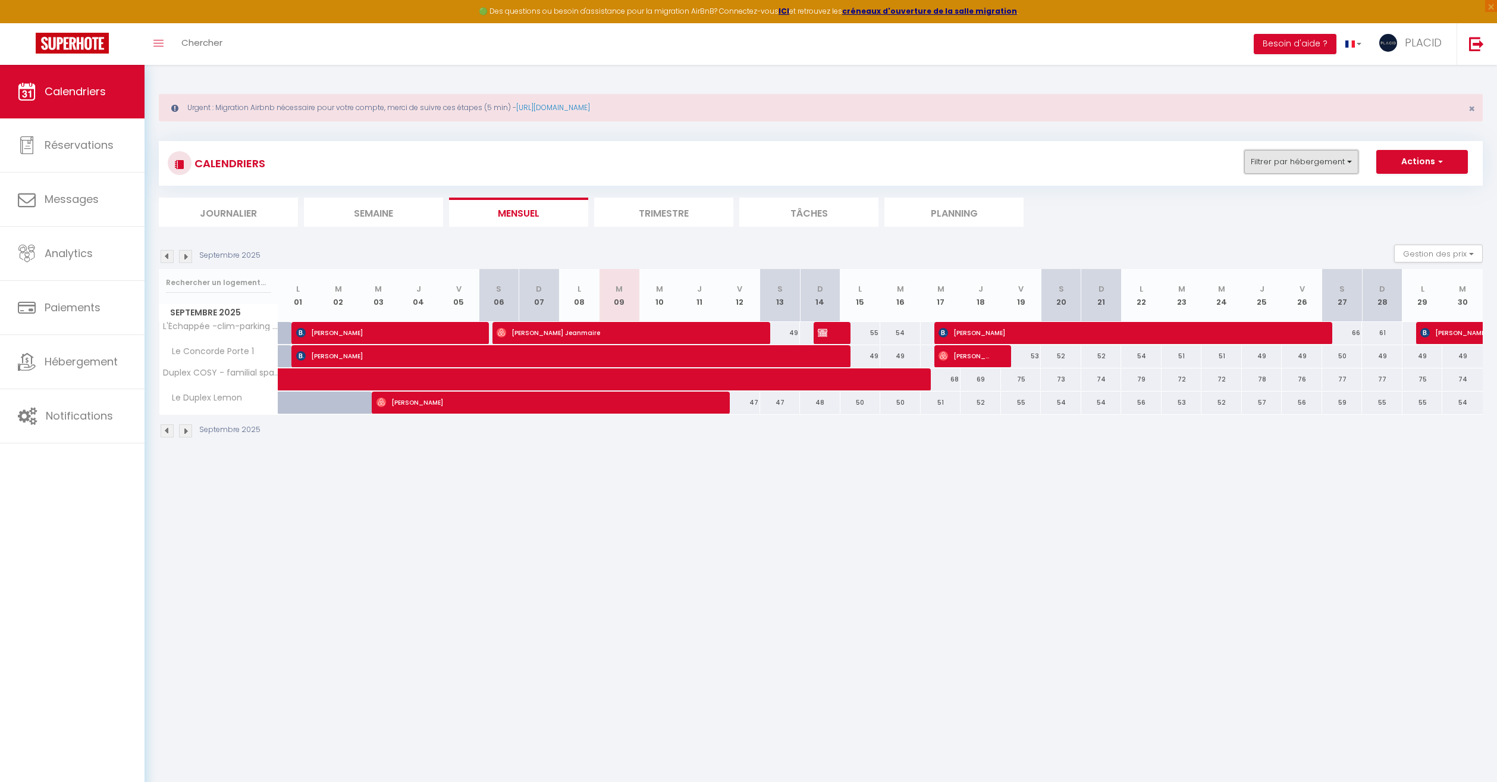
click at [1319, 155] on button "Filtrer par hébergement" at bounding box center [1301, 162] width 114 height 24
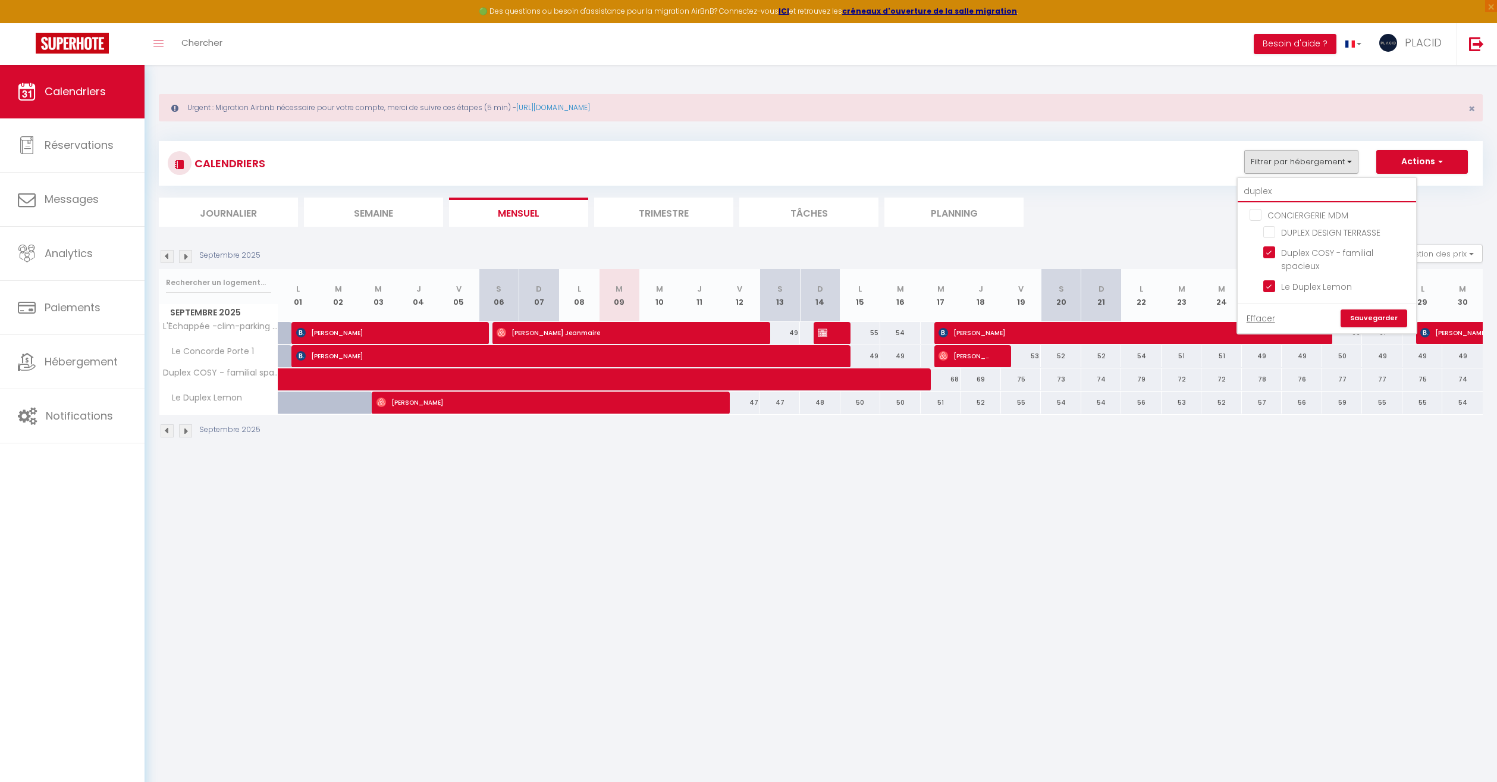
drag, startPoint x: 1296, startPoint y: 203, endPoint x: 1250, endPoint y: 181, distance: 51.1
click at [1252, 183] on div "duplex CONCIERGERIE MDM DUPLEX DESIGN TERRASSE Duplex COSY - familial spacieux …" at bounding box center [1327, 255] width 180 height 156
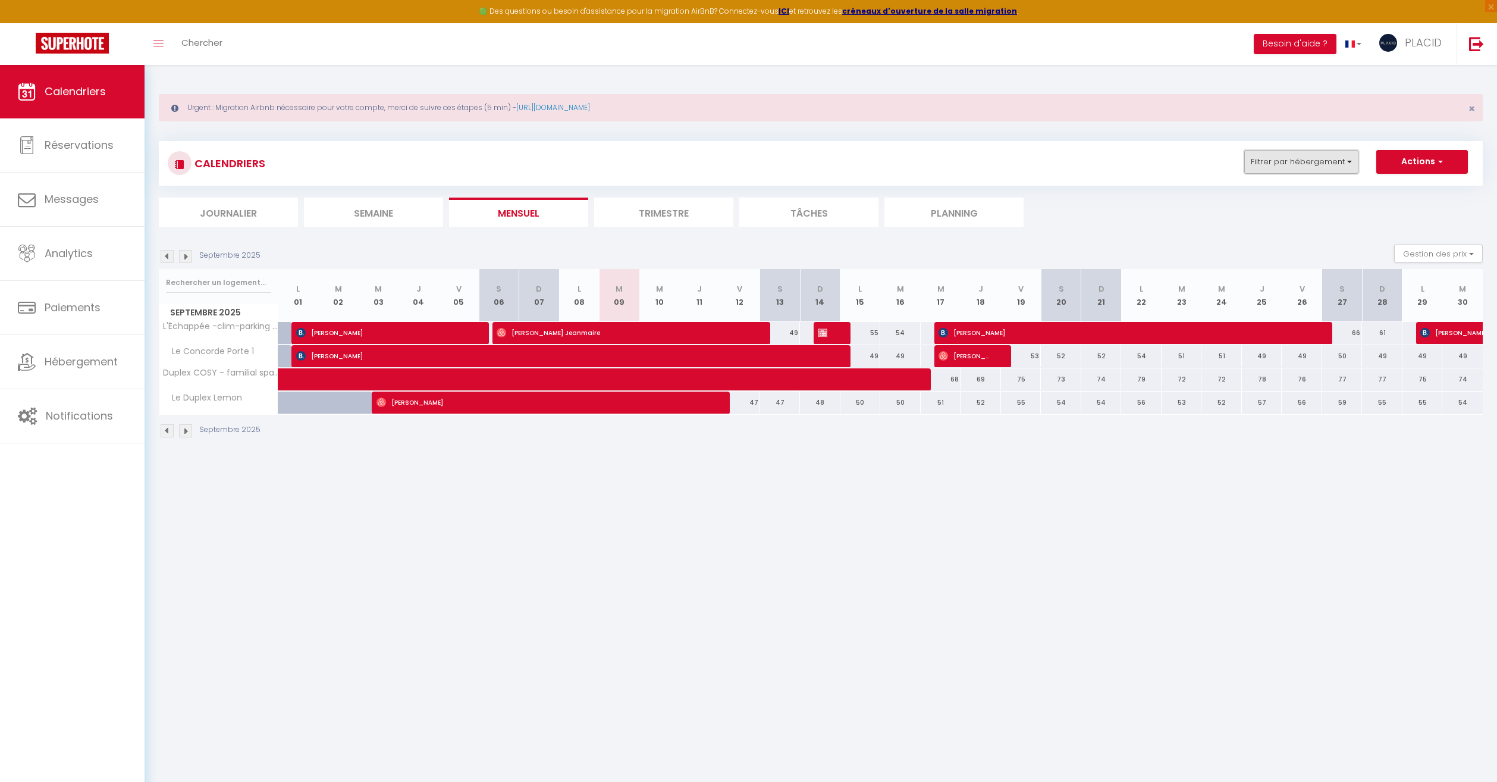
click at [1304, 159] on button "Filtrer par hébergement" at bounding box center [1301, 162] width 114 height 24
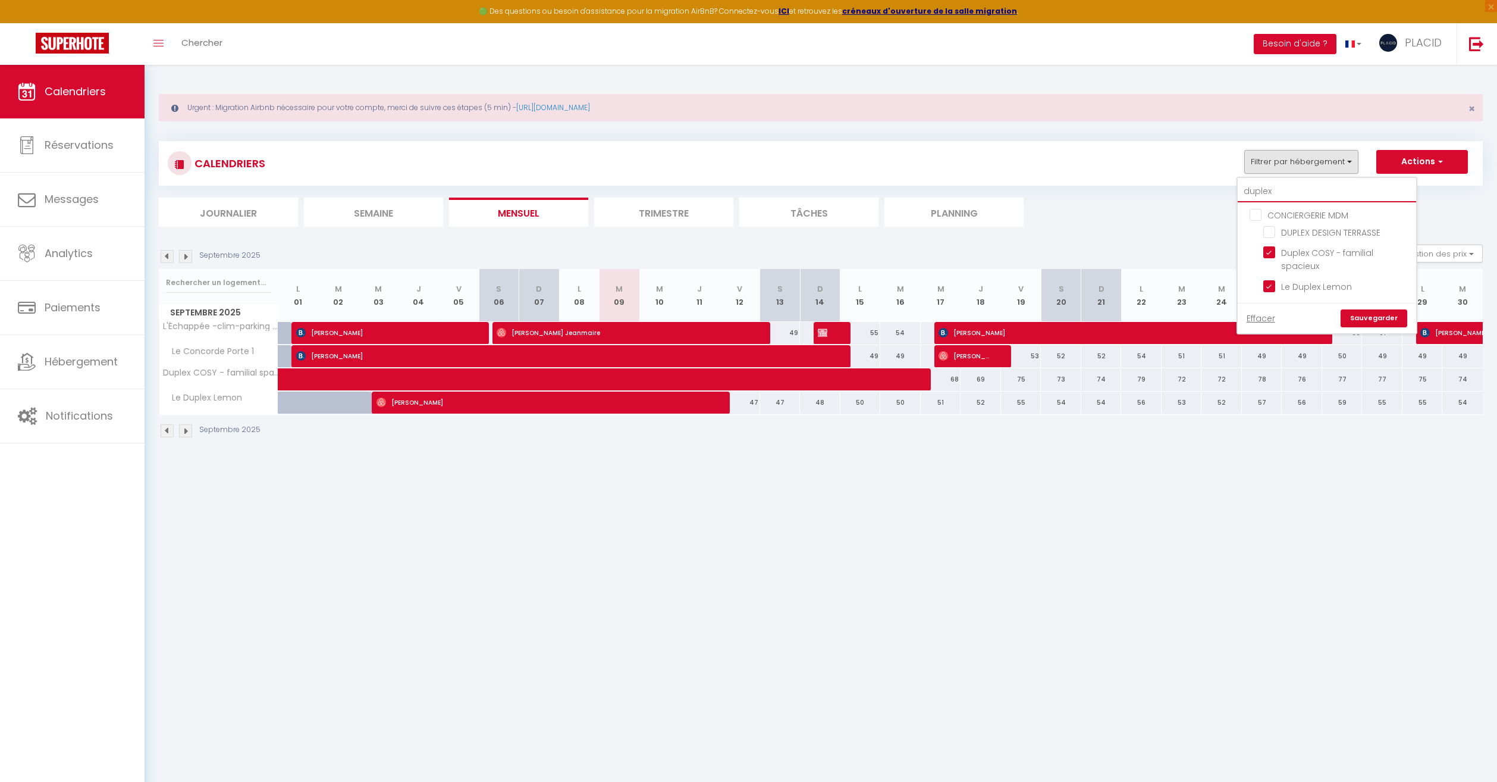
click at [1299, 191] on input "duplex" at bounding box center [1327, 191] width 178 height 21
type input "duple"
checkbox input "false"
type input "dupl"
checkbox input "false"
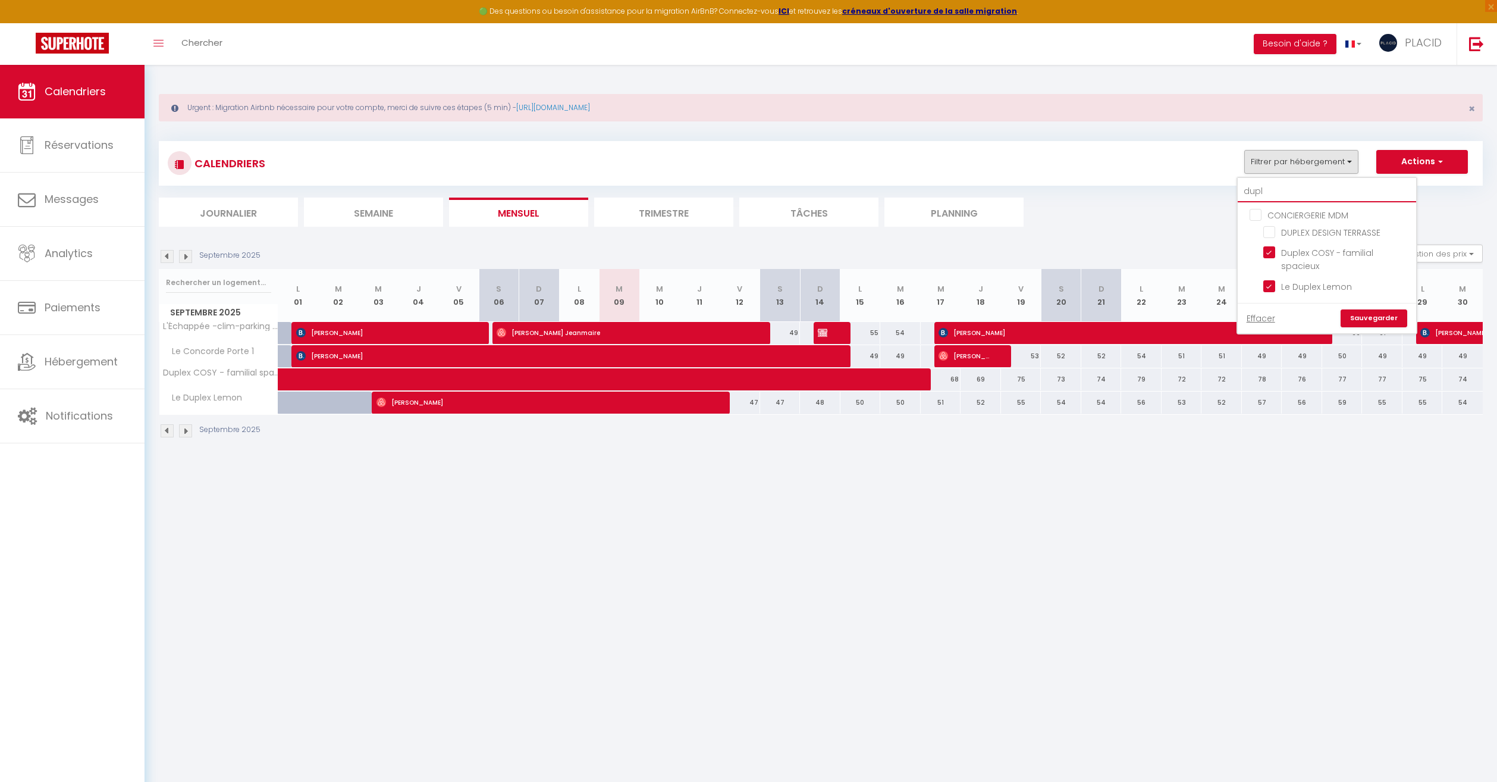
type input "dup"
checkbox input "false"
type input "du"
checkbox input "false"
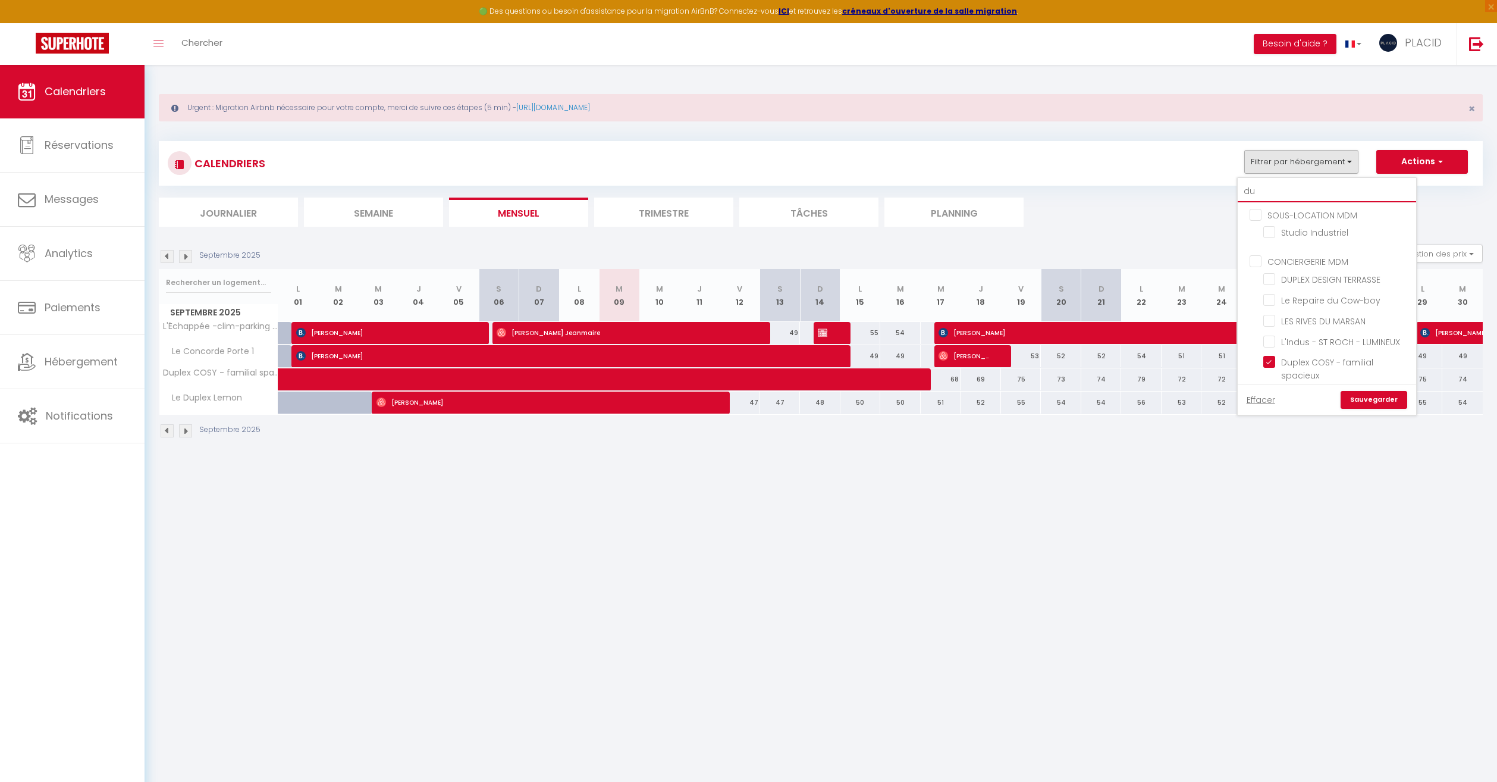
type input "d"
checkbox input "false"
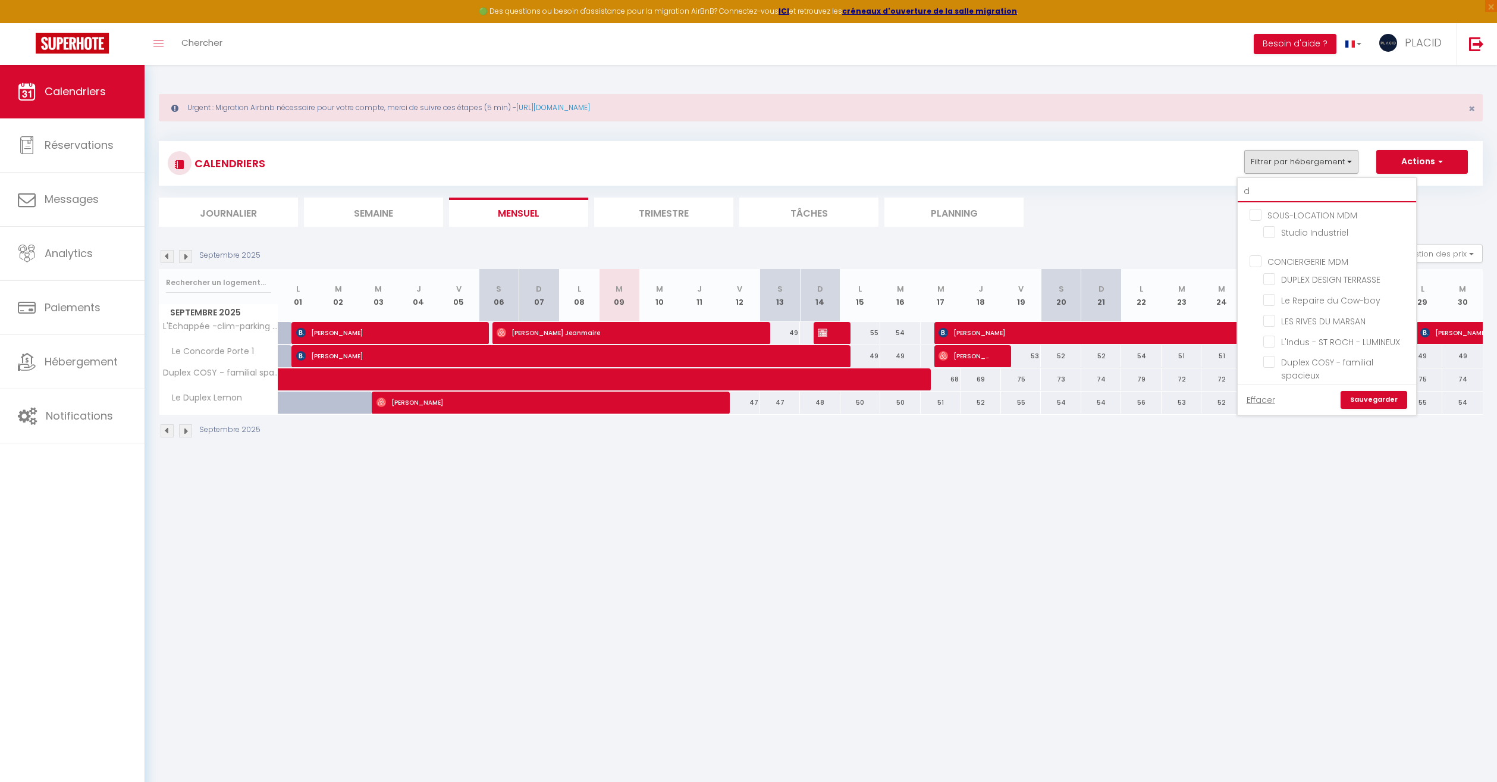
checkbox input "false"
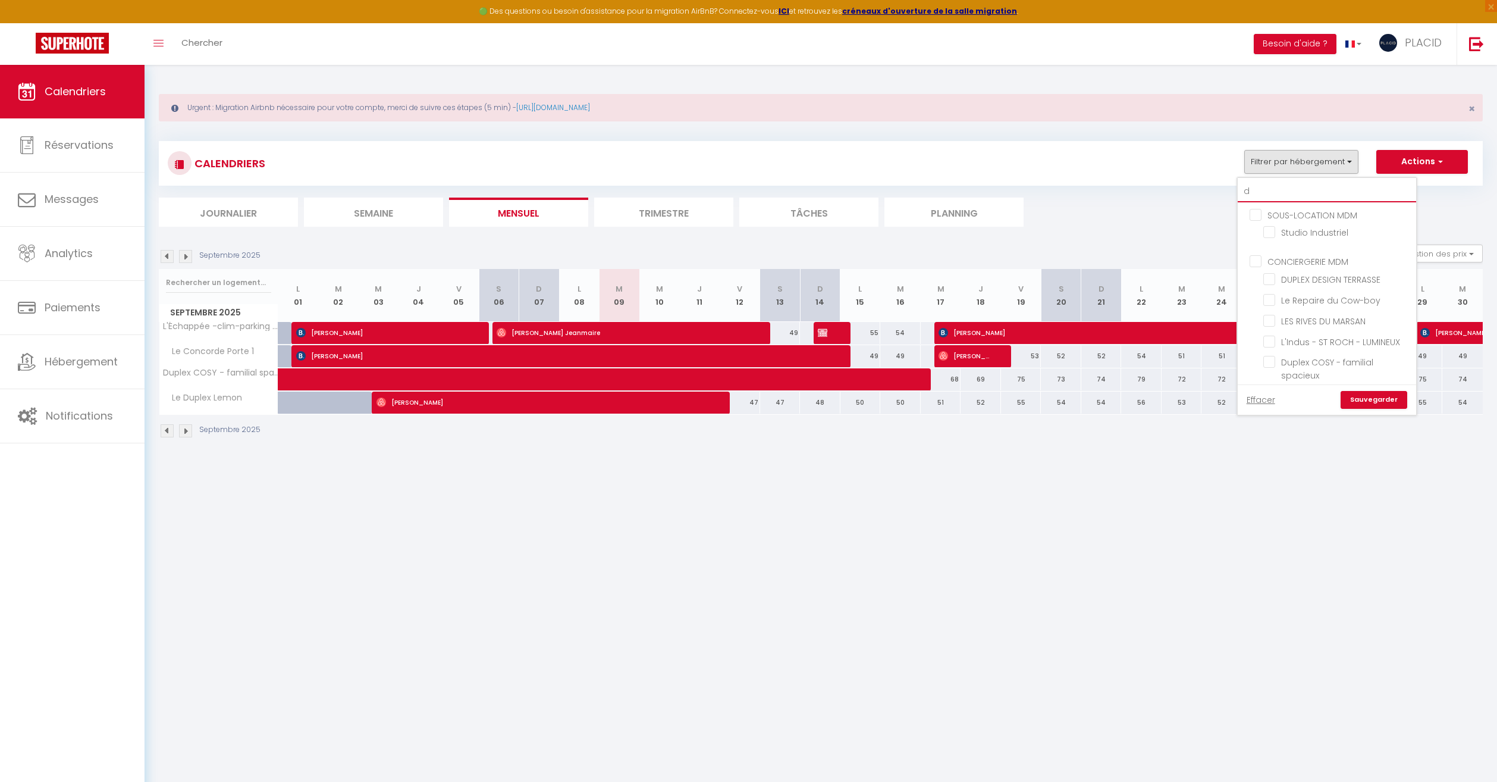
checkbox input "false"
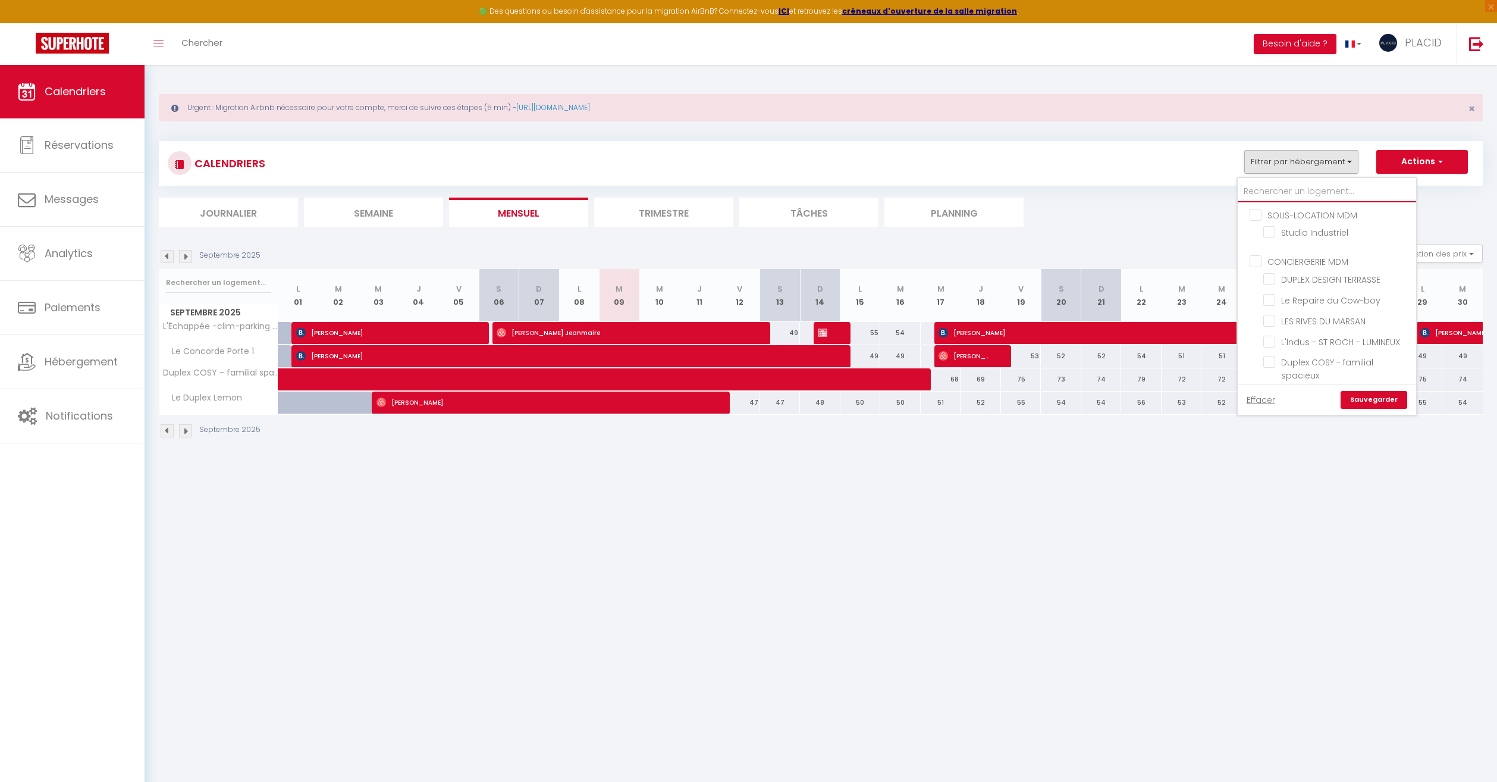
checkbox input "false"
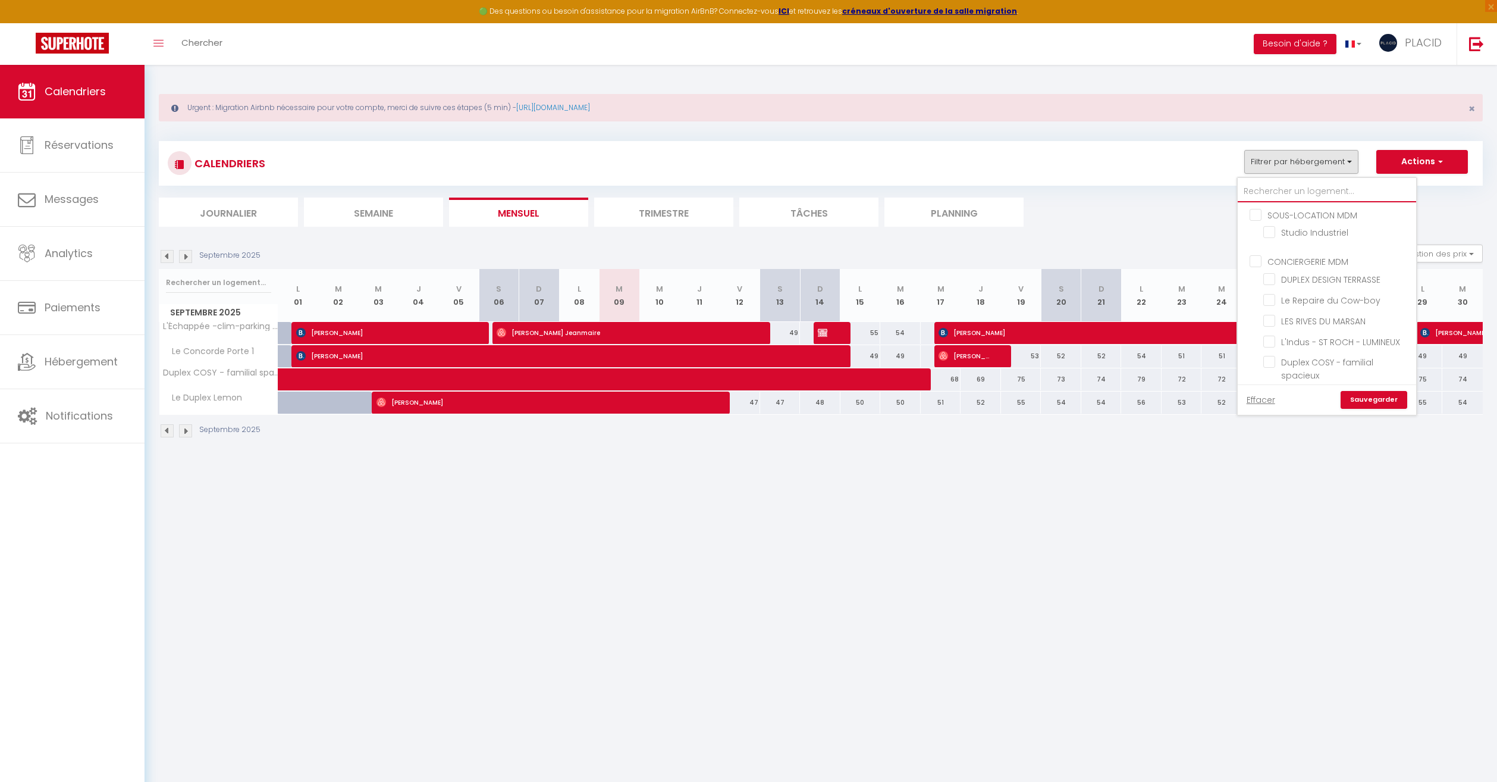
checkbox input "false"
type input "w"
checkbox input "false"
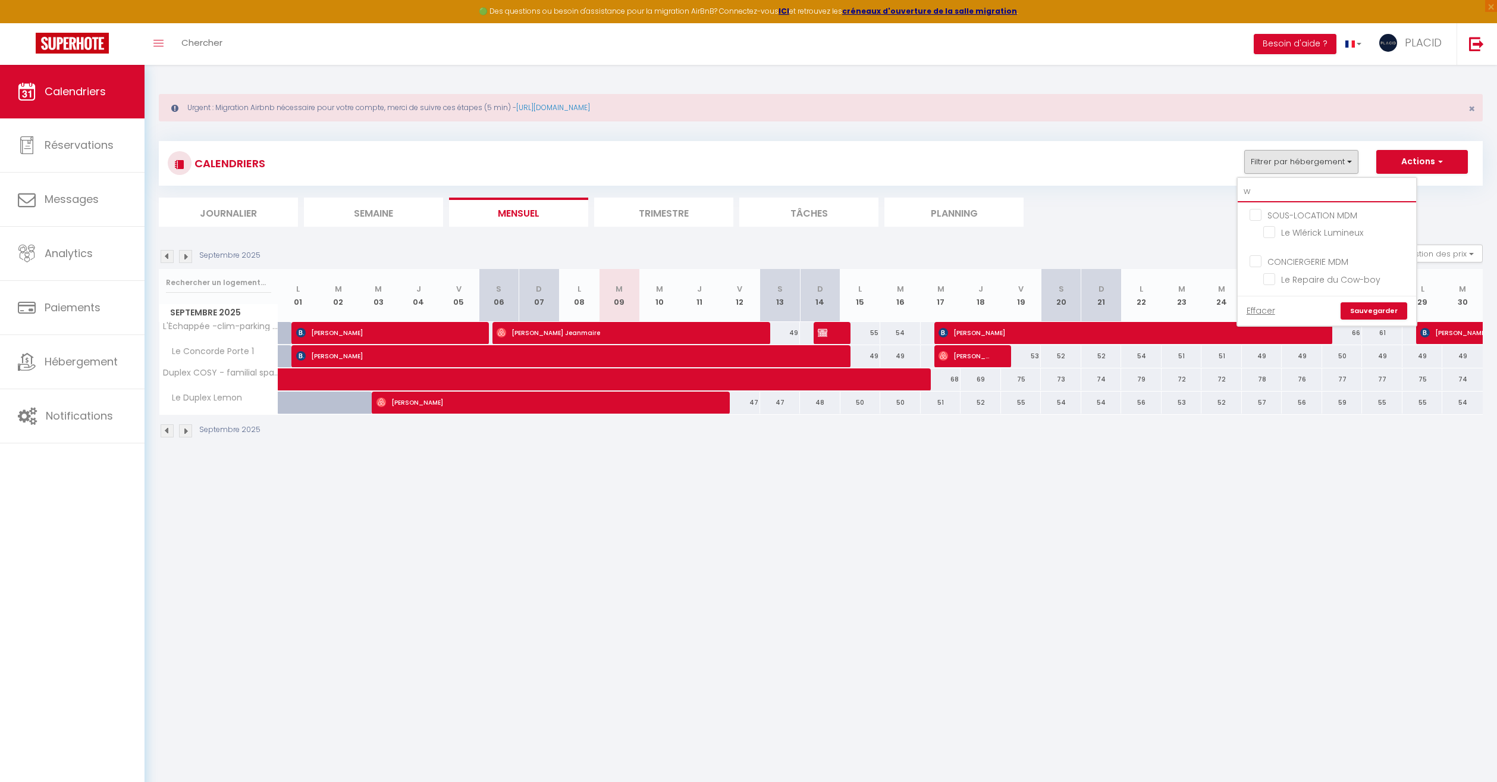
type input "wl"
checkbox input "false"
type input "wlerick"
click at [1257, 219] on link "Effacer" at bounding box center [1261, 217] width 29 height 13
click at [1298, 165] on button "Filtrer par hébergement" at bounding box center [1301, 162] width 114 height 24
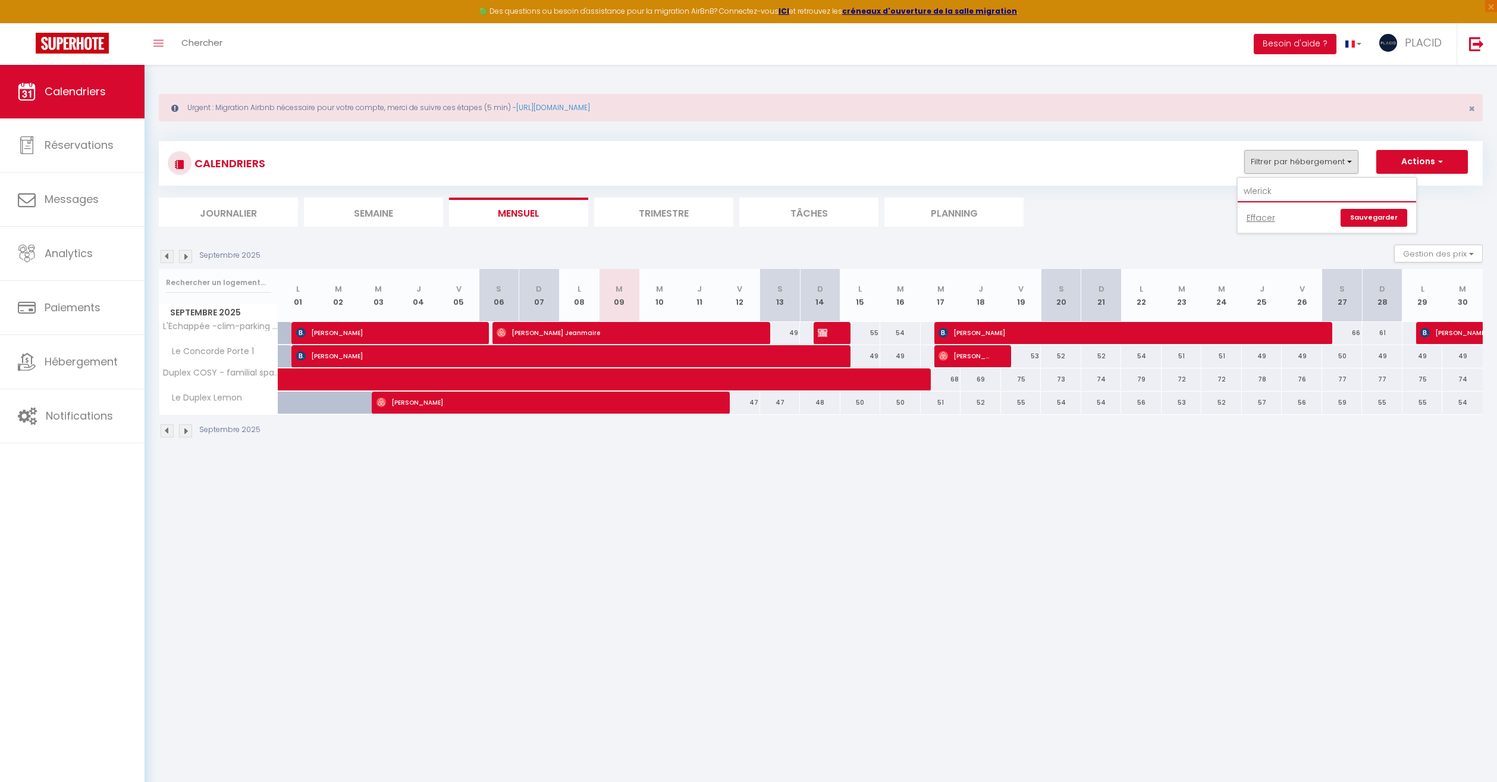
click at [1301, 192] on input "wlerick" at bounding box center [1327, 191] width 178 height 21
click at [1369, 214] on link "Sauvegarder" at bounding box center [1374, 218] width 67 height 18
click at [1334, 155] on button "Filtrer par hébergement" at bounding box center [1301, 162] width 114 height 24
click at [1316, 193] on input "wlerick" at bounding box center [1327, 191] width 178 height 21
type input "wl"
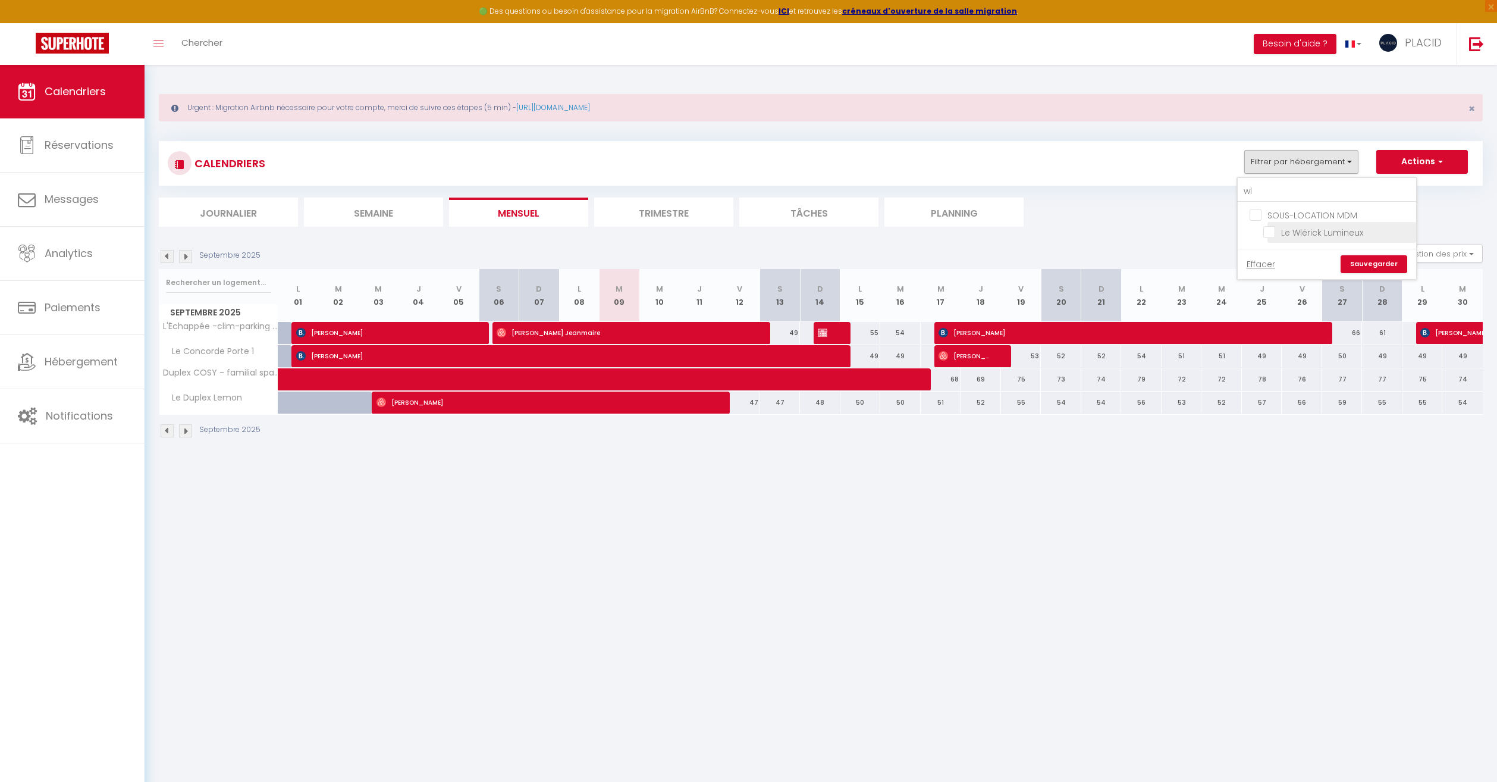
click at [1274, 232] on input "Le Wlérick Lumineux" at bounding box center [1337, 231] width 149 height 12
checkbox input "true"
click at [1377, 264] on link "Sauvegarder" at bounding box center [1374, 264] width 67 height 18
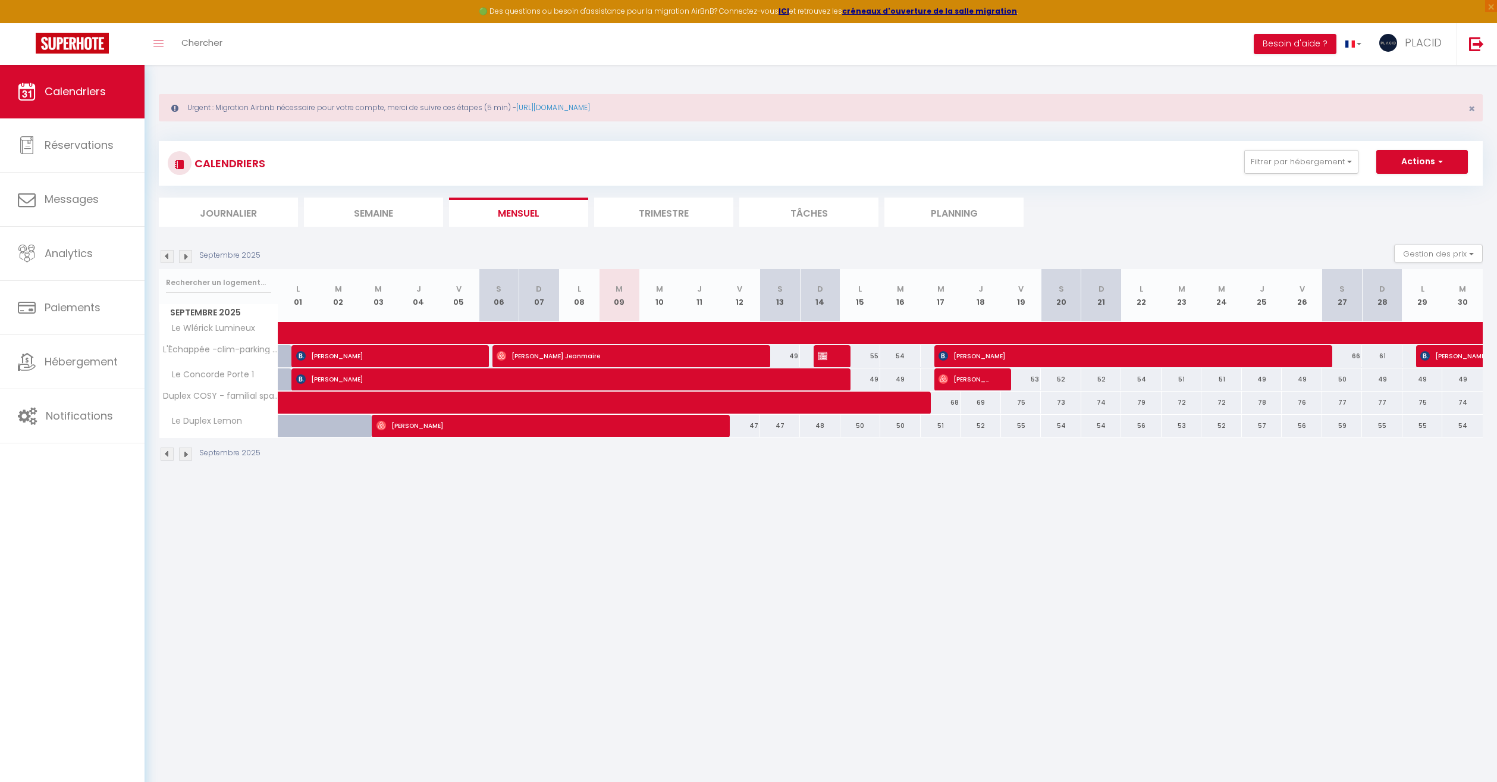
click at [678, 211] on li "Trimestre" at bounding box center [663, 211] width 139 height 29
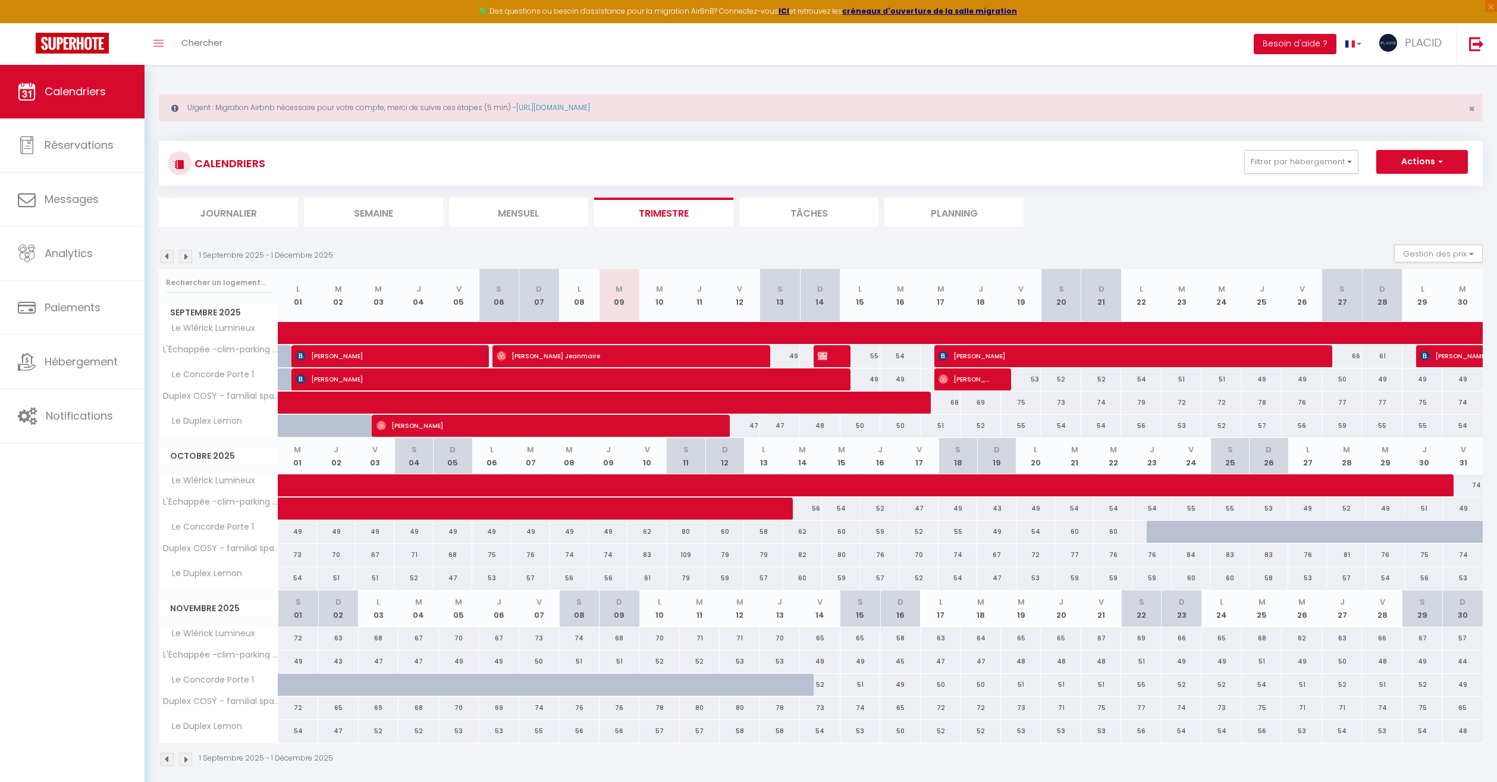
click at [168, 259] on img at bounding box center [167, 256] width 13 height 13
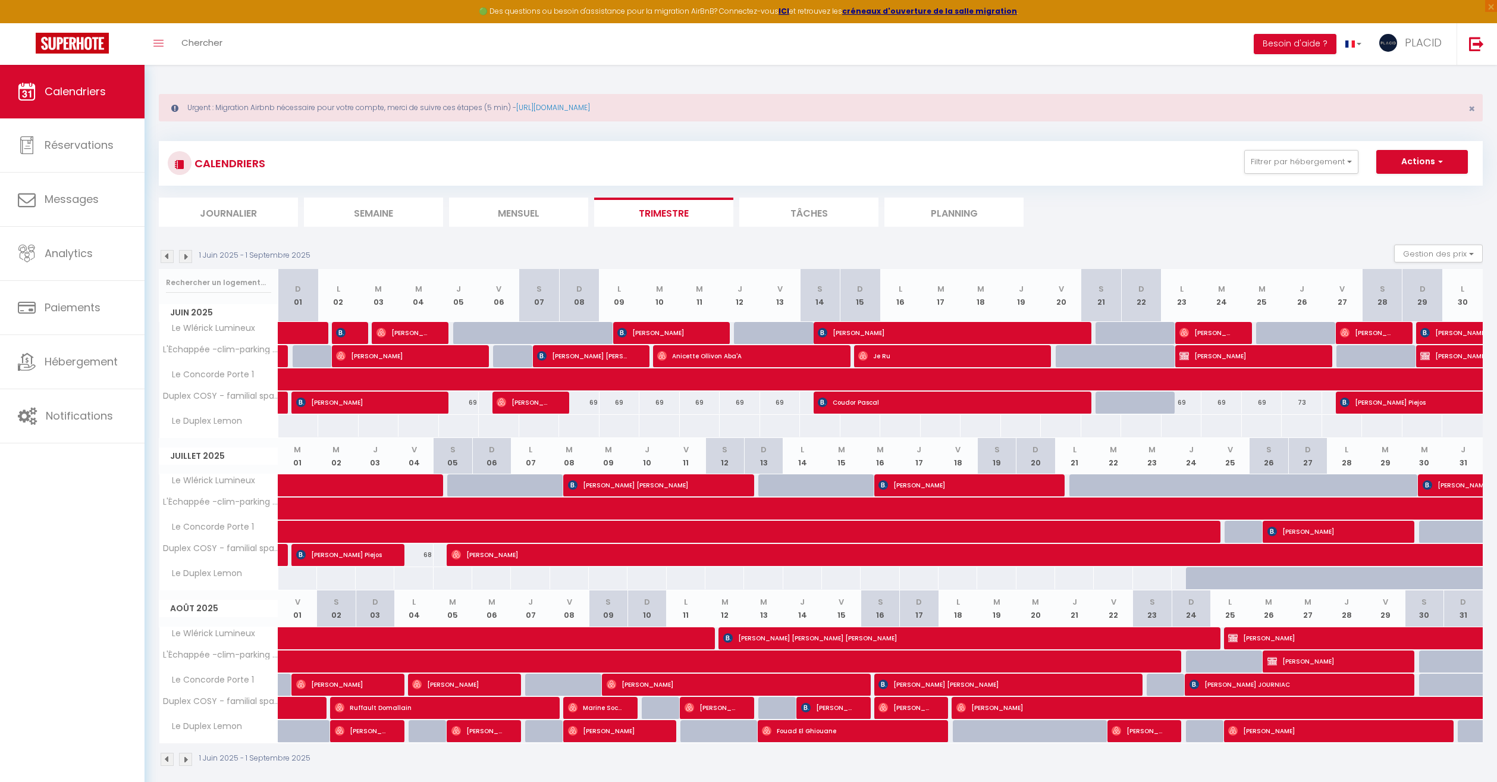
click at [167, 261] on img at bounding box center [167, 256] width 13 height 13
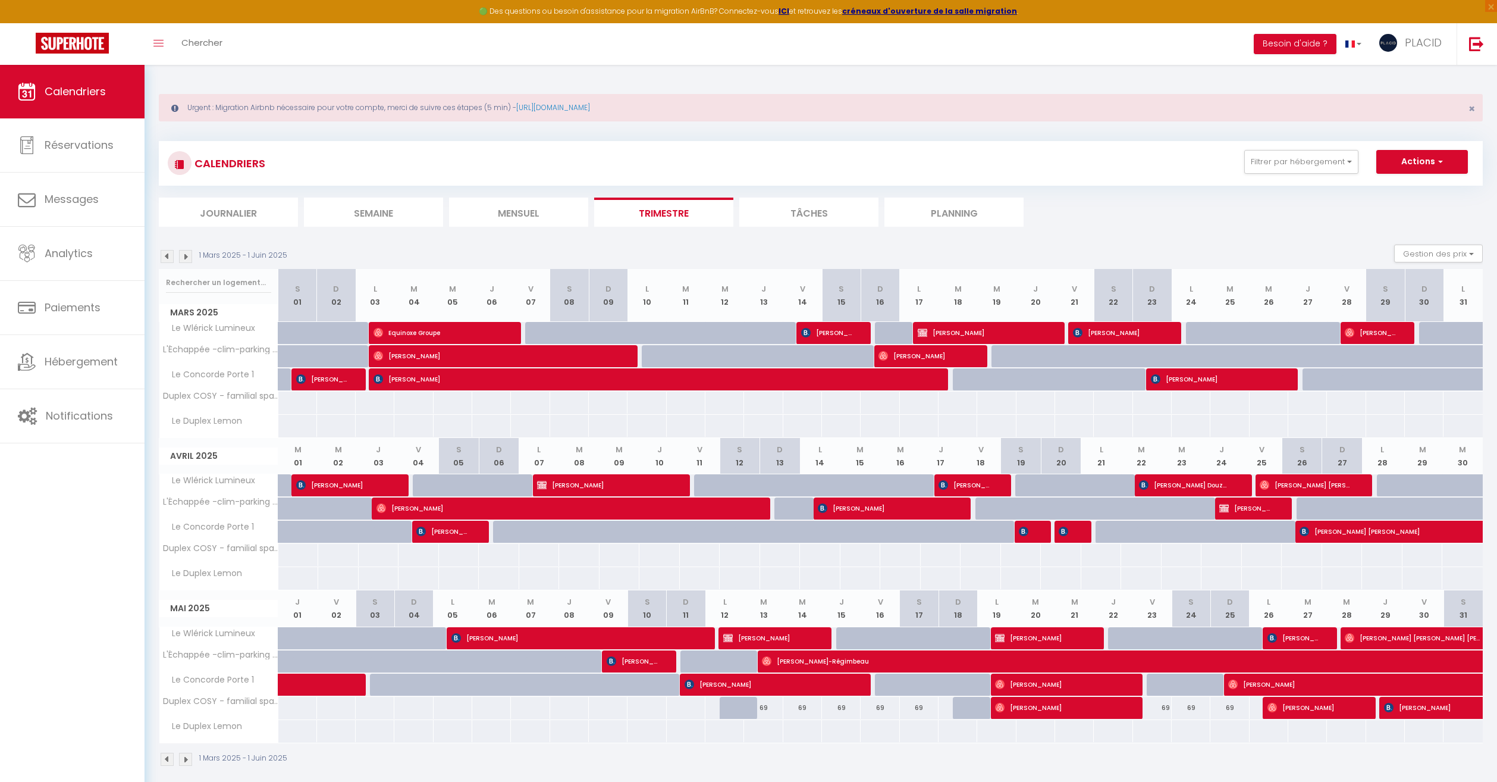
click at [165, 262] on img at bounding box center [167, 256] width 13 height 13
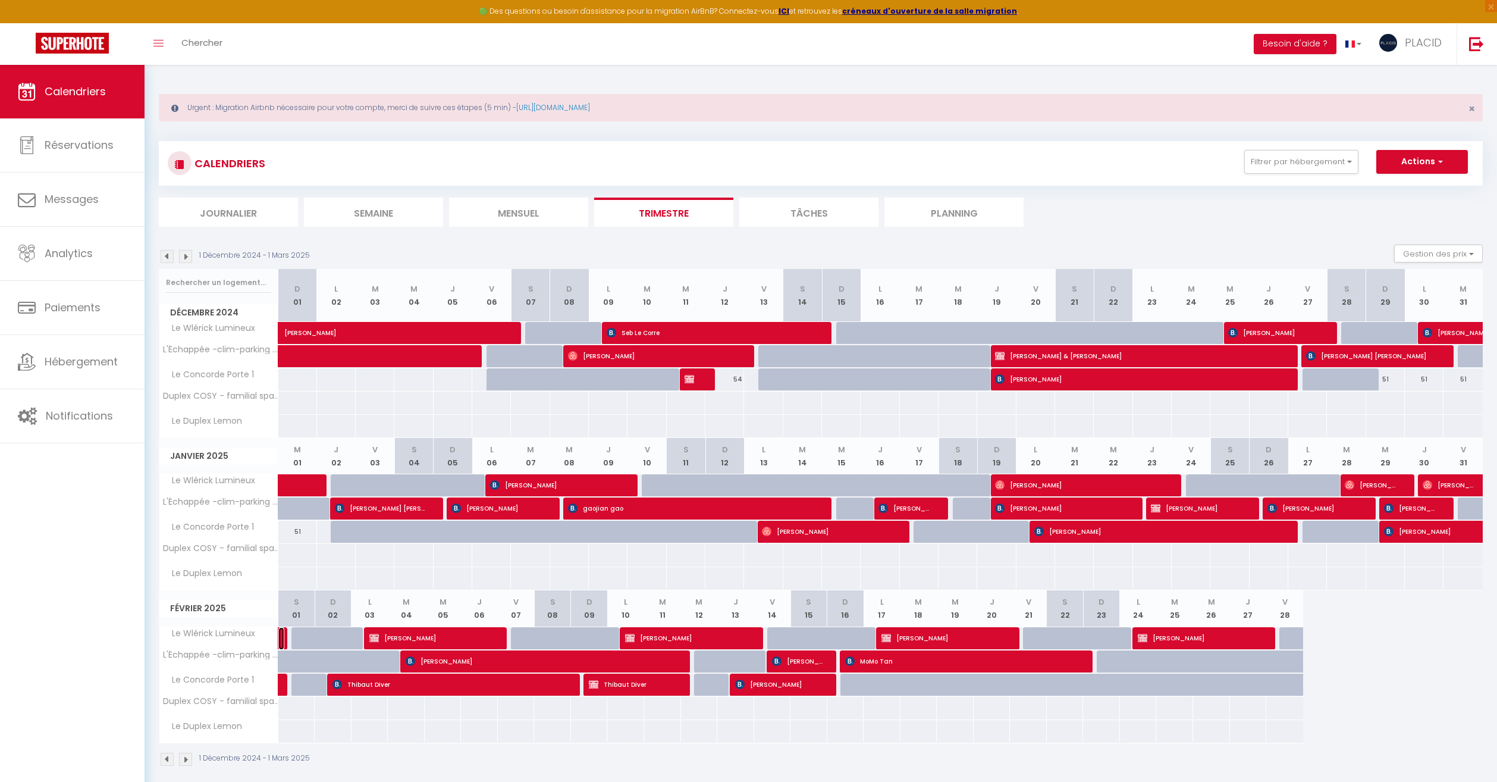
click at [278, 642] on link at bounding box center [281, 638] width 6 height 23
select select "24751"
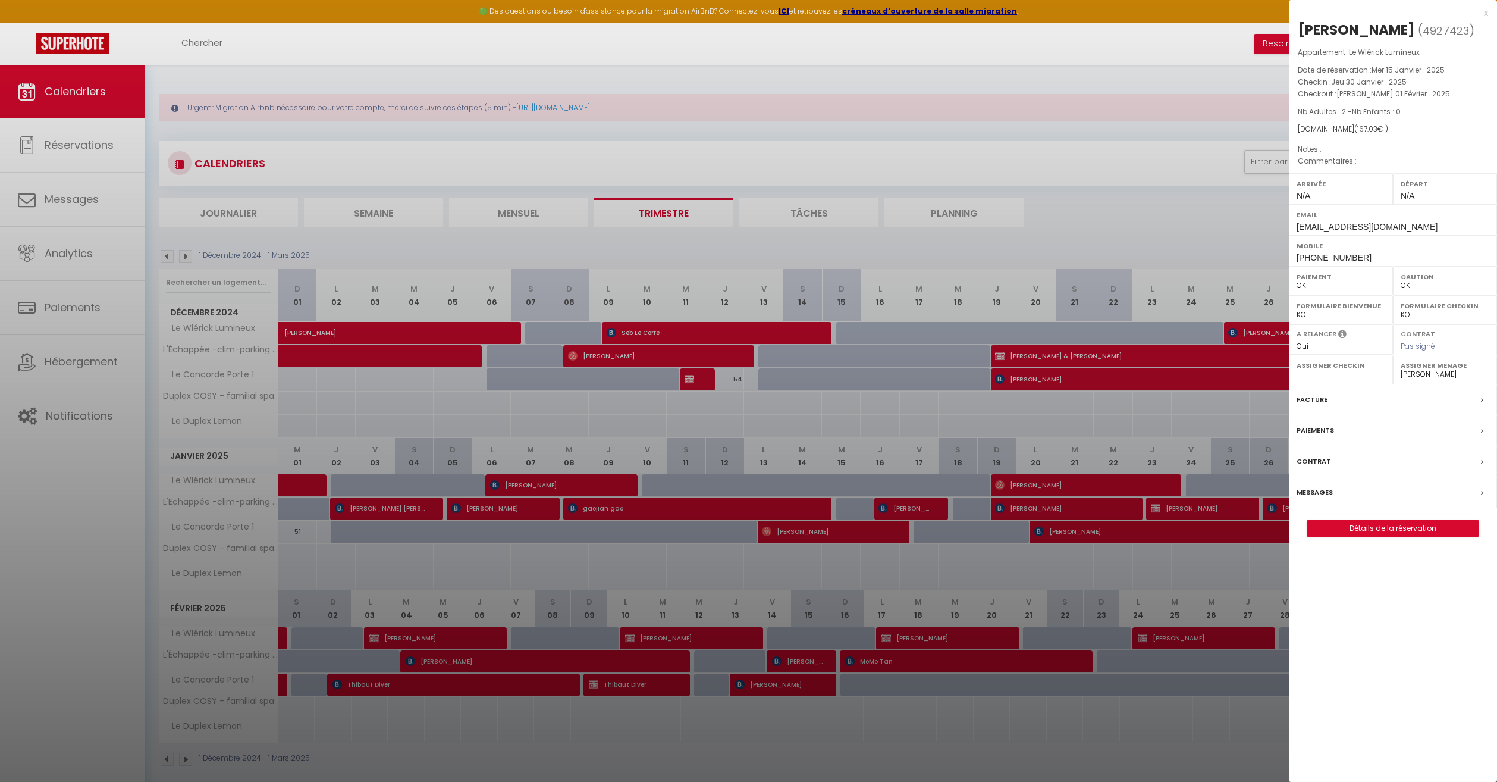
click at [457, 736] on div at bounding box center [748, 391] width 1497 height 782
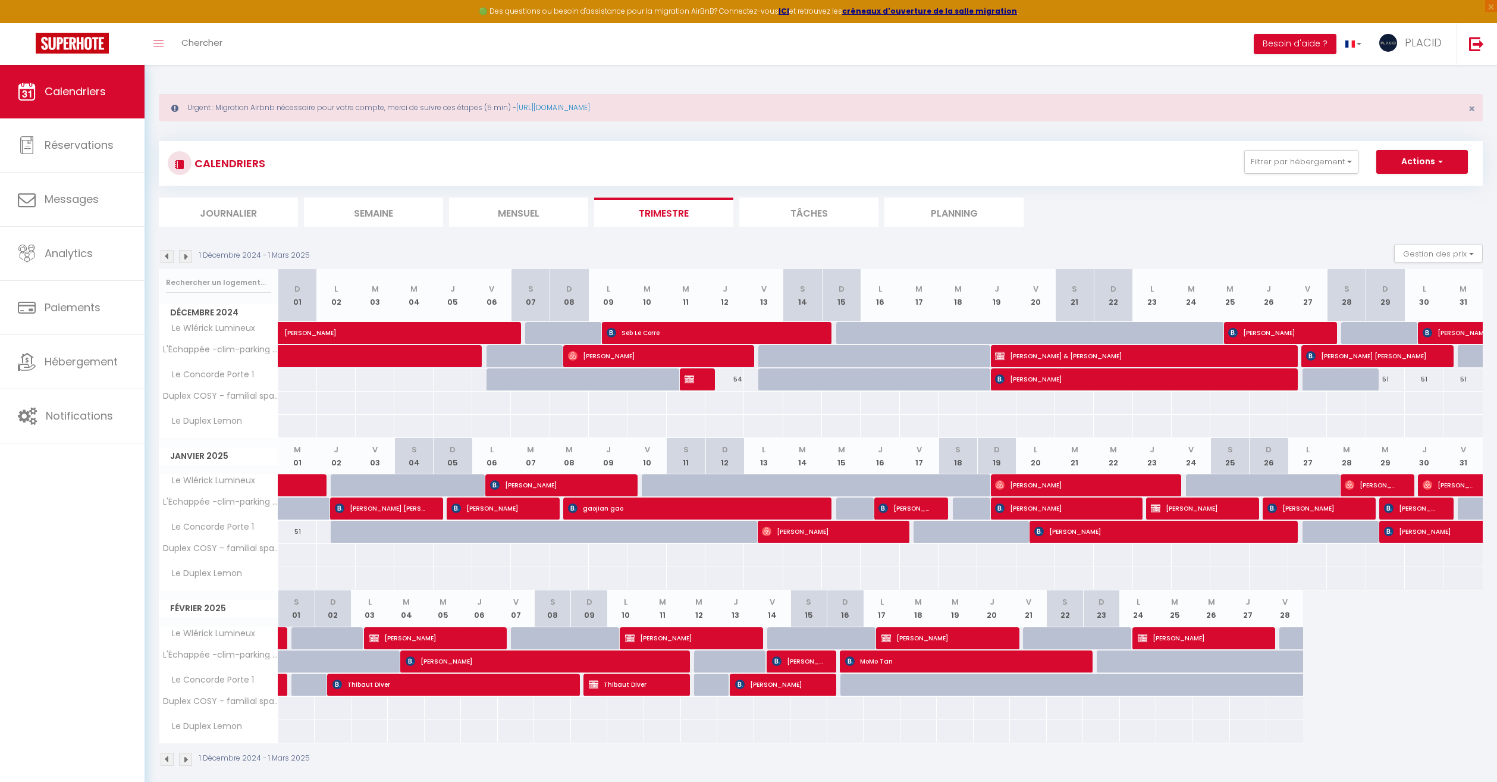
click at [186, 255] on img at bounding box center [185, 256] width 13 height 13
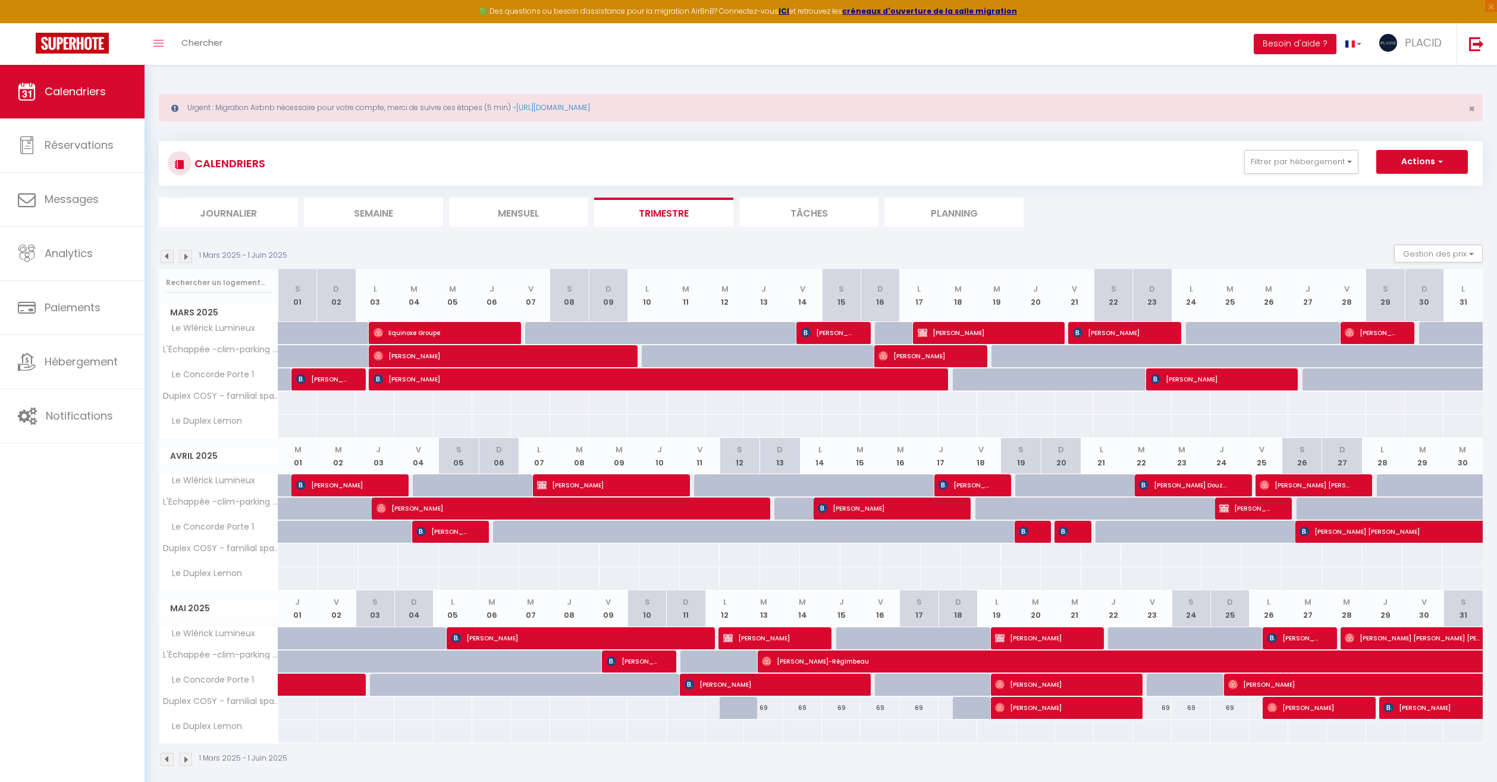
click at [1310, 174] on div "CALENDRIERS Filtrer par hébergement wl SOUS-LOCATION MDM Le Wlérick Lumineux Ef…" at bounding box center [821, 163] width 1306 height 27
click at [1288, 167] on button "Filtrer par hébergement" at bounding box center [1301, 162] width 114 height 24
drag, startPoint x: 1284, startPoint y: 188, endPoint x: 1152, endPoint y: 190, distance: 132.1
click at [1152, 190] on div "CALENDRIERS Filtrer par hébergement wl SOUS-LOCATION MDM Le Wlérick Lumineux Ef…" at bounding box center [821, 184] width 1324 height 86
click at [1316, 163] on button "Filtrer par hébergement" at bounding box center [1301, 162] width 114 height 24
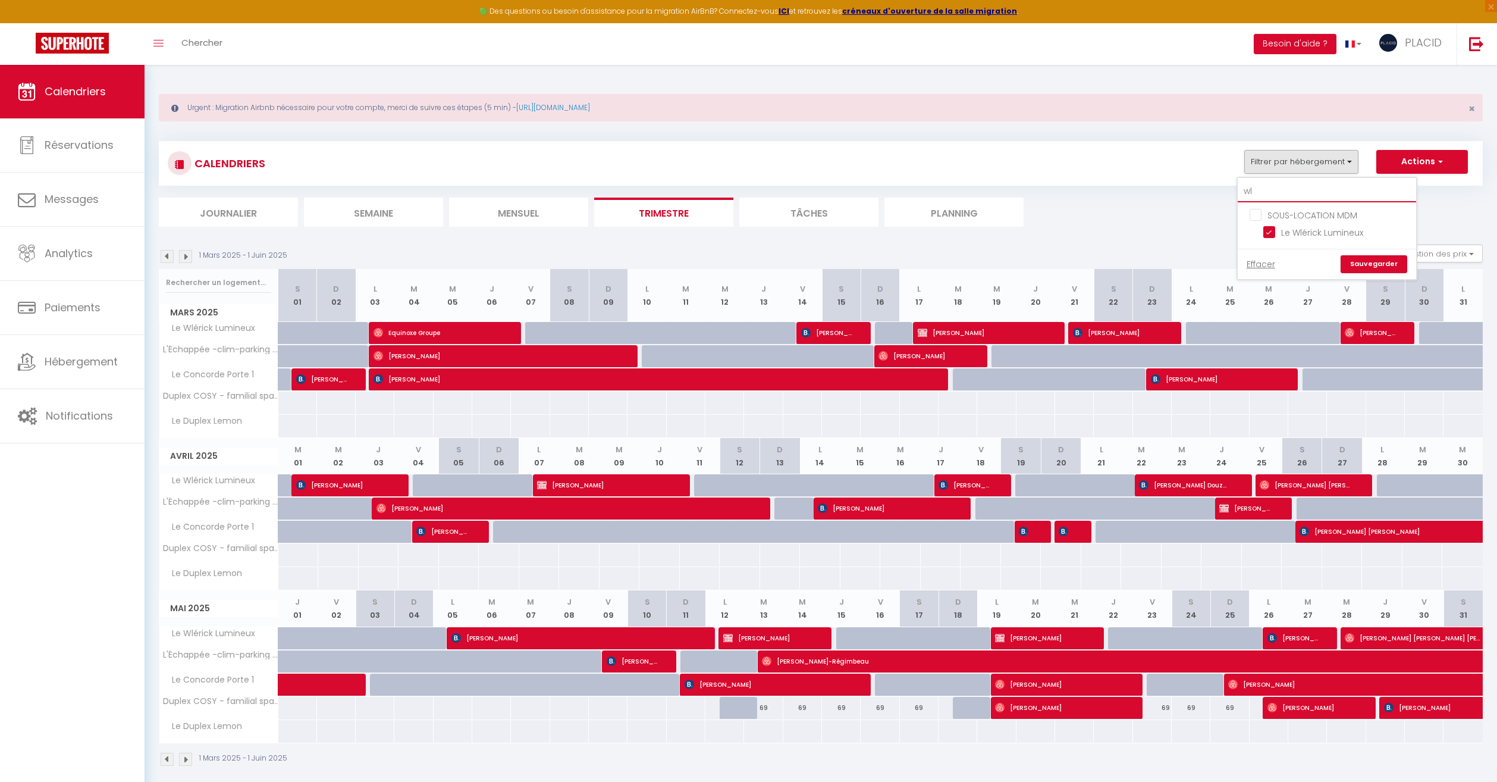
click at [1304, 183] on input "wl" at bounding box center [1327, 191] width 178 height 21
type input "w"
type input "de"
checkbox input "false"
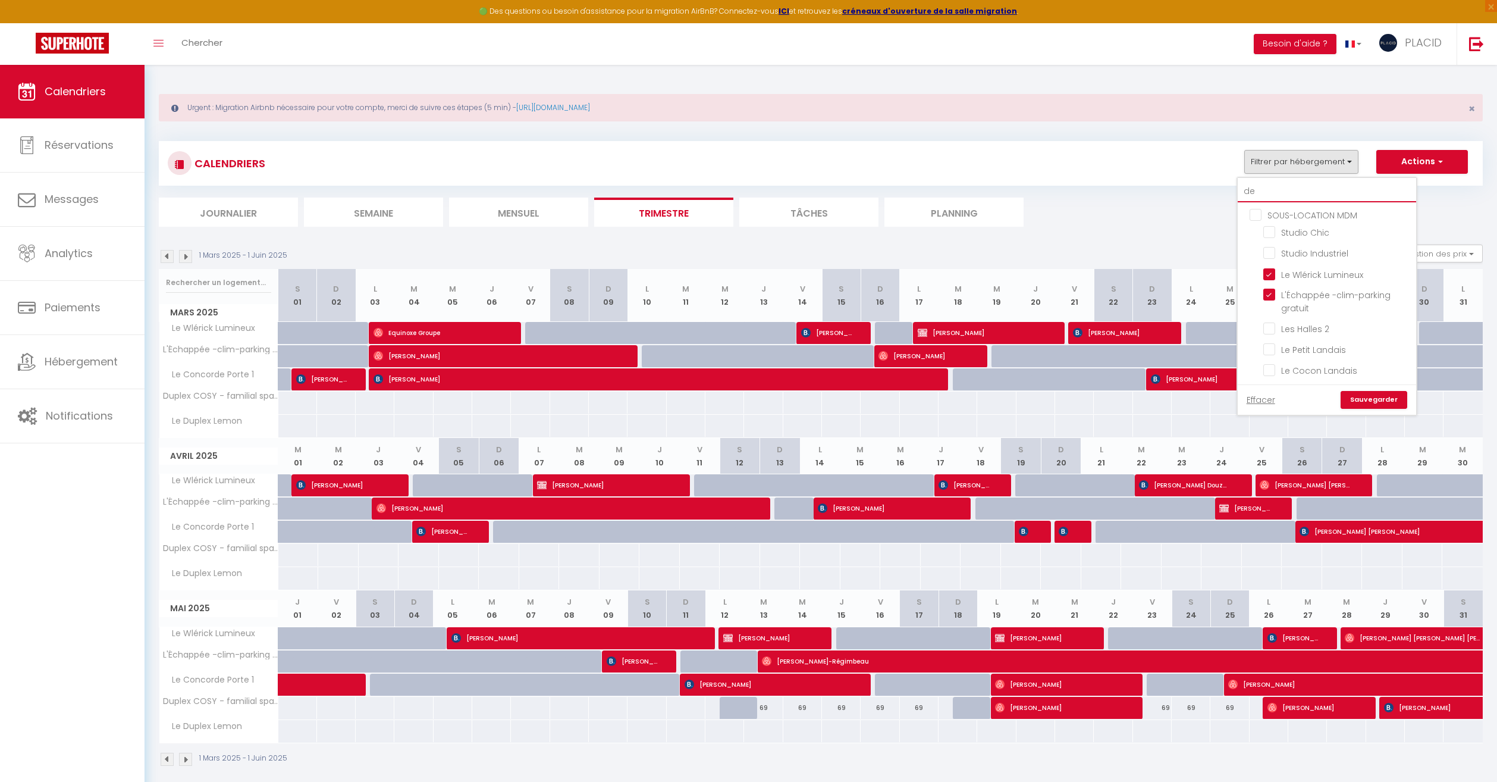
type input "des"
checkbox input "false"
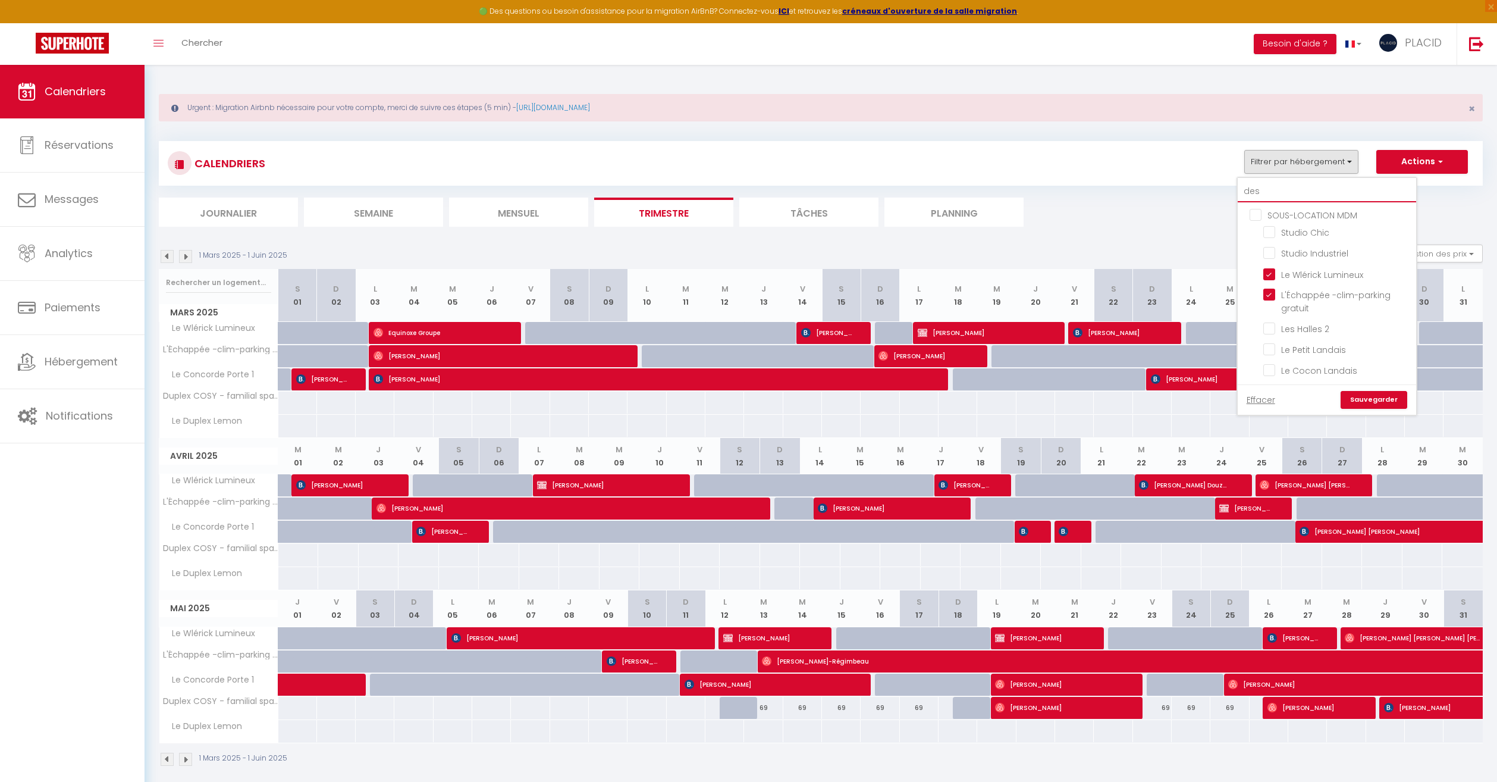
checkbox input "false"
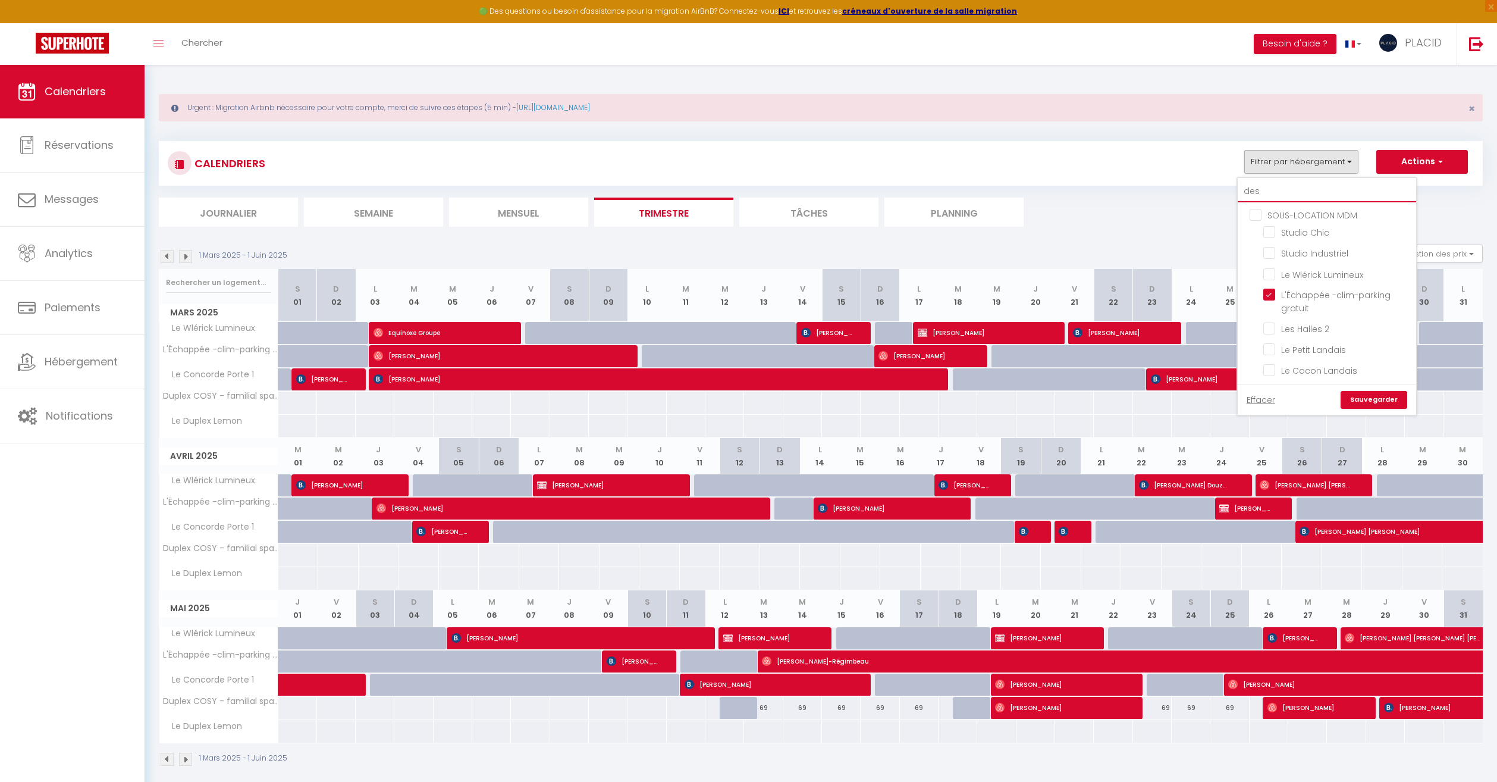
checkbox input "false"
type input "des"
click at [1269, 227] on input "Le Despiau" at bounding box center [1337, 231] width 149 height 12
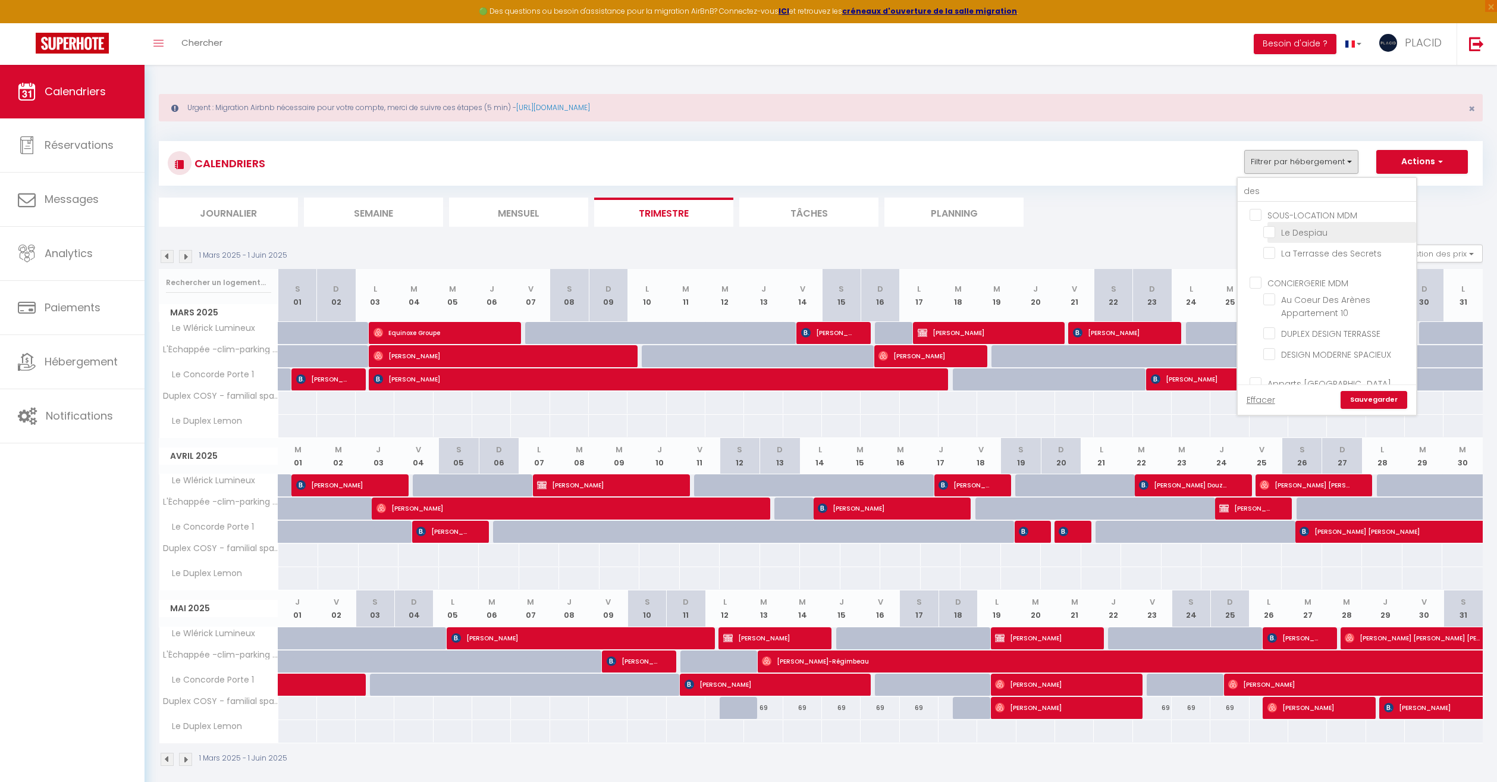
checkbox input "true"
checkbox input "false"
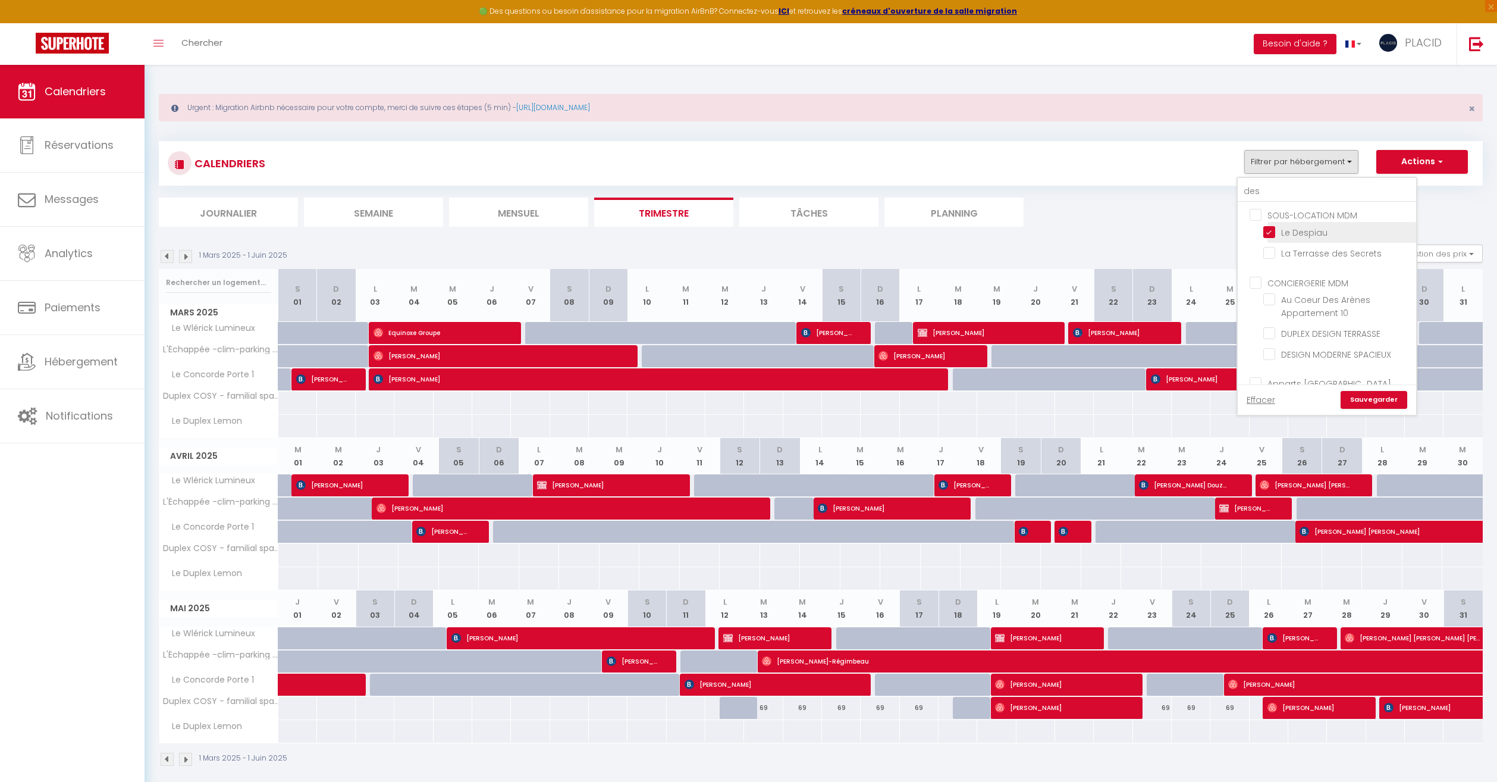
checkbox input "false"
click at [1373, 392] on link "Sauvegarder" at bounding box center [1374, 400] width 67 height 18
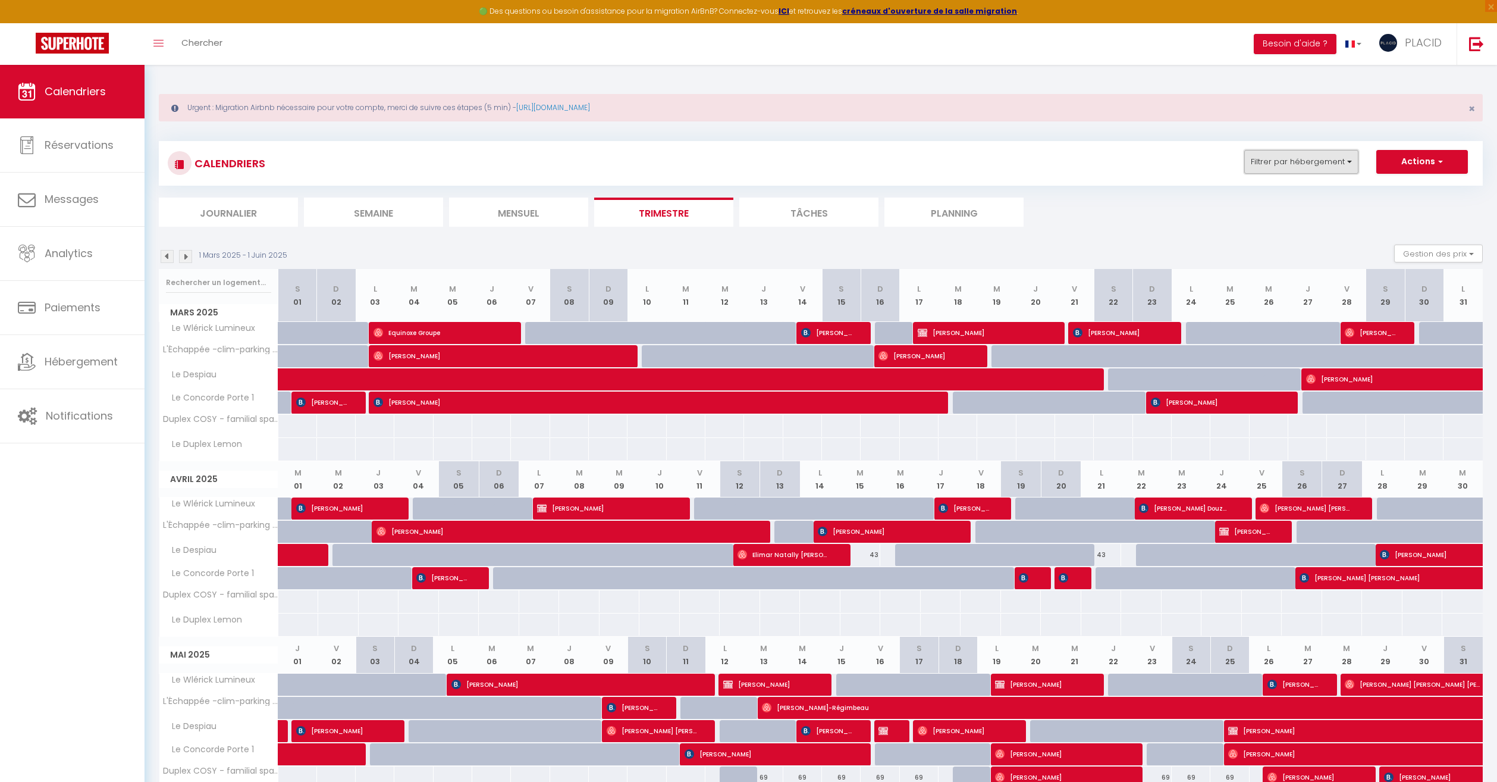
click at [1317, 163] on button "Filtrer par hébergement" at bounding box center [1301, 162] width 114 height 24
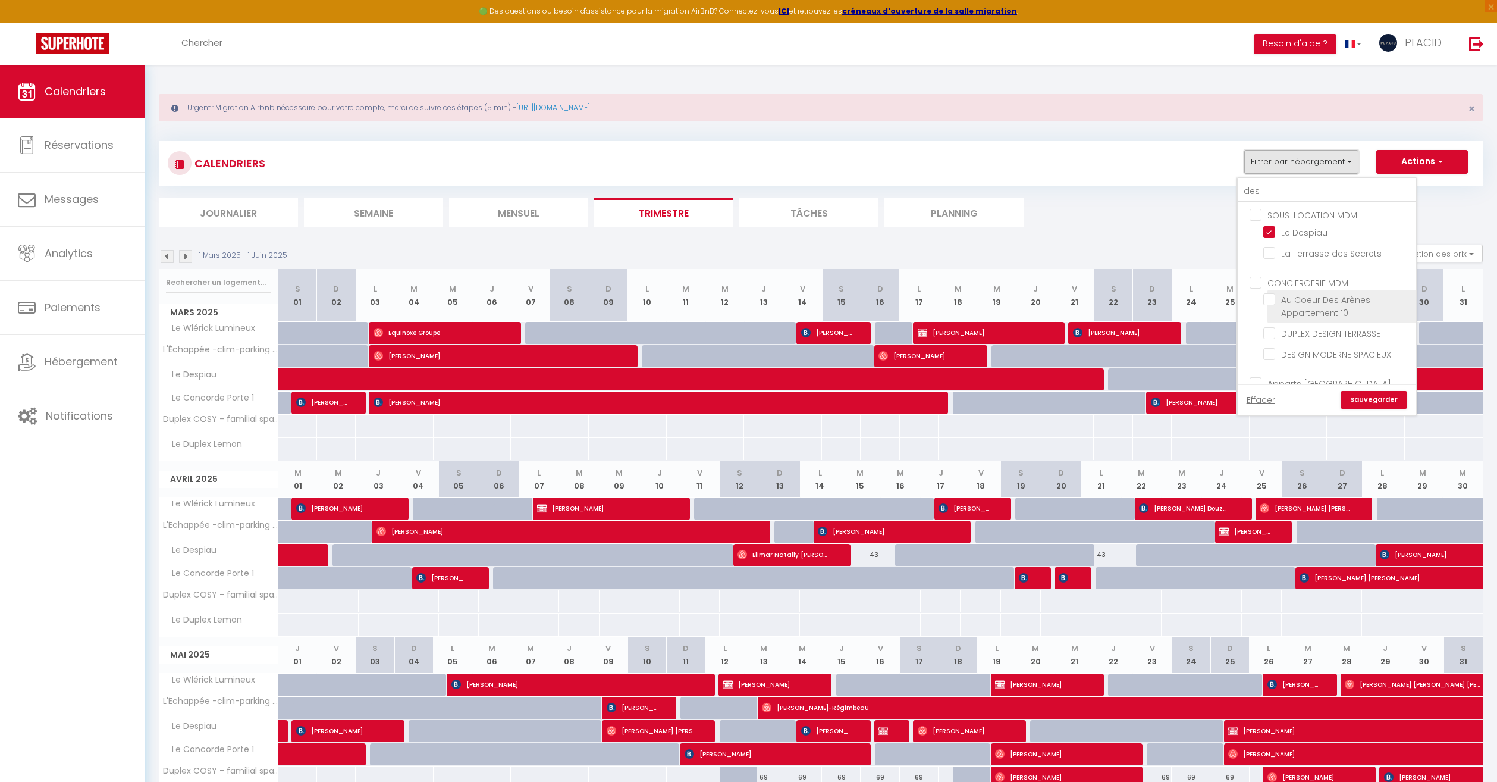
scroll to position [42, 0]
click at [1267, 402] on link "Effacer" at bounding box center [1261, 399] width 29 height 13
checkbox input "false"
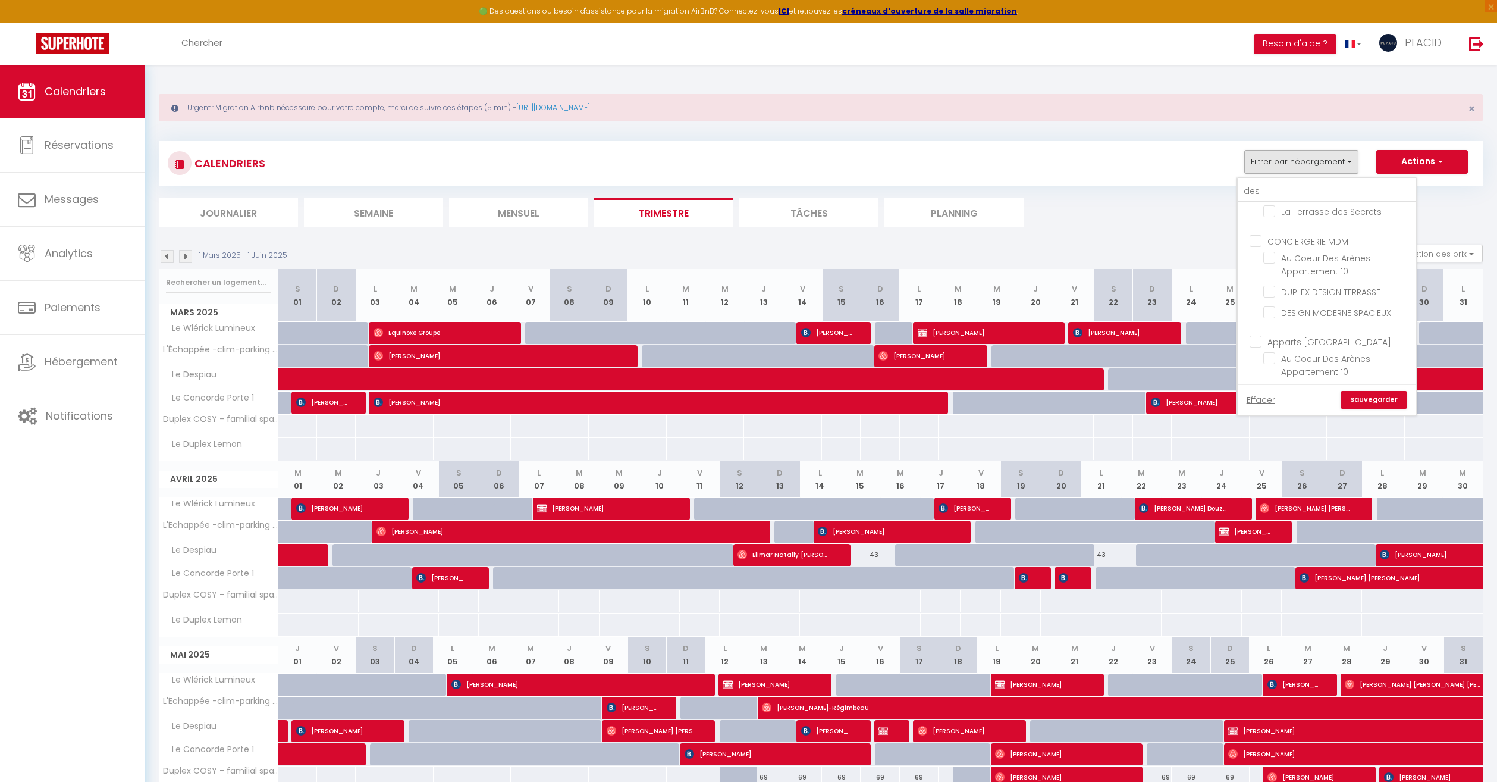
checkbox input "false"
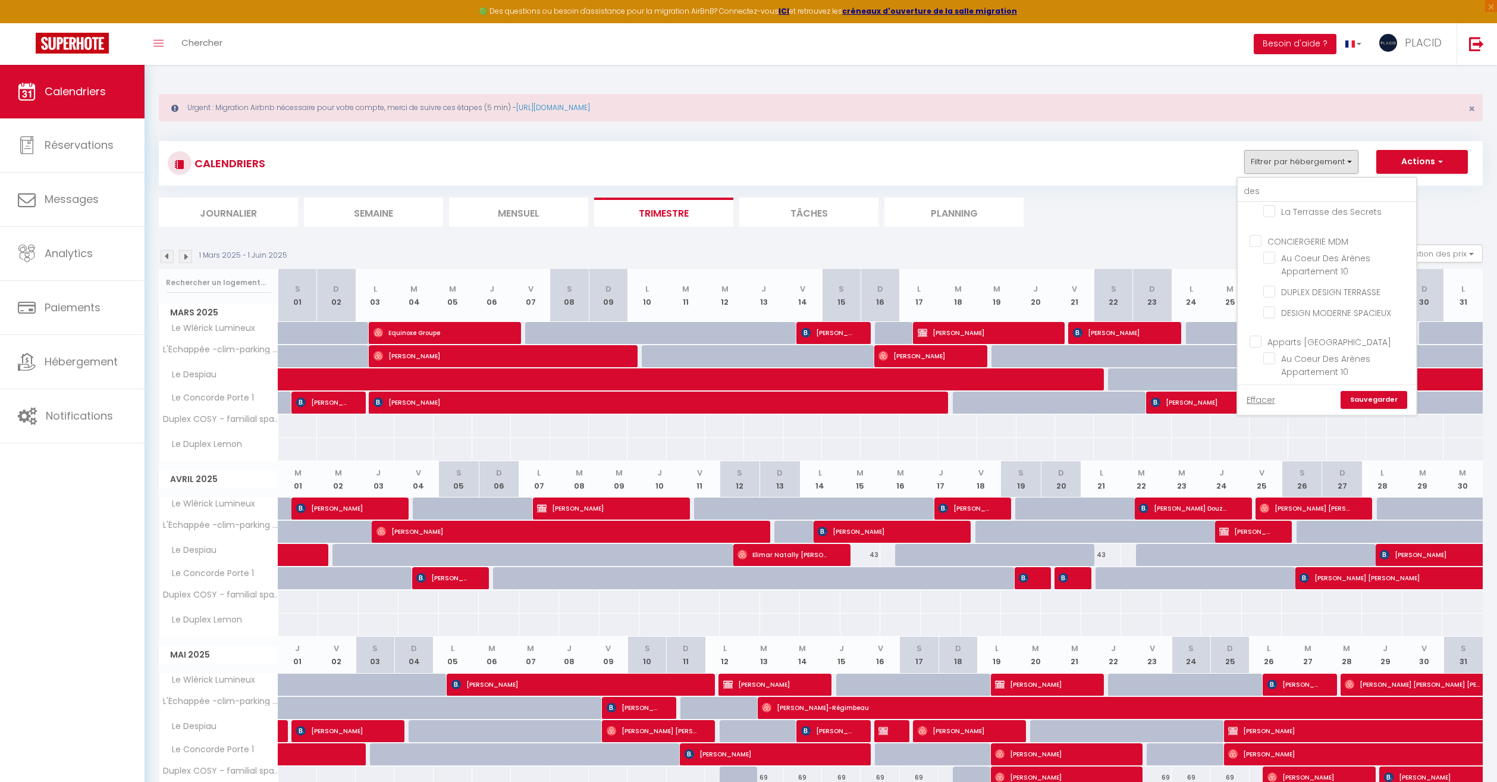
checkbox input "false"
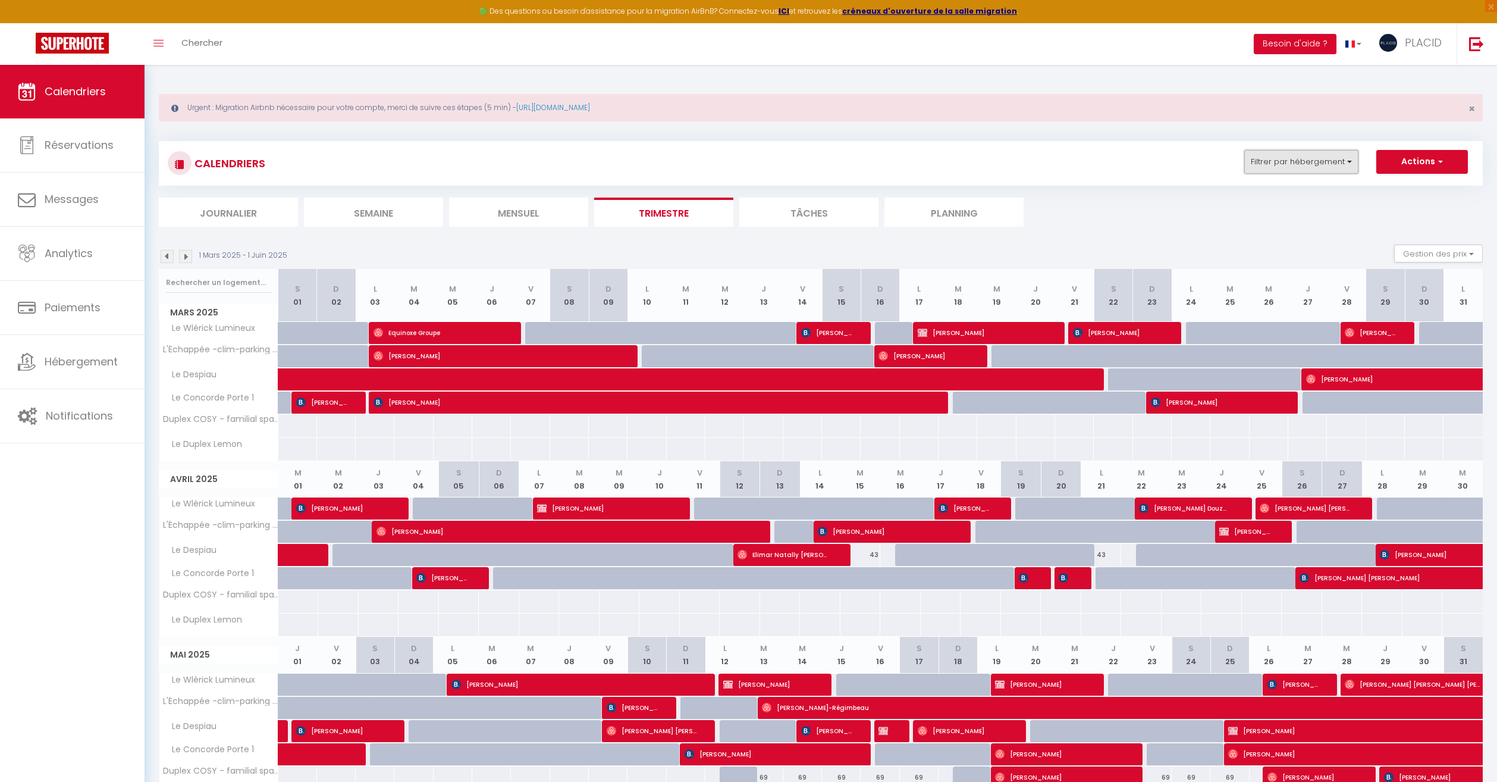
click at [1299, 164] on button "Filtrer par hébergement" at bounding box center [1301, 162] width 114 height 24
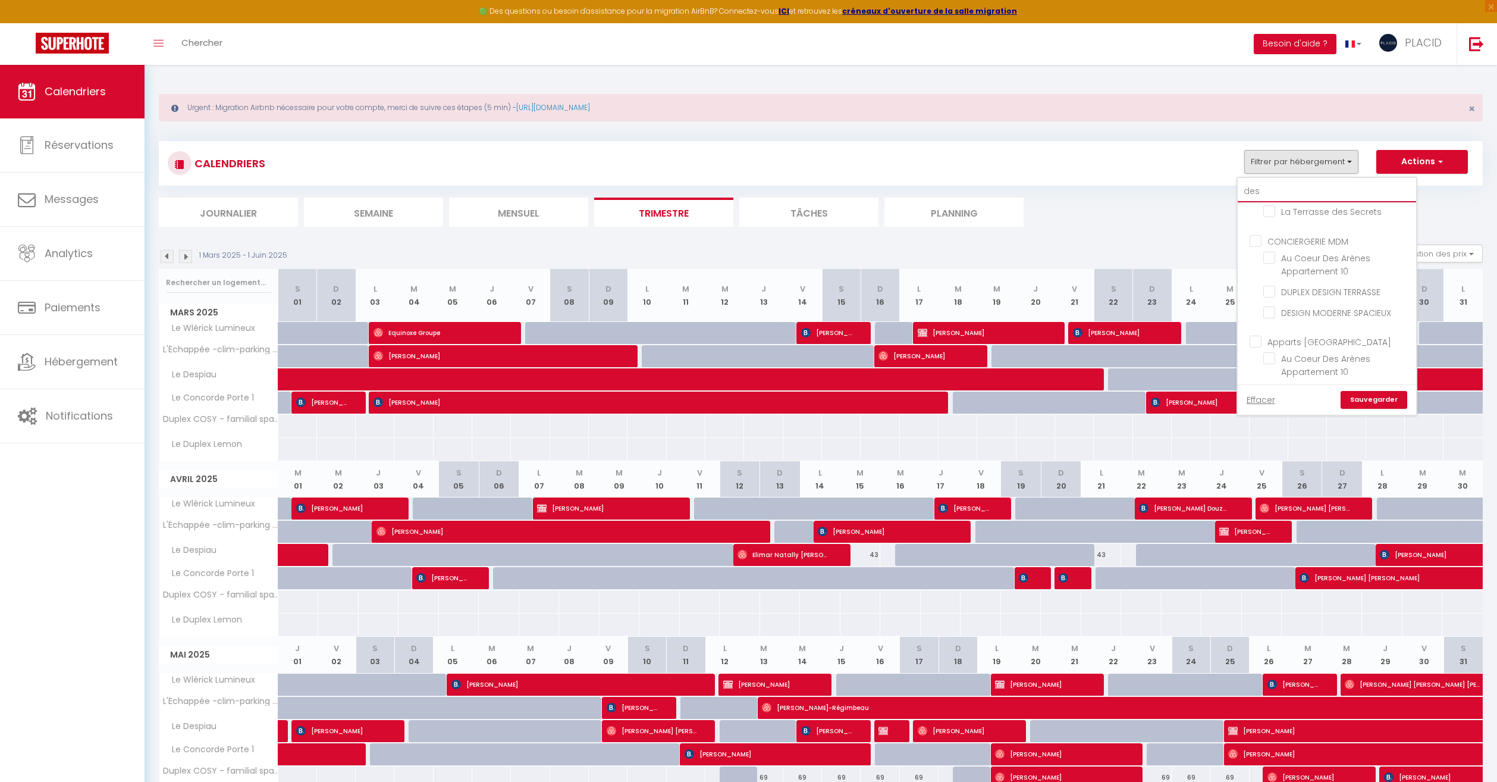
click at [1290, 195] on input "des" at bounding box center [1327, 191] width 178 height 21
type input "de"
checkbox input "false"
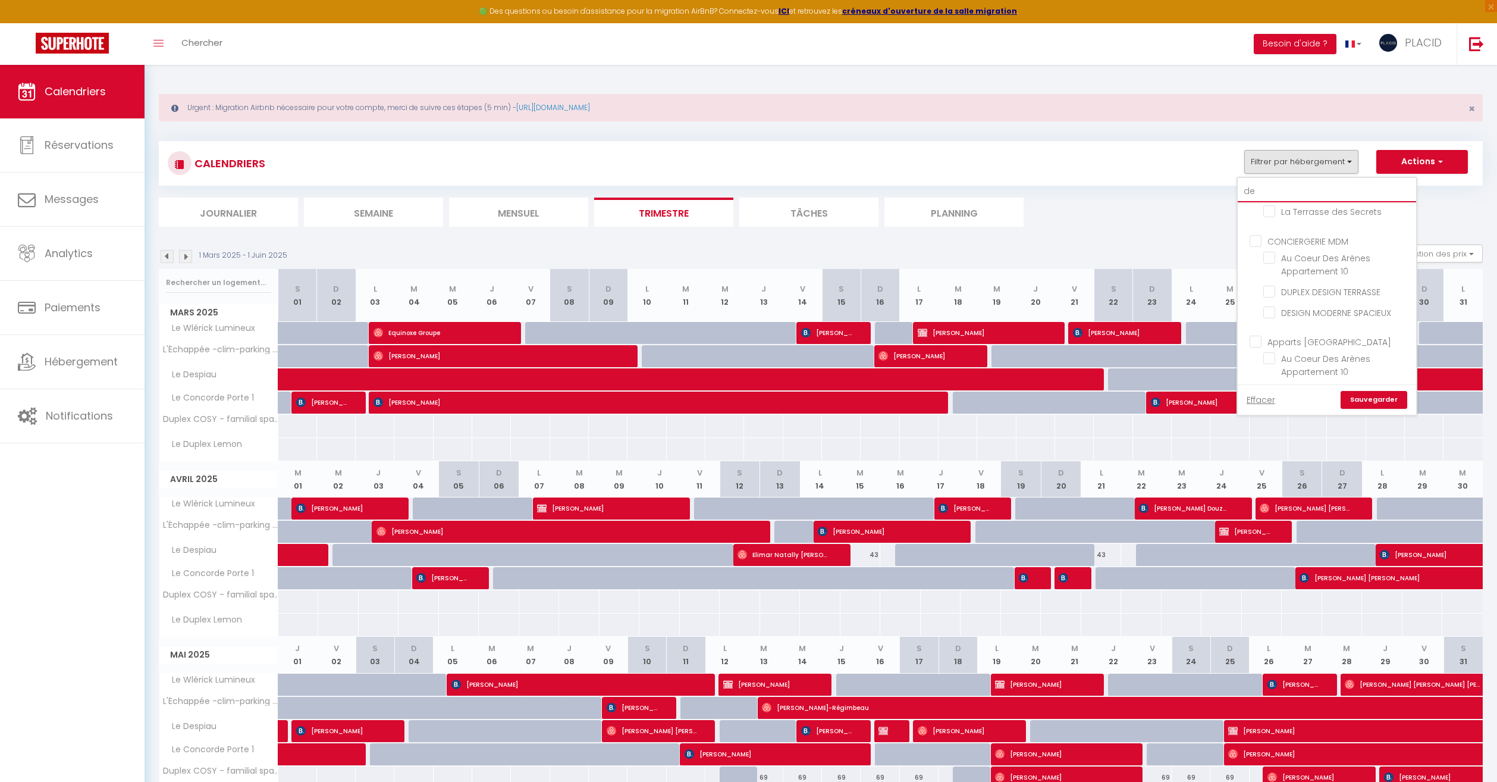
checkbox input "false"
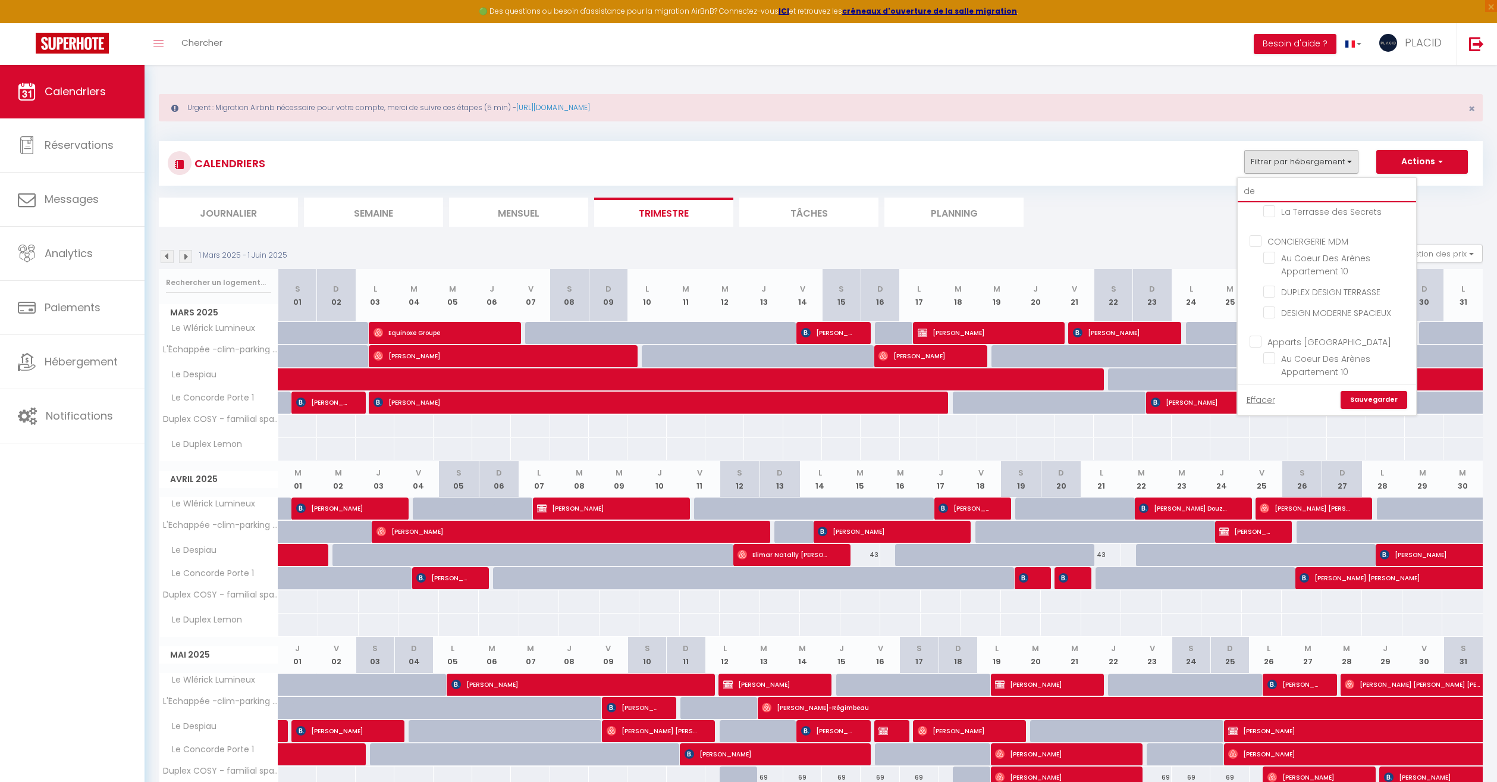
checkbox input "false"
type input "d"
checkbox input "false"
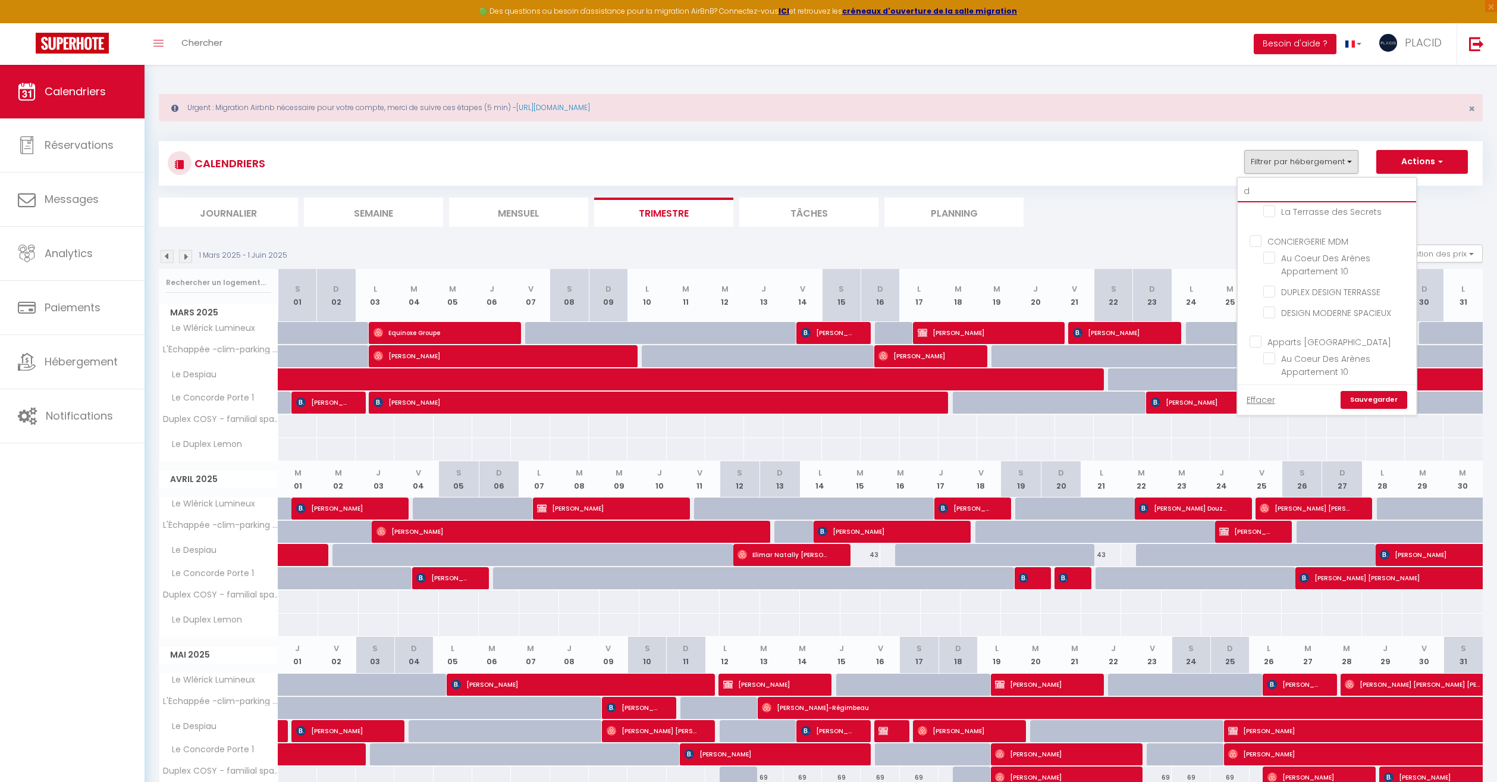
checkbox input "false"
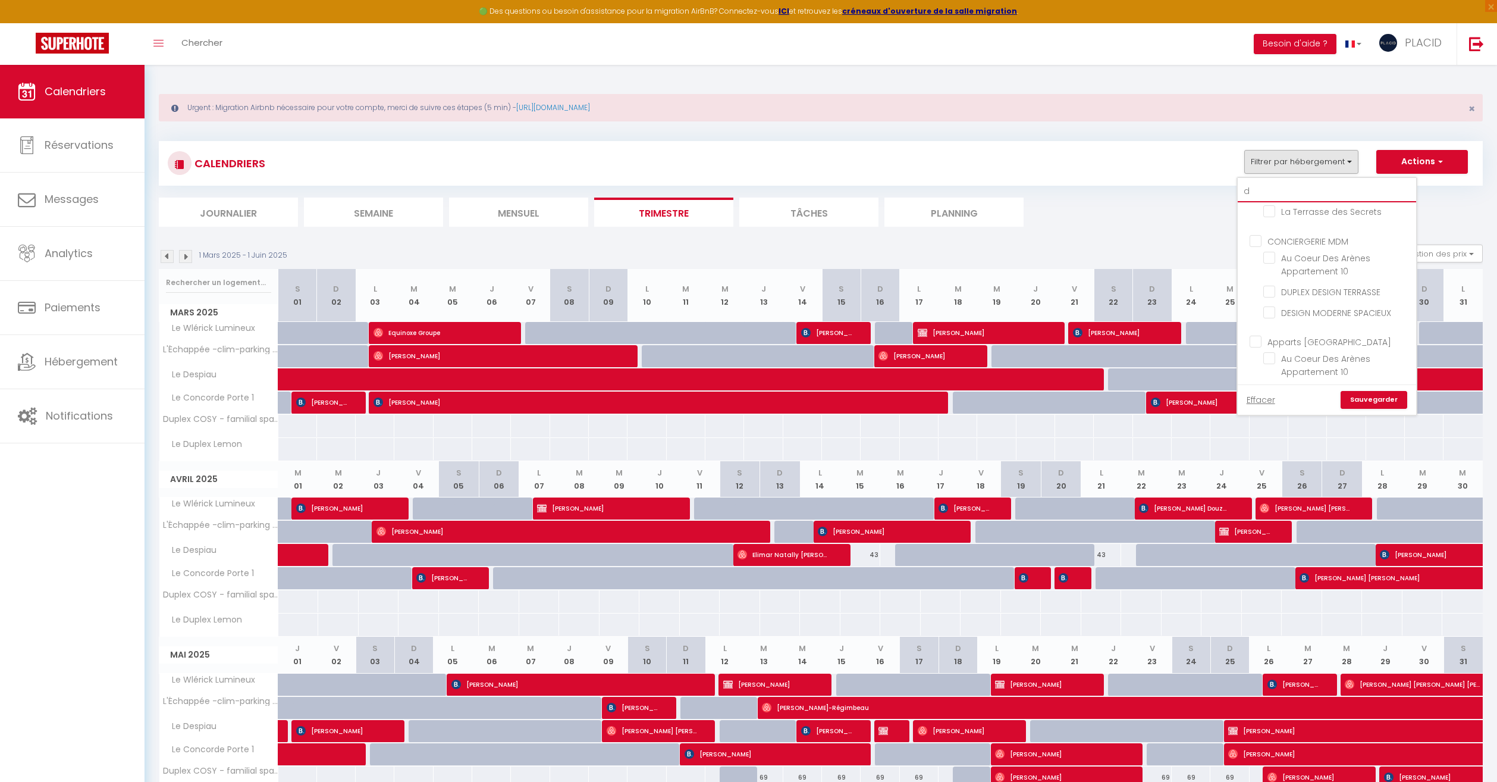
checkbox input "false"
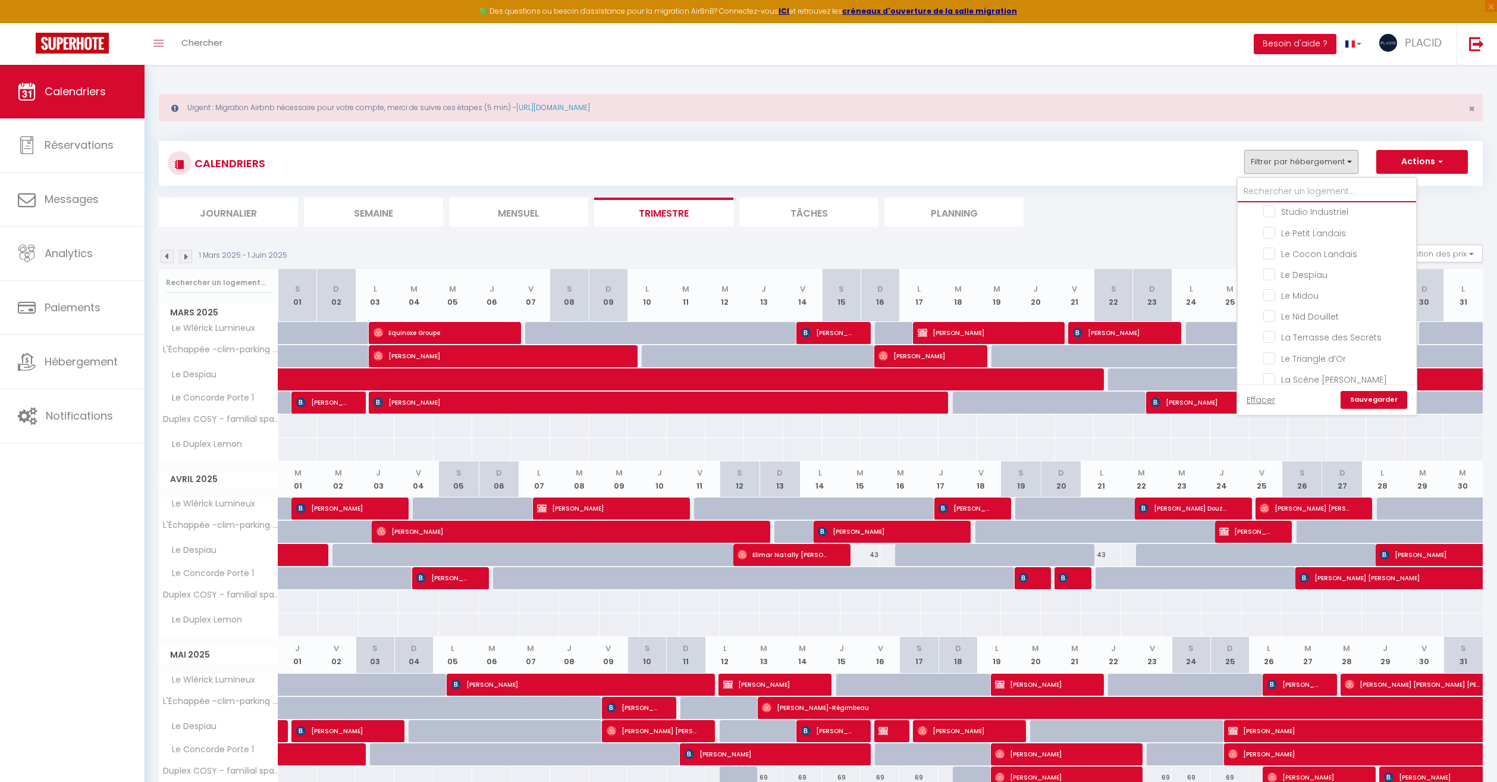
checkbox input "false"
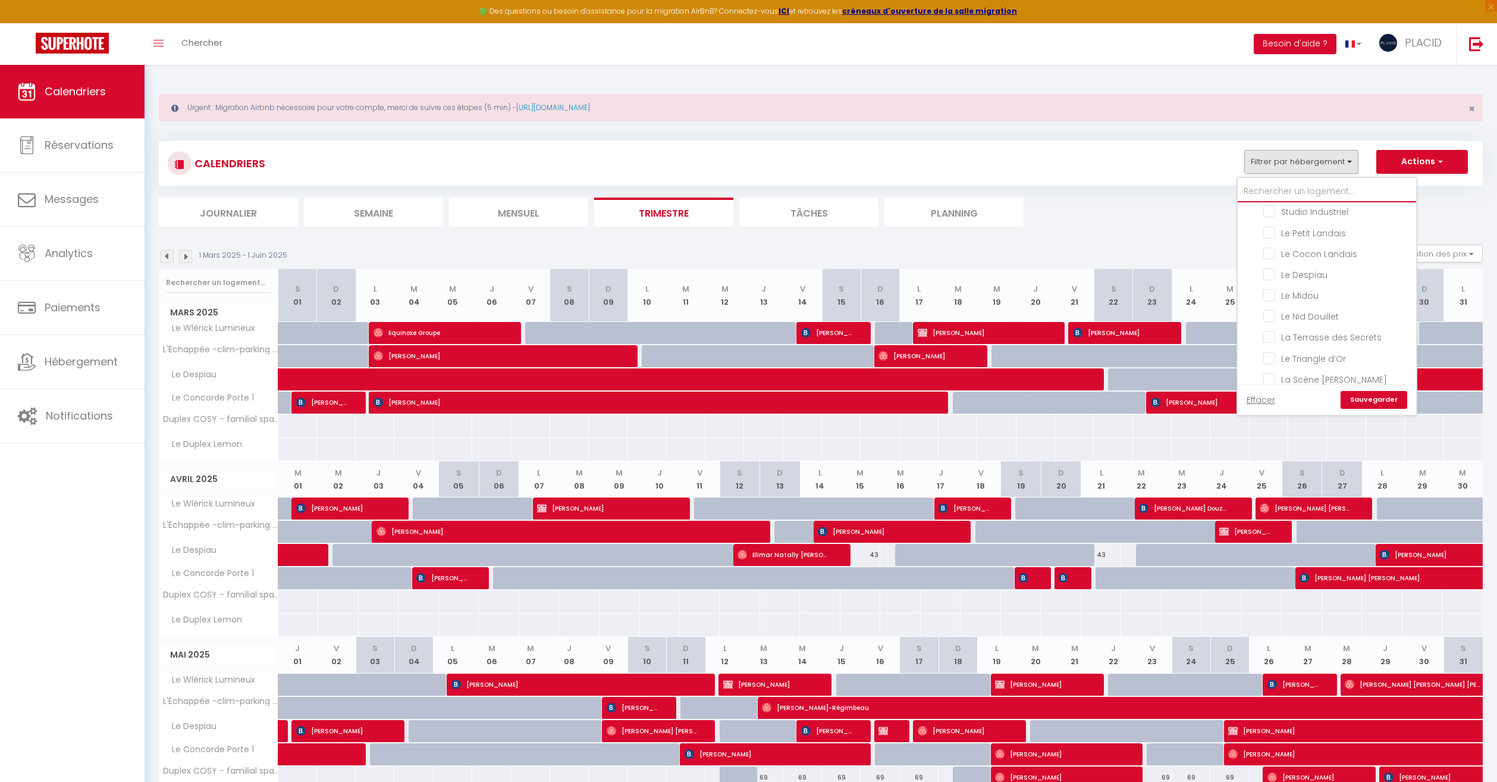
checkbox input "false"
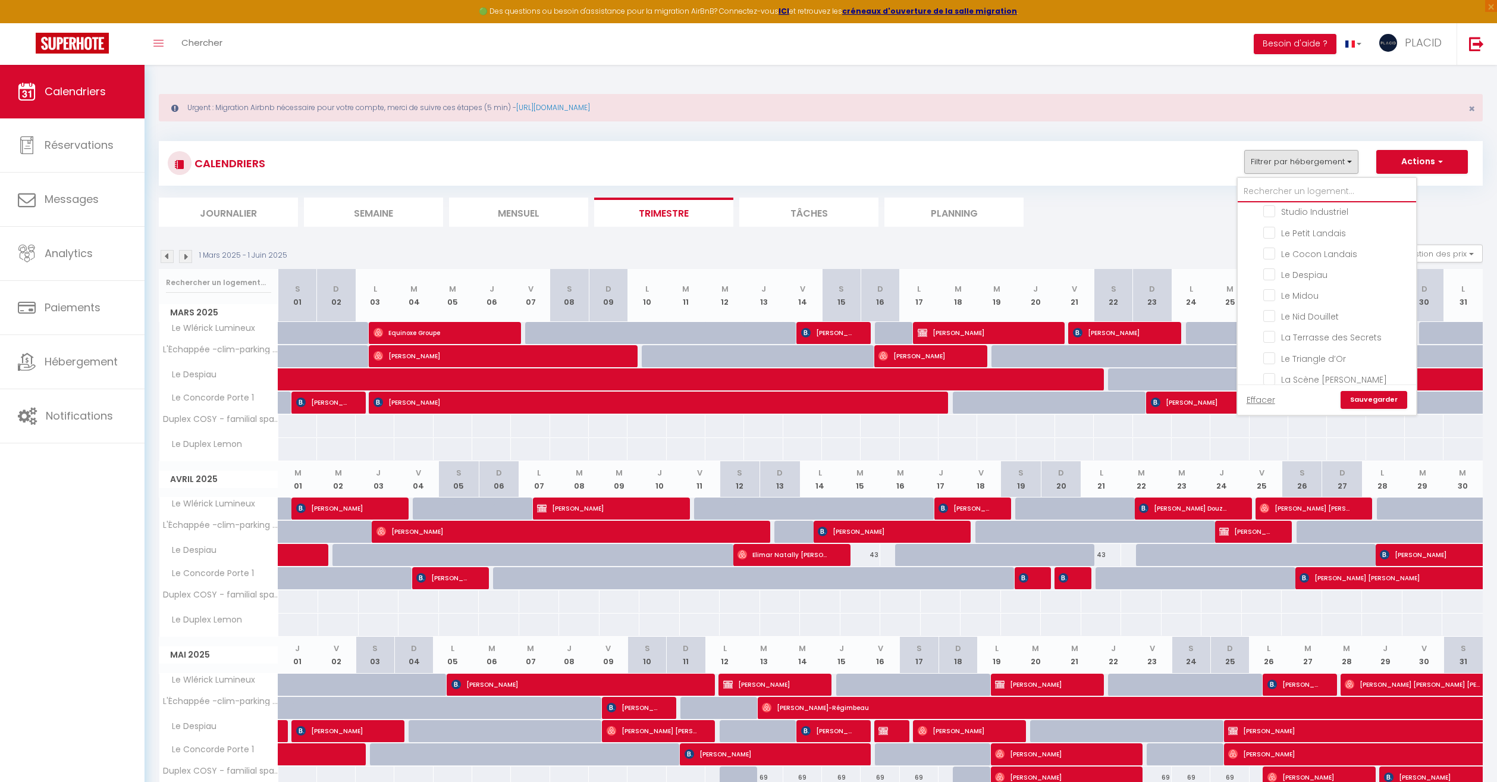
checkbox input "false"
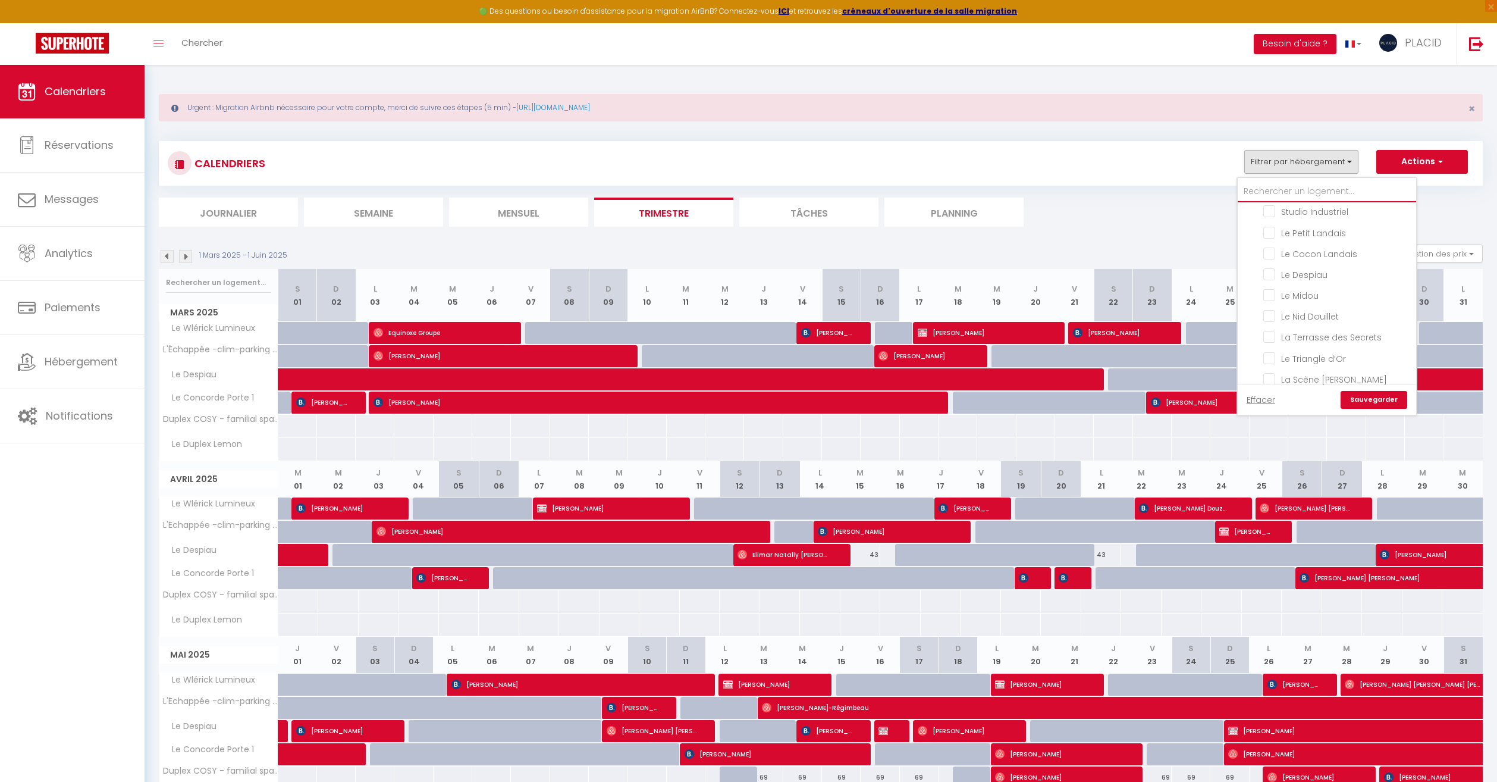
checkbox input "false"
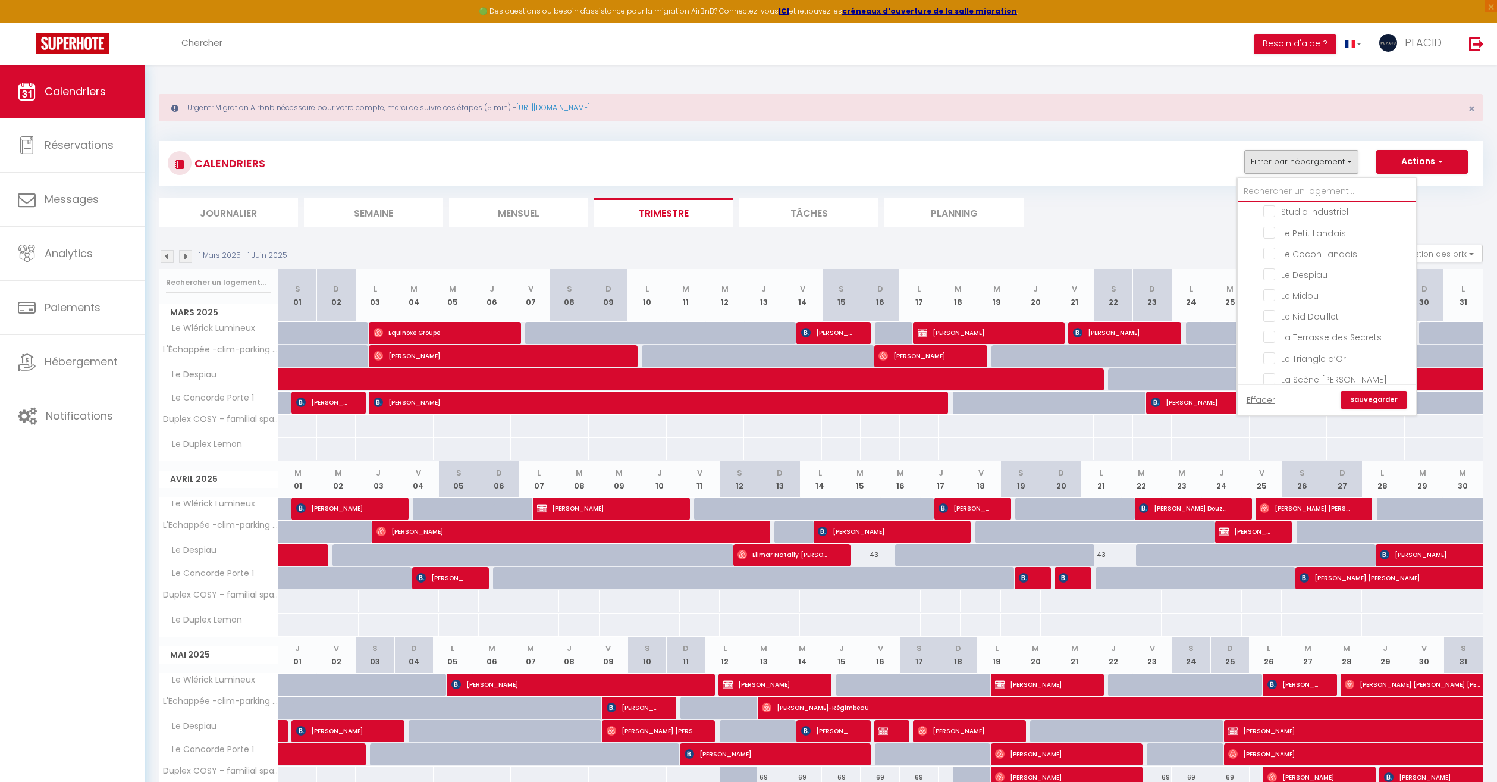
checkbox input "false"
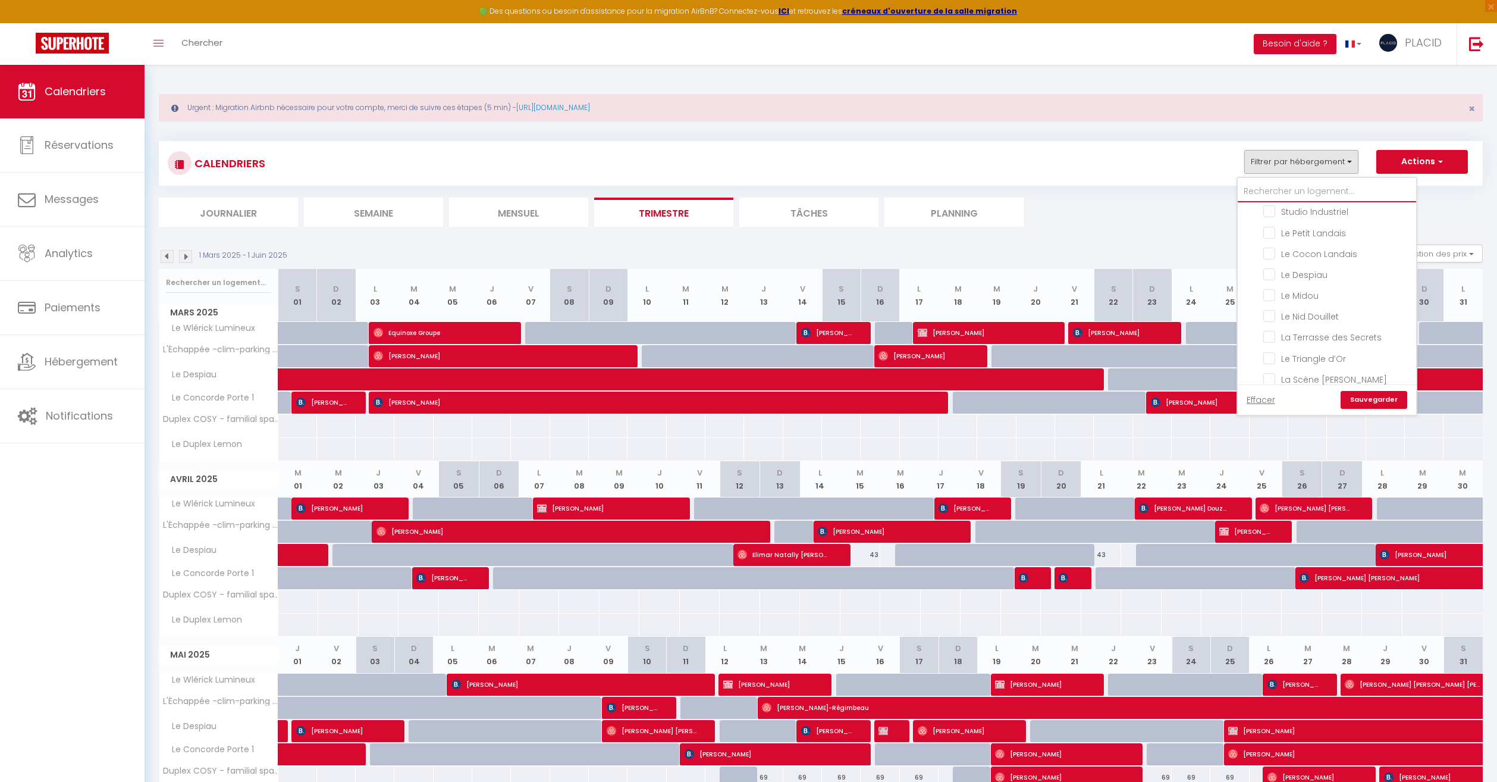
checkbox input "false"
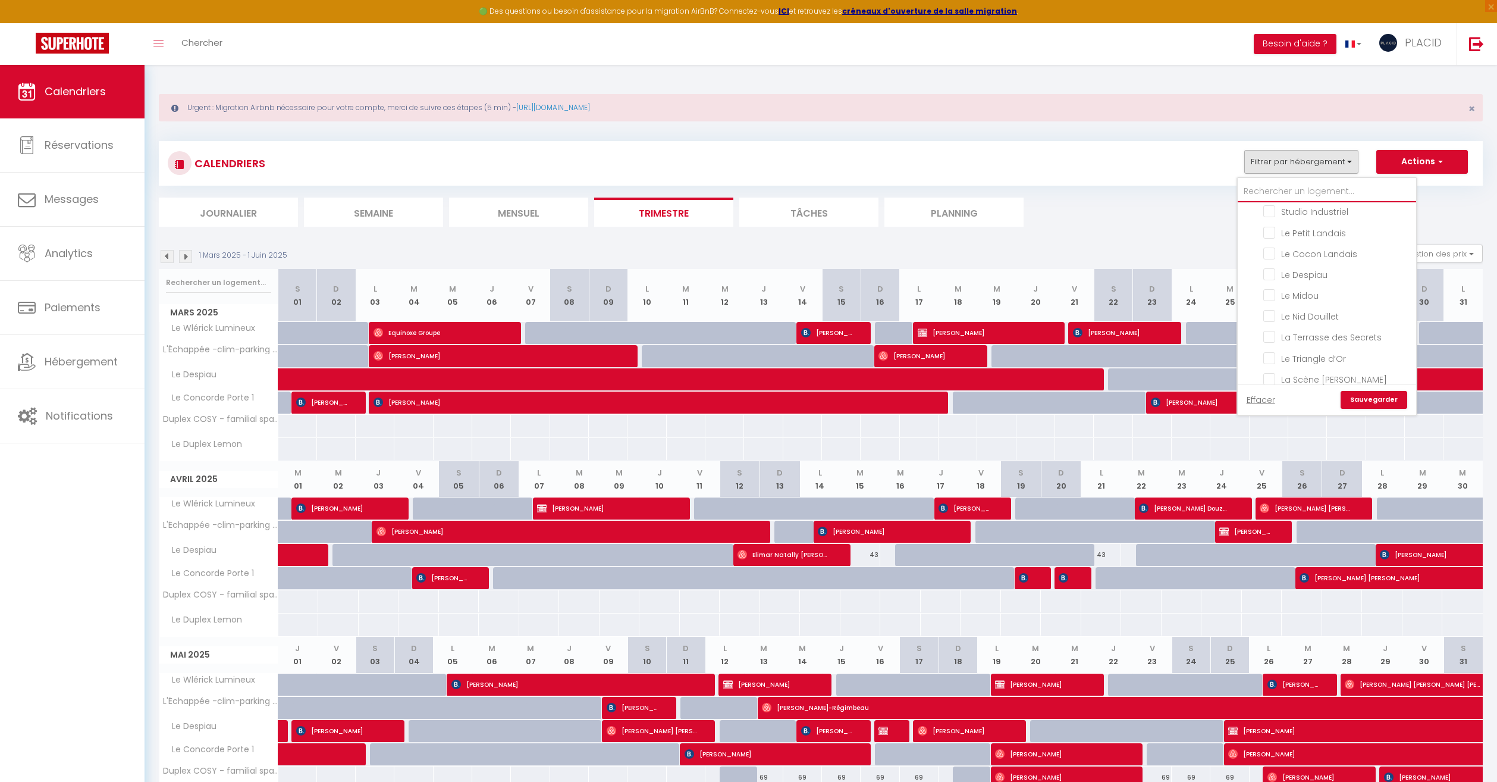
checkbox input "false"
click at [1271, 282] on input "Le Despiau" at bounding box center [1337, 284] width 149 height 12
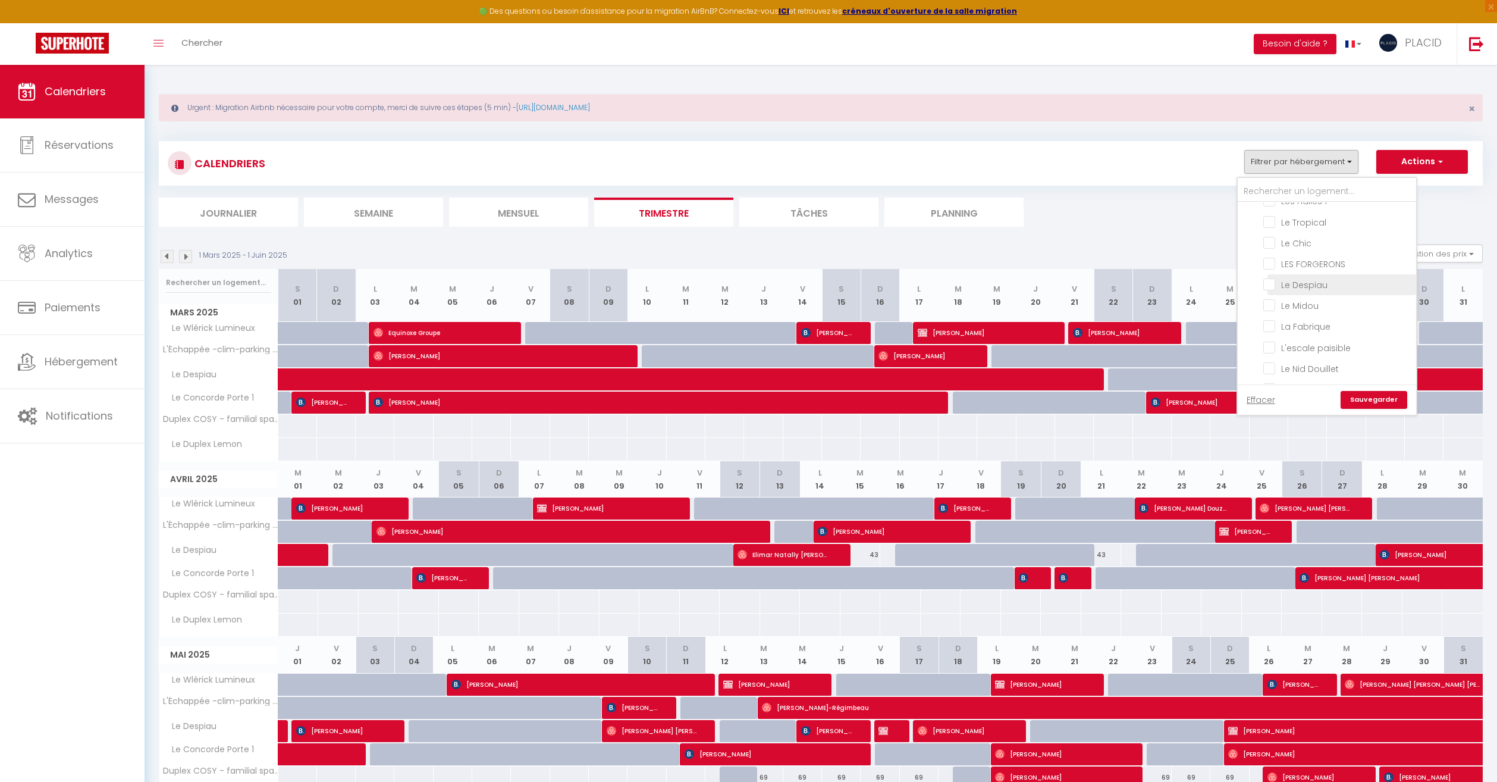
checkbox input "true"
checkbox input "false"
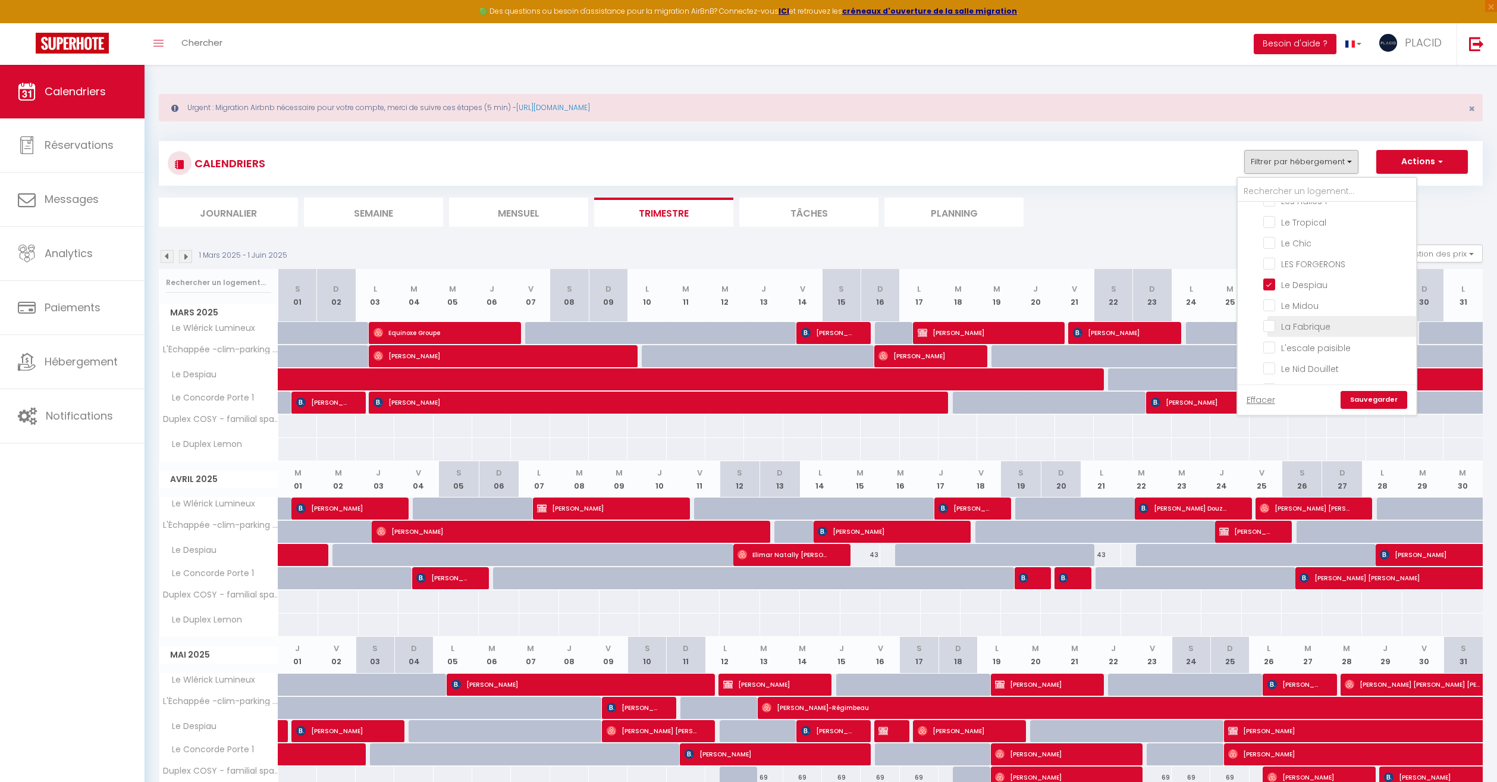
checkbox input "false"
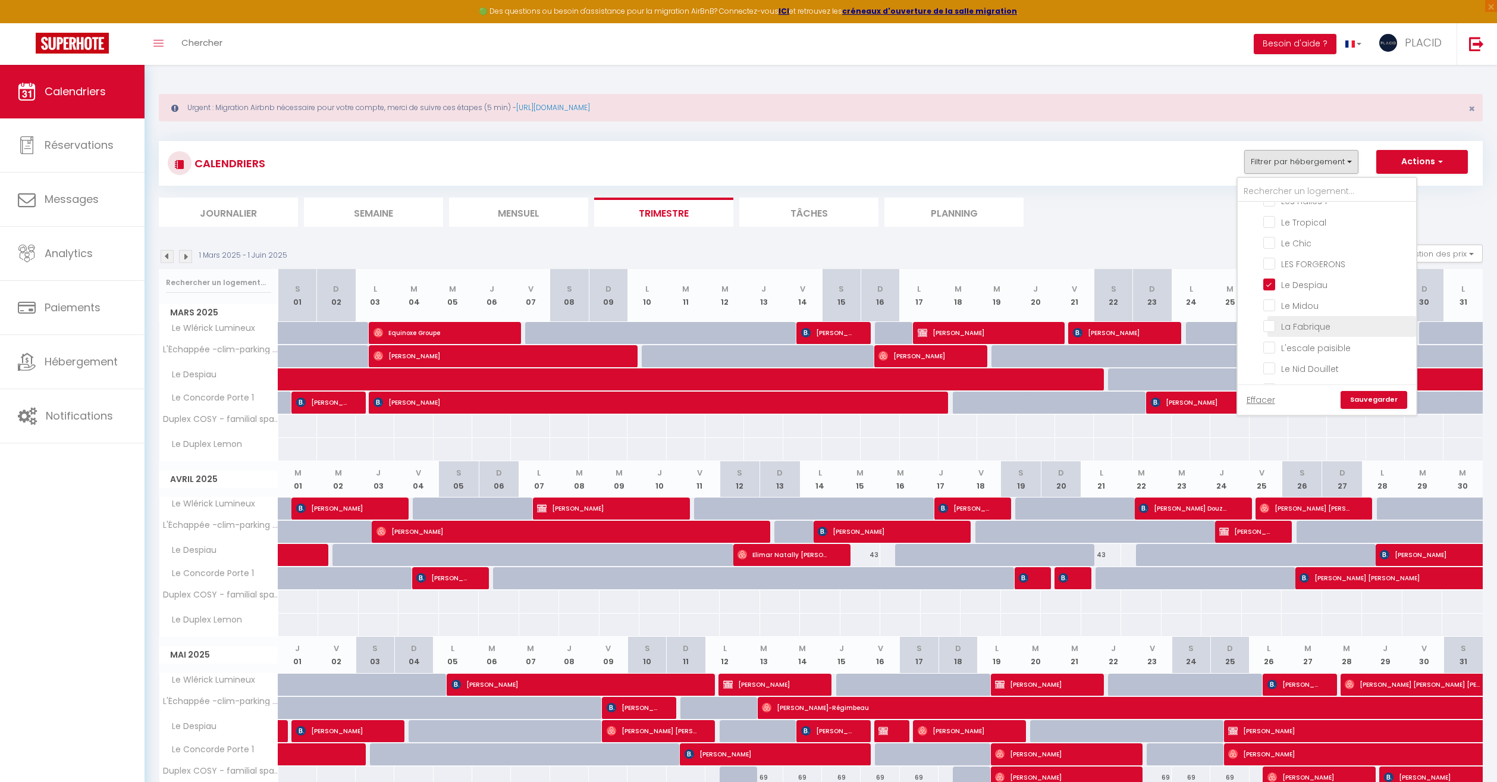
checkbox input "false"
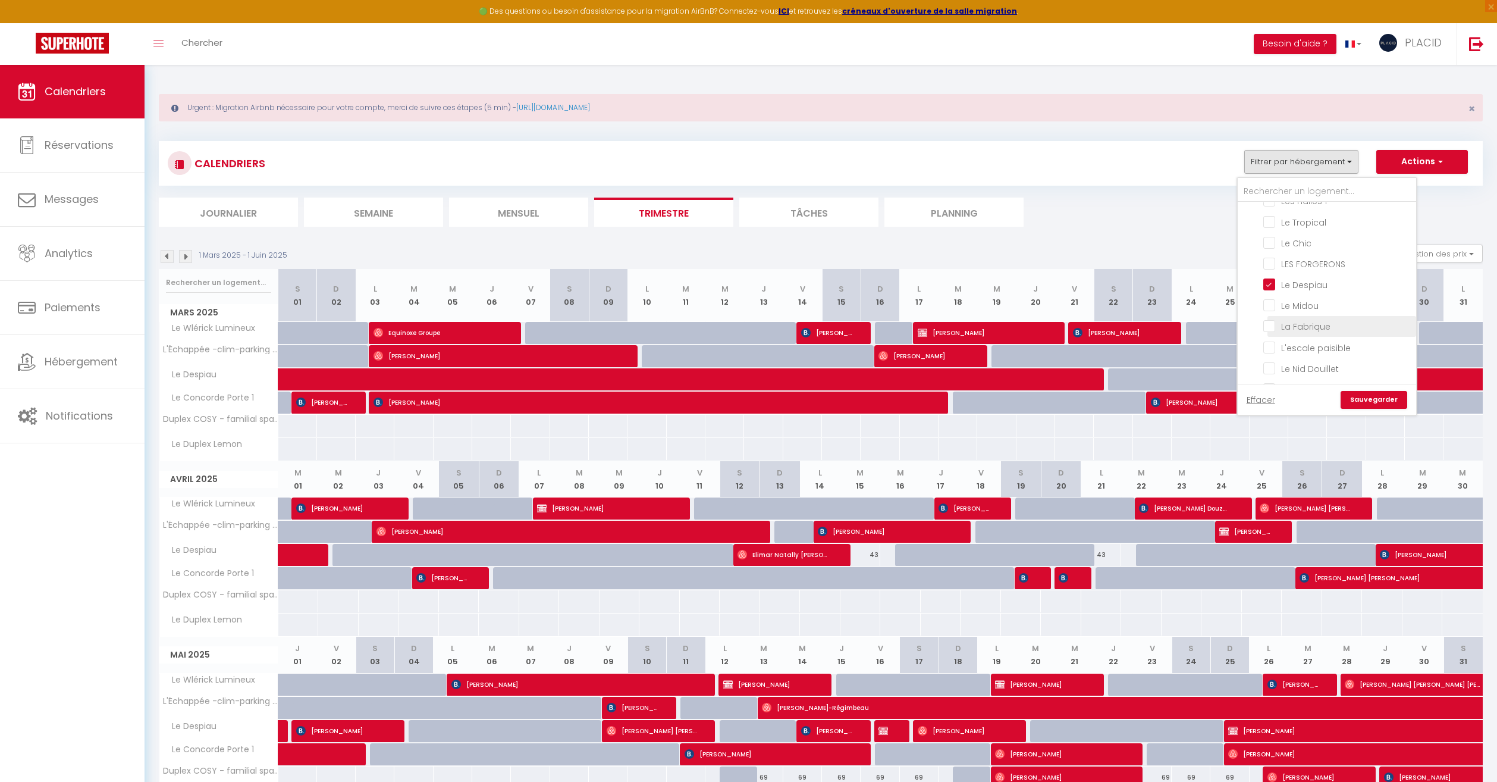
checkbox input "false"
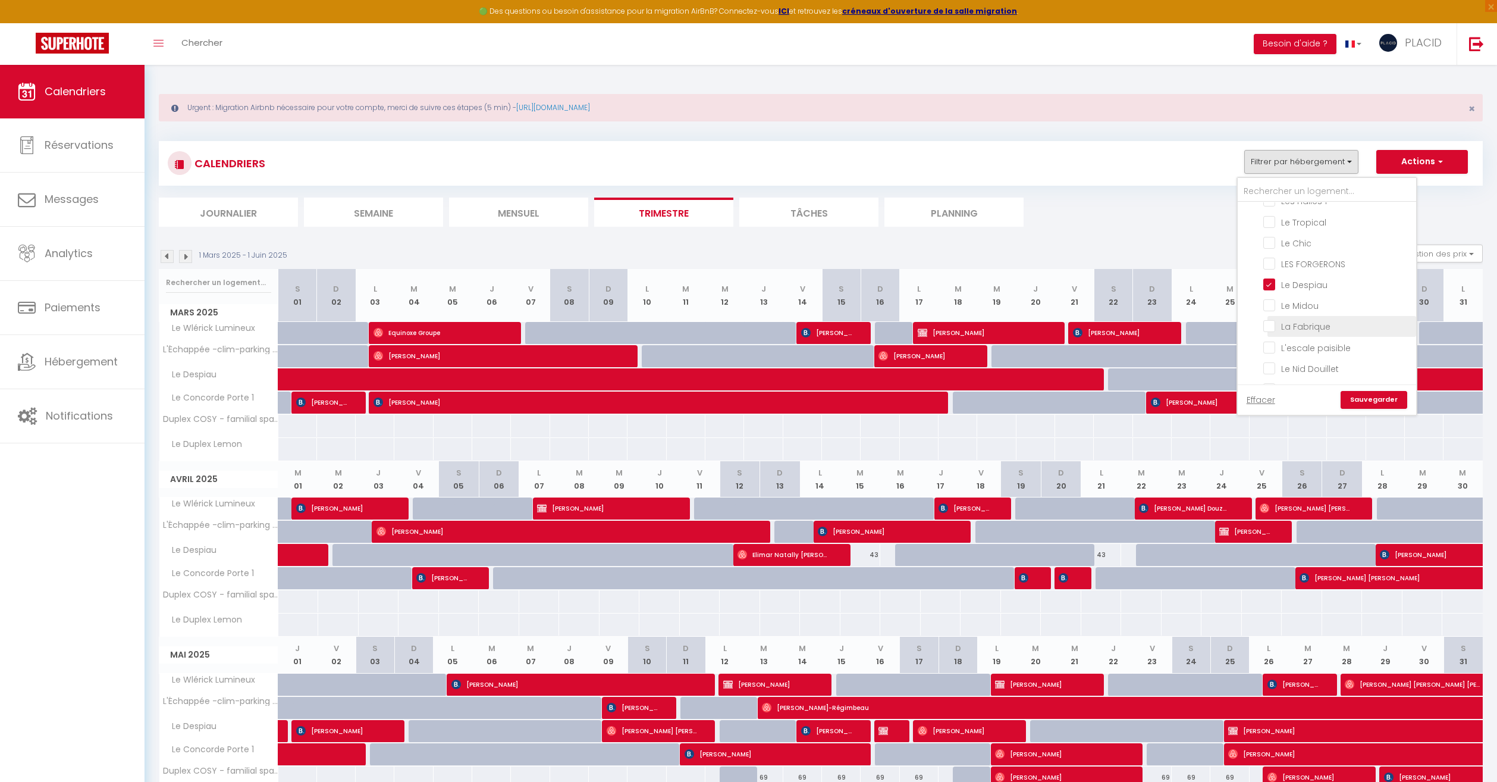
checkbox input "false"
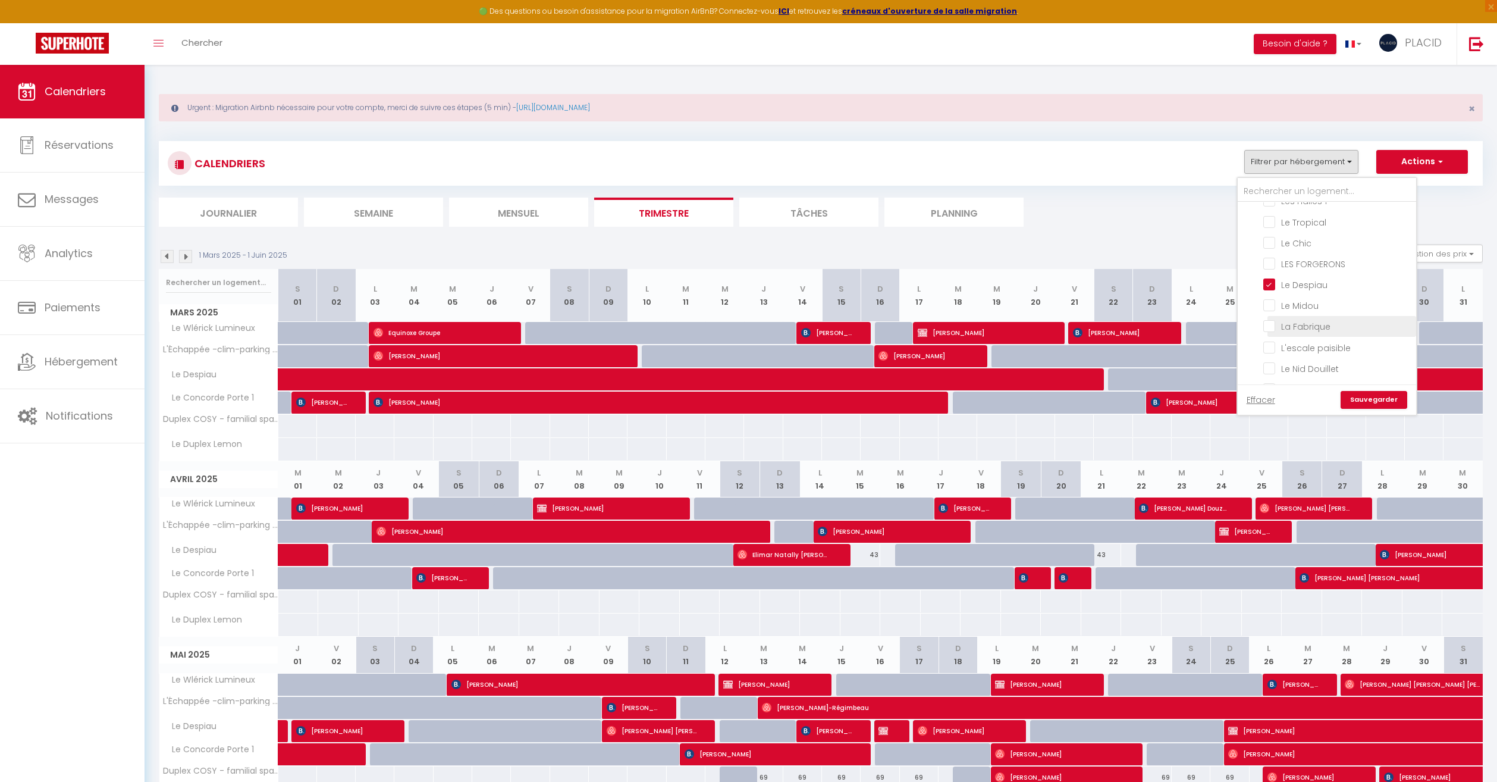
checkbox input "false"
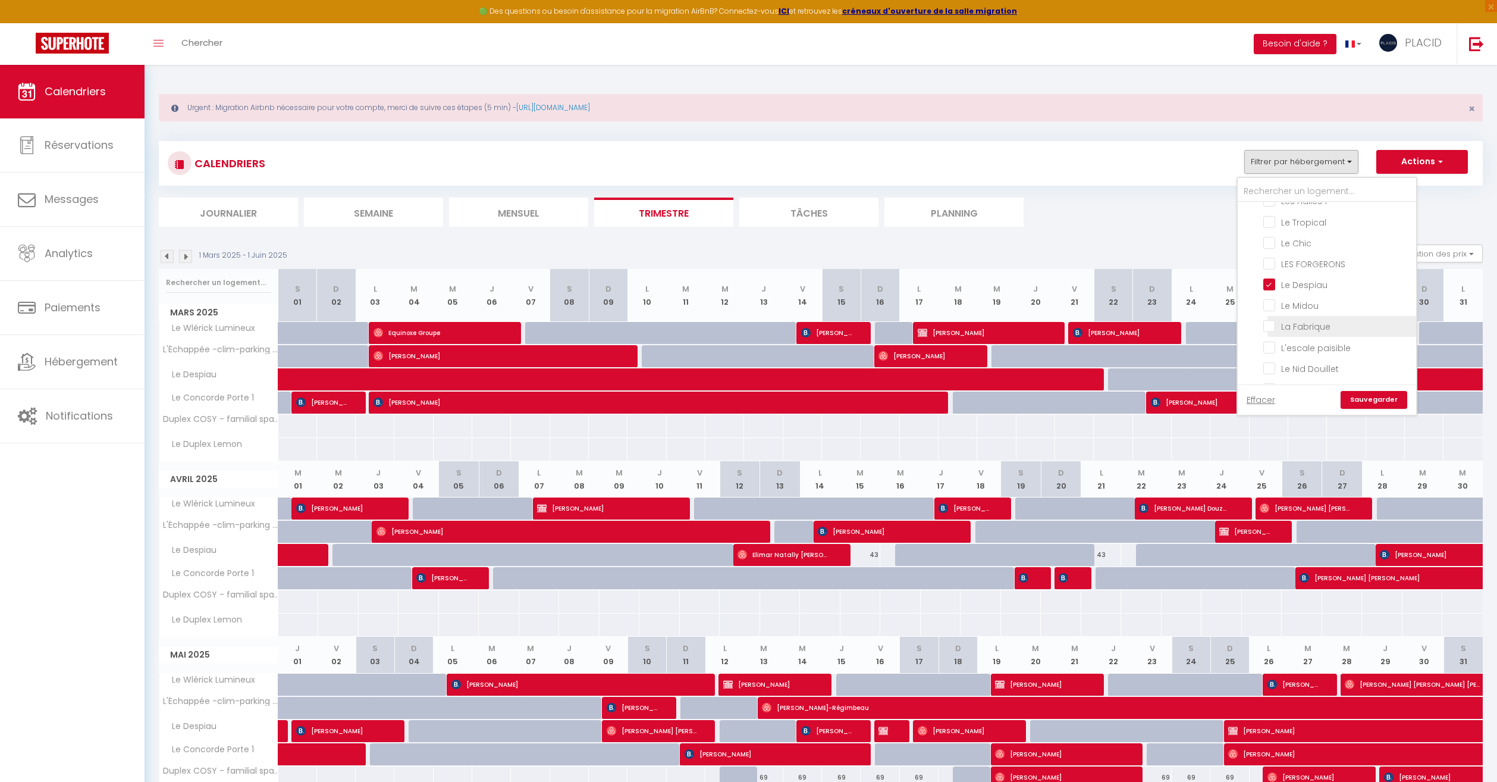
checkbox input "false"
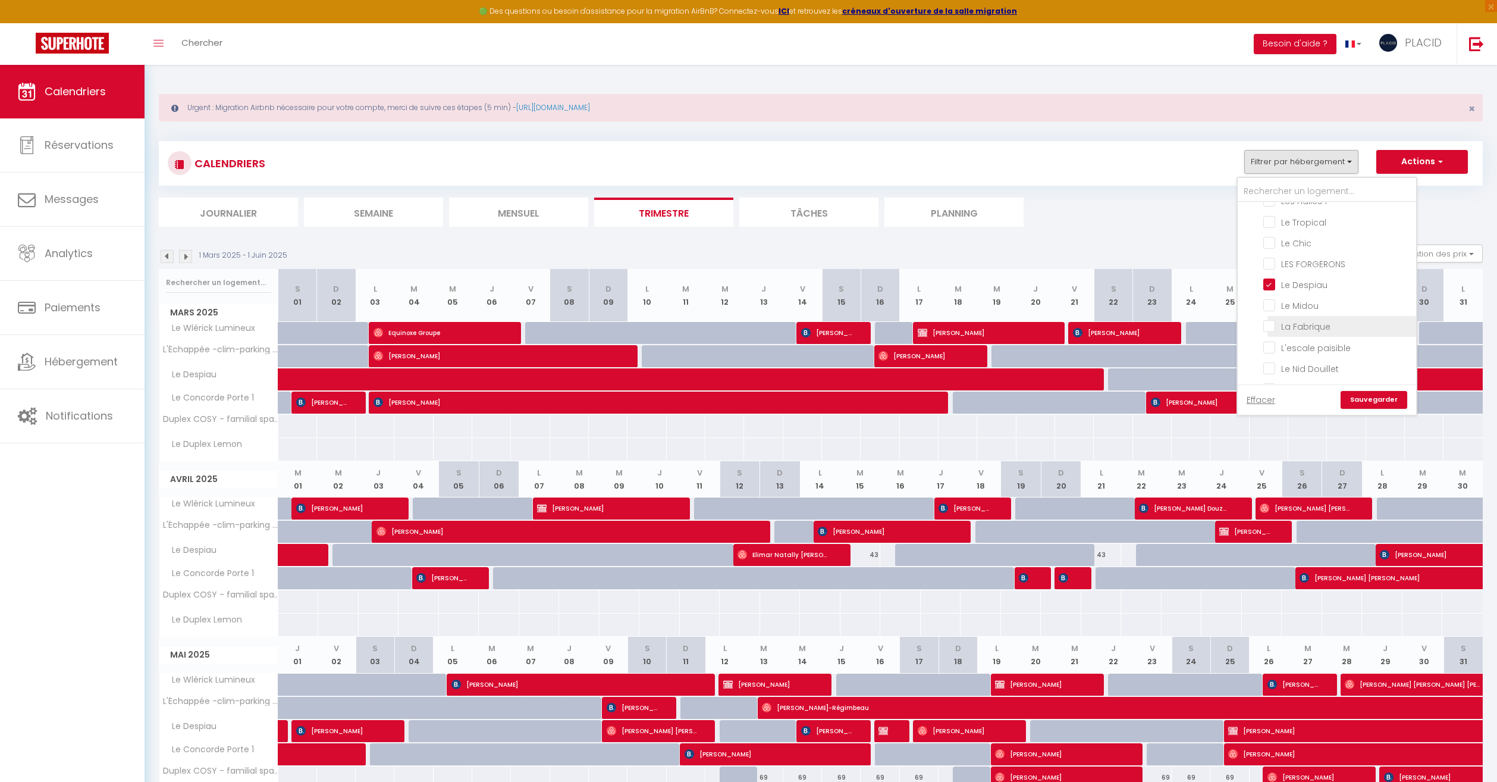
checkbox input "false"
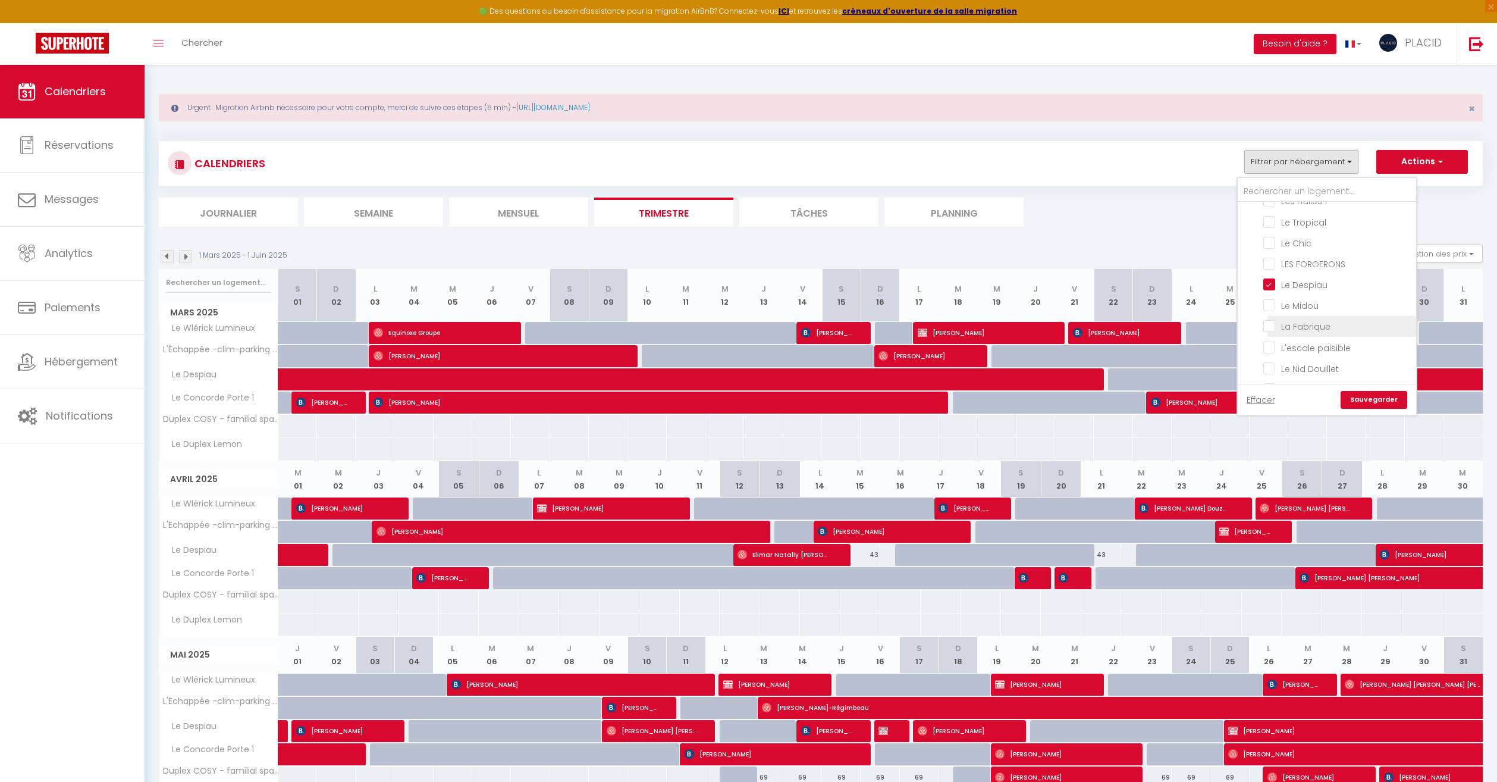
checkbox input "false"
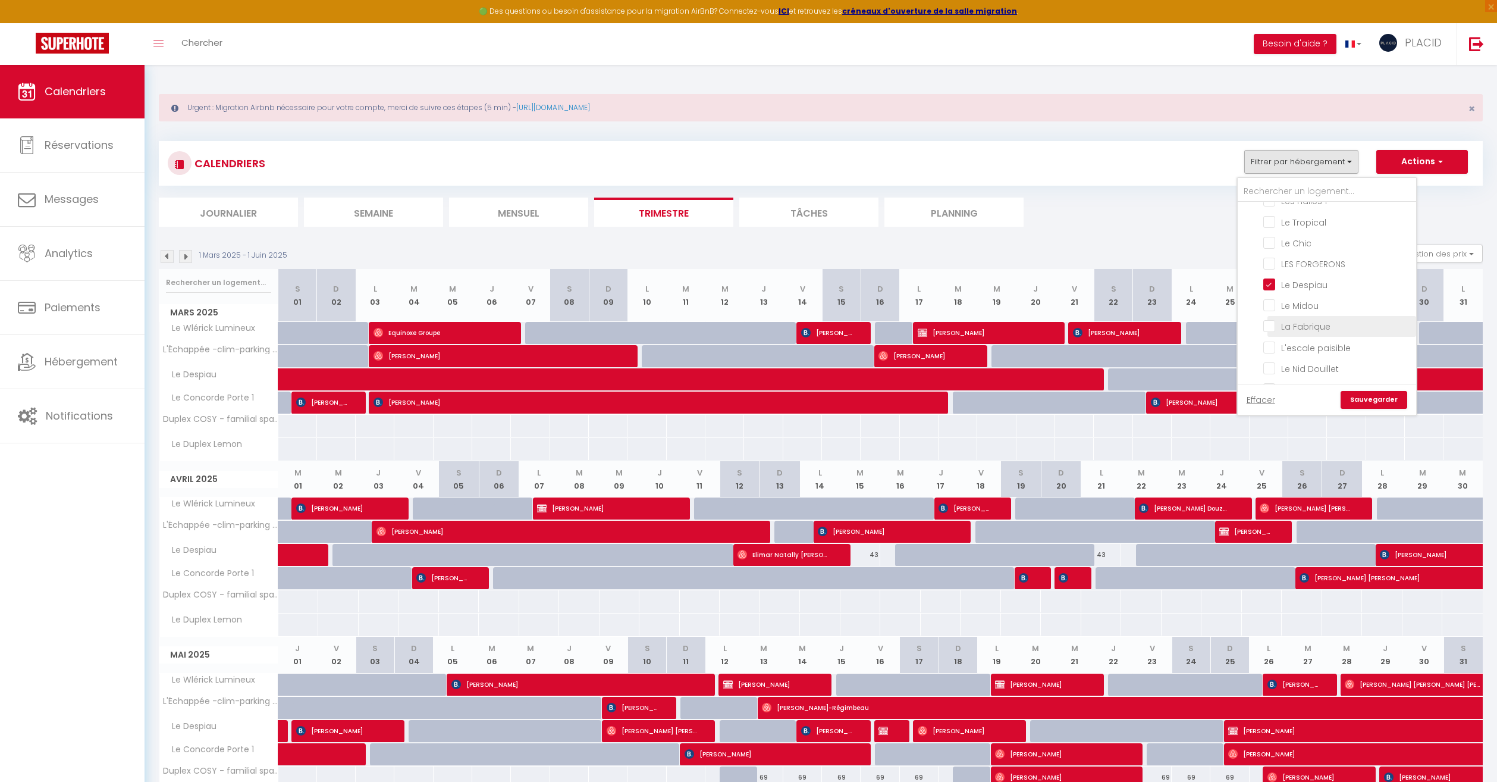
checkbox input "false"
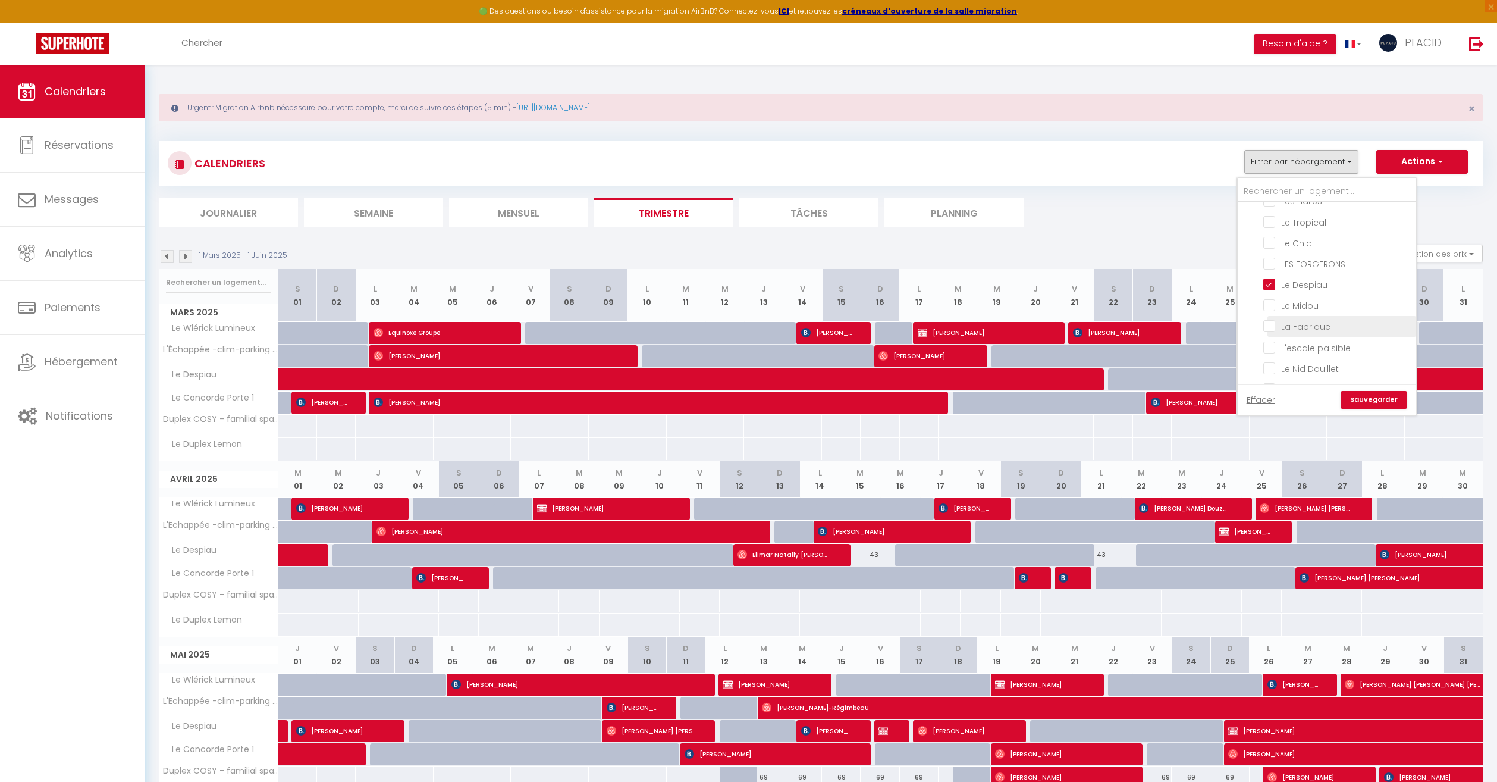
checkbox input "false"
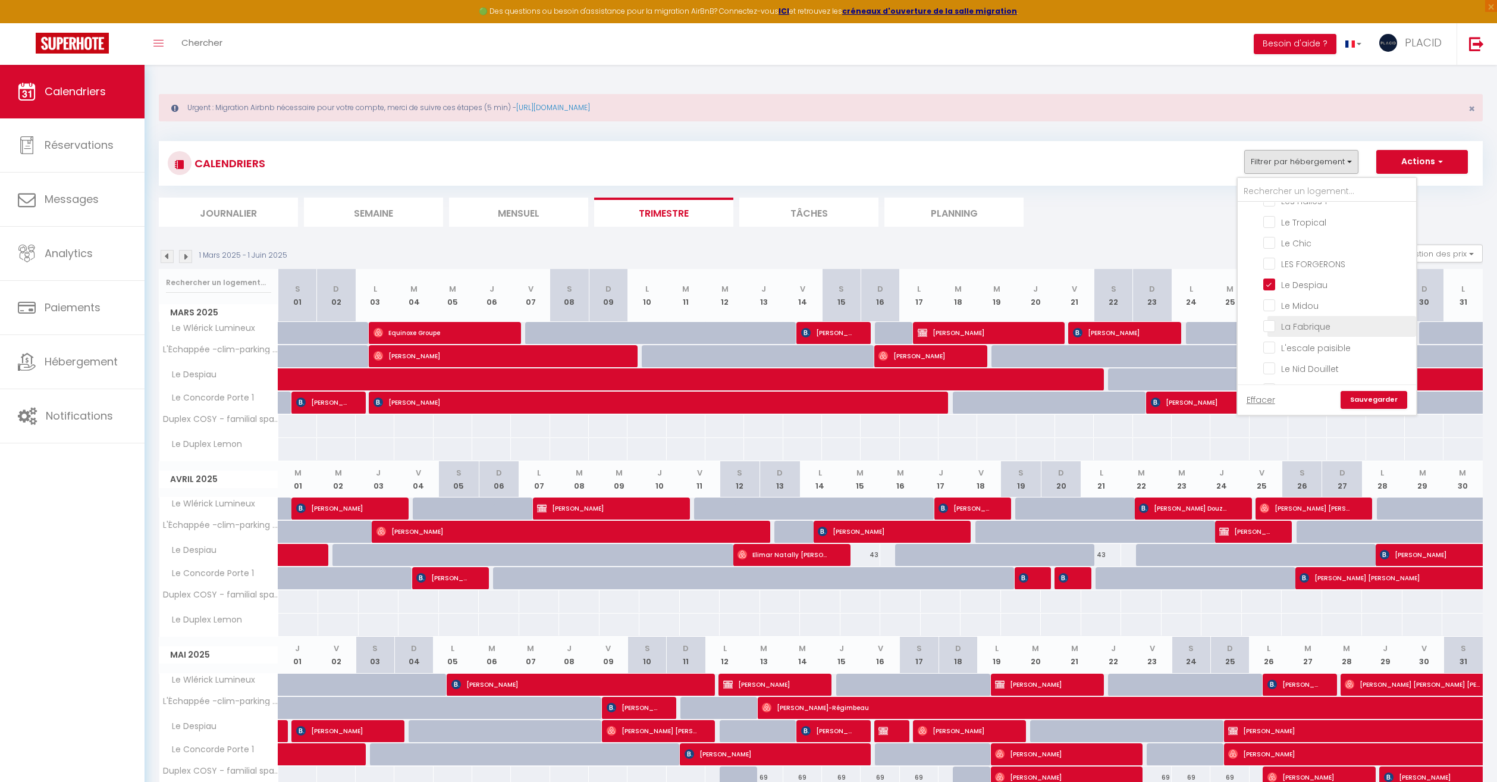
checkbox input "false"
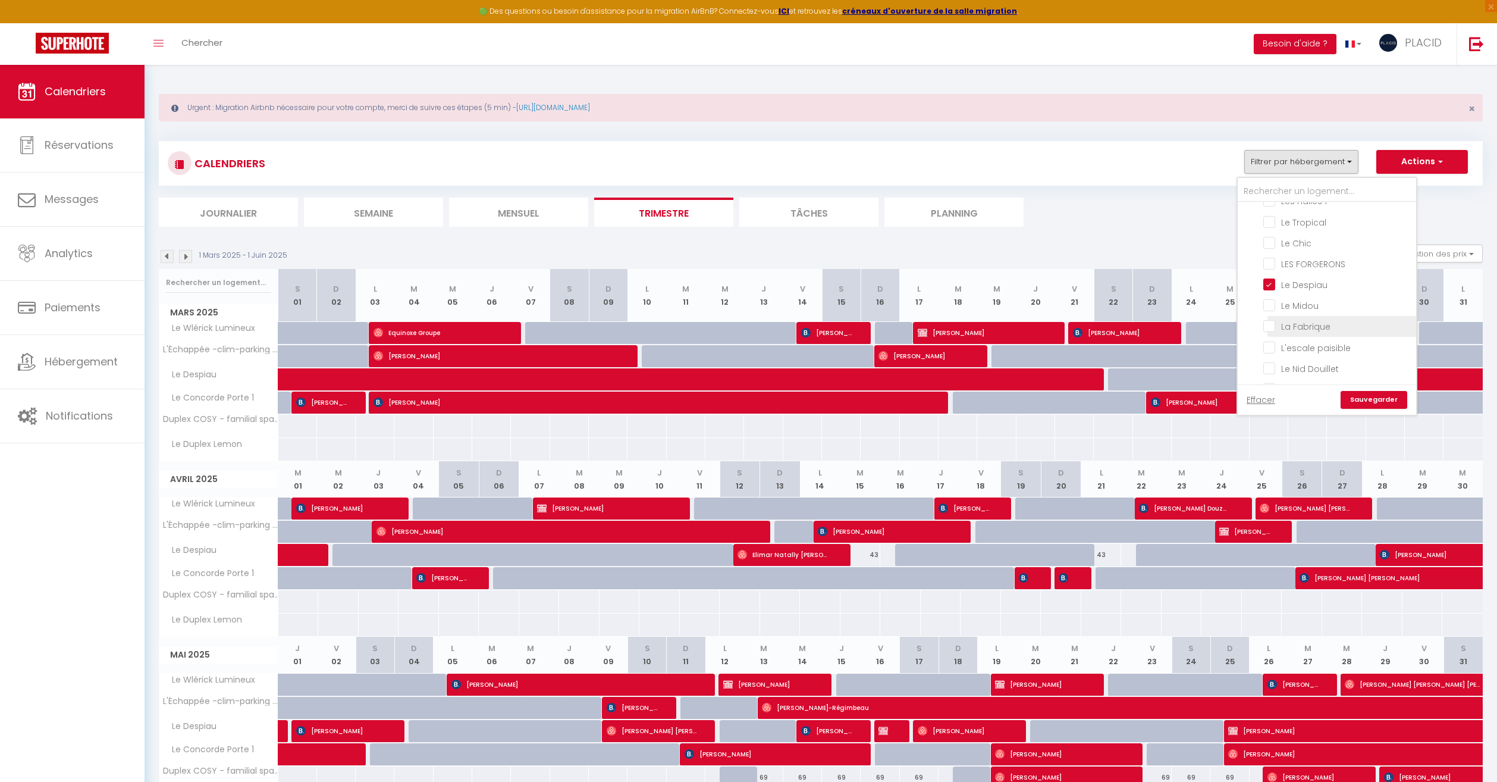
checkbox input "false"
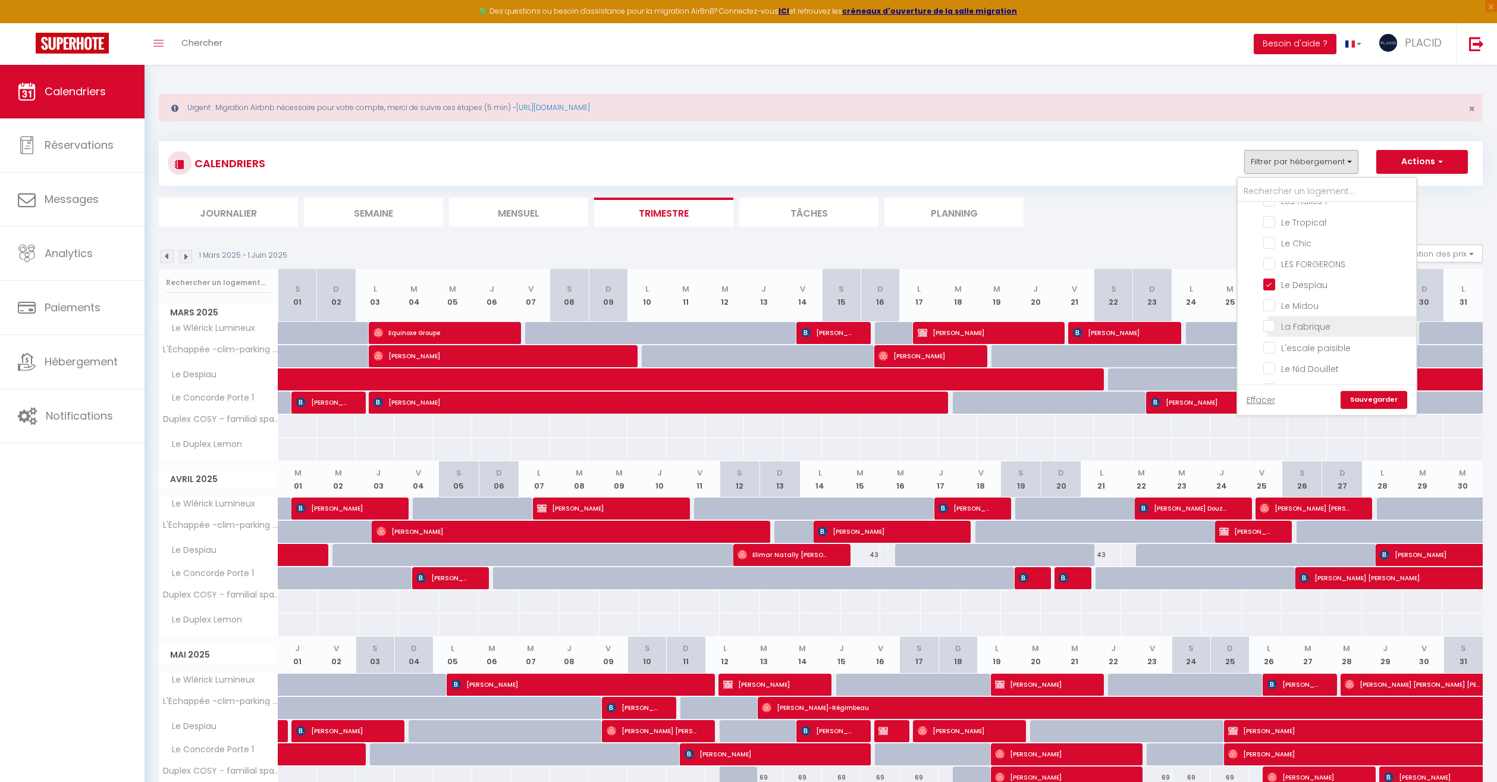
checkbox input "false"
click at [1375, 394] on link "Sauvegarder" at bounding box center [1374, 400] width 67 height 18
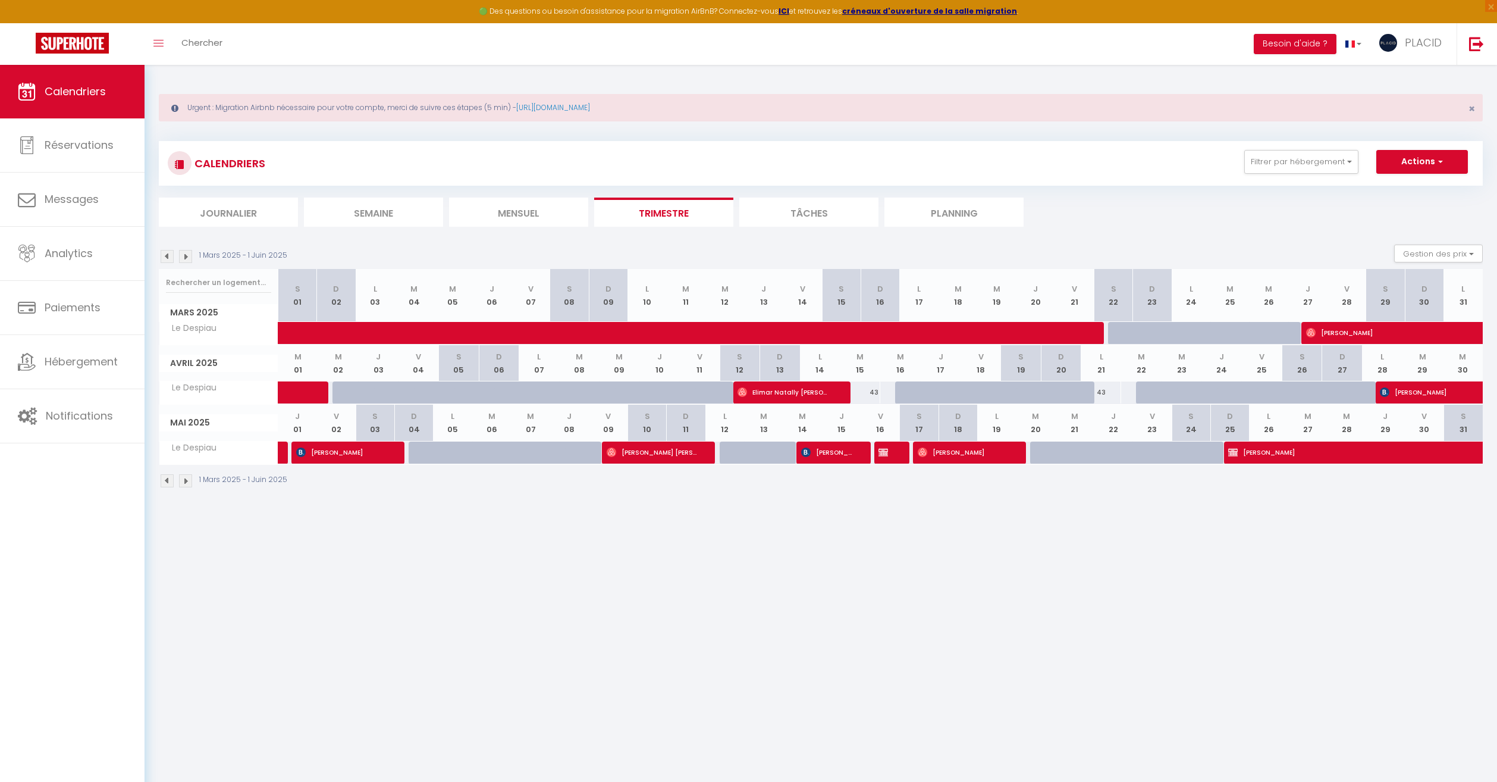
click at [167, 254] on img at bounding box center [167, 256] width 13 height 13
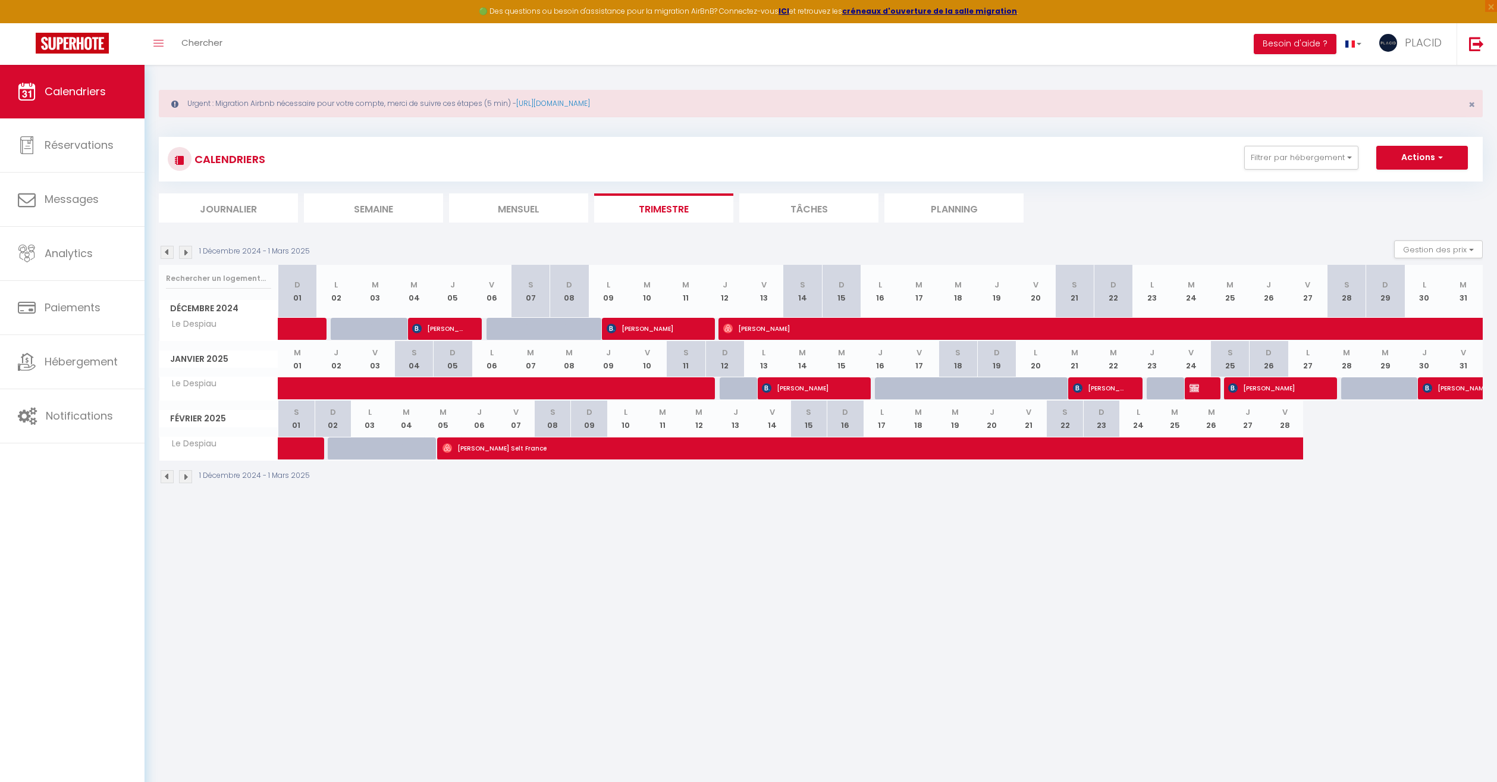
scroll to position [4, 0]
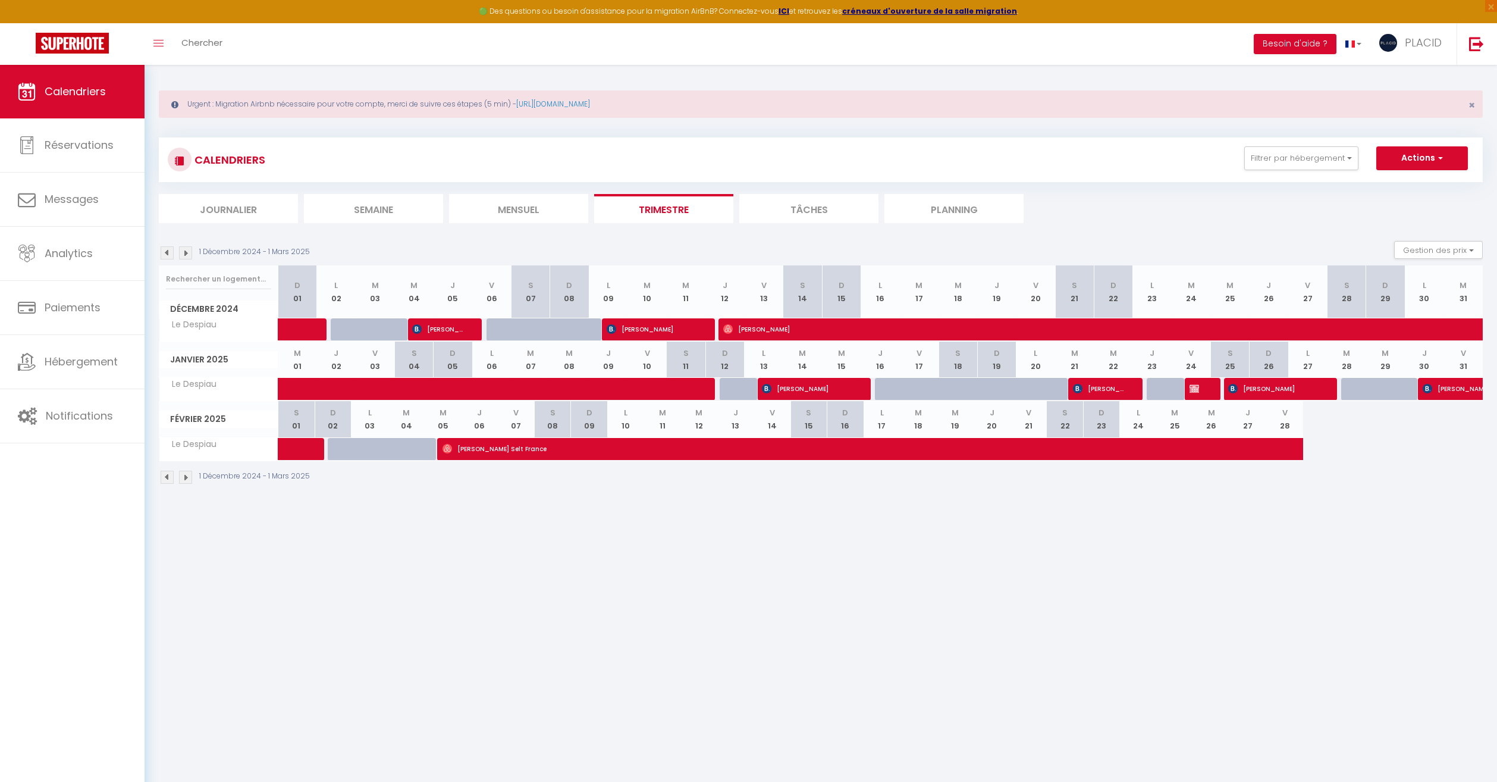
click at [186, 253] on img at bounding box center [185, 252] width 13 height 13
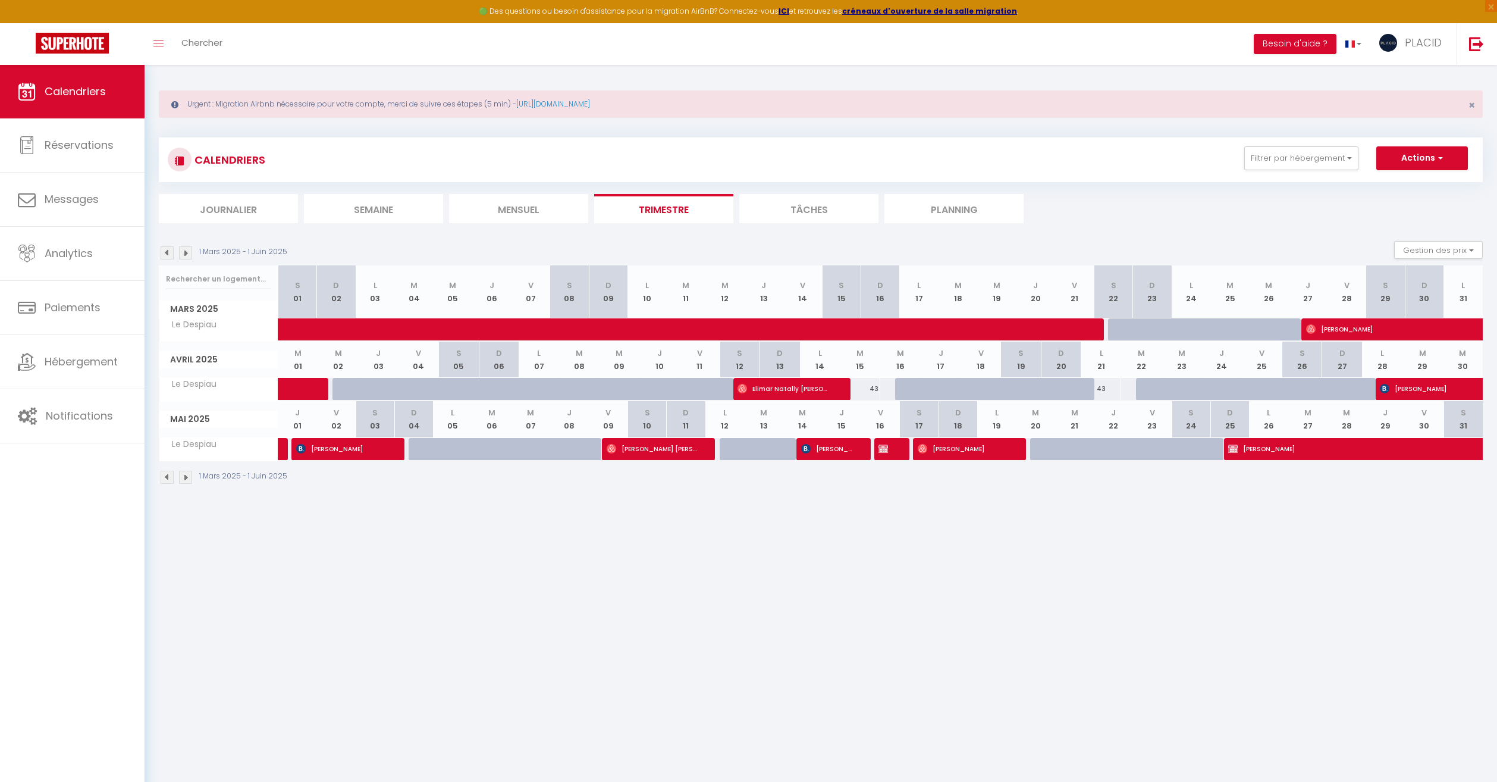
click at [186, 253] on img at bounding box center [185, 252] width 13 height 13
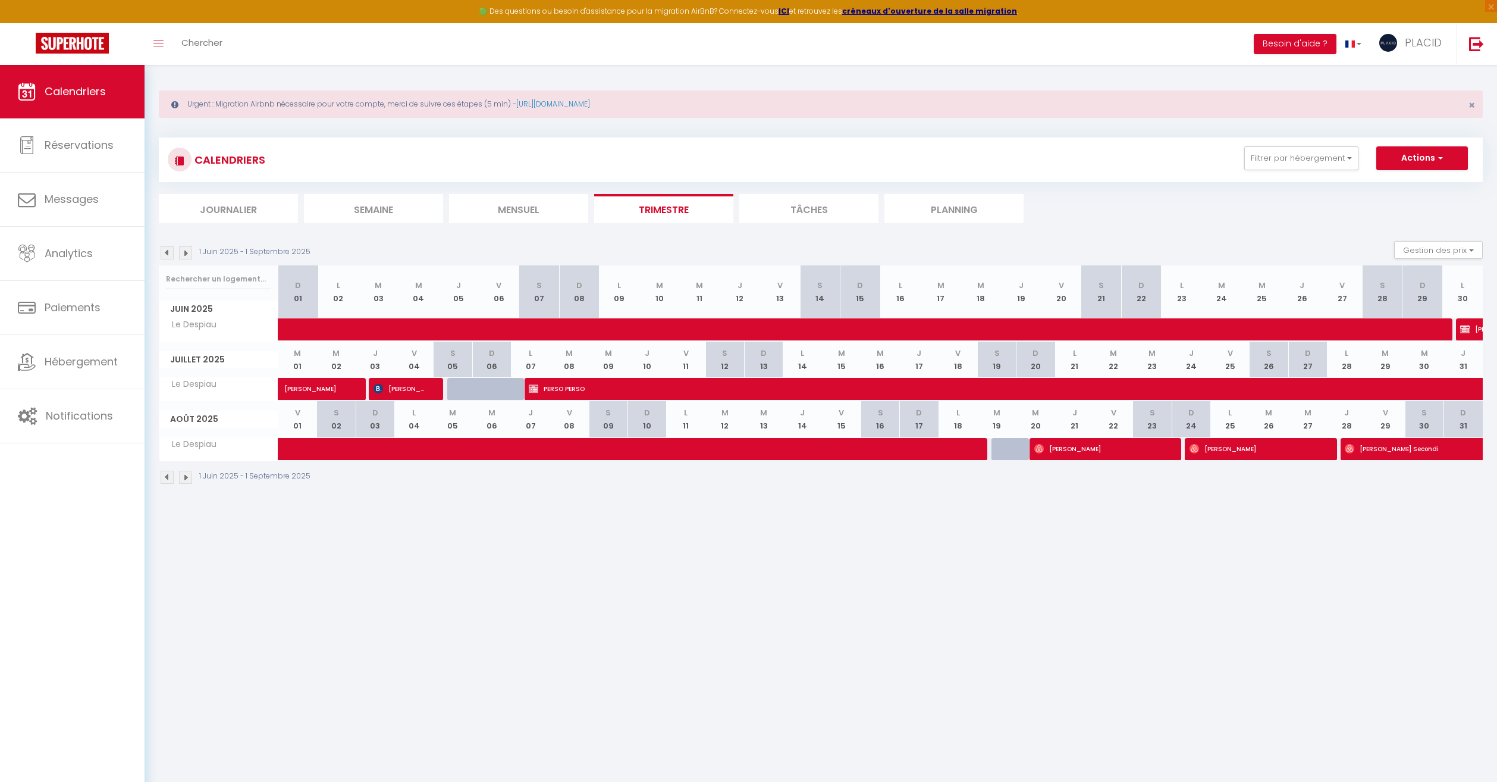
click at [186, 253] on img at bounding box center [185, 252] width 13 height 13
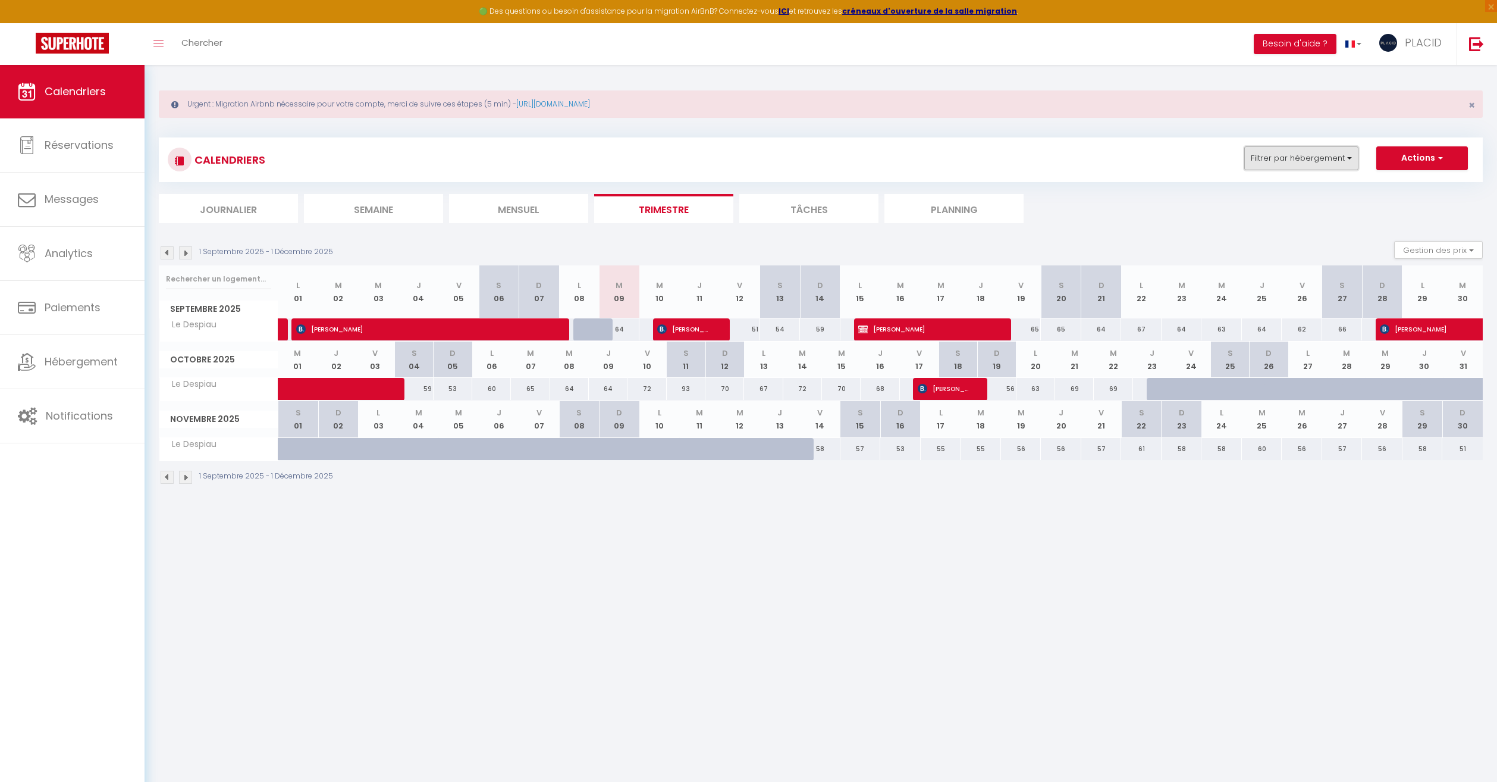
click at [1284, 164] on button "Filtrer par hébergement" at bounding box center [1301, 158] width 114 height 24
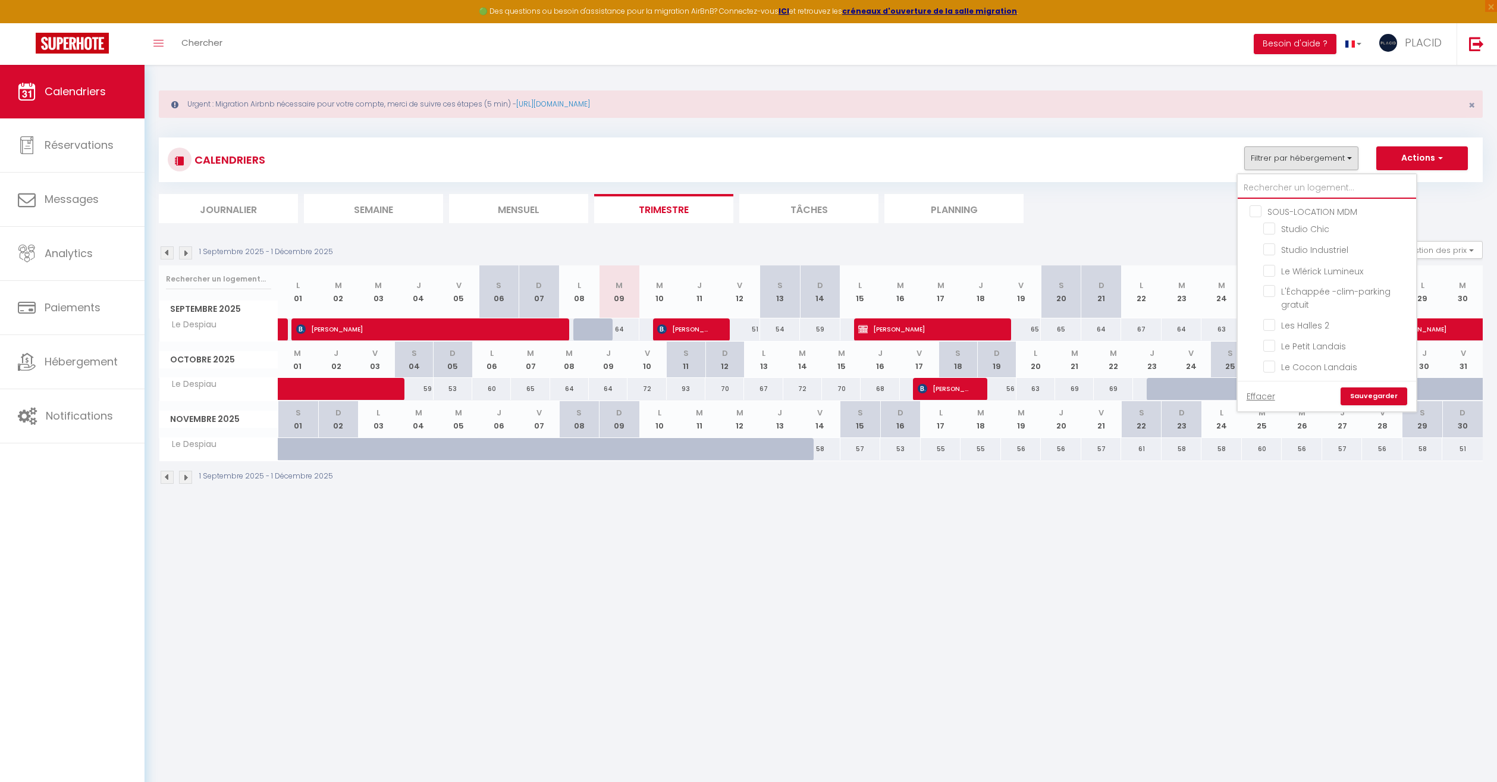
click at [1287, 187] on input "text" at bounding box center [1327, 187] width 178 height 21
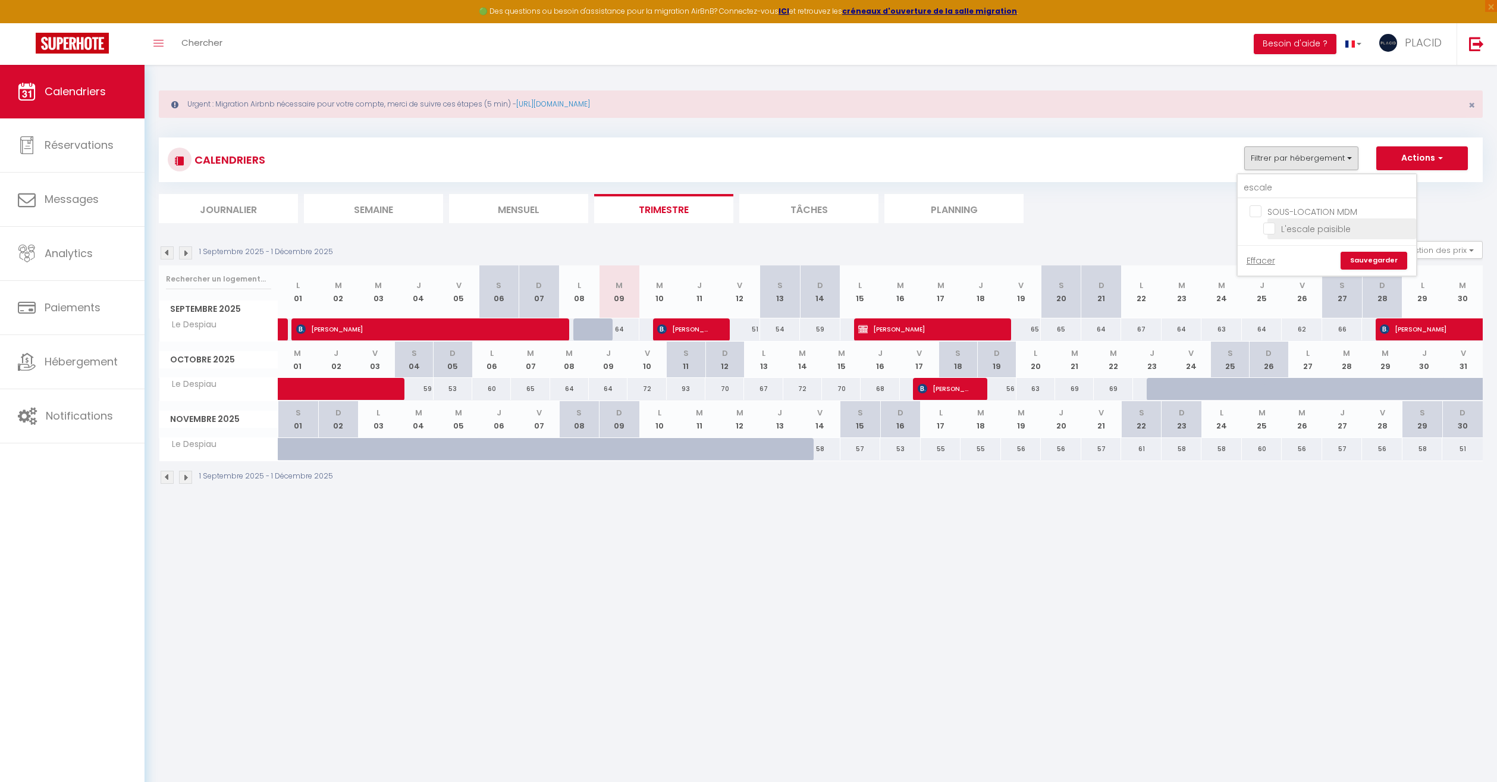
click at [1271, 225] on input "L'escale paisible" at bounding box center [1337, 228] width 149 height 12
click at [1357, 260] on link "Sauvegarder" at bounding box center [1374, 261] width 67 height 18
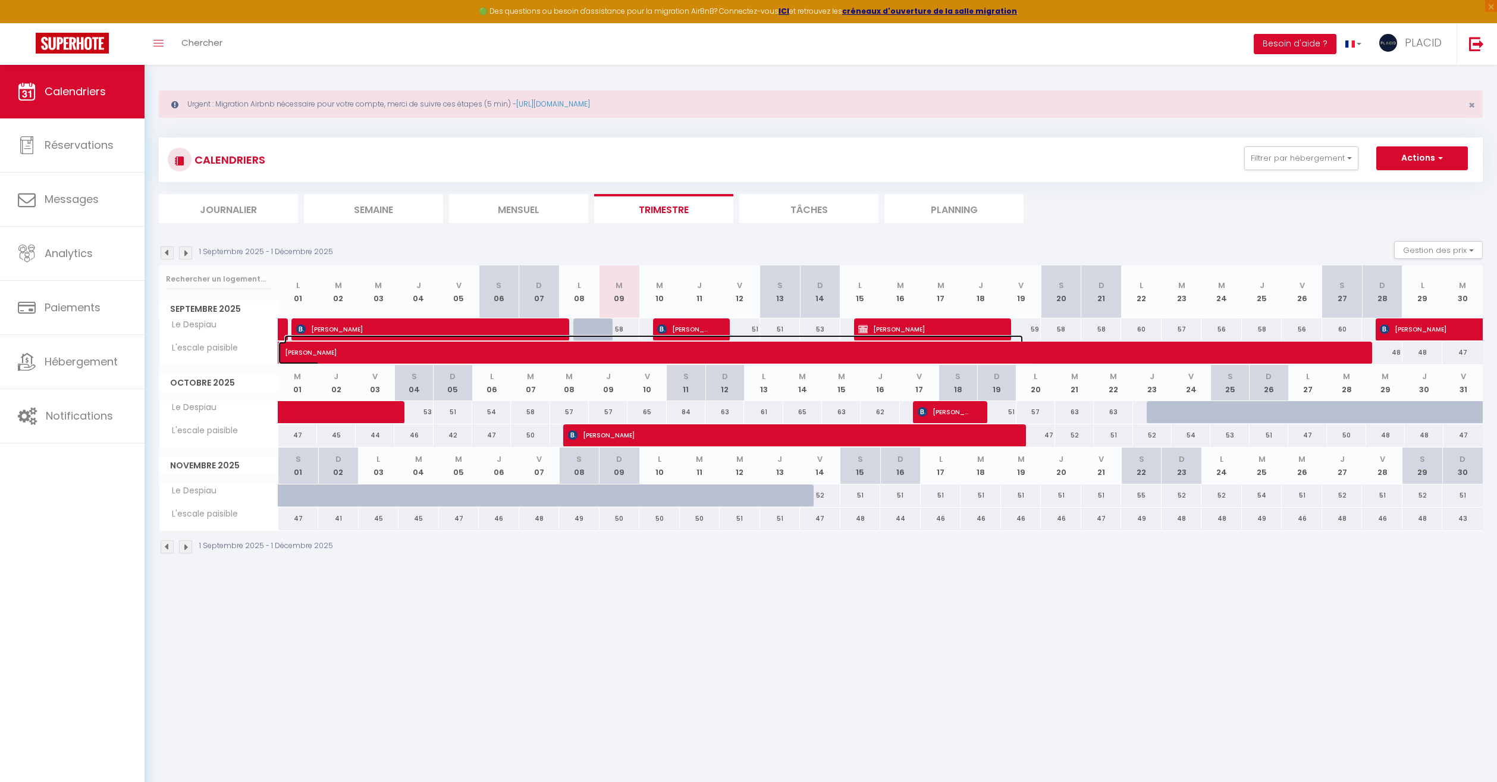
click at [567, 350] on span "Lilian Manry" at bounding box center [653, 346] width 739 height 23
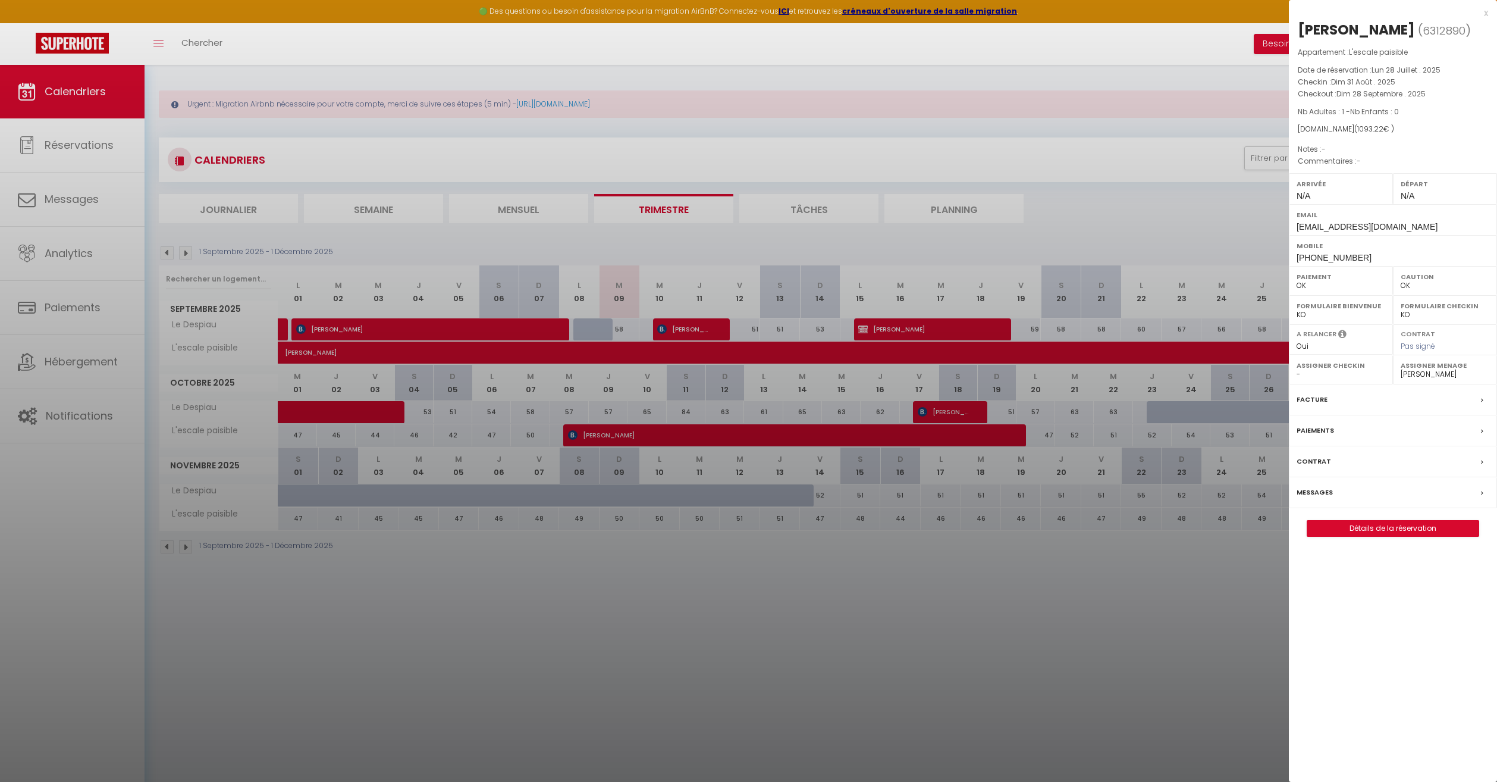
click at [818, 686] on div at bounding box center [748, 391] width 1497 height 782
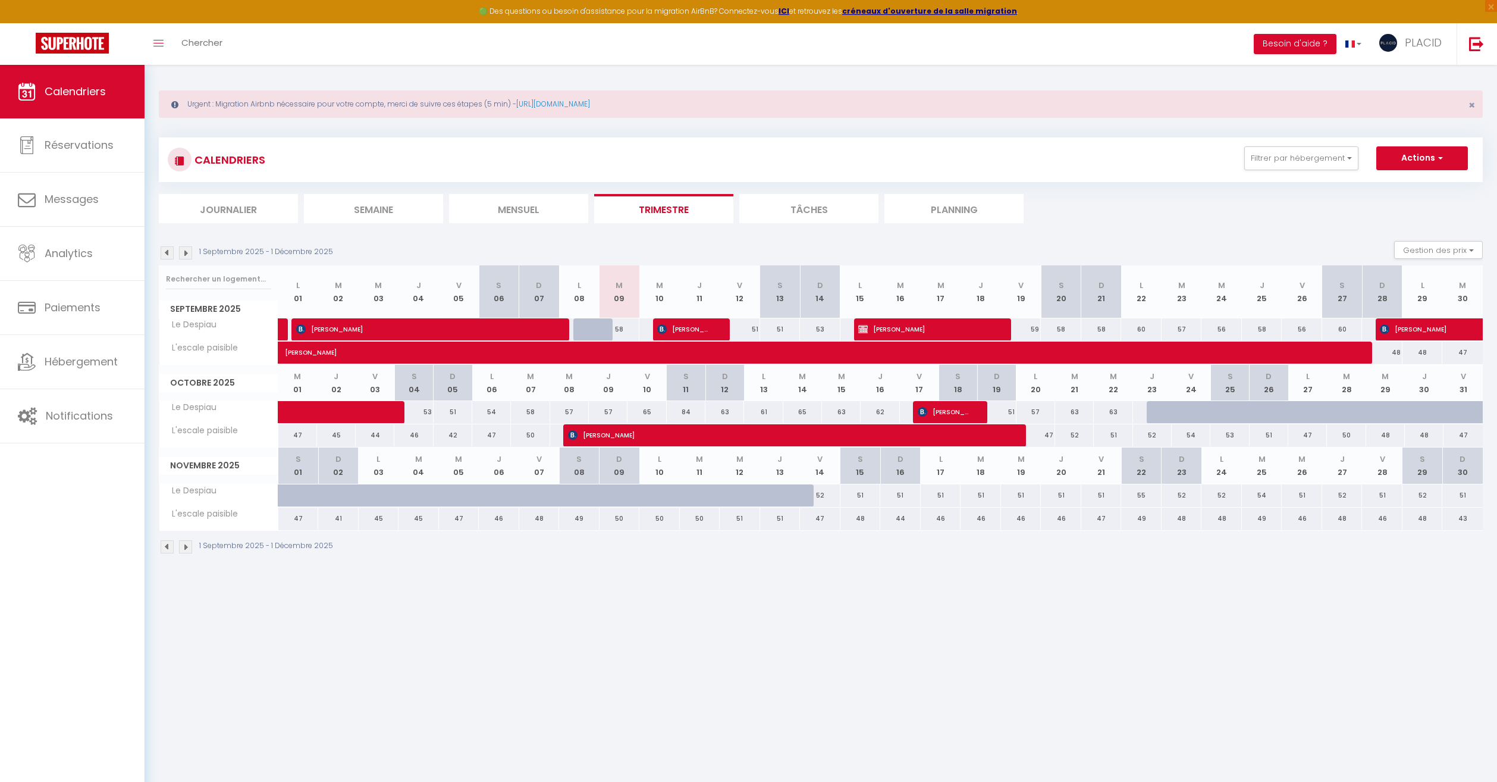
drag, startPoint x: 1362, startPoint y: 629, endPoint x: 161, endPoint y: 79, distance: 1320.8
click at [161, 79] on body "🟢 Des questions ou besoin d'assistance pour la migration AirBnB? Connectez-vous…" at bounding box center [748, 452] width 1497 height 782
click at [161, 79] on div "Urgent : Migration Airbnb nécessaire pour votre compte, merci de suivre ces éta…" at bounding box center [821, 320] width 1353 height 519
click at [1292, 159] on button "Filtrer par hébergement" at bounding box center [1301, 158] width 114 height 24
drag, startPoint x: 1300, startPoint y: 187, endPoint x: 1155, endPoint y: 185, distance: 145.2
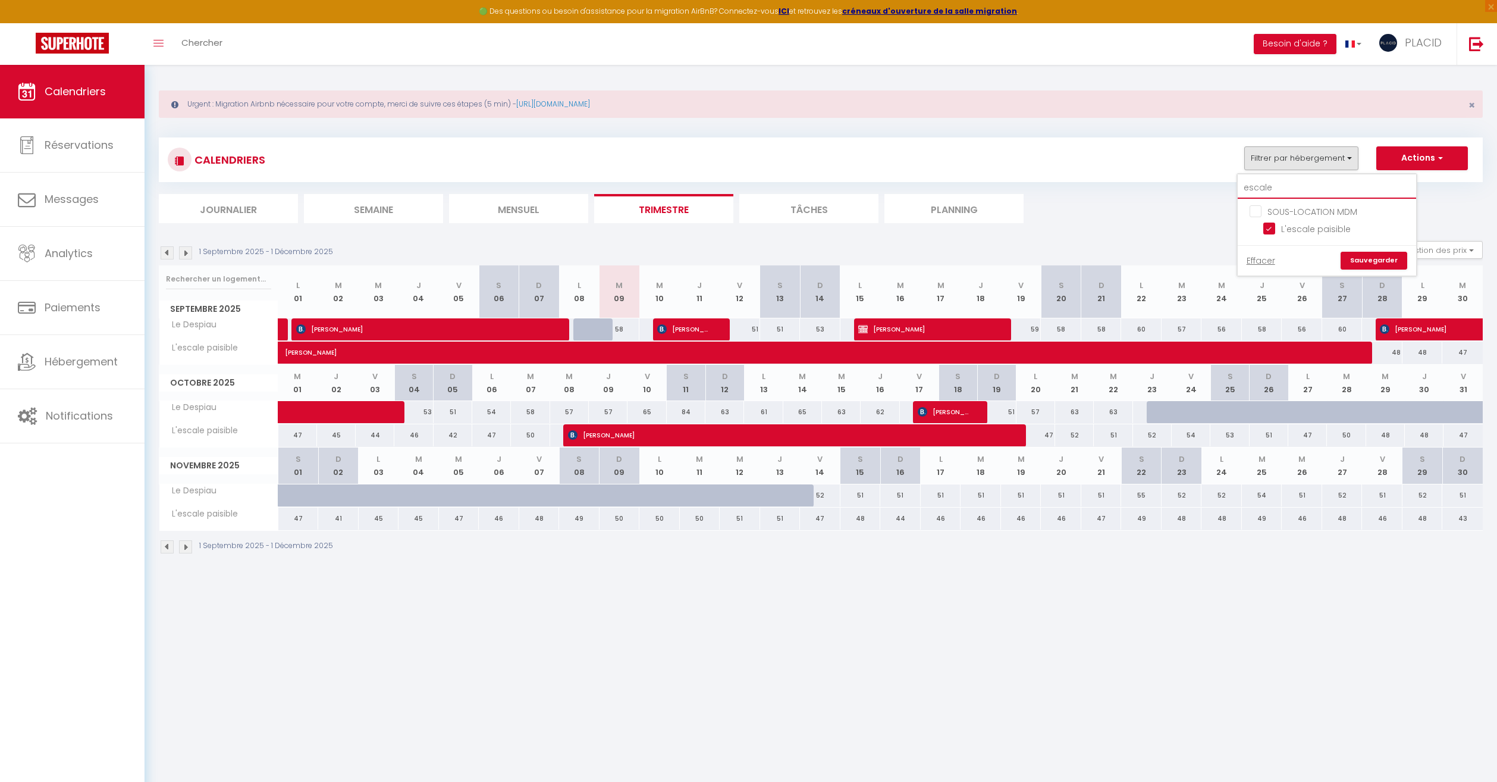
click at [1155, 185] on div "CALENDRIERS Filtrer par hébergement escale SOUS-LOCATION MDM L'escale paisible …" at bounding box center [821, 180] width 1324 height 86
click at [1322, 153] on button "Filtrer par hébergement" at bounding box center [1301, 158] width 114 height 24
click at [1299, 191] on input "escale" at bounding box center [1327, 187] width 178 height 21
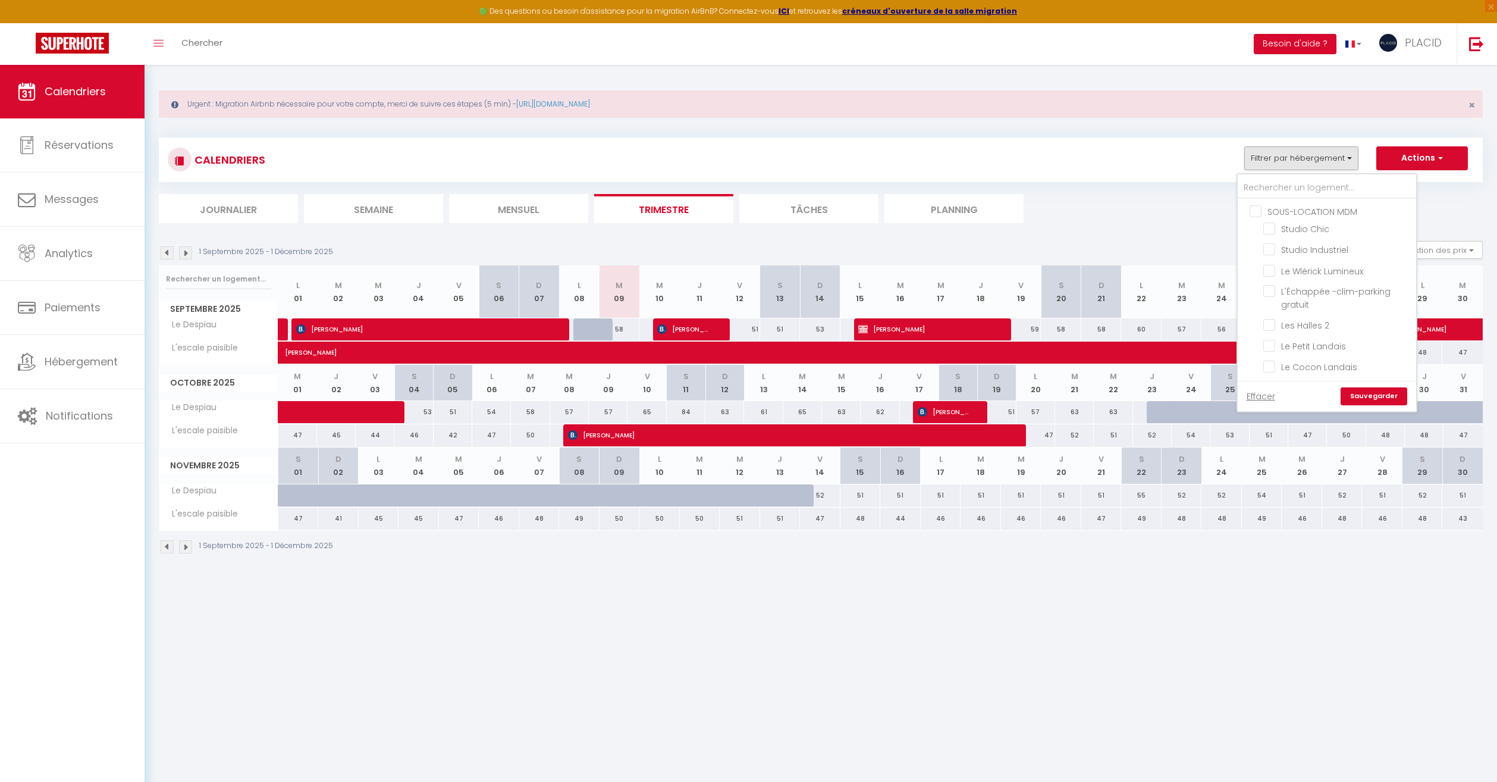
click at [1261, 213] on input "SOUS-LOCATION MDM" at bounding box center [1339, 211] width 178 height 12
click at [1254, 208] on input "SOUS-LOCATION MDM" at bounding box center [1339, 211] width 178 height 12
click at [1274, 313] on input "Le Nid Douillet" at bounding box center [1337, 318] width 149 height 12
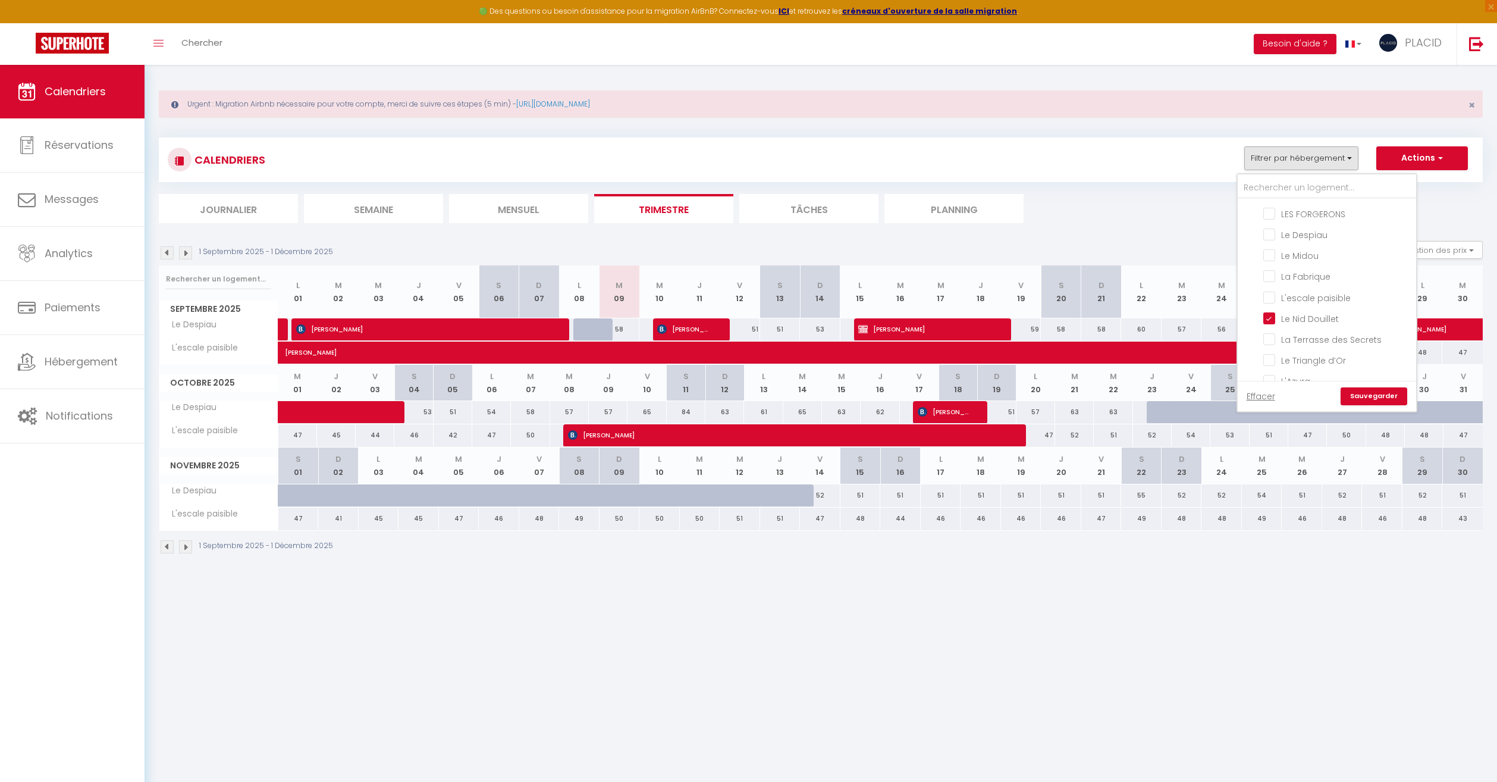
click at [1378, 396] on link "Sauvegarder" at bounding box center [1374, 396] width 67 height 18
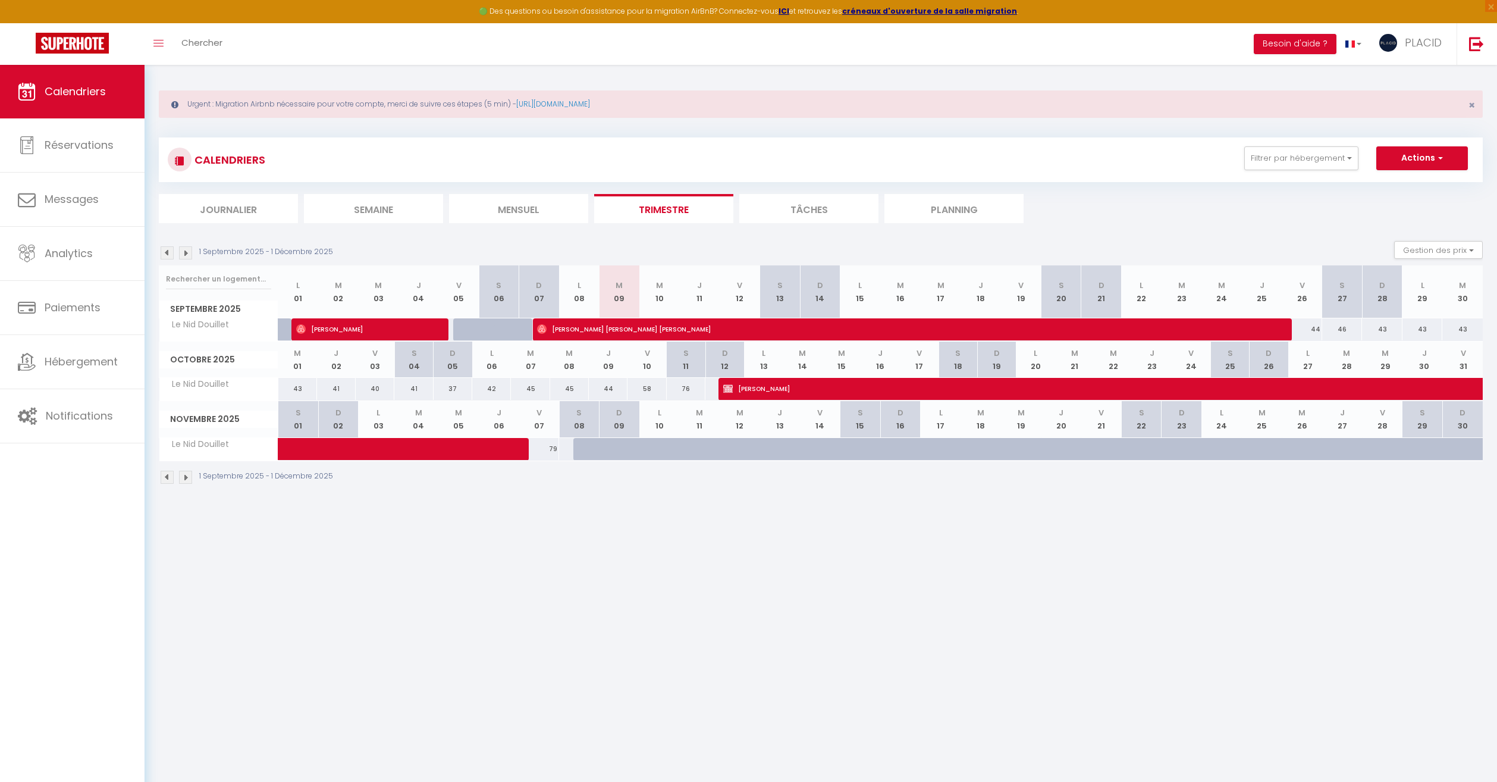
click at [167, 252] on img at bounding box center [167, 252] width 13 height 13
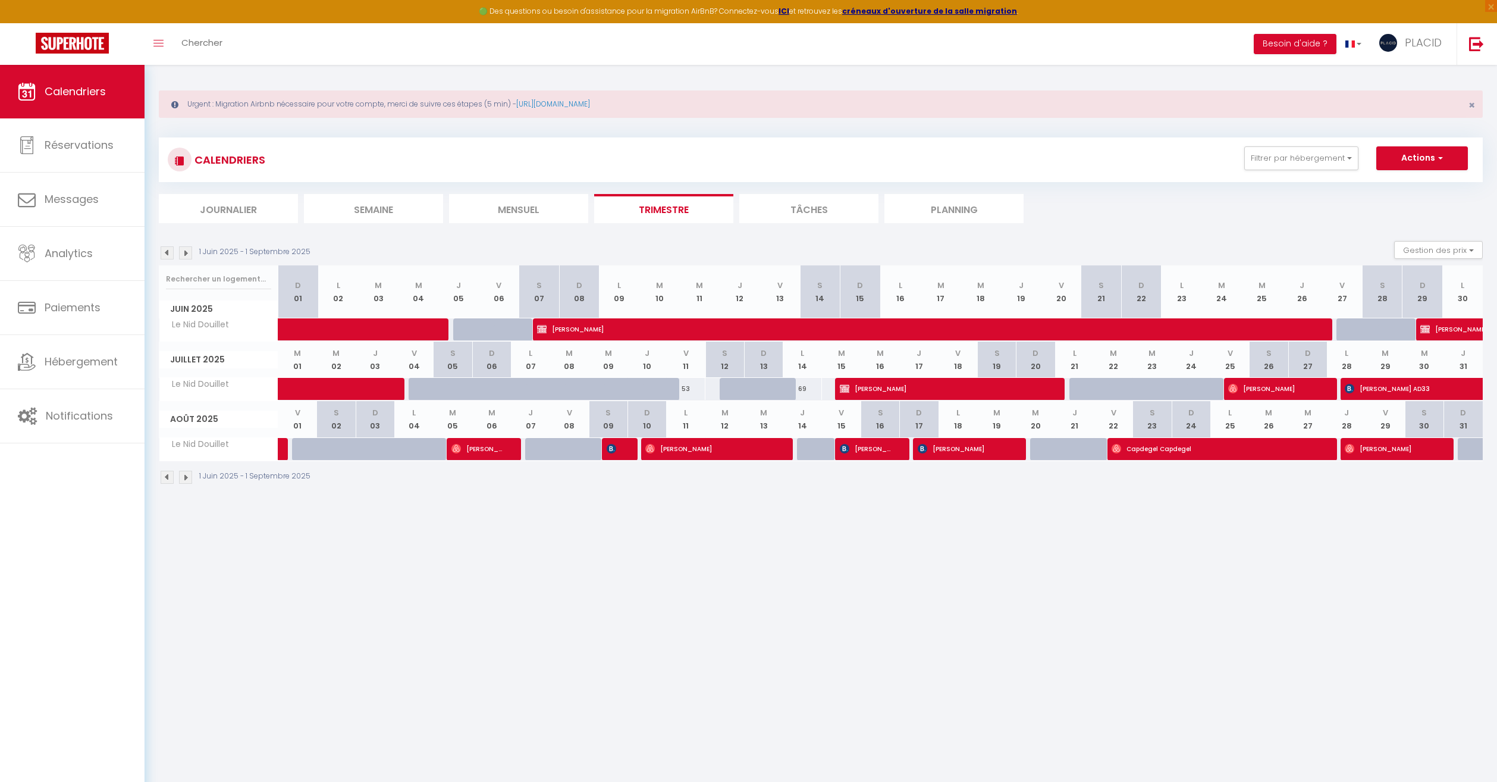
click at [885, 377] on th "M 16" at bounding box center [880, 359] width 39 height 36
click at [886, 393] on span "Simon MICHAUX" at bounding box center [948, 388] width 216 height 23
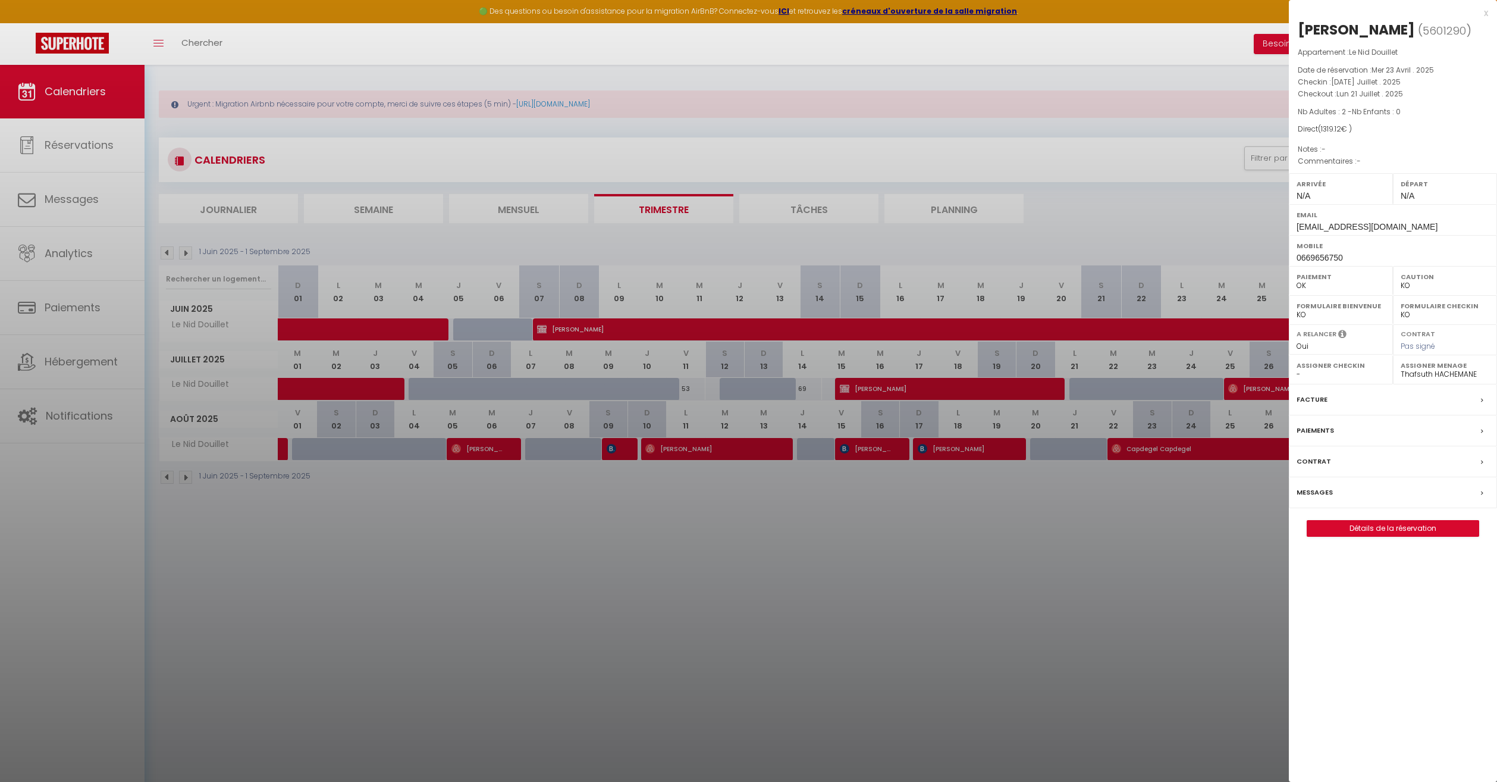
click at [1325, 434] on label "Paiements" at bounding box center [1315, 430] width 37 height 12
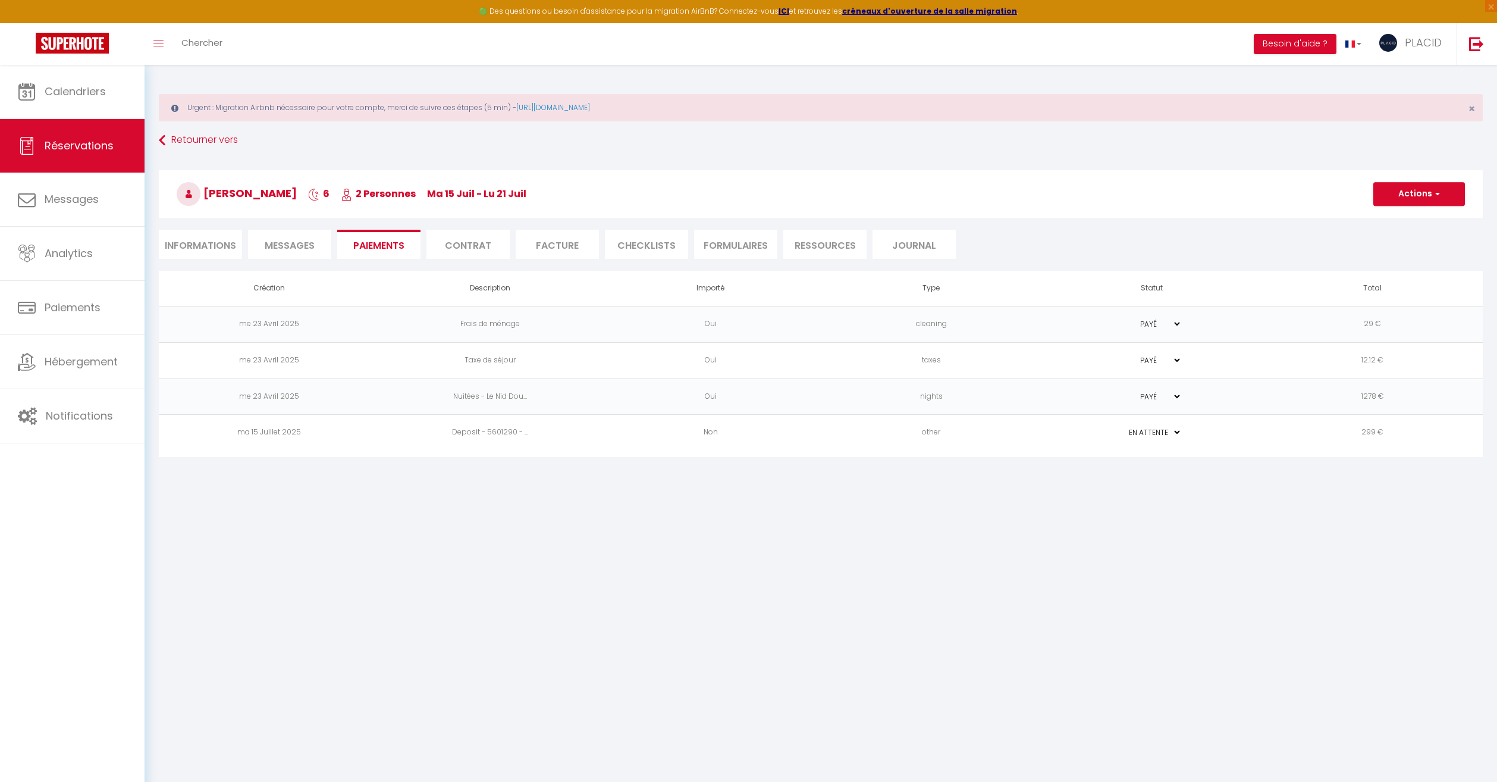
click at [190, 252] on li "Informations" at bounding box center [200, 244] width 83 height 29
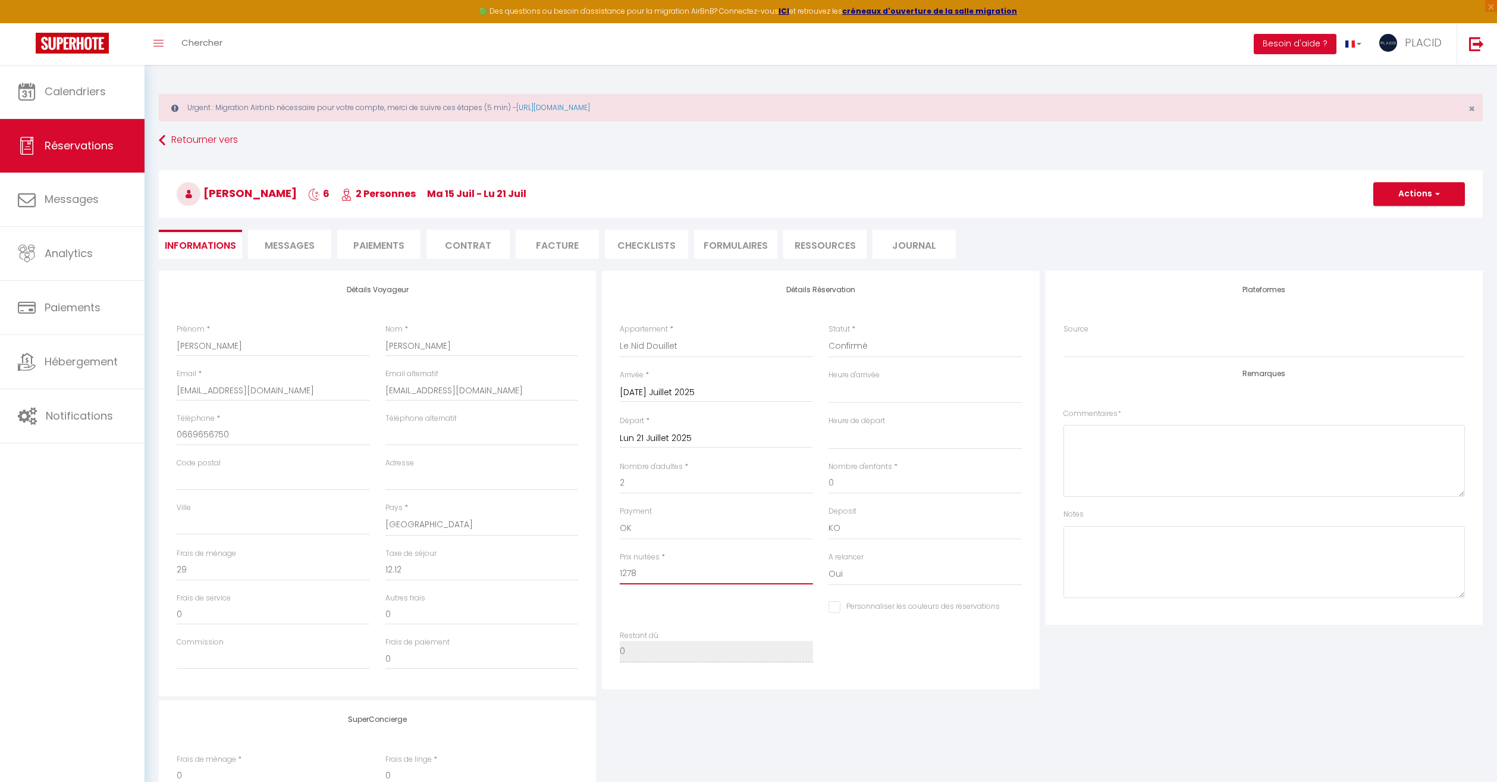
drag, startPoint x: 679, startPoint y: 579, endPoint x: 561, endPoint y: 563, distance: 118.8
click at [570, 563] on div "Détails Voyageur Prénom * Simon Nom * MICHAUX Email * graireimmobilier@gmail.co…" at bounding box center [821, 483] width 1330 height 425
click at [1404, 195] on button "Actions" at bounding box center [1419, 194] width 92 height 24
click at [1394, 222] on link "Enregistrer" at bounding box center [1407, 219] width 94 height 15
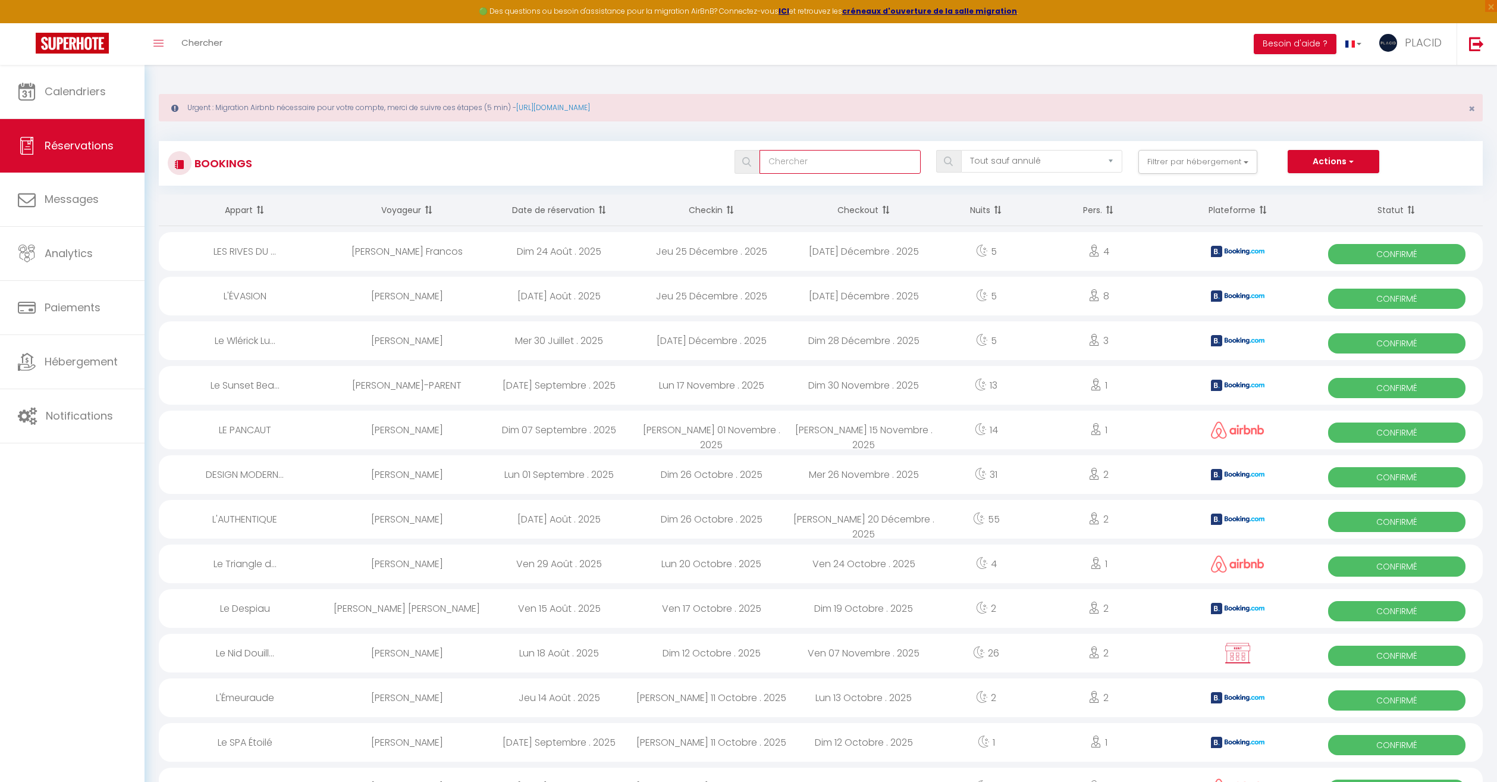
click at [848, 166] on input "text" at bounding box center [840, 162] width 161 height 24
click at [89, 93] on span "Calendriers" at bounding box center [75, 91] width 61 height 15
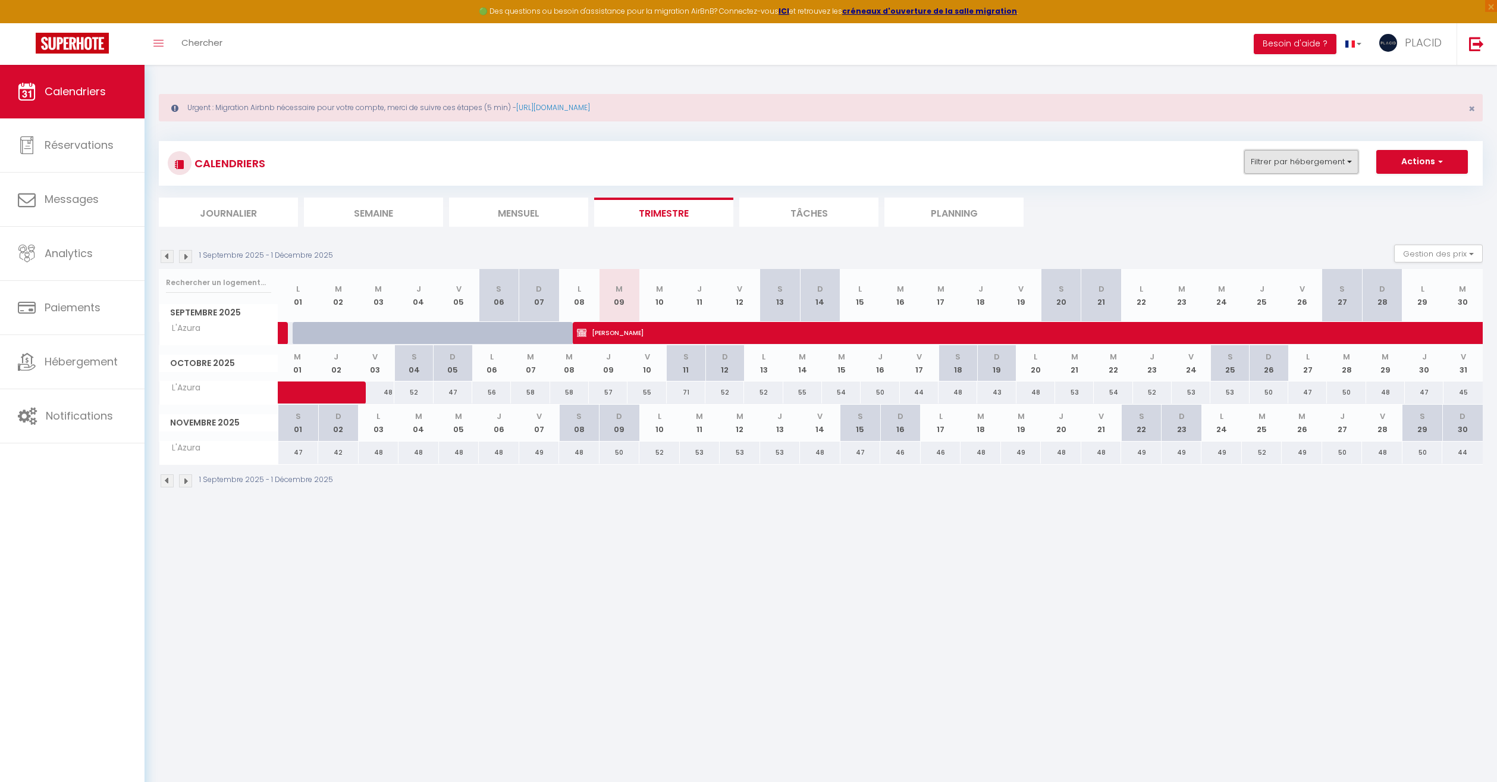
click at [1290, 168] on button "Filtrer par hébergement" at bounding box center [1301, 162] width 114 height 24
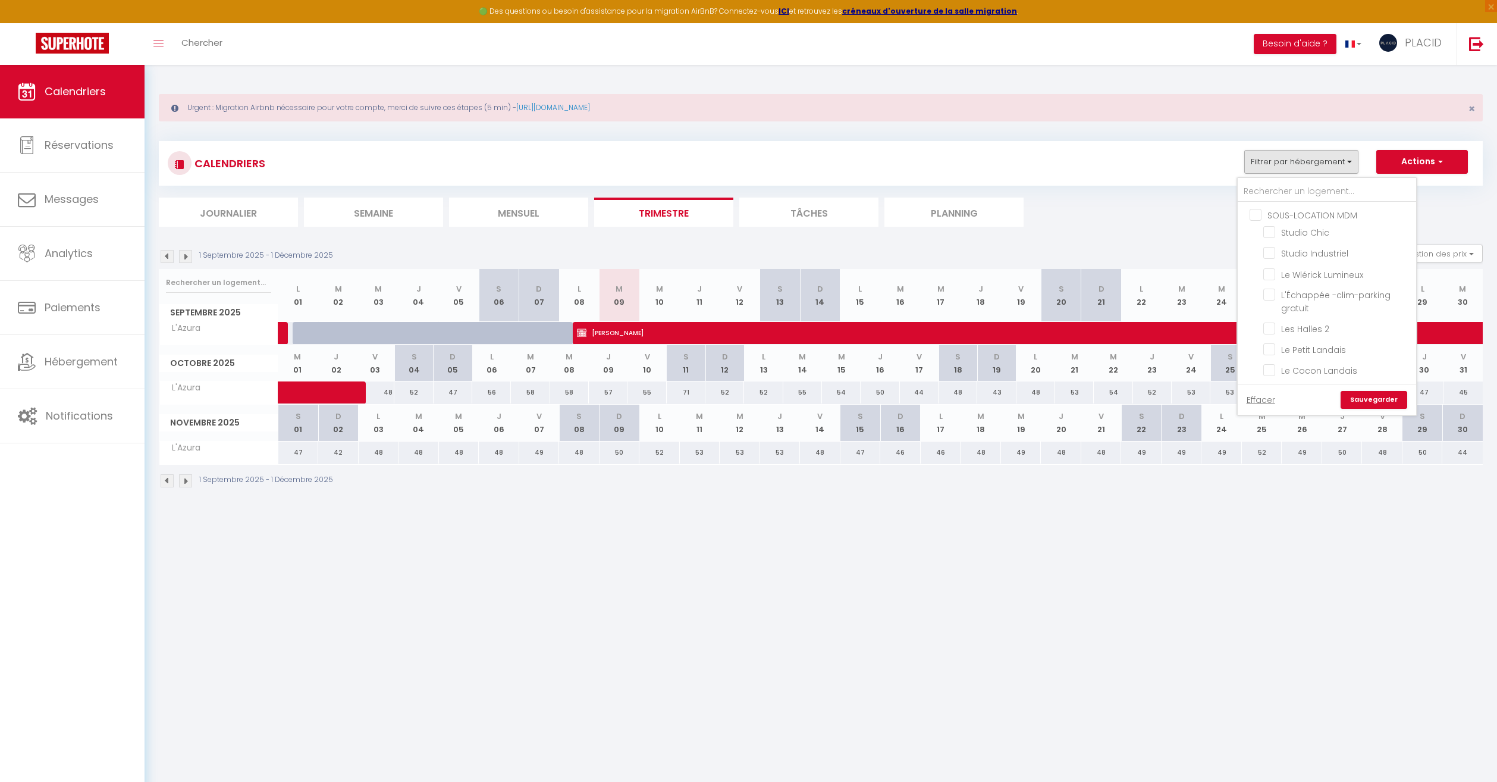
click at [1258, 211] on input "SOUS-LOCATION MDM" at bounding box center [1339, 214] width 178 height 12
click at [1394, 404] on link "Sauvegarder" at bounding box center [1374, 400] width 67 height 18
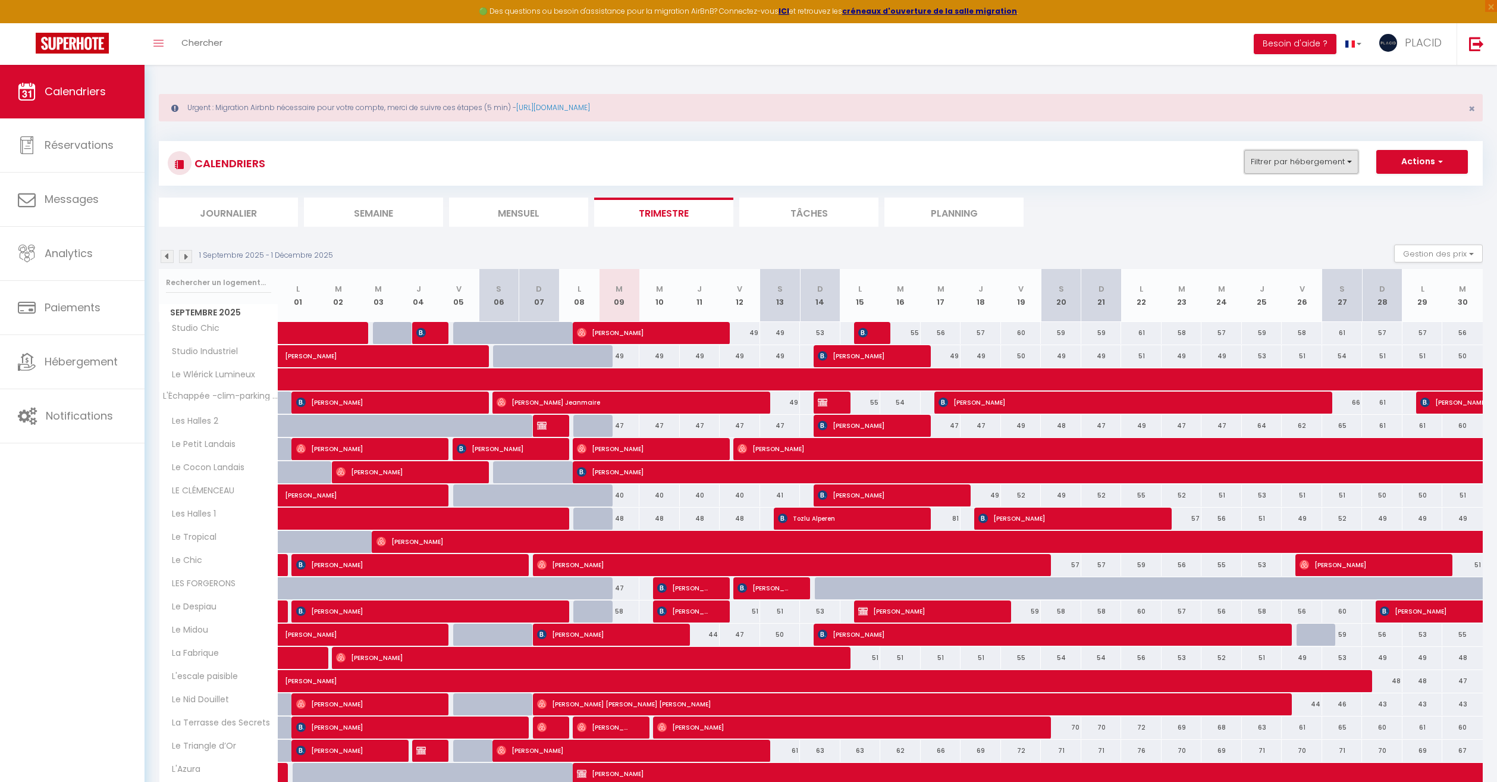
click at [1280, 168] on button "Filtrer par hébergement" at bounding box center [1301, 162] width 114 height 24
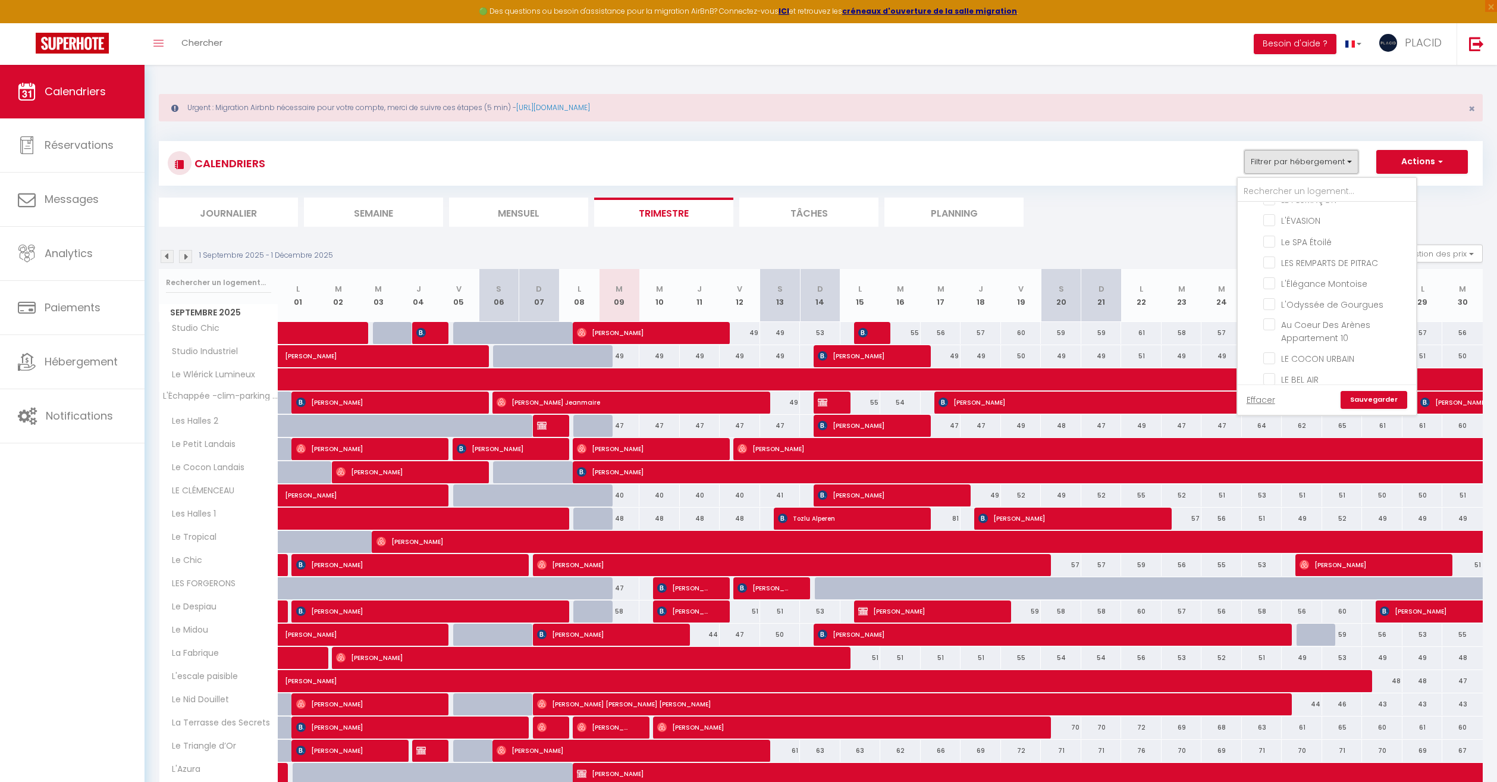
scroll to position [516, 0]
click at [1159, 209] on ul "Journalier Semaine Mensuel Trimestre Tâches Planning" at bounding box center [821, 211] width 1324 height 29
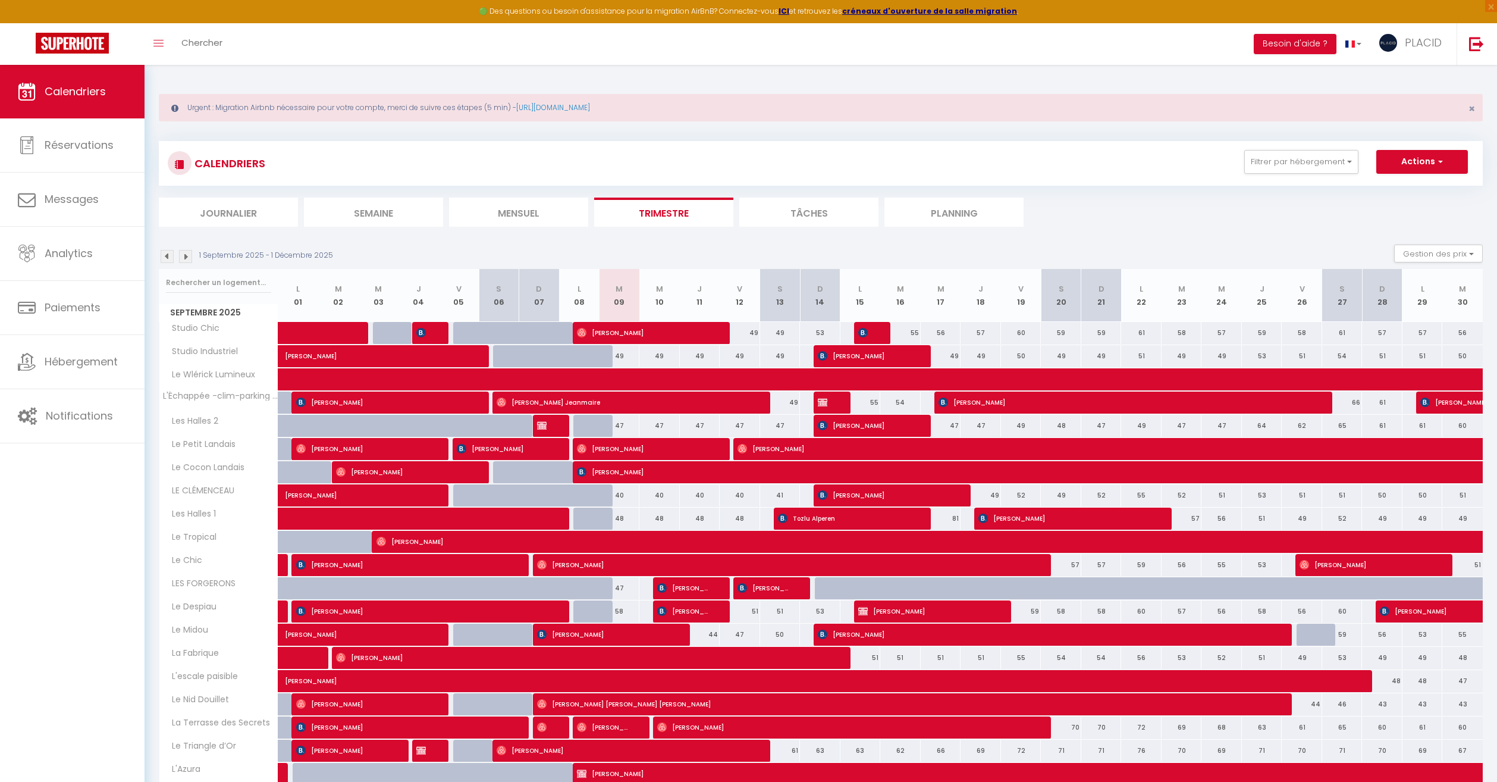
drag, startPoint x: 617, startPoint y: 355, endPoint x: 804, endPoint y: 356, distance: 187.4
click at [804, 356] on tr "Studio Industriel Clémentine Sabrié 49 49 49 49 49" at bounding box center [821, 355] width 1324 height 23
drag, startPoint x: 750, startPoint y: 330, endPoint x: 836, endPoint y: 330, distance: 85.7
click at [836, 330] on tr "Studio Chic 49 49 Fred van Welsem 49 49 49 49 Andoni Sanzberro" at bounding box center [821, 332] width 1324 height 23
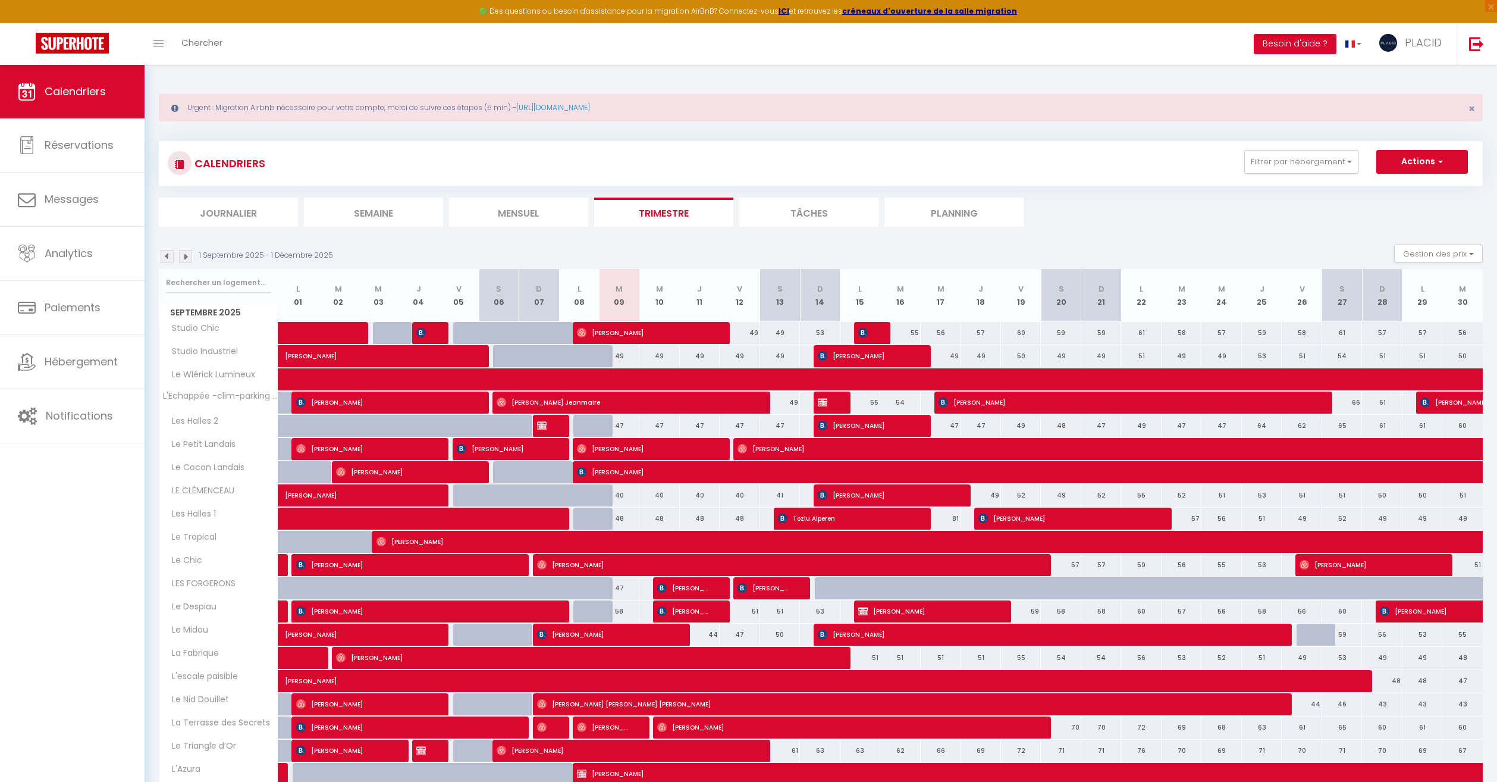
click at [864, 248] on div "1 Septembre 2025 - 1 Décembre 2025 Gestion des prix Nb Nuits minimum Règles Dis…" at bounding box center [821, 256] width 1324 height 24
